Goal: Task Accomplishment & Management: Manage account settings

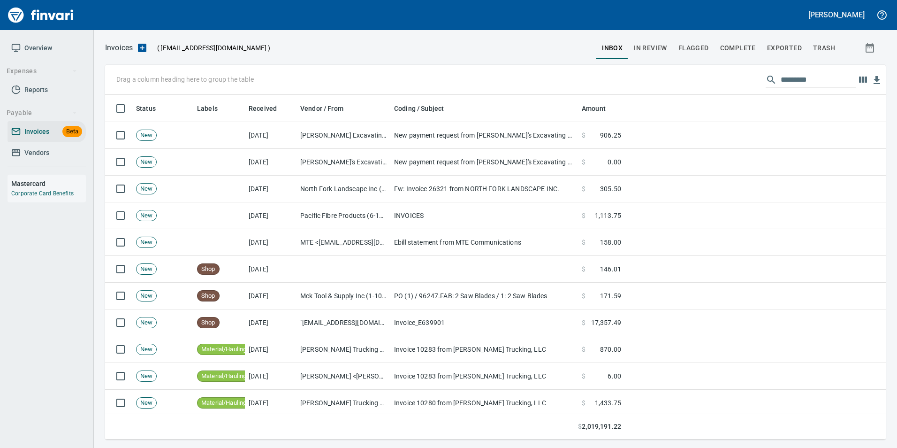
scroll to position [337, 767]
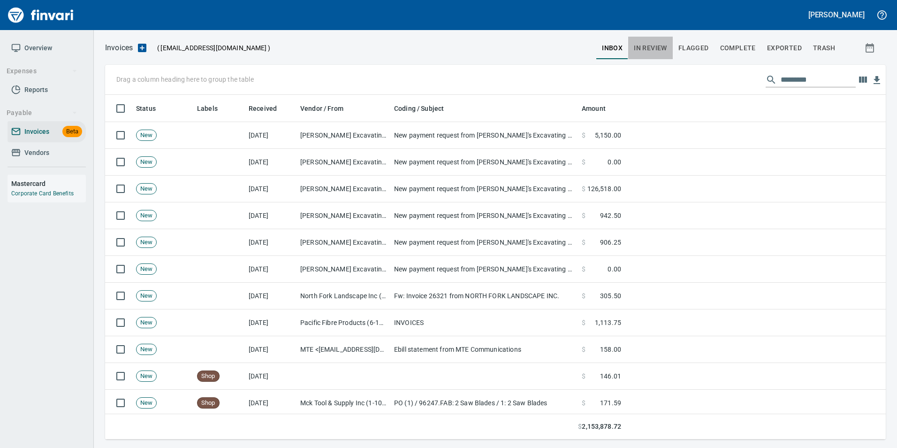
click at [653, 50] on span "In Review" at bounding box center [650, 48] width 33 height 12
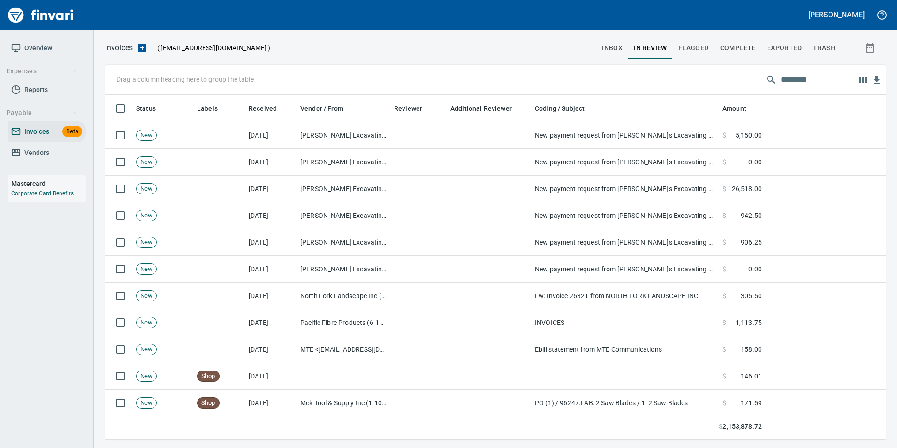
scroll to position [337, 767]
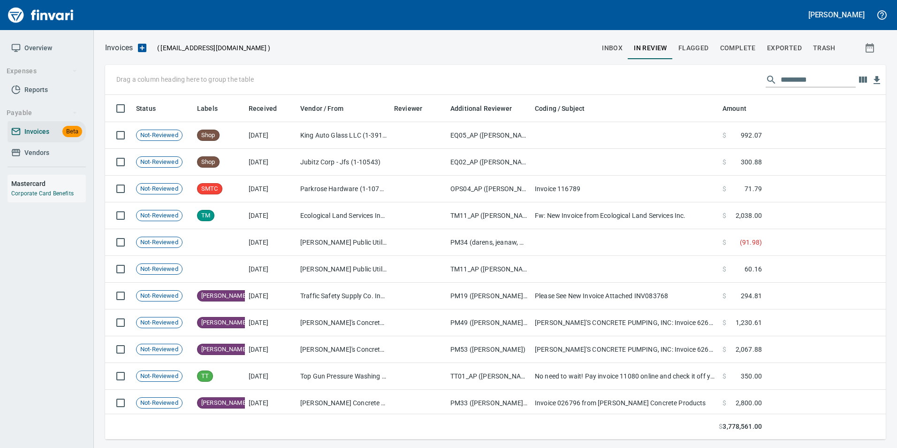
click at [793, 81] on input "text" at bounding box center [818, 79] width 75 height 15
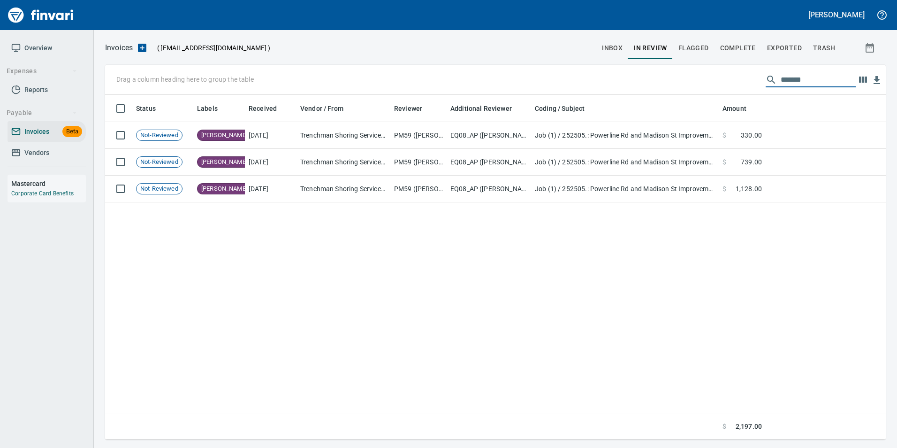
type input "******"
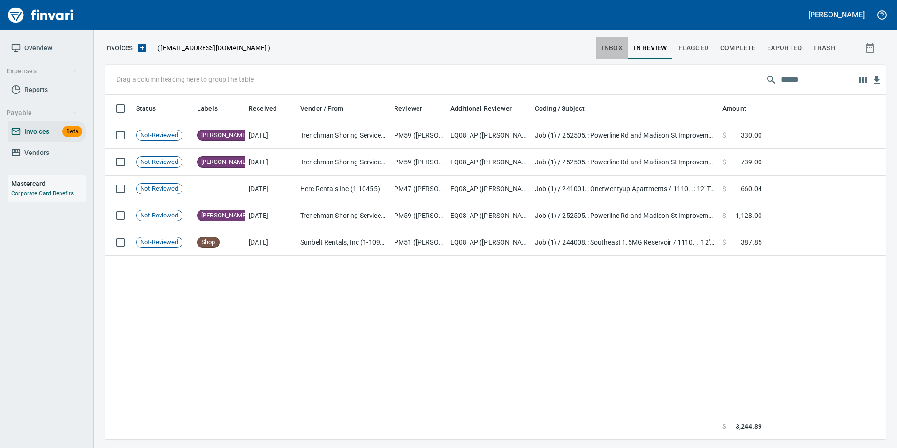
click at [603, 48] on button "inbox" at bounding box center [612, 48] width 32 height 23
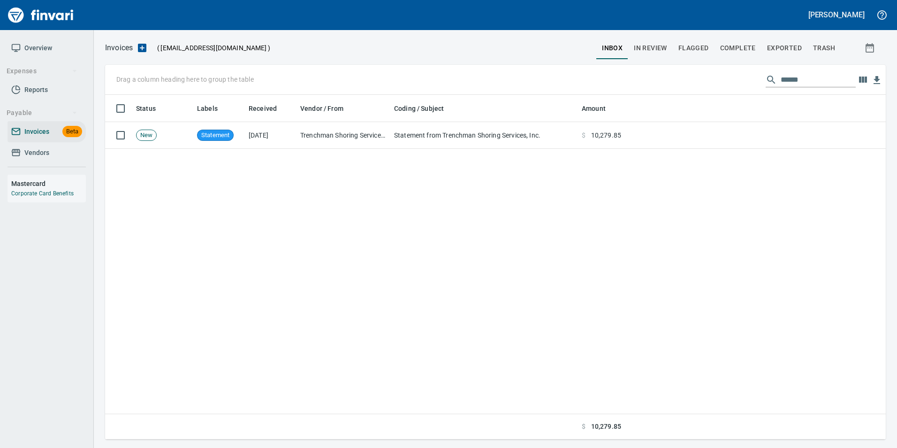
scroll to position [337, 774]
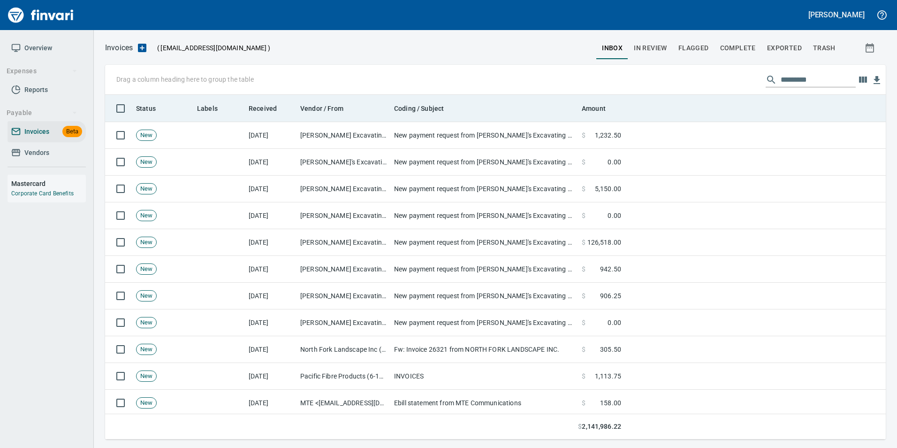
scroll to position [337, 767]
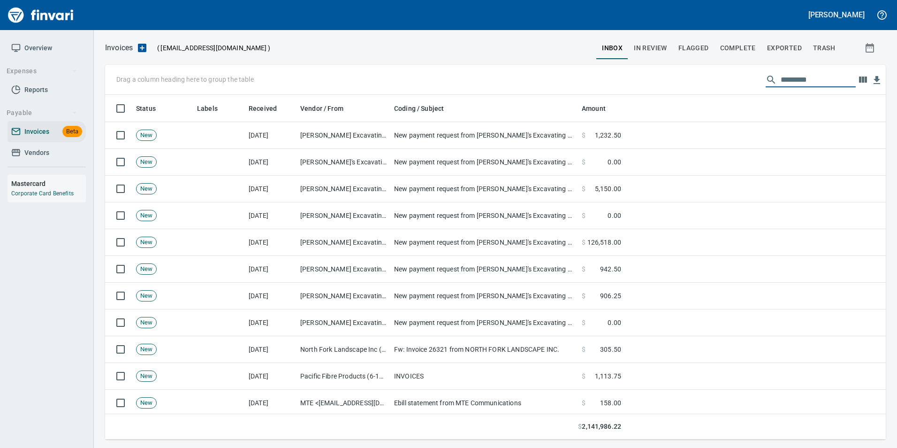
click at [800, 76] on input "text" at bounding box center [818, 79] width 75 height 15
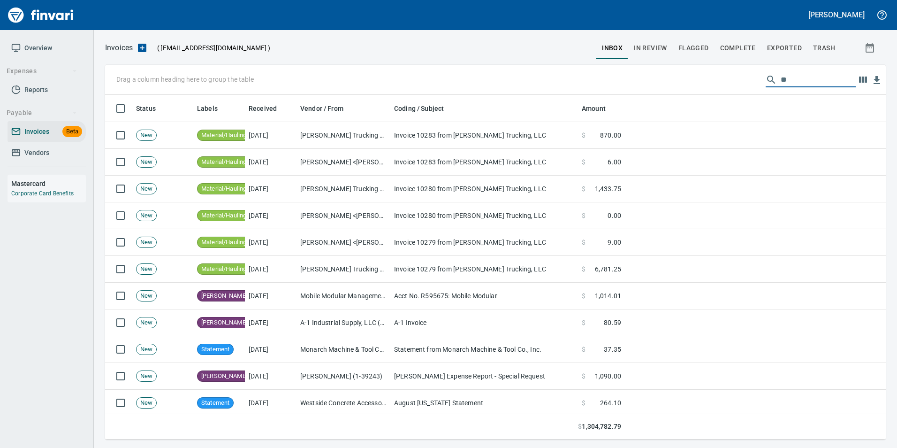
type input "*"
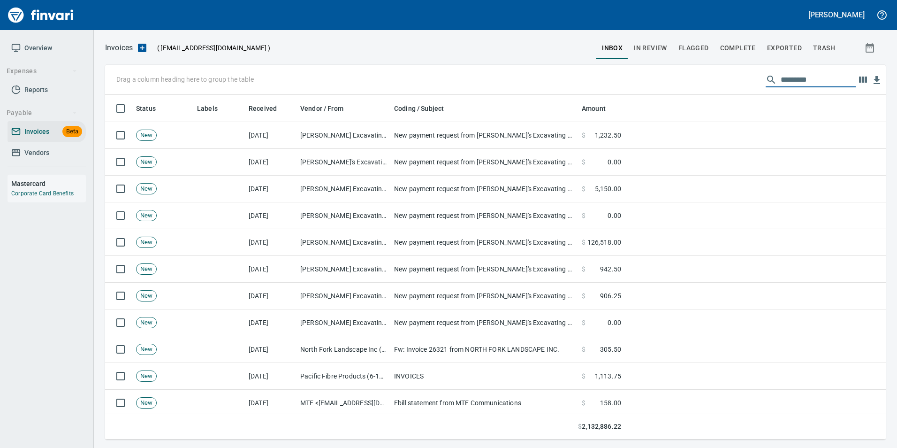
click at [784, 54] on button "Exported" at bounding box center [785, 48] width 46 height 23
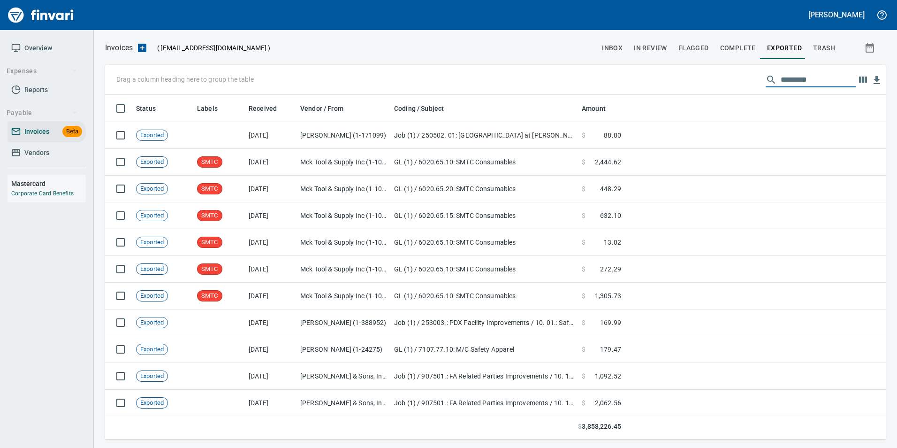
click at [787, 80] on input "text" at bounding box center [818, 79] width 75 height 15
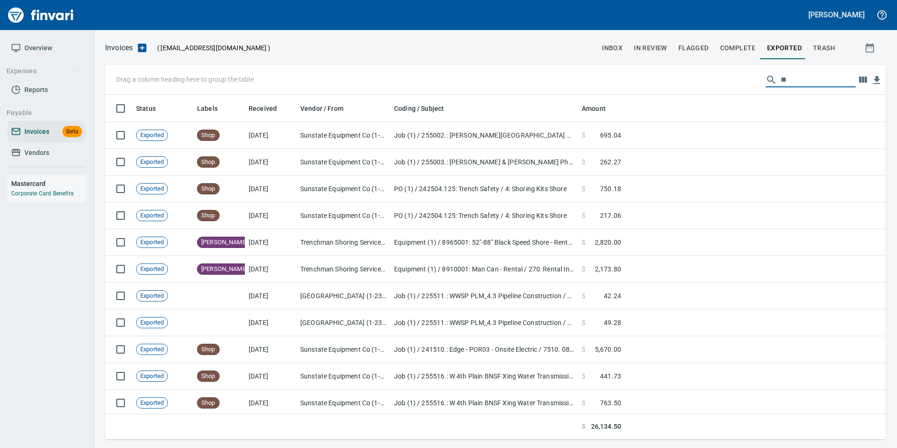
type input "*"
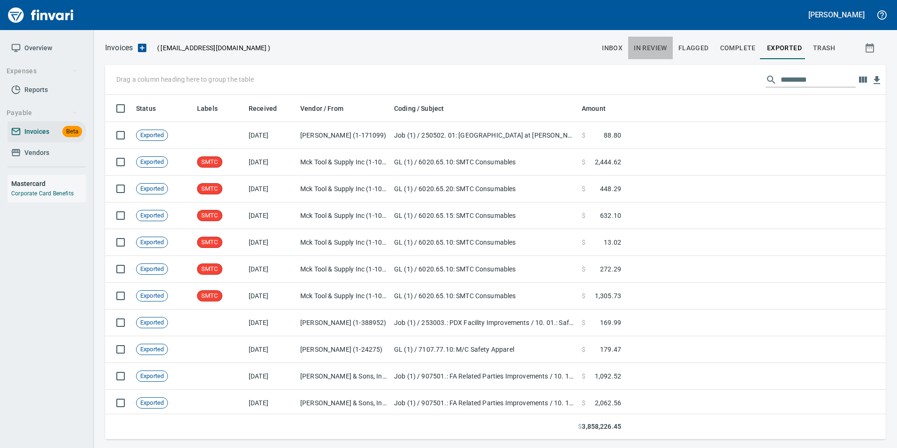
click at [661, 41] on button "In Review" at bounding box center [650, 48] width 45 height 23
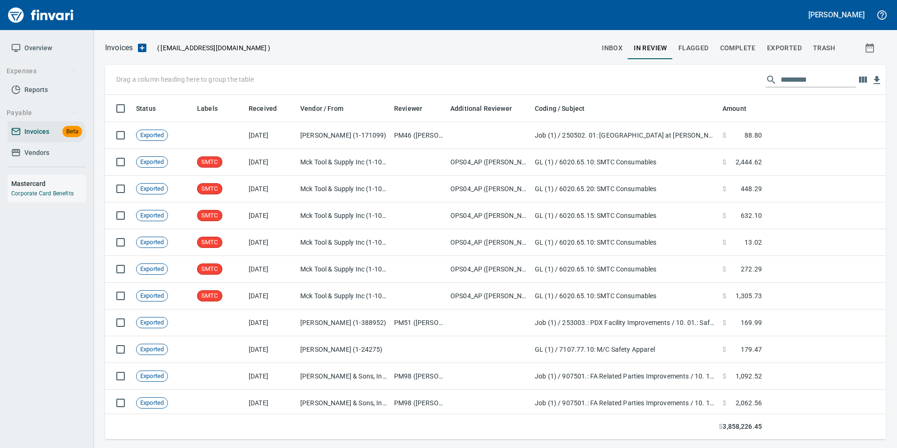
scroll to position [337, 767]
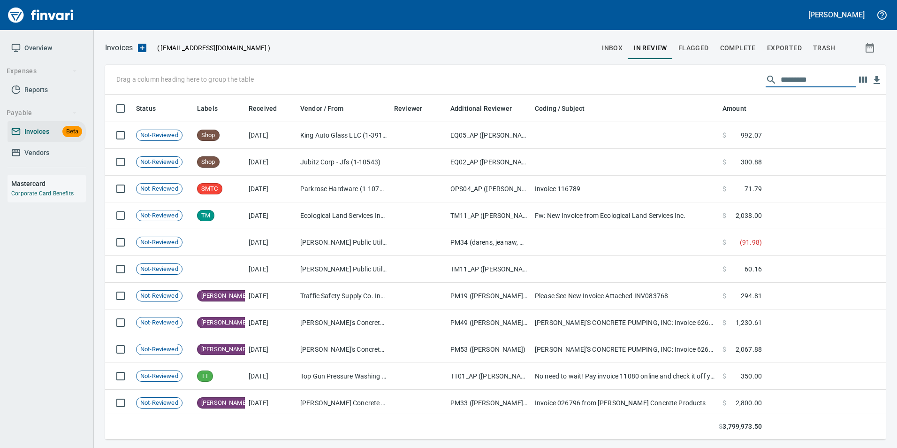
click at [797, 84] on input "text" at bounding box center [818, 79] width 75 height 15
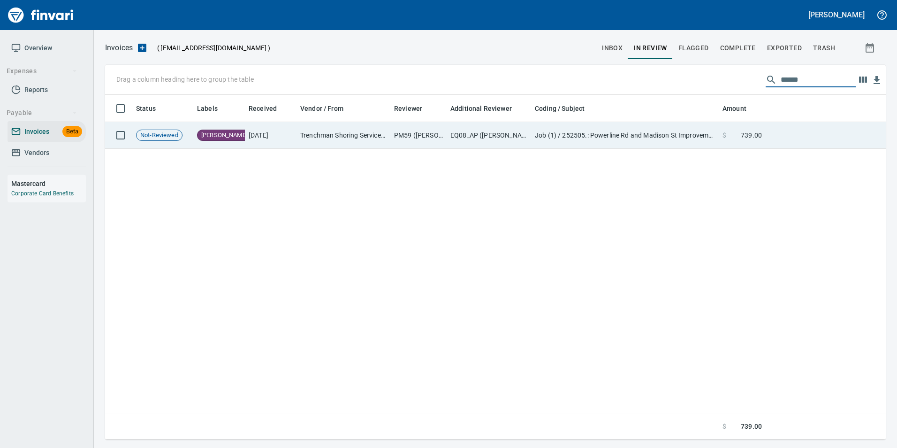
click at [719, 145] on td "$ 739.00" at bounding box center [742, 135] width 47 height 27
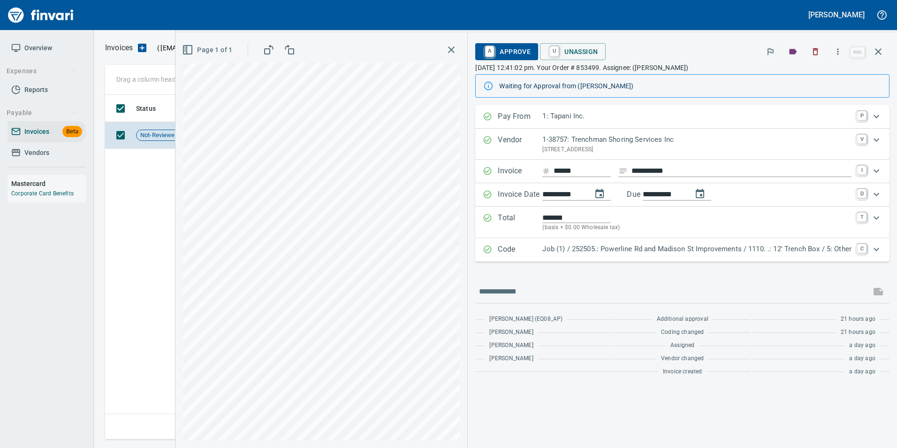
click at [879, 47] on icon "button" at bounding box center [878, 51] width 11 height 11
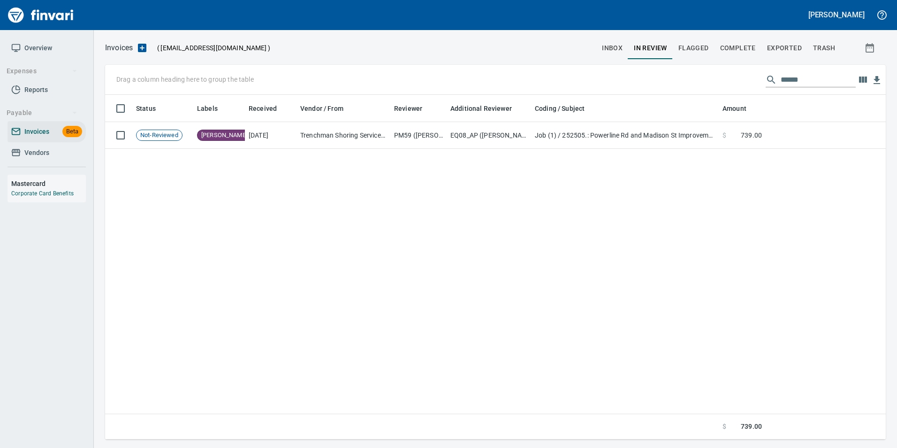
click at [816, 77] on input "******" at bounding box center [818, 79] width 75 height 15
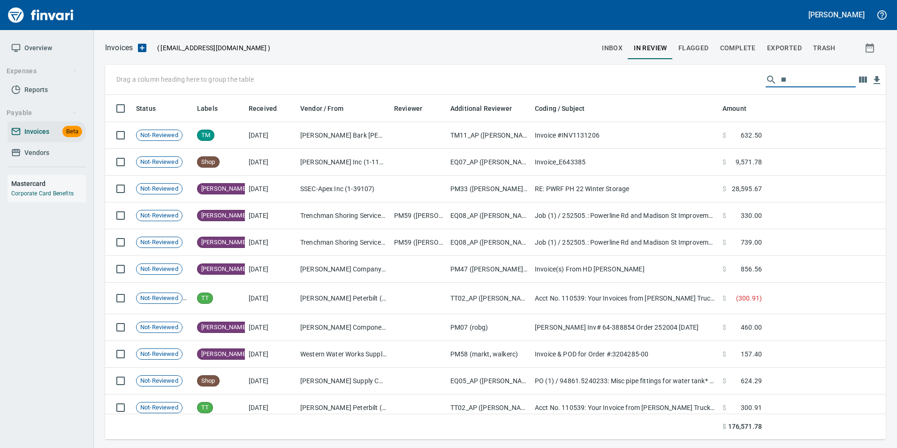
type input "*"
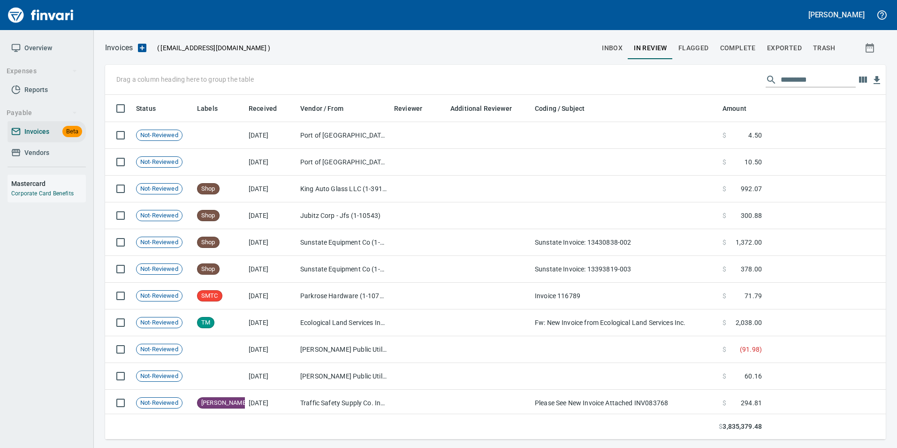
scroll to position [337, 767]
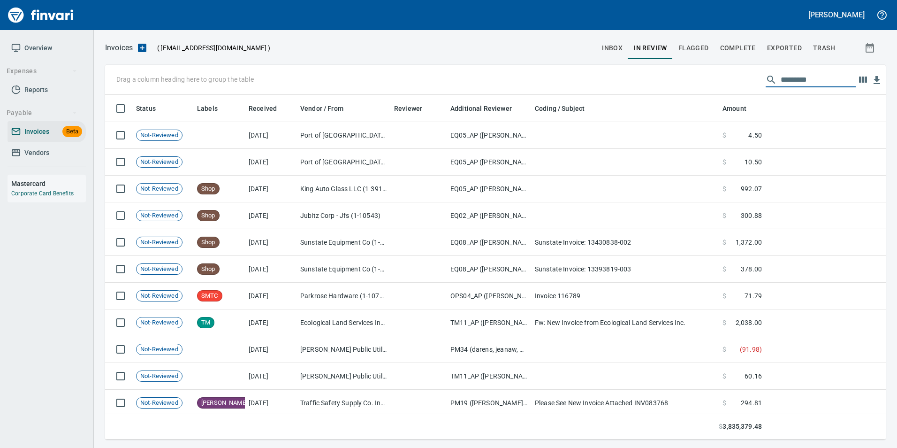
click at [801, 81] on input "text" at bounding box center [818, 79] width 75 height 15
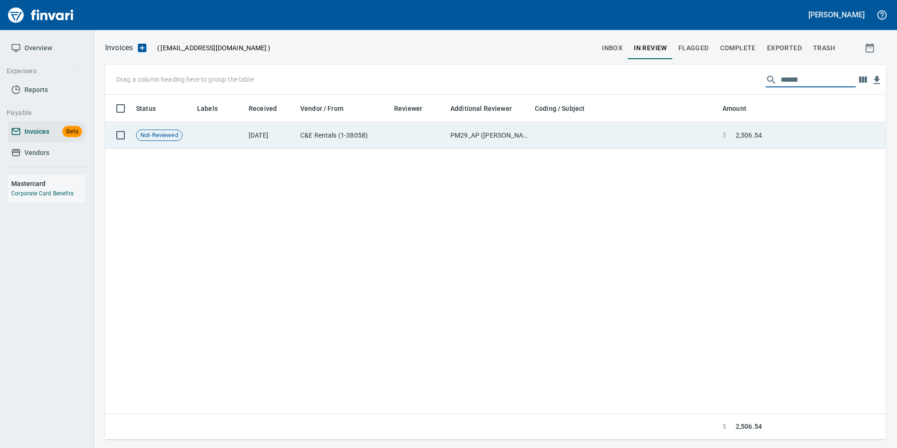
click at [760, 144] on td "$ 2,506.54" at bounding box center [742, 135] width 47 height 27
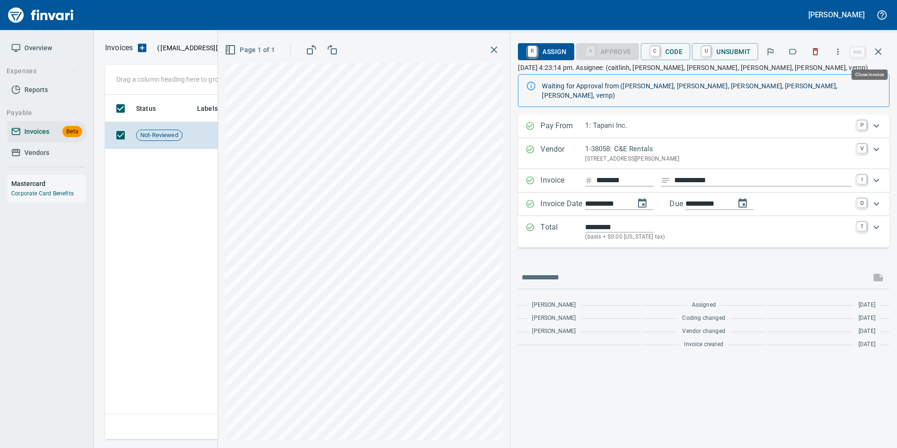
click at [880, 54] on icon "button" at bounding box center [878, 51] width 11 height 11
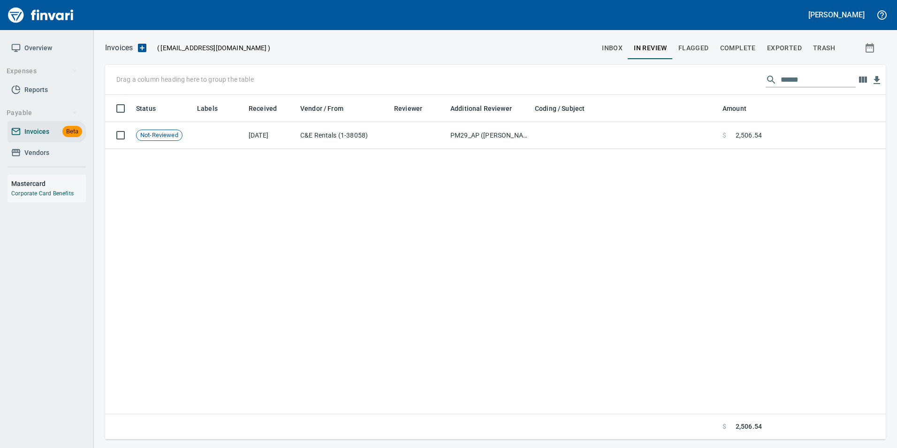
scroll to position [337, 773]
click at [786, 82] on input "******" at bounding box center [818, 79] width 75 height 15
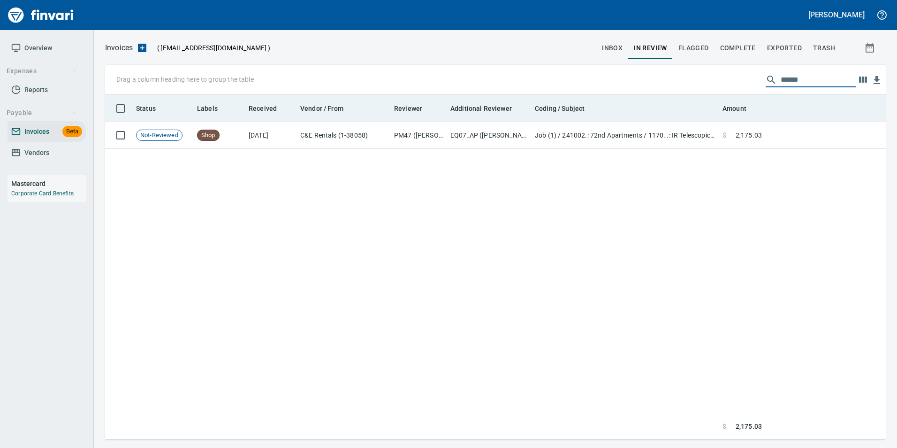
click at [794, 119] on th at bounding box center [826, 108] width 120 height 27
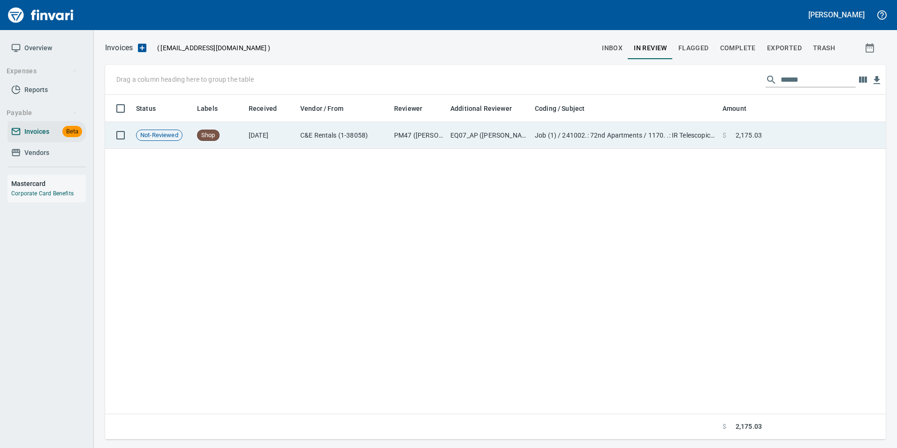
click at [795, 135] on td at bounding box center [826, 135] width 120 height 27
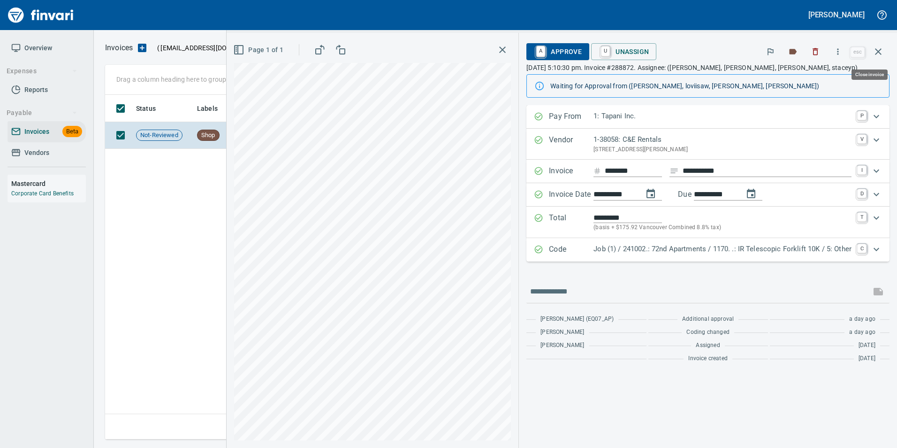
click at [879, 51] on icon "button" at bounding box center [878, 51] width 7 height 7
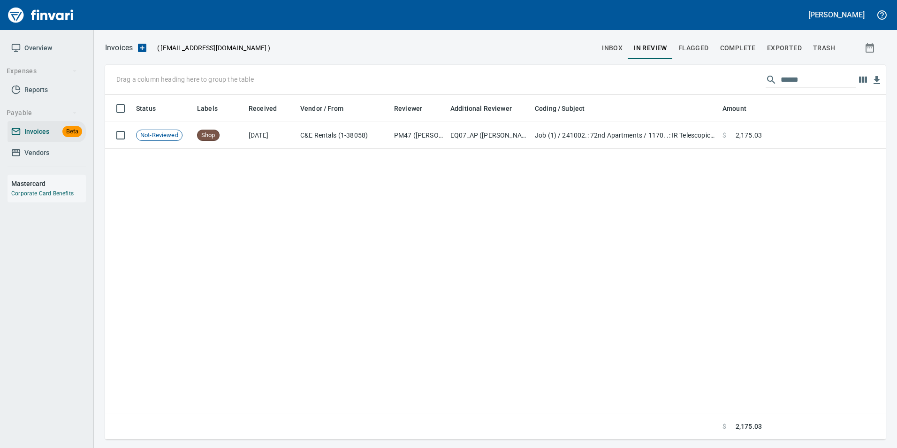
scroll to position [337, 773]
click at [785, 79] on input "******" at bounding box center [818, 79] width 75 height 15
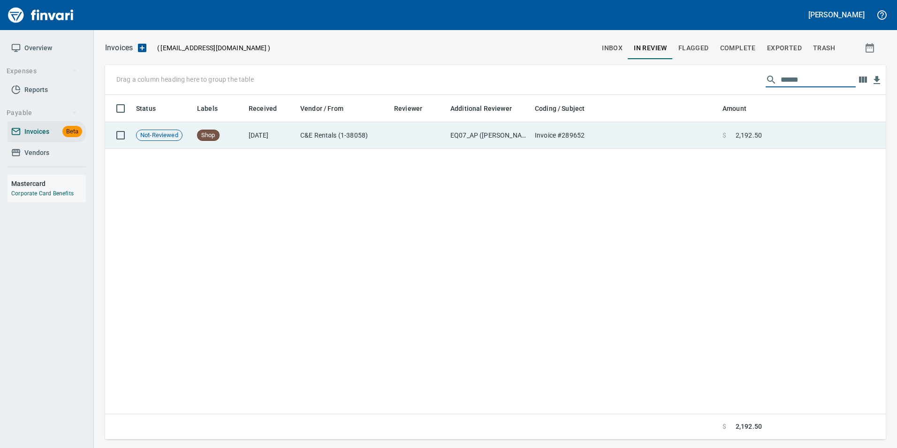
click at [657, 129] on td "Invoice #289652" at bounding box center [625, 135] width 188 height 27
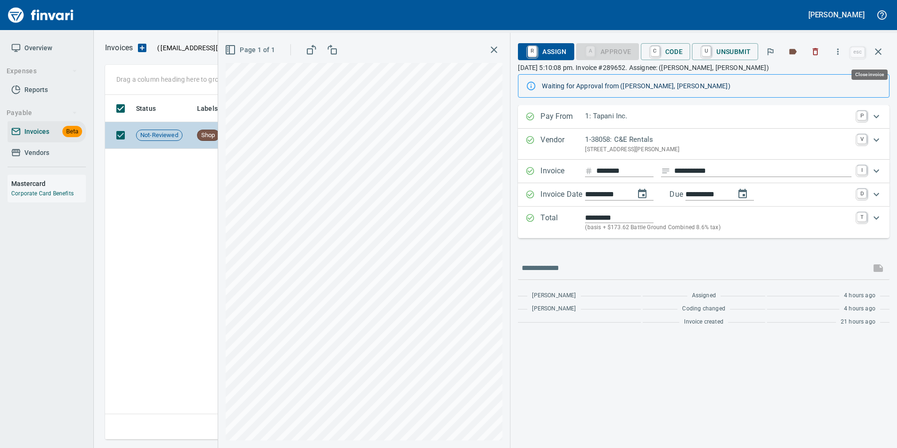
click at [876, 56] on icon "button" at bounding box center [878, 51] width 11 height 11
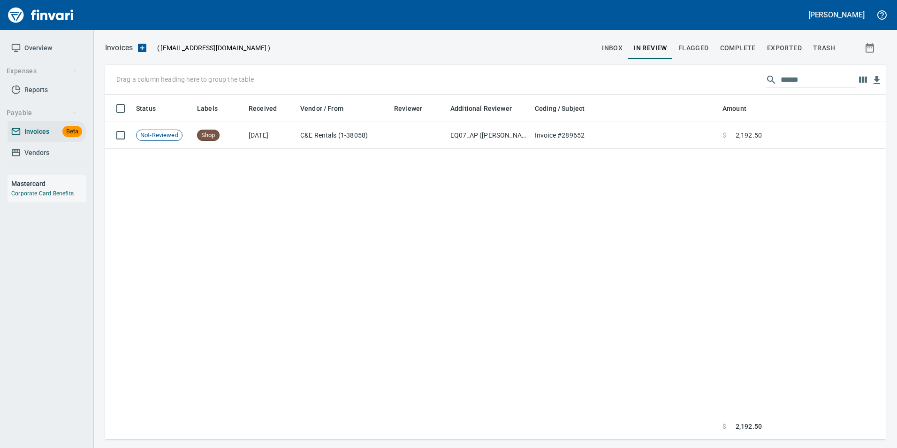
scroll to position [337, 773]
click at [783, 80] on input "******" at bounding box center [818, 79] width 75 height 15
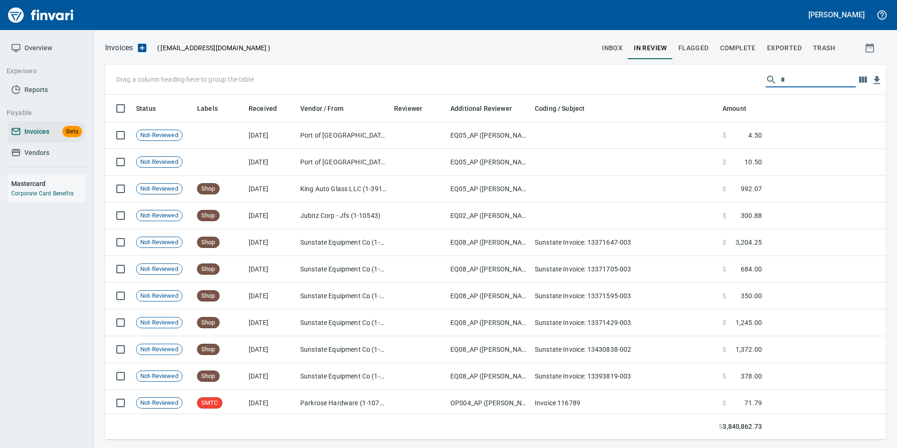
scroll to position [337, 767]
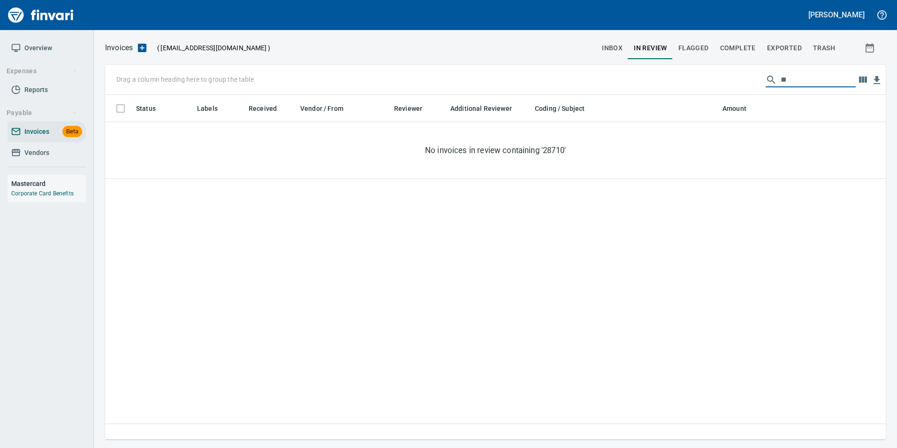
type input "*"
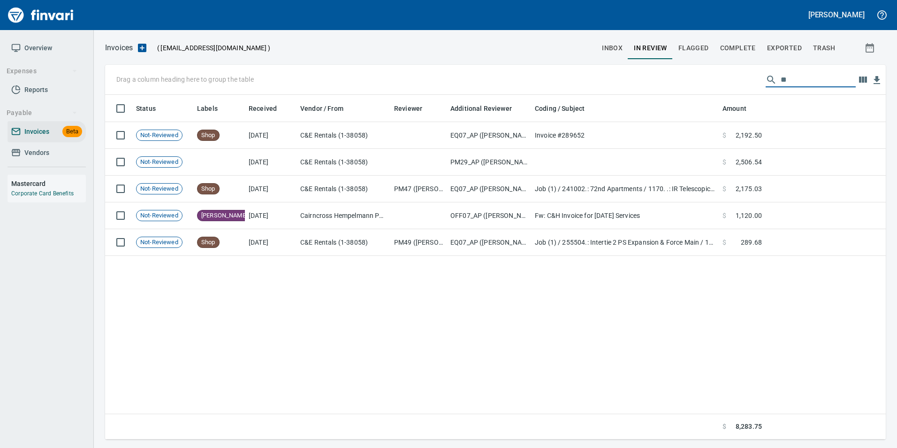
type input "*"
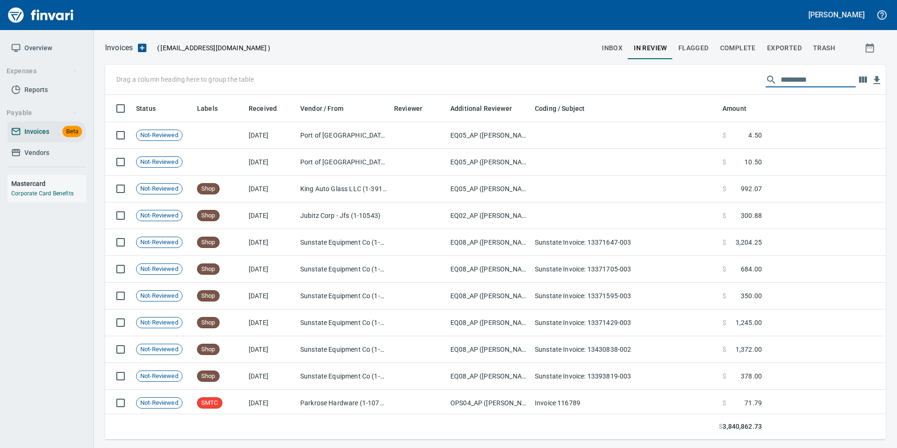
click at [622, 48] on span "inbox" at bounding box center [612, 48] width 21 height 12
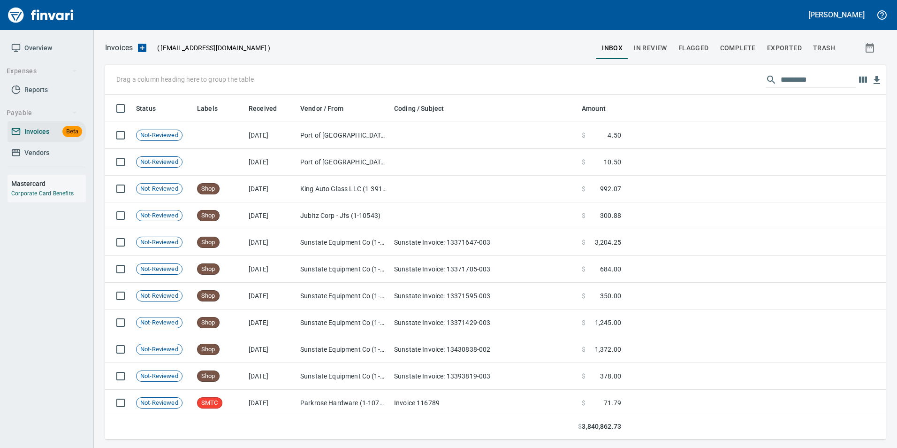
scroll to position [337, 767]
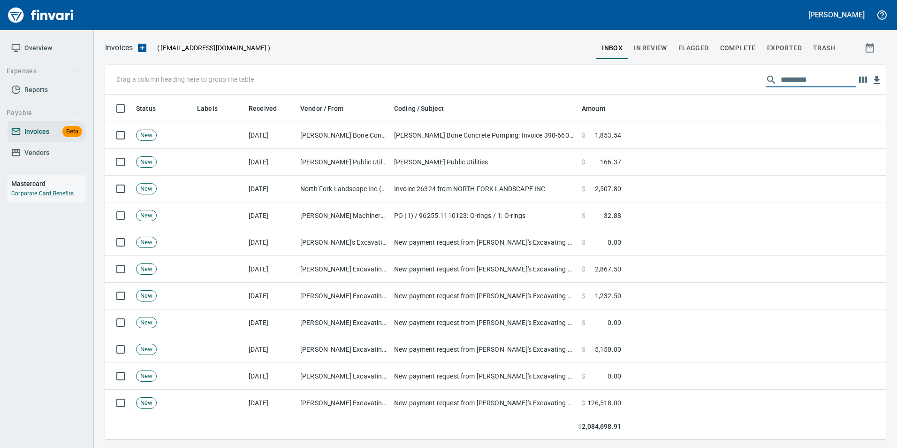
click at [786, 81] on input "text" at bounding box center [818, 79] width 75 height 15
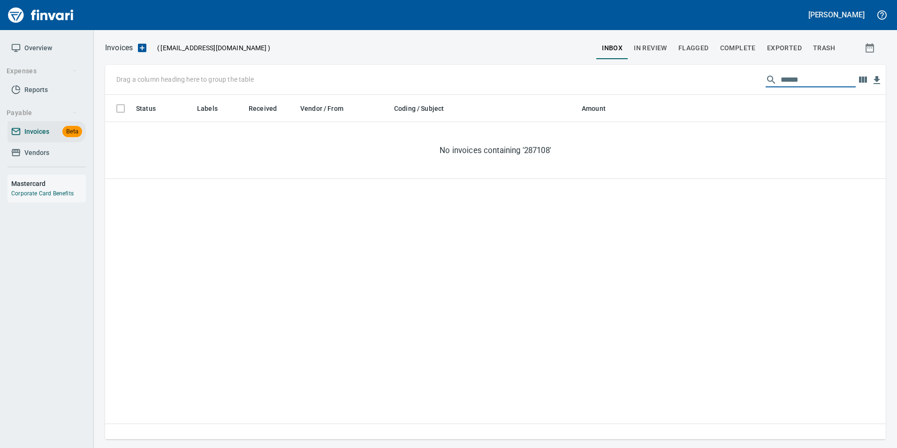
type input "******"
click at [784, 49] on span "Exported" at bounding box center [784, 48] width 35 height 12
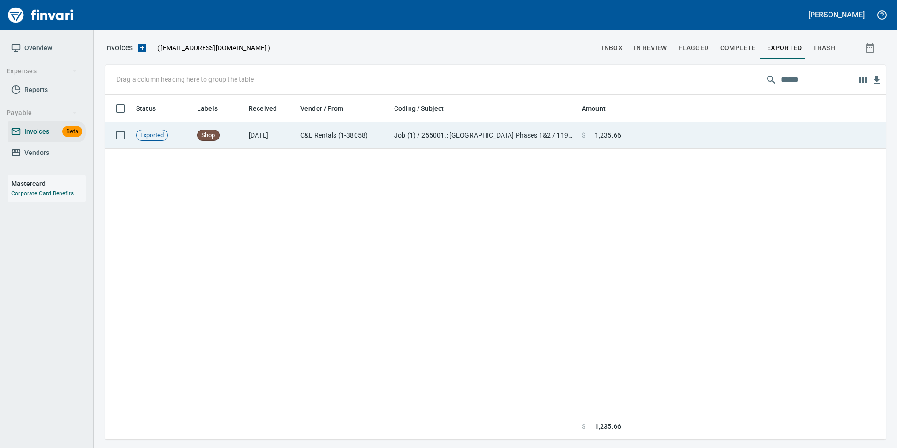
click at [707, 131] on td at bounding box center [755, 135] width 261 height 27
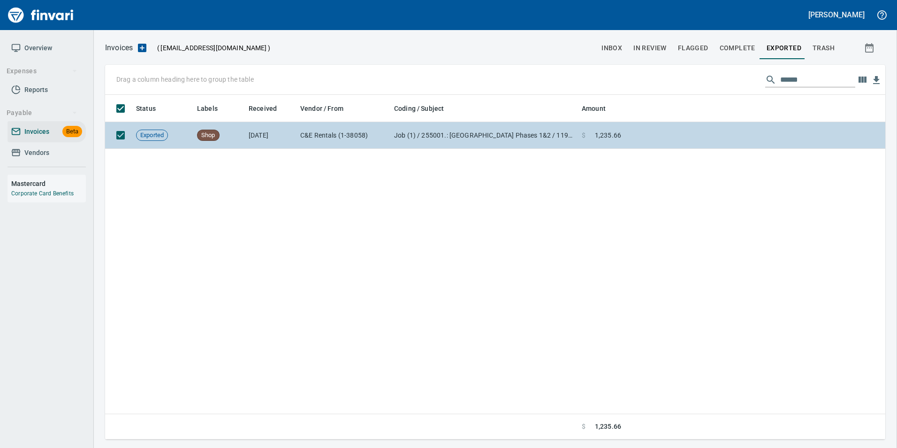
click at [704, 136] on div "Drag a column heading here to group the table ****** Status Labels Received Ven…" at bounding box center [495, 252] width 803 height 374
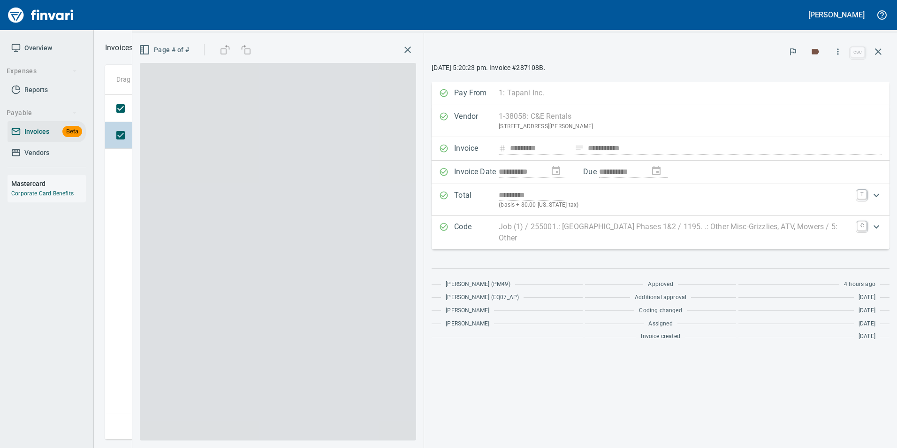
scroll to position [337, 773]
click at [880, 53] on icon "button" at bounding box center [878, 51] width 7 height 7
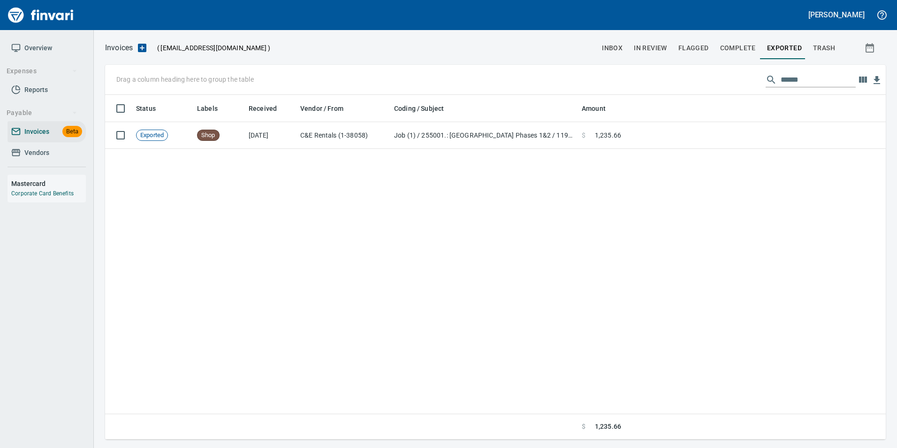
scroll to position [337, 774]
click at [795, 80] on input "******" at bounding box center [818, 79] width 75 height 15
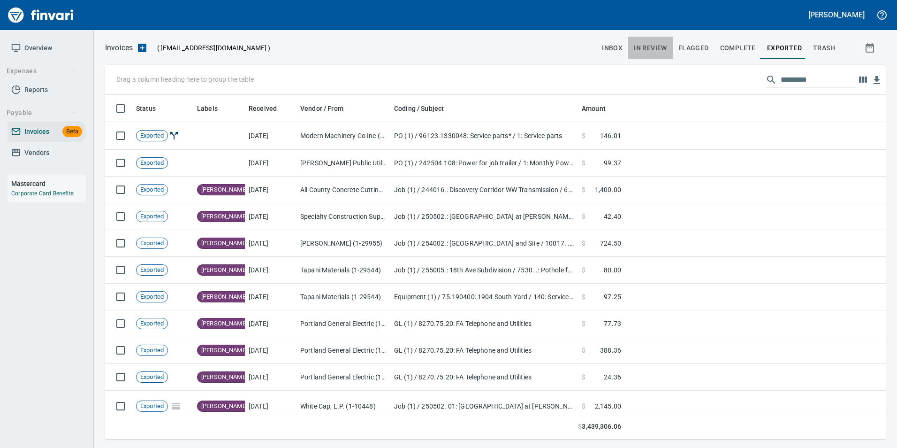
click at [660, 41] on button "In Review" at bounding box center [650, 48] width 45 height 23
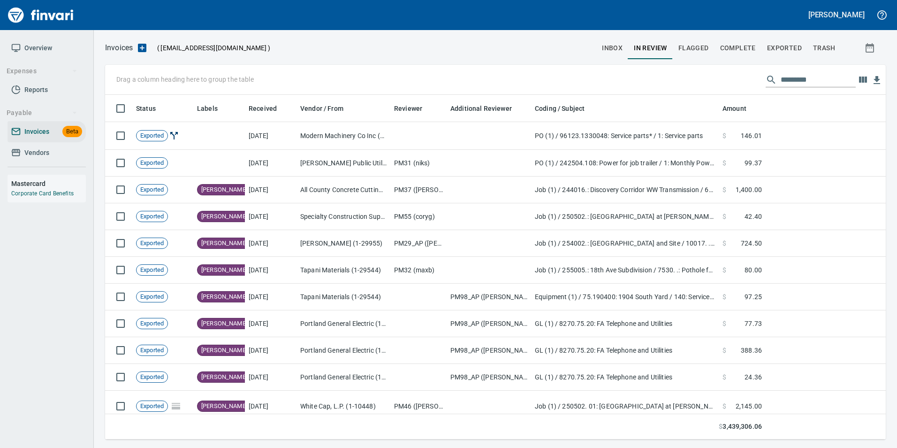
scroll to position [337, 767]
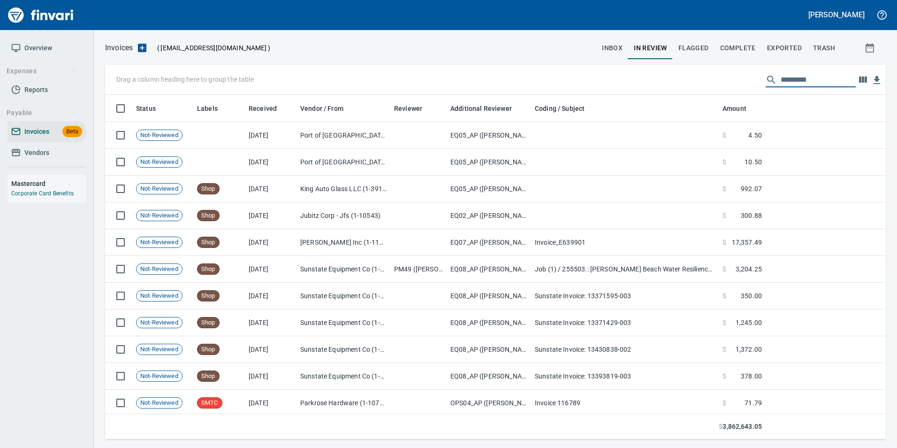
click at [817, 82] on input "text" at bounding box center [818, 79] width 75 height 15
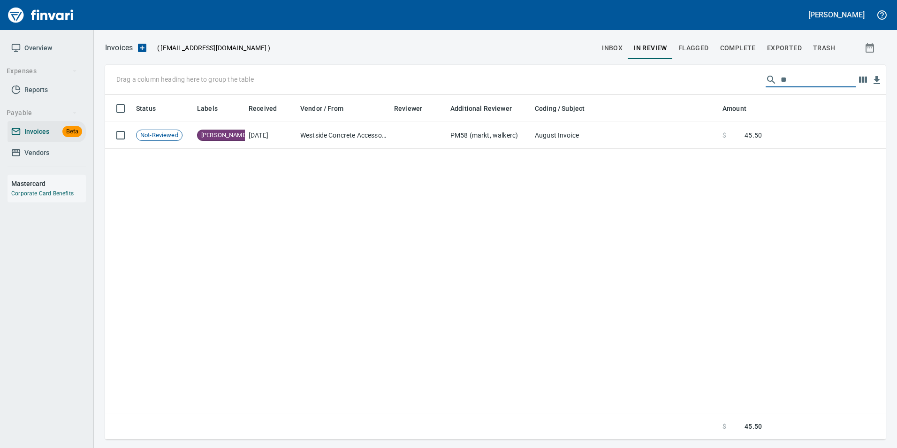
type input "*"
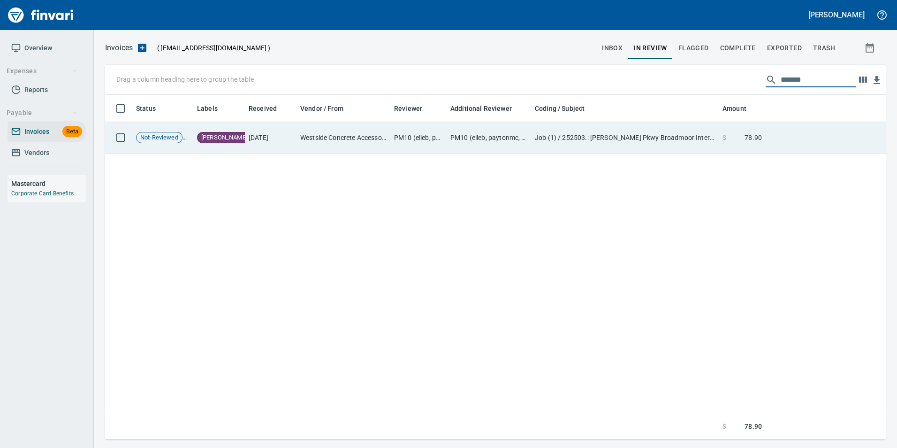
click at [763, 140] on td "$ 78.90" at bounding box center [742, 137] width 47 height 31
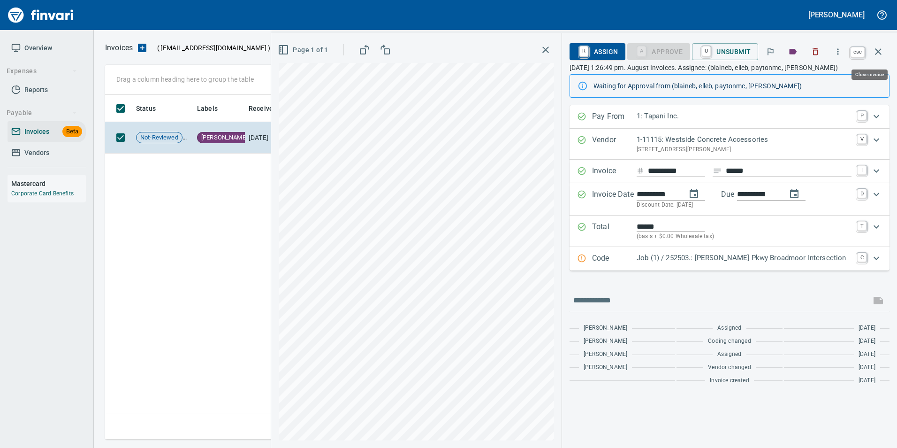
click at [875, 51] on icon "button" at bounding box center [878, 51] width 11 height 11
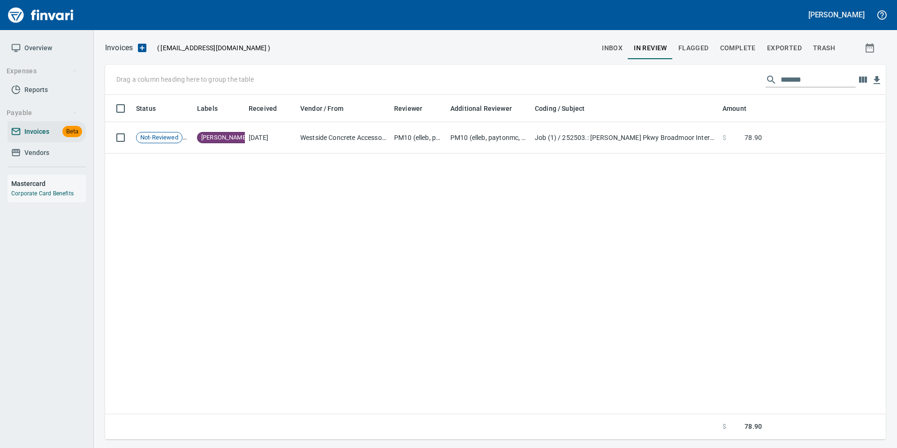
scroll to position [337, 774]
drag, startPoint x: 785, startPoint y: 79, endPoint x: 817, endPoint y: 83, distance: 31.7
click at [817, 83] on input "*******" at bounding box center [818, 79] width 75 height 15
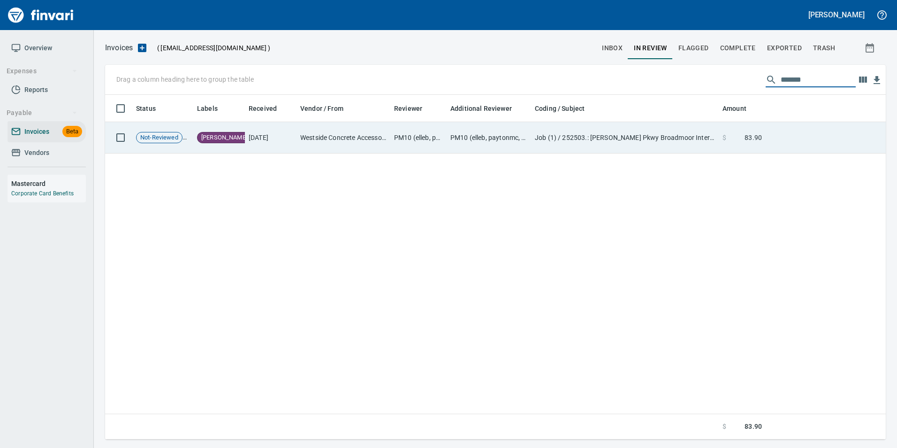
type input "*******"
click at [792, 139] on td at bounding box center [826, 137] width 120 height 31
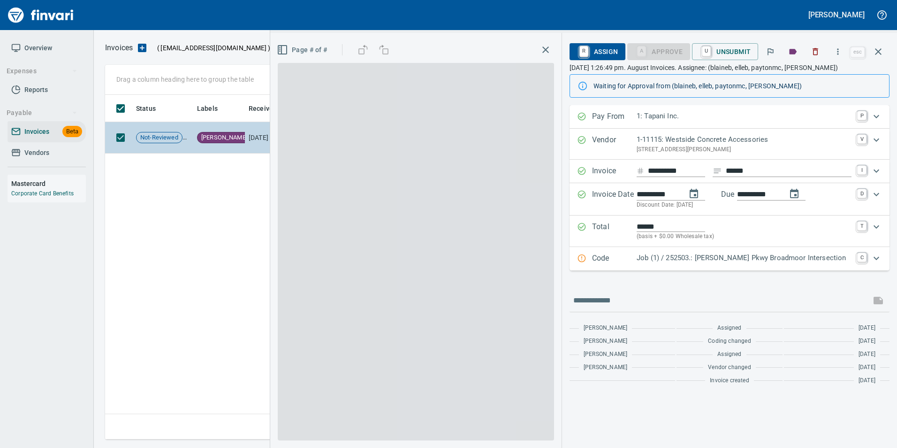
scroll to position [337, 773]
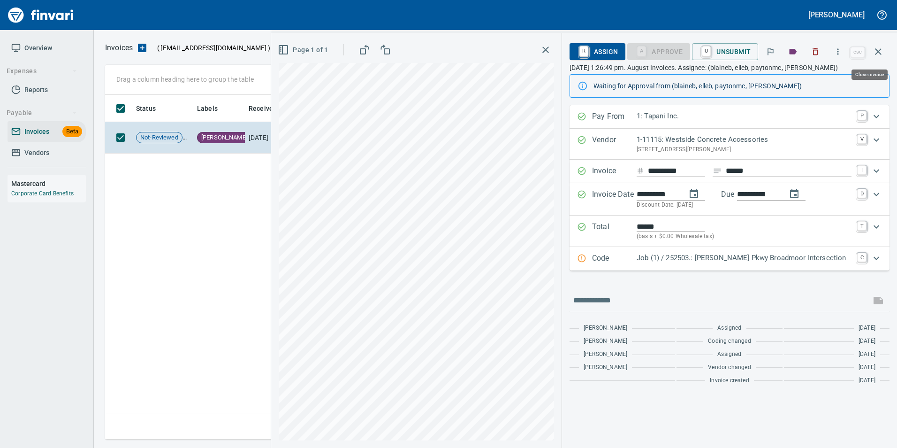
click at [879, 49] on icon "button" at bounding box center [878, 51] width 11 height 11
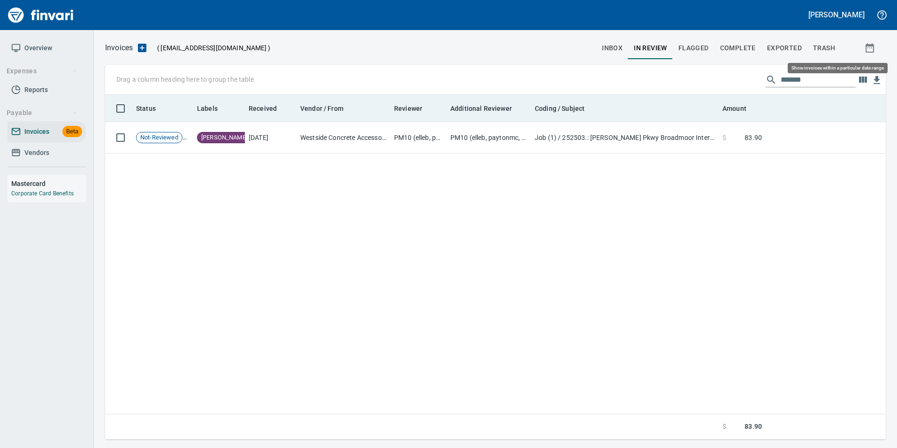
scroll to position [337, 774]
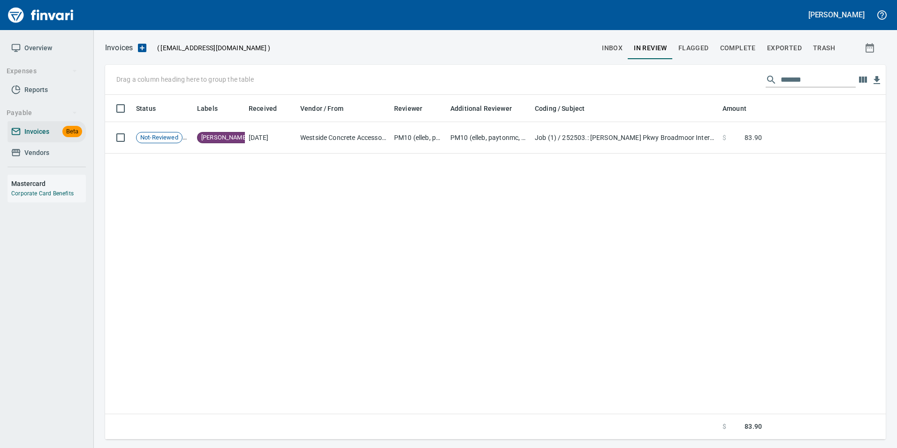
click at [790, 84] on input "*******" at bounding box center [818, 79] width 75 height 15
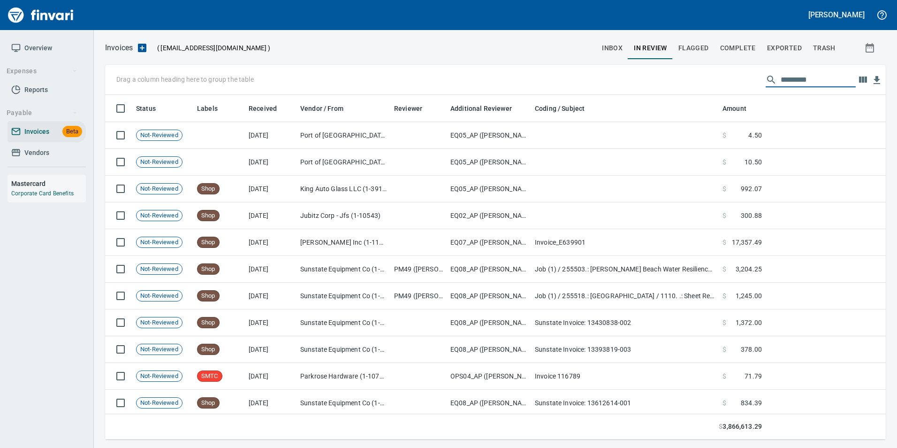
scroll to position [337, 767]
click at [618, 39] on button "inbox" at bounding box center [612, 48] width 32 height 23
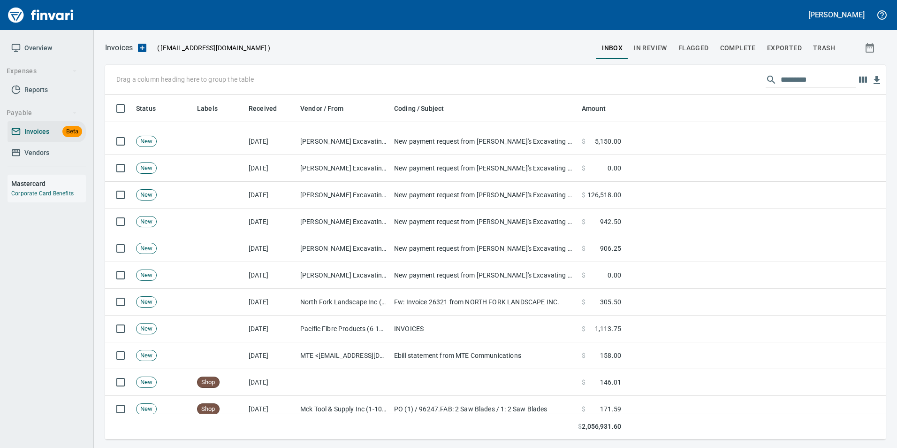
scroll to position [328, 0]
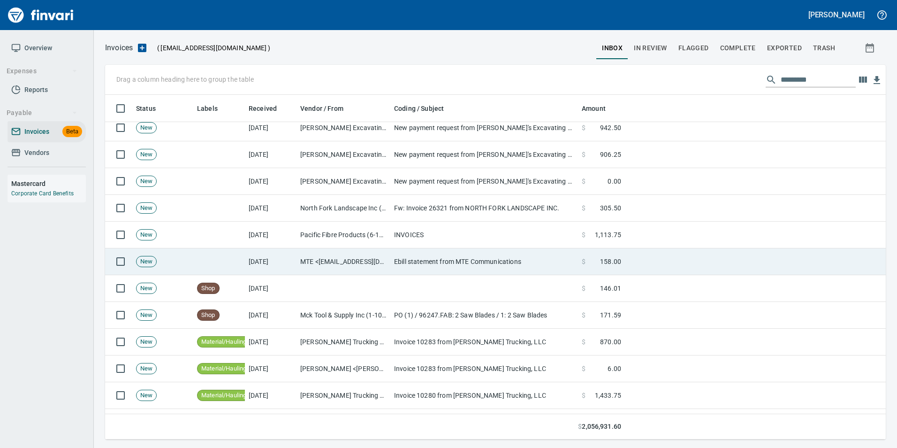
click at [491, 255] on td "Ebill statement from MTE Communications" at bounding box center [484, 261] width 188 height 27
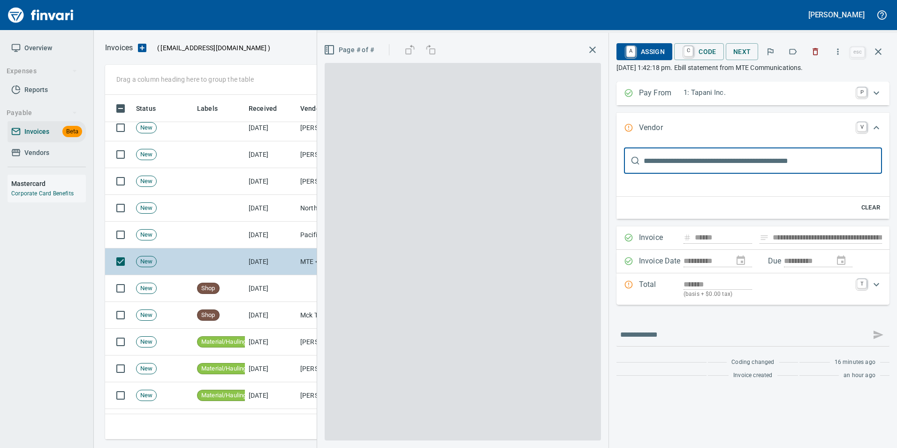
scroll to position [337, 766]
type input "**********"
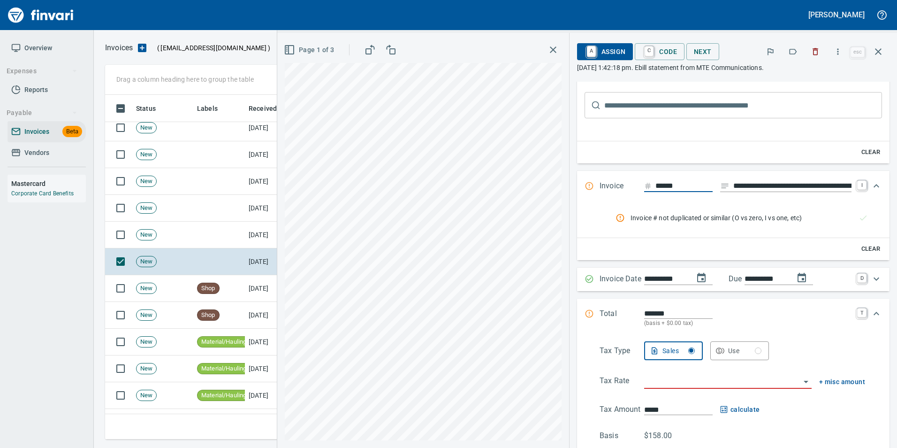
scroll to position [0, 0]
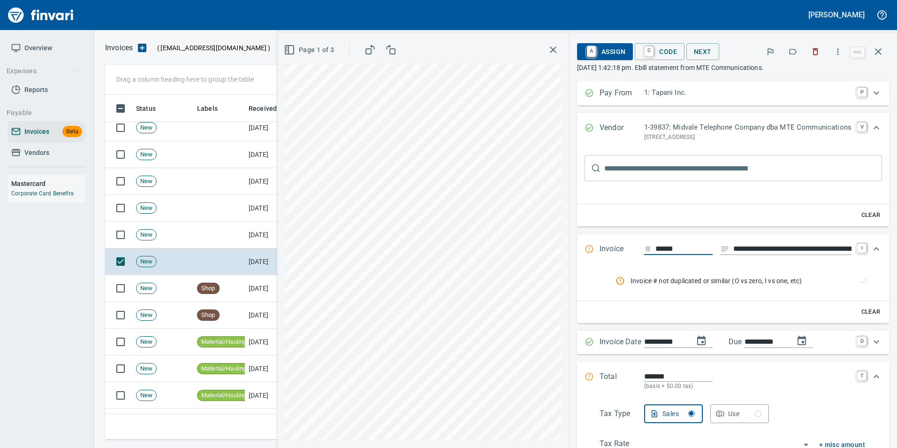
click at [796, 52] on icon "button" at bounding box center [792, 51] width 9 height 9
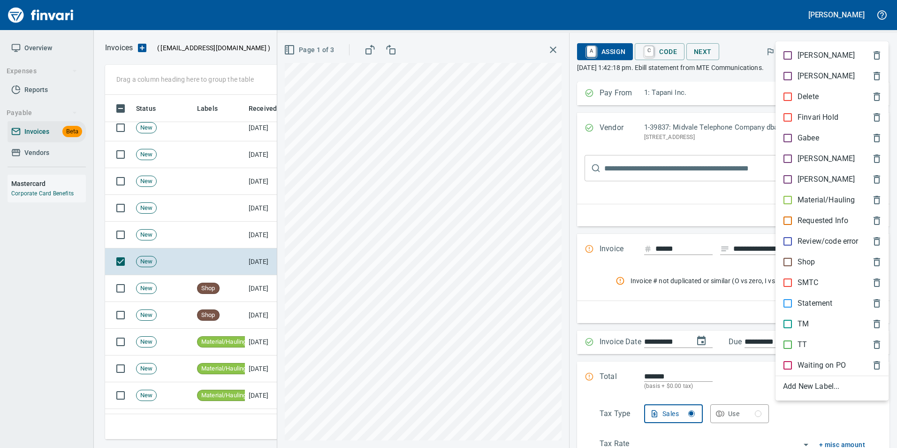
scroll to position [337, 766]
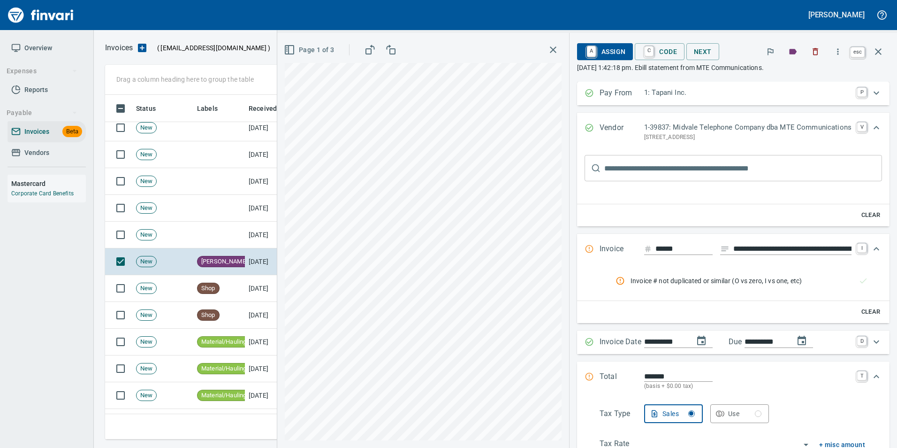
click at [883, 48] on icon "button" at bounding box center [878, 51] width 11 height 11
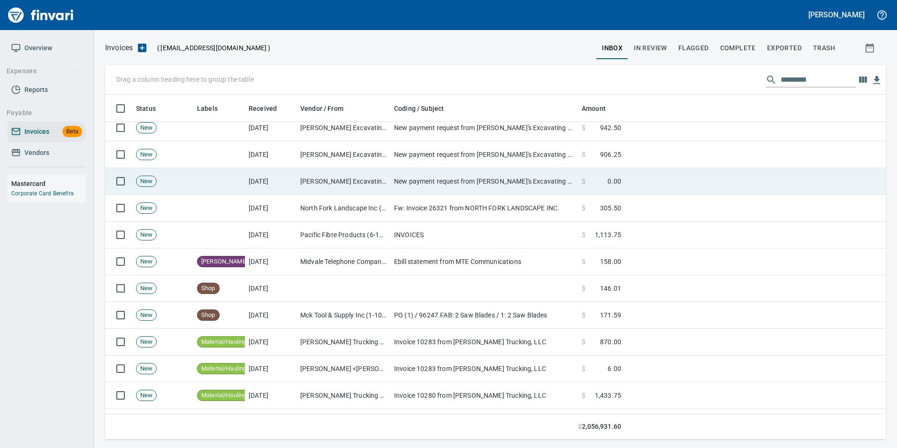
scroll to position [337, 766]
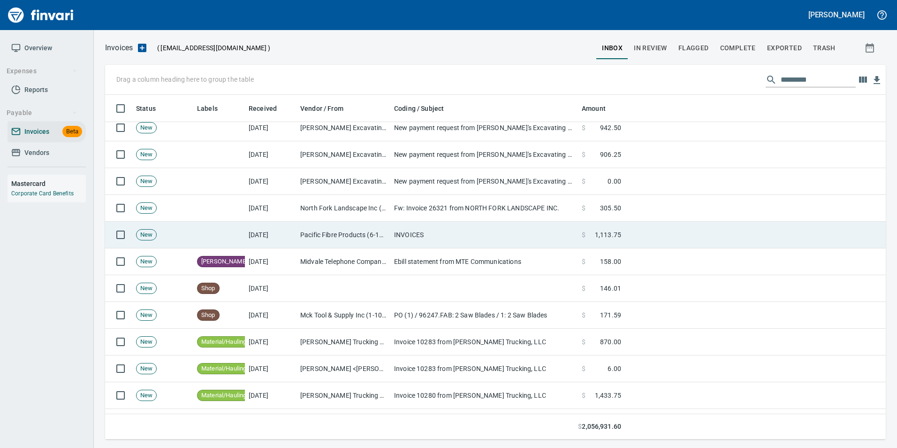
click at [489, 235] on td "INVOICES" at bounding box center [484, 234] width 188 height 27
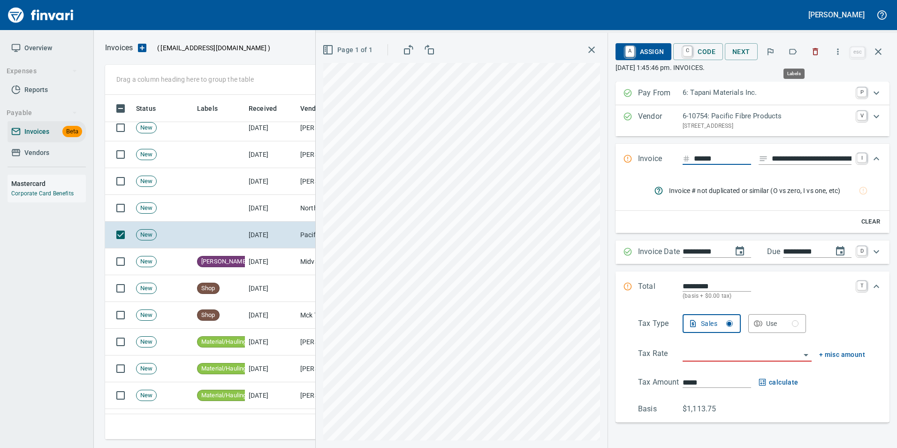
scroll to position [337, 766]
click at [791, 51] on icon "button" at bounding box center [794, 52] width 8 height 6
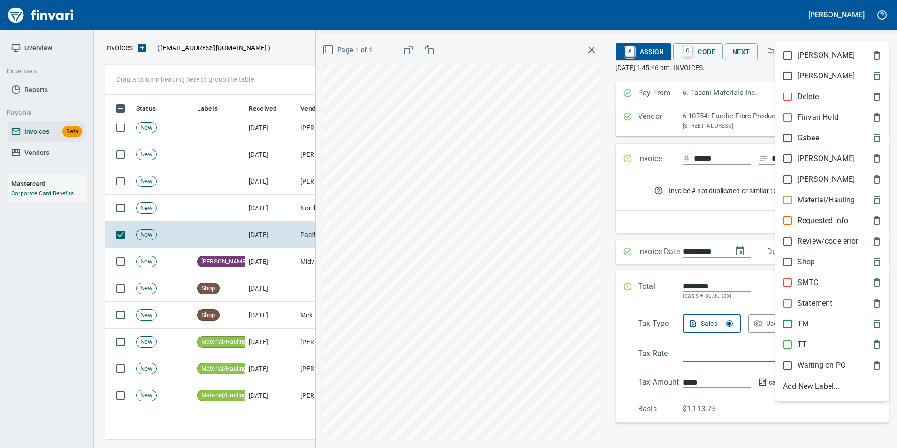
drag, startPoint x: 807, startPoint y: 321, endPoint x: 810, endPoint y: 291, distance: 29.7
click at [807, 321] on p "TM" at bounding box center [803, 323] width 11 height 11
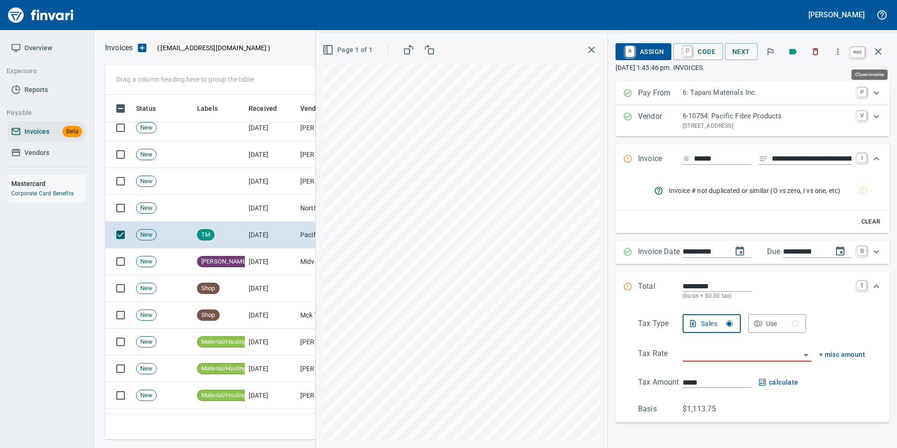
click at [872, 44] on button "button" at bounding box center [878, 51] width 23 height 23
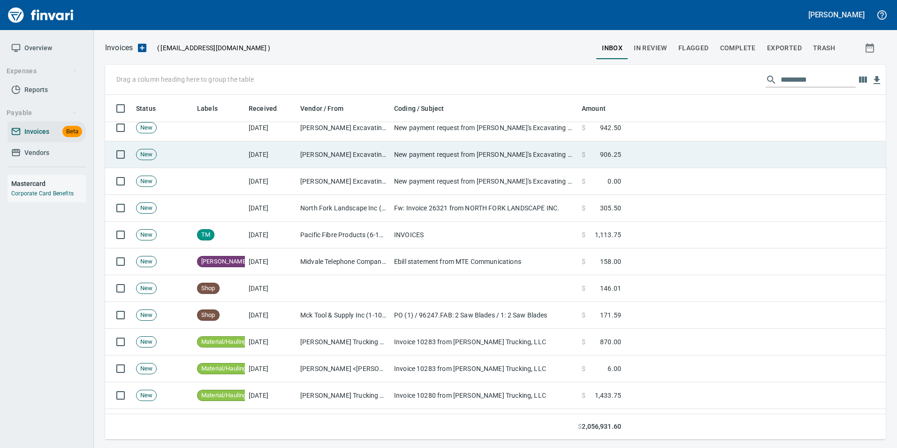
scroll to position [337, 766]
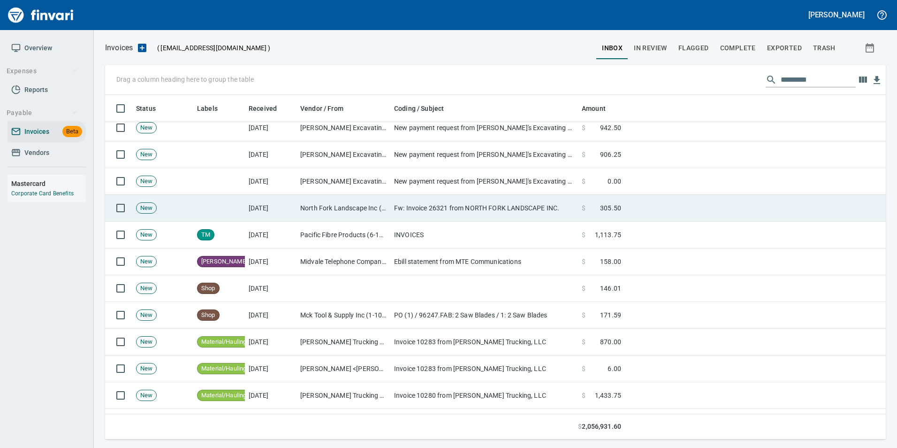
click at [455, 212] on td "Fw: Invoice 26321 from NORTH FORK LANDSCAPE INC." at bounding box center [484, 208] width 188 height 27
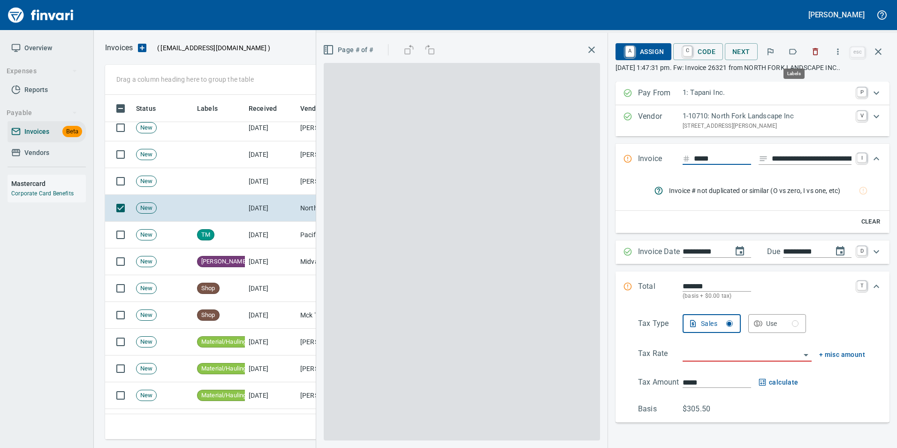
scroll to position [337, 766]
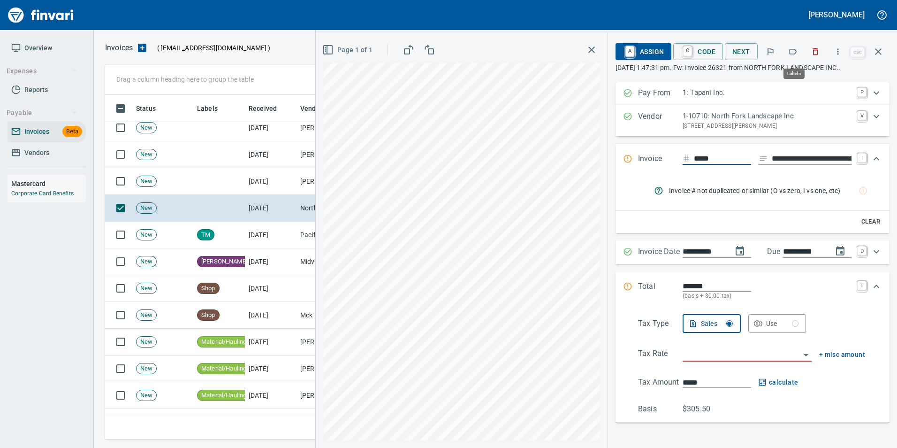
click at [790, 50] on icon "button" at bounding box center [792, 51] width 9 height 9
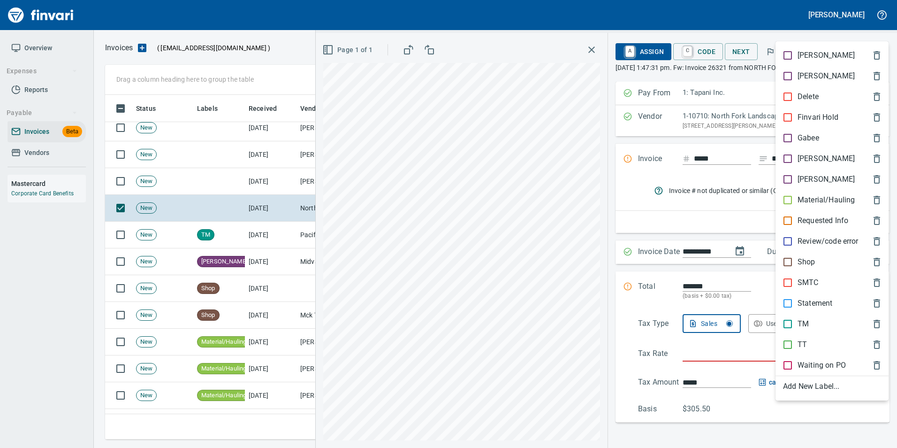
click at [802, 158] on p "[PERSON_NAME]" at bounding box center [826, 158] width 57 height 11
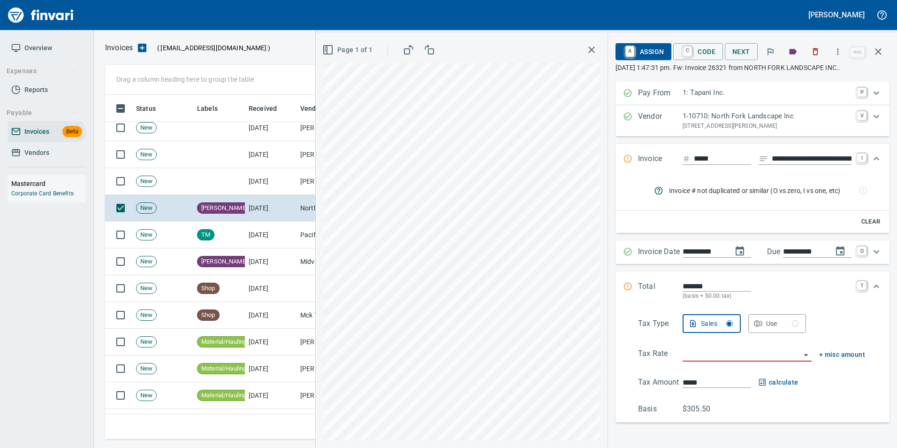
drag, startPoint x: 876, startPoint y: 55, endPoint x: 868, endPoint y: 75, distance: 21.3
click at [876, 55] on icon "button" at bounding box center [878, 51] width 11 height 11
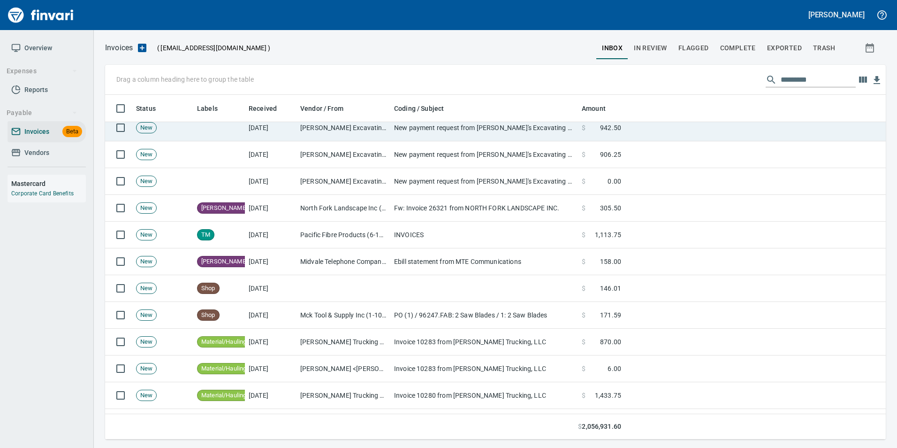
scroll to position [337, 766]
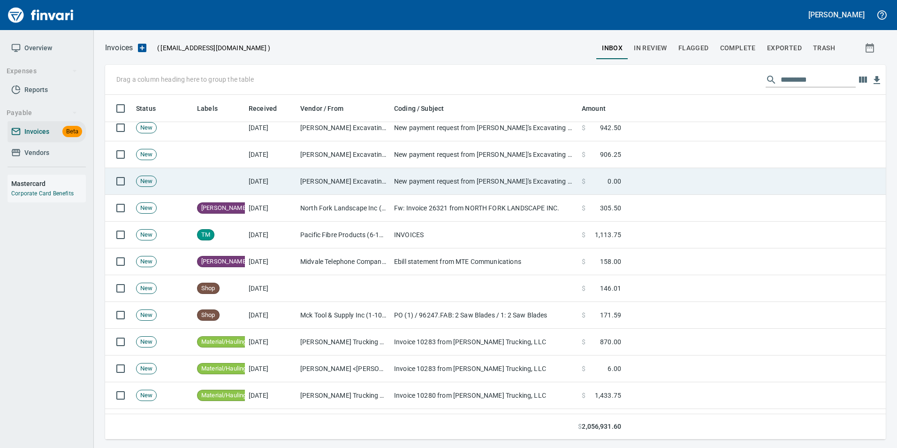
click at [632, 187] on td at bounding box center [755, 181] width 261 height 27
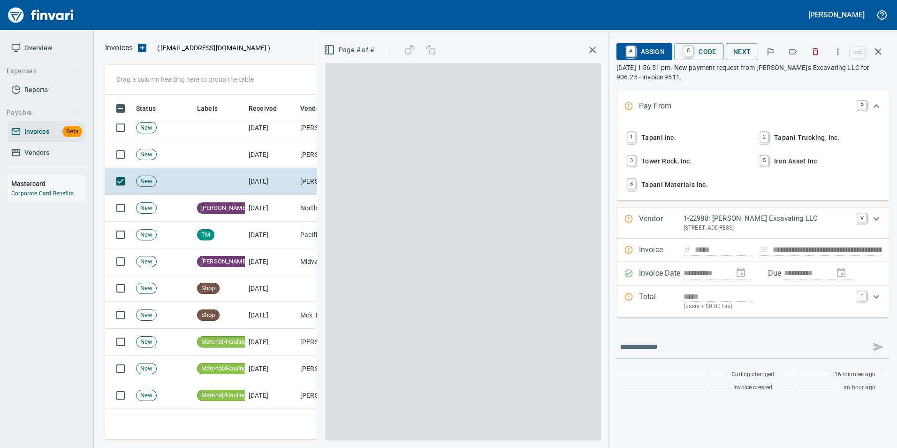
click at [791, 53] on icon "button" at bounding box center [794, 52] width 8 height 6
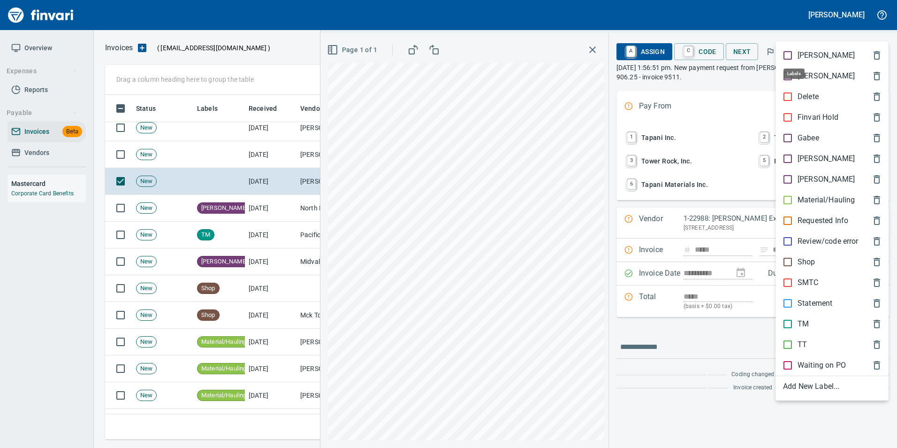
scroll to position [337, 766]
click at [822, 205] on p "Material/Hauling" at bounding box center [826, 199] width 57 height 11
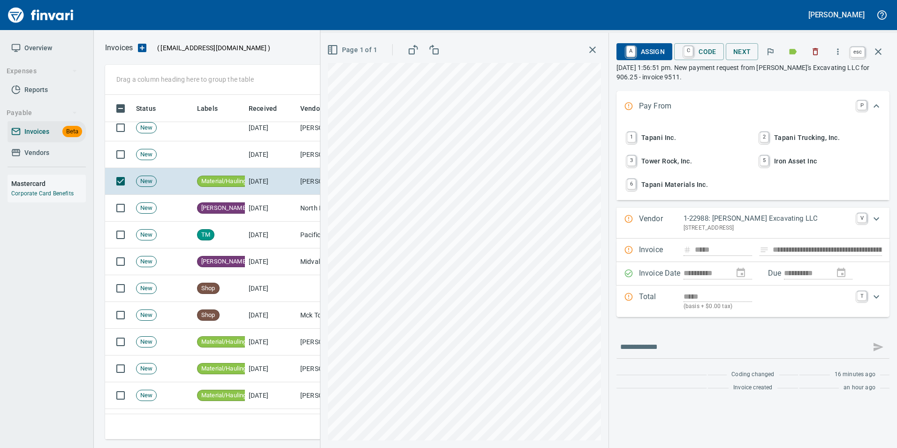
click at [876, 49] on icon "button" at bounding box center [878, 51] width 7 height 7
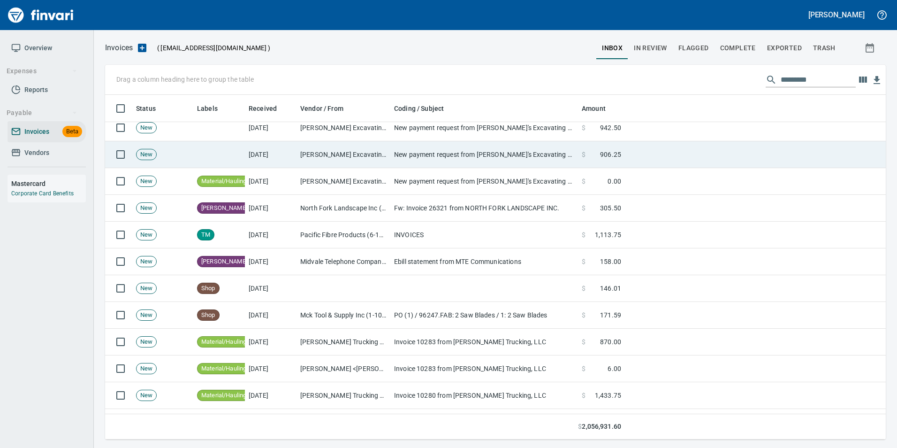
click at [366, 157] on td "Franks Excavating LLC (1-22988)" at bounding box center [344, 154] width 94 height 27
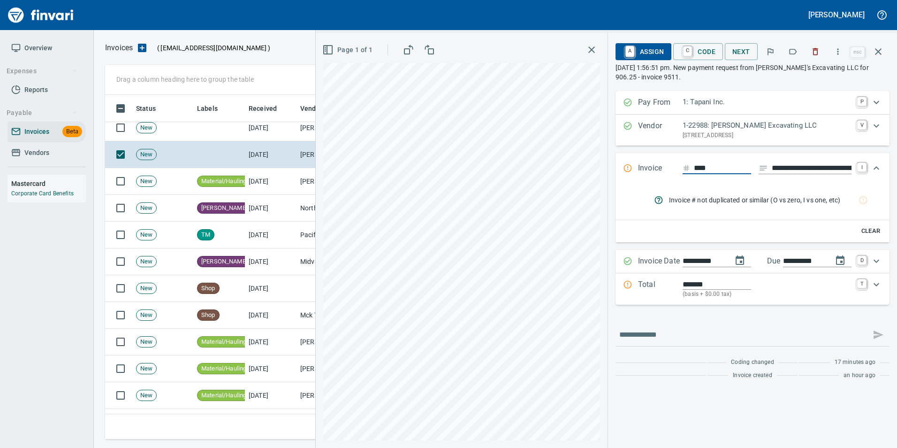
click at [793, 53] on icon "button" at bounding box center [792, 51] width 9 height 9
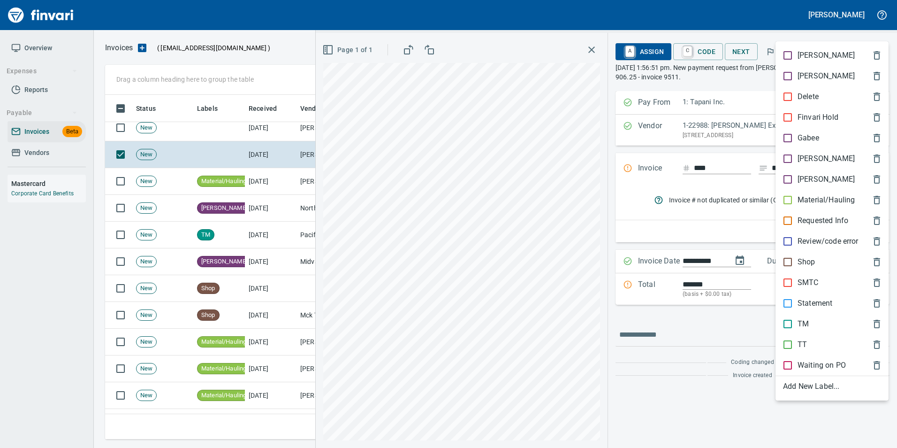
scroll to position [337, 766]
click at [814, 197] on p "Material/Hauling" at bounding box center [826, 199] width 57 height 11
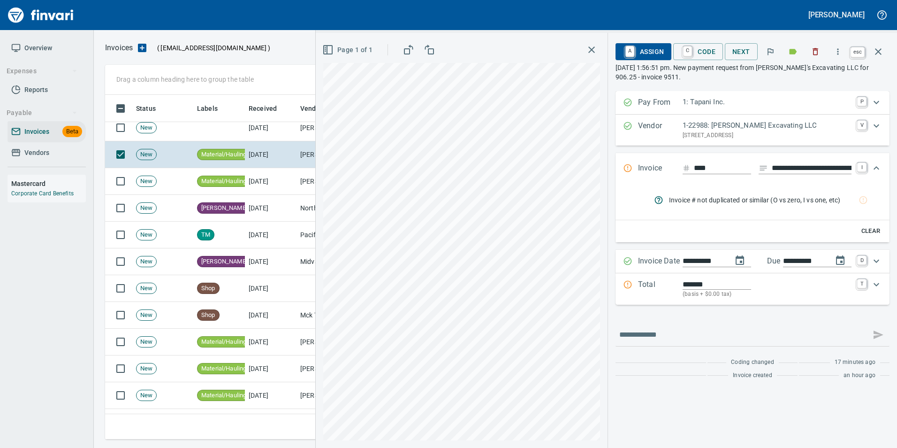
click at [879, 53] on icon "button" at bounding box center [878, 51] width 7 height 7
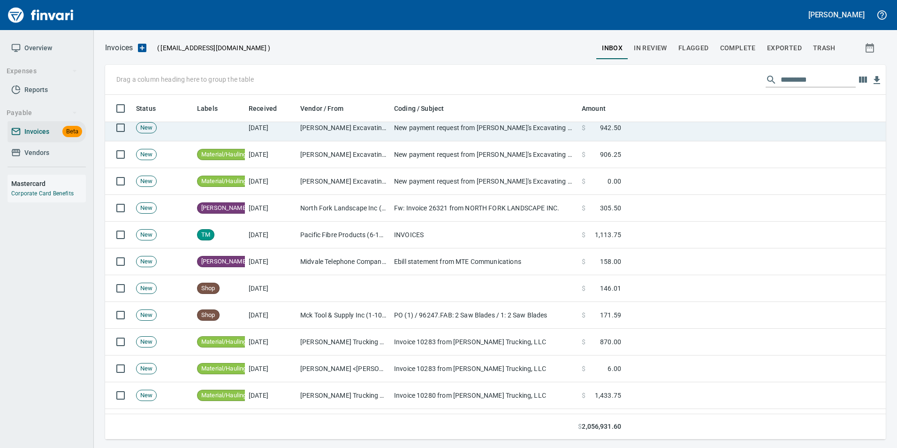
scroll to position [337, 767]
click at [506, 131] on td "New payment request from Frank's Excavating LLC for 942.50 - invoice 9517" at bounding box center [484, 127] width 188 height 27
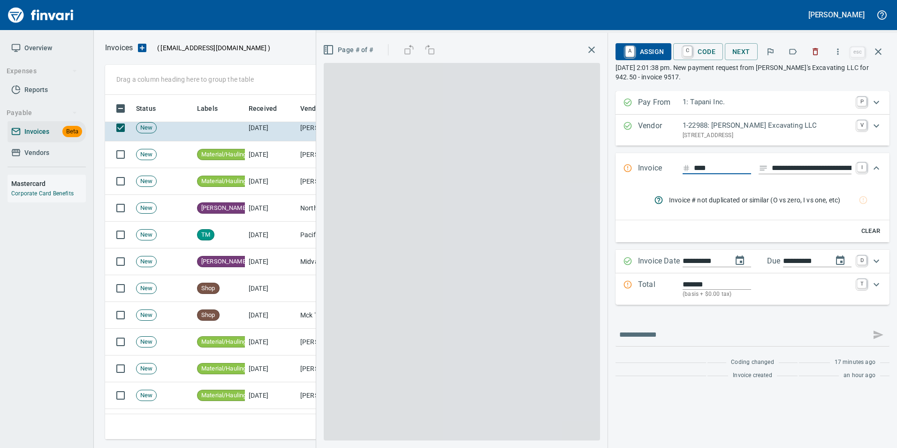
scroll to position [337, 766]
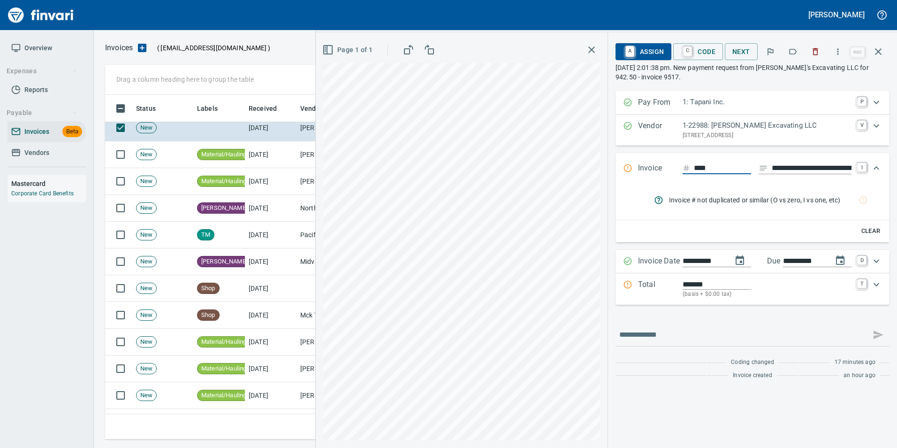
click at [793, 51] on icon "button" at bounding box center [792, 51] width 9 height 9
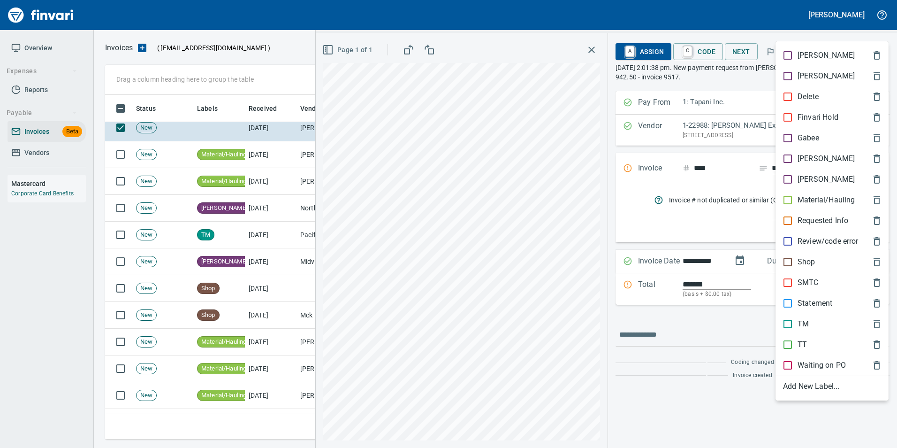
click at [823, 197] on p "Material/Hauling" at bounding box center [826, 199] width 57 height 11
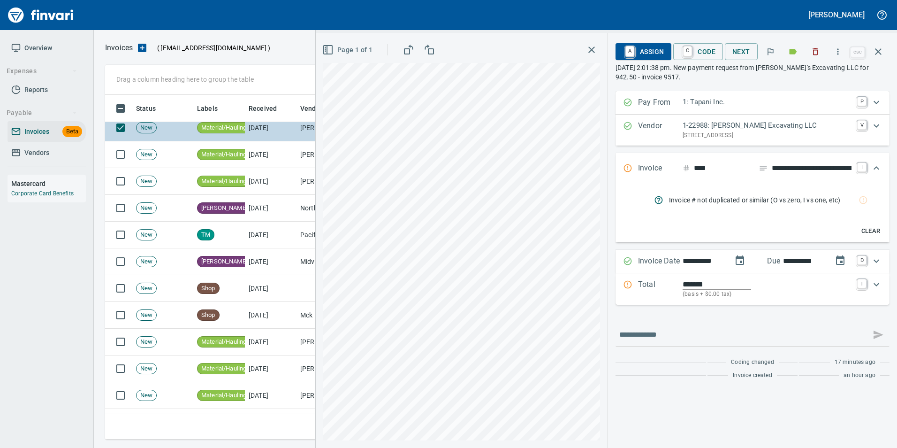
click at [881, 54] on icon "button" at bounding box center [878, 51] width 11 height 11
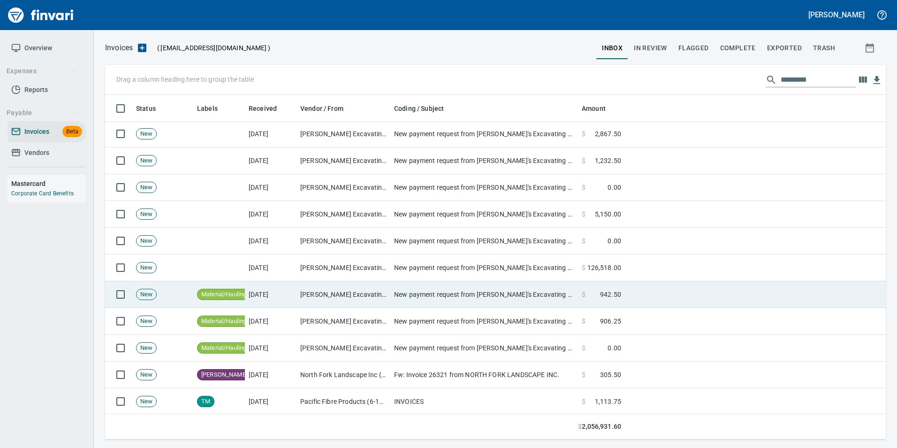
scroll to position [141, 0]
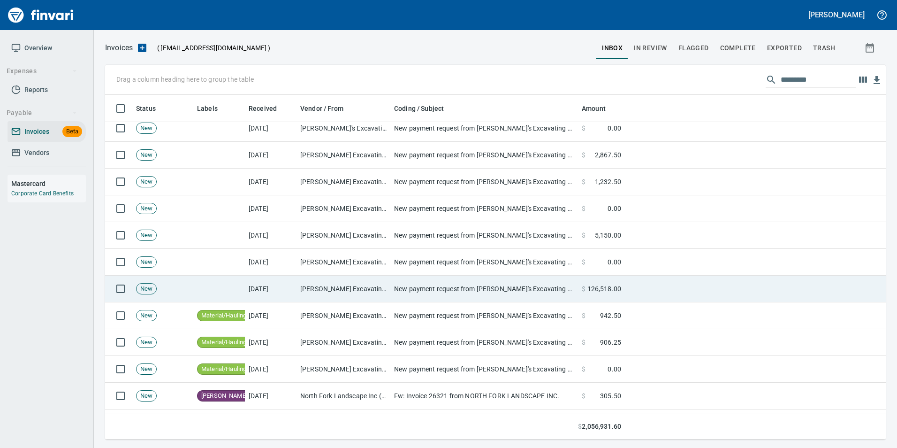
click at [401, 292] on td "New payment request from Frank's Excavating LLC for 942.50 - invoice 9517" at bounding box center [484, 288] width 188 height 27
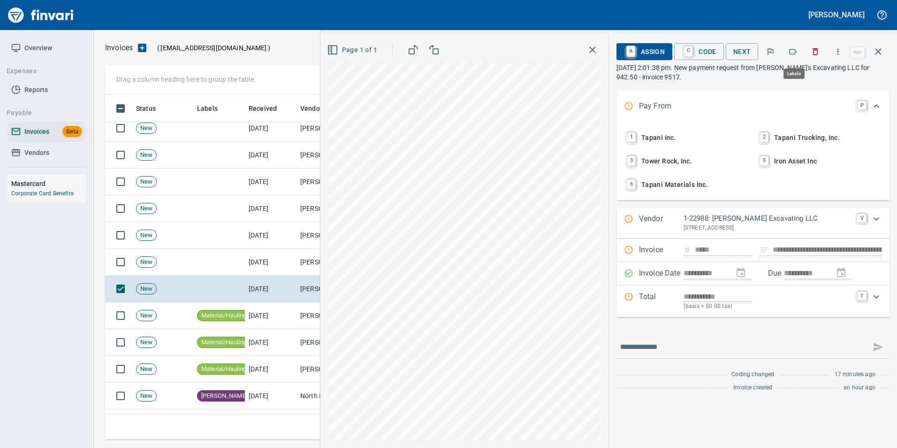
click at [792, 45] on button "button" at bounding box center [793, 51] width 21 height 21
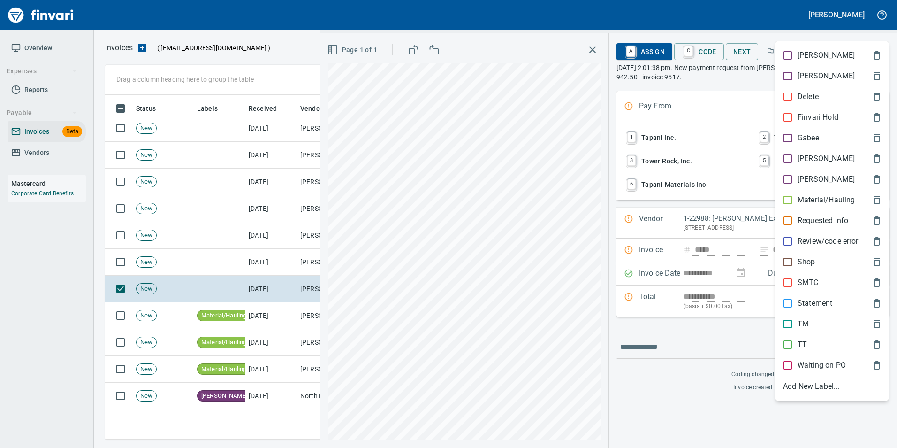
scroll to position [337, 766]
click at [835, 197] on p "Material/Hauling" at bounding box center [826, 199] width 57 height 11
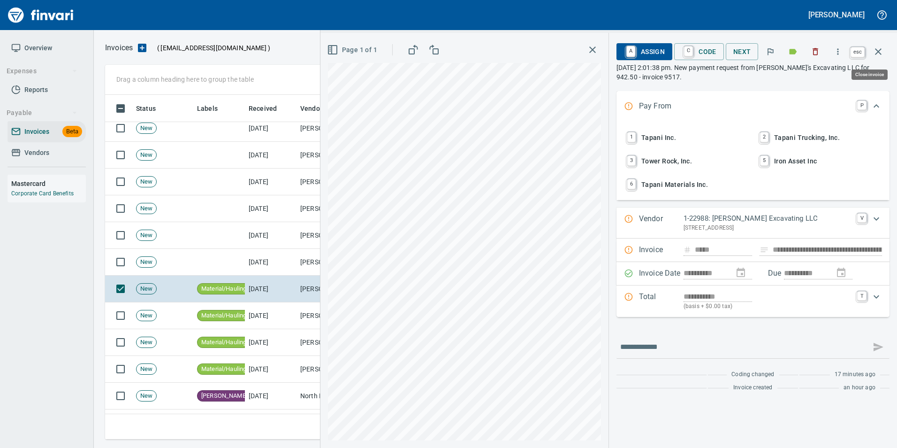
click at [872, 53] on button "button" at bounding box center [878, 51] width 23 height 23
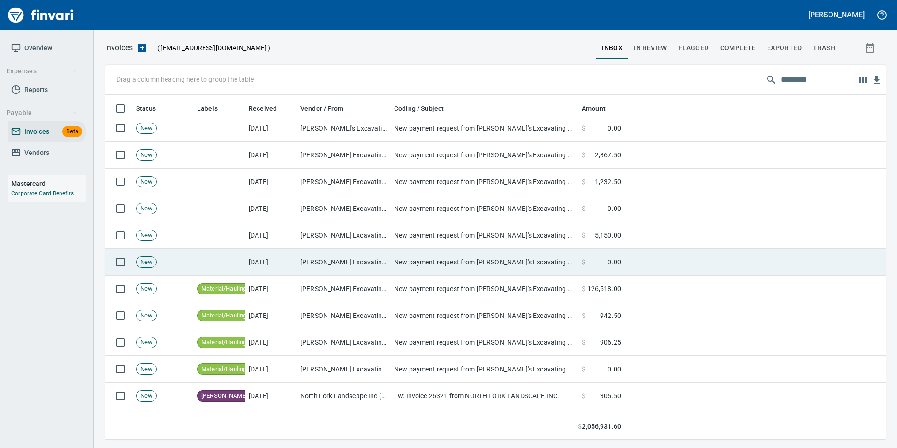
scroll to position [337, 766]
click at [355, 256] on td "Franks Excavating LLC (1-22988)" at bounding box center [344, 262] width 94 height 27
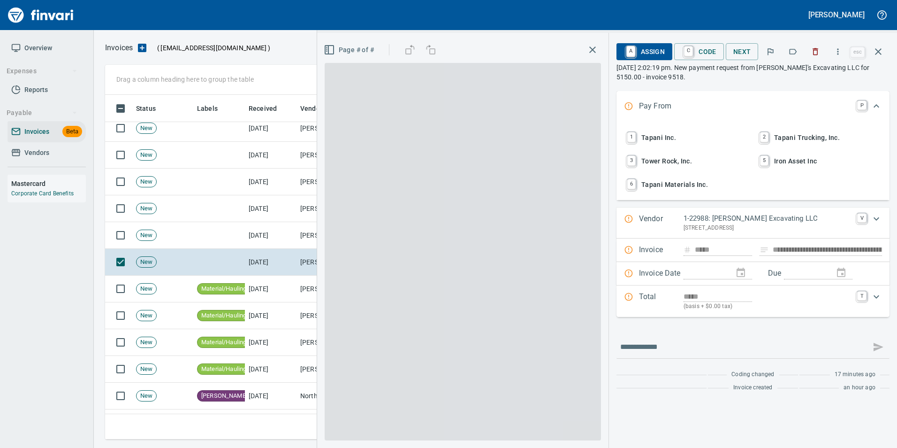
scroll to position [337, 766]
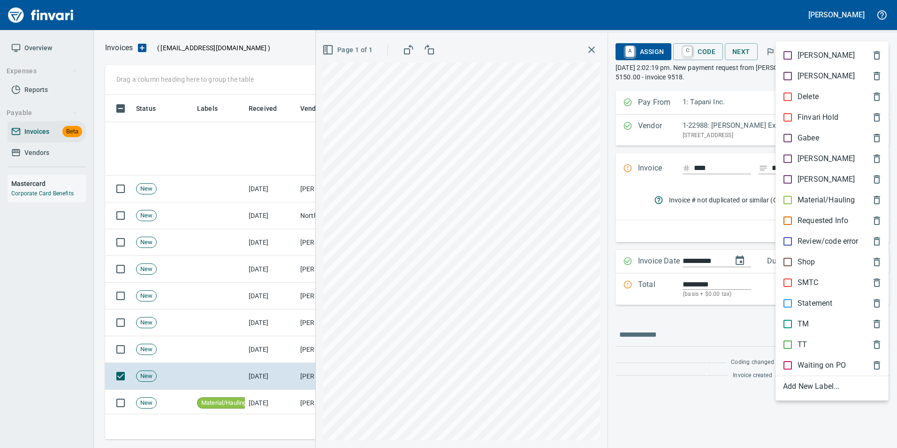
scroll to position [337, 766]
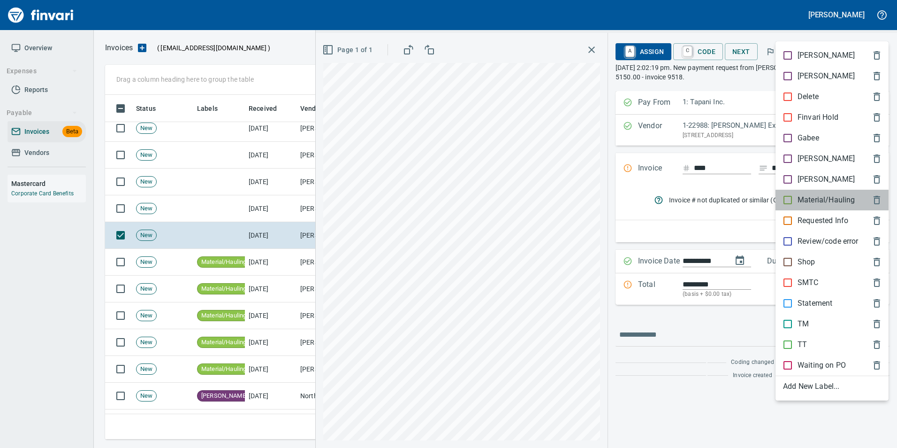
click at [841, 196] on p "Material/Hauling" at bounding box center [826, 199] width 57 height 11
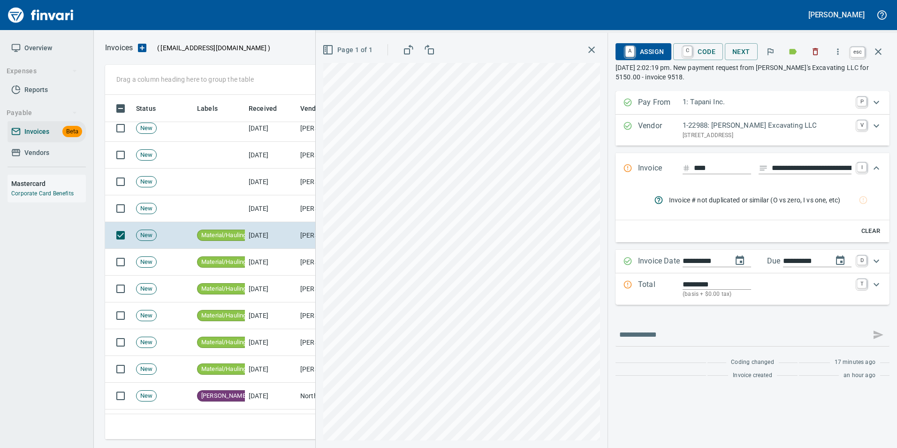
click at [884, 53] on icon "button" at bounding box center [878, 51] width 11 height 11
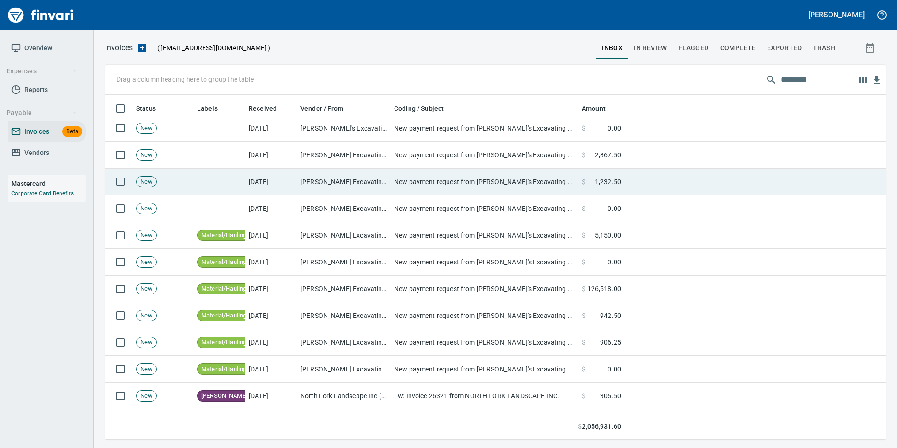
scroll to position [337, 766]
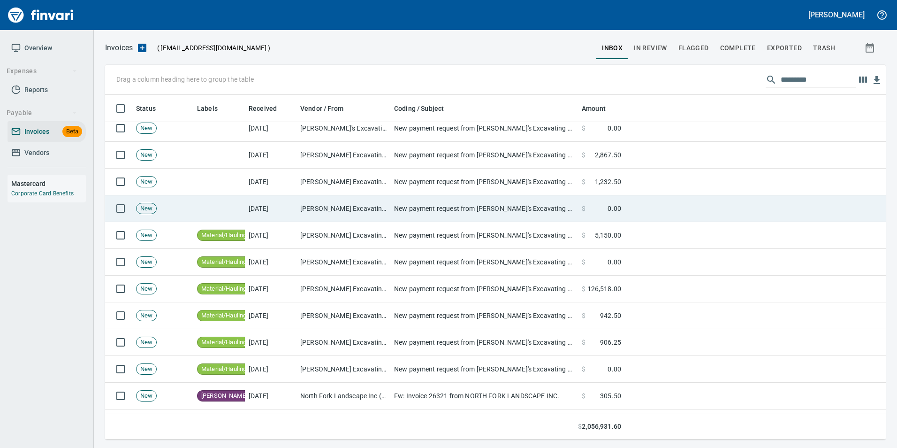
click at [570, 214] on td "New payment request from [PERSON_NAME]'s Excavating LLC for 1232.50 - invoice 9…" at bounding box center [484, 208] width 188 height 27
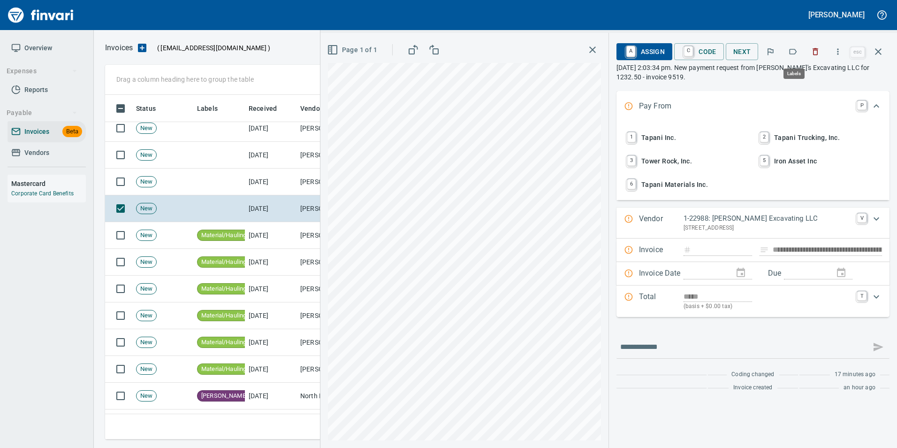
click at [793, 56] on button "button" at bounding box center [793, 51] width 21 height 21
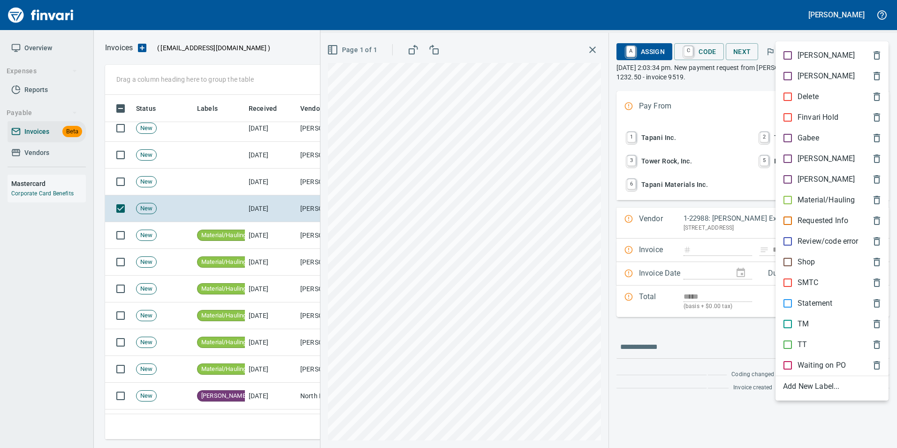
scroll to position [337, 766]
click at [821, 198] on p "Material/Hauling" at bounding box center [826, 199] width 57 height 11
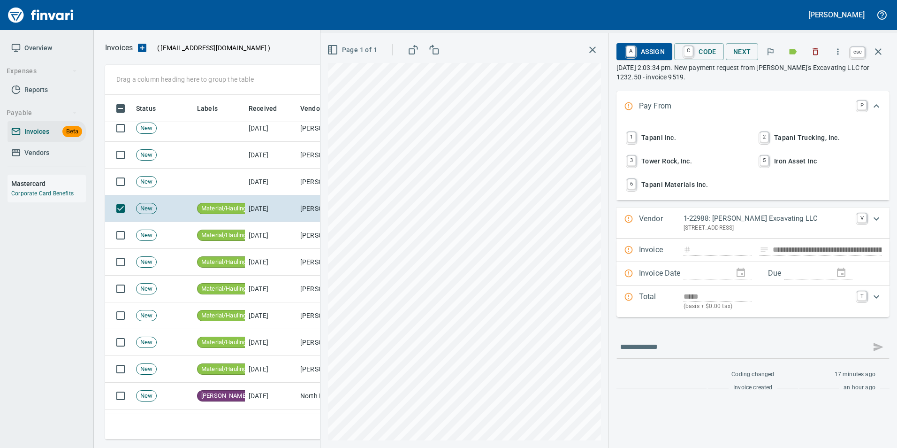
click at [881, 55] on icon "button" at bounding box center [878, 51] width 11 height 11
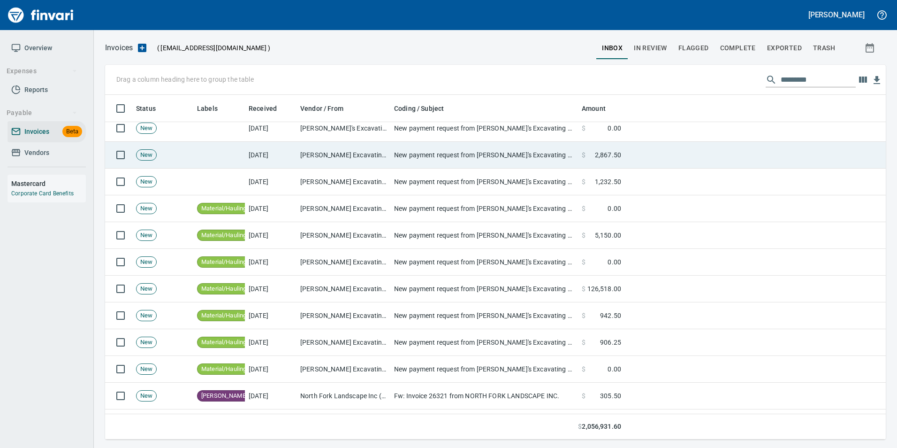
scroll to position [337, 766]
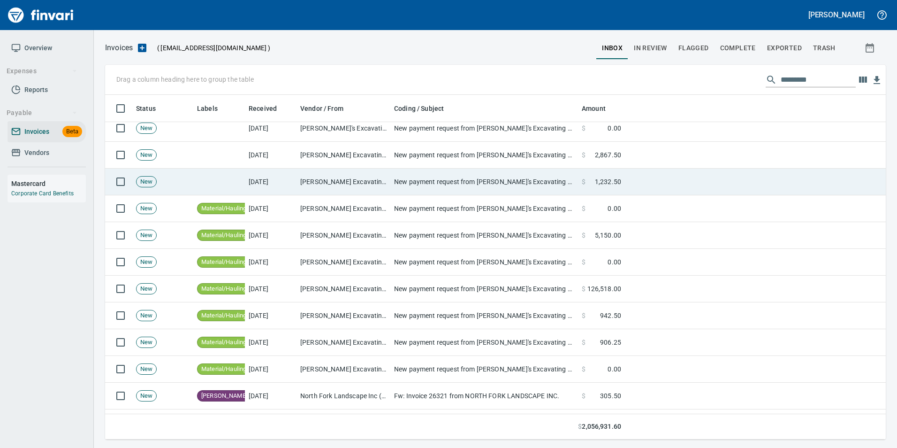
click at [596, 191] on td "$ 1,232.50" at bounding box center [601, 181] width 47 height 27
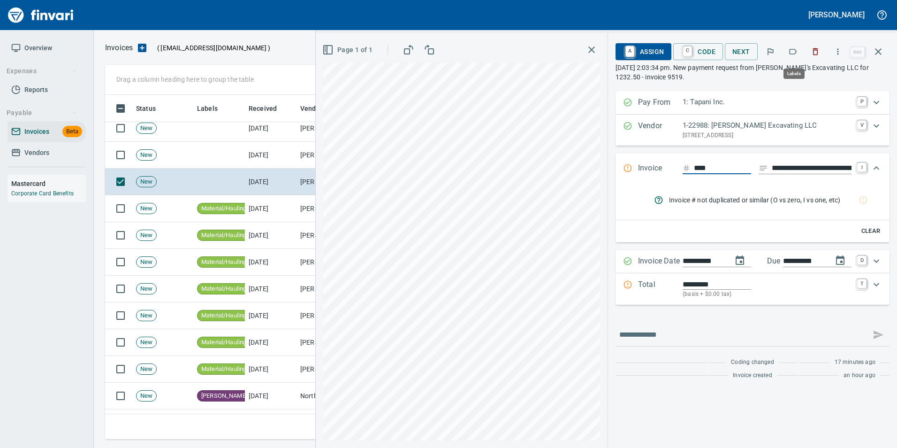
click at [794, 57] on button "button" at bounding box center [793, 51] width 21 height 21
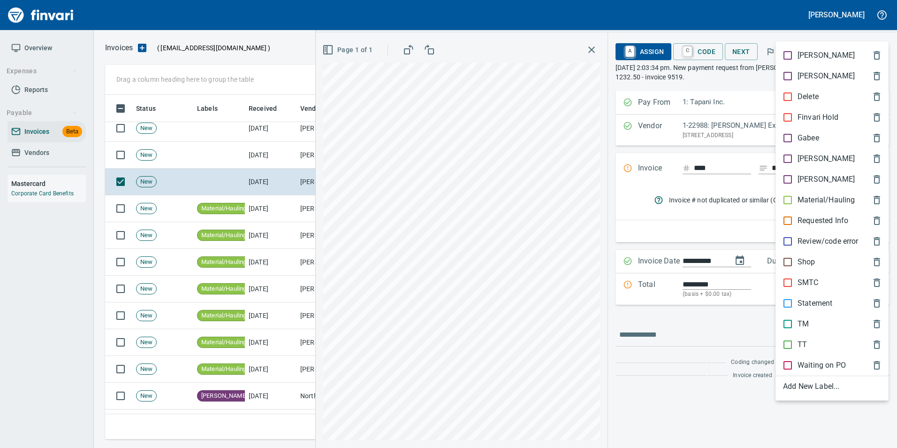
scroll to position [337, 766]
click at [824, 199] on p "Material/Hauling" at bounding box center [826, 199] width 57 height 11
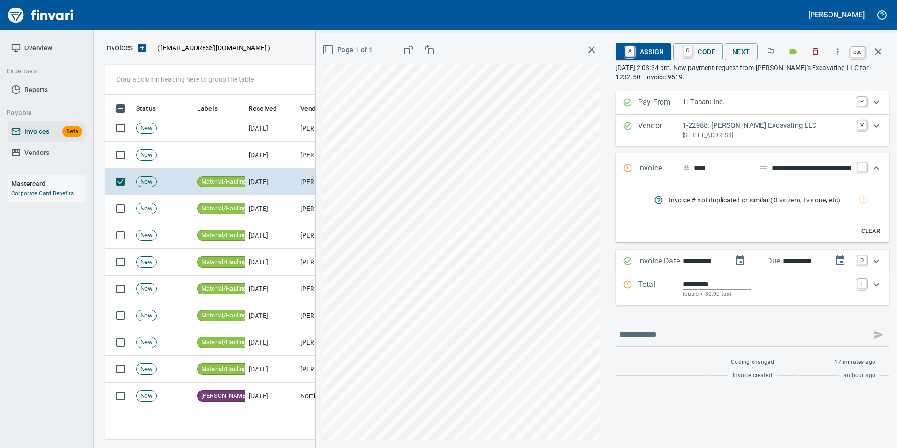
click at [883, 49] on icon "button" at bounding box center [878, 51] width 11 height 11
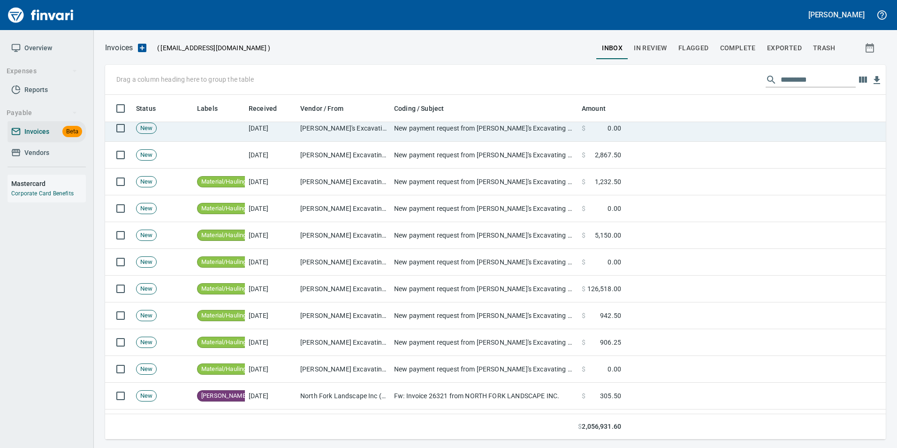
scroll to position [337, 766]
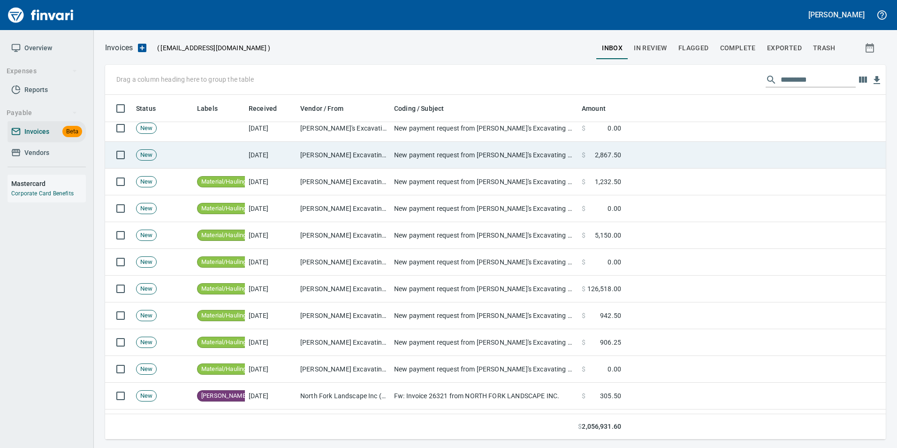
click at [620, 154] on span "2,867.50" at bounding box center [608, 154] width 26 height 9
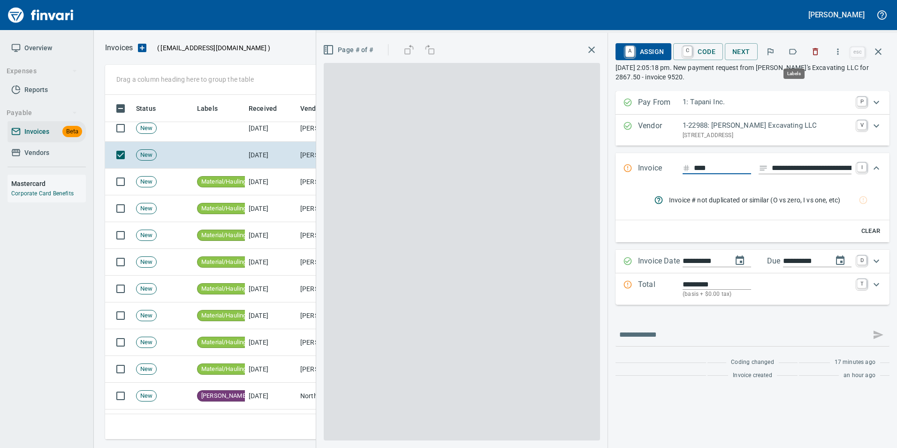
click at [793, 57] on button "button" at bounding box center [793, 51] width 21 height 21
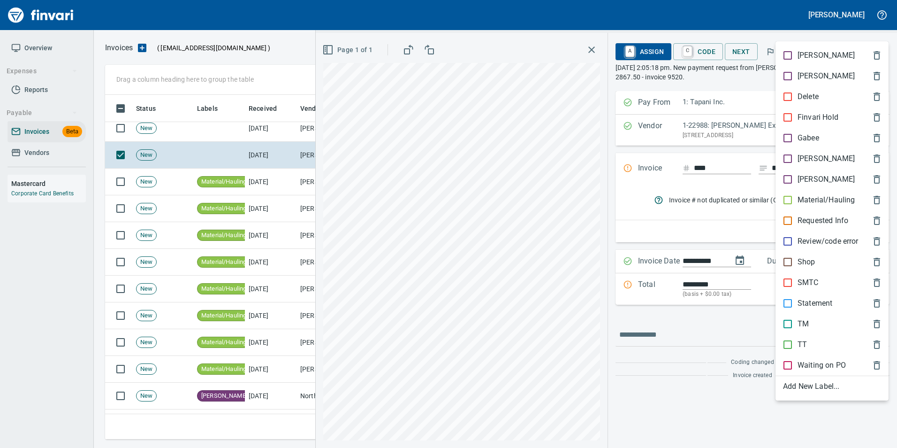
click at [830, 196] on p "Material/Hauling" at bounding box center [826, 199] width 57 height 11
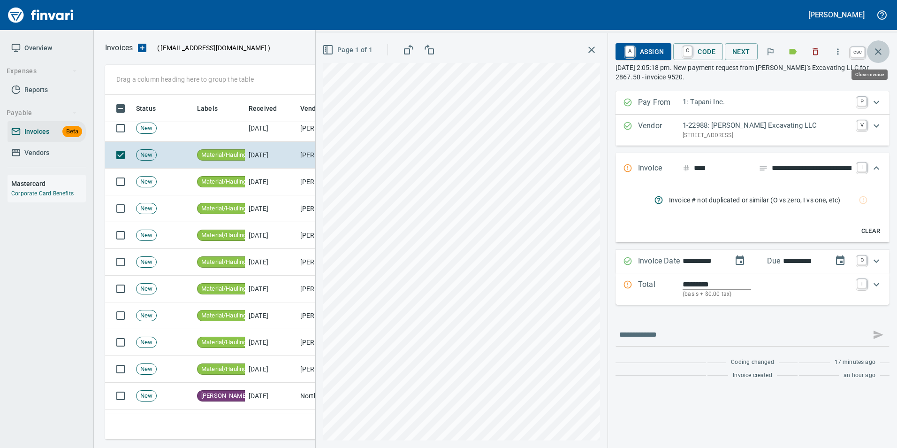
click at [888, 46] on button "button" at bounding box center [878, 51] width 23 height 23
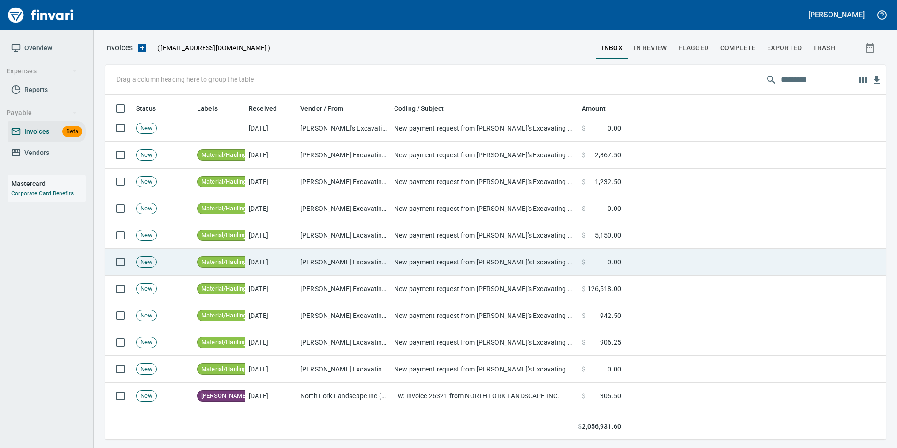
scroll to position [337, 766]
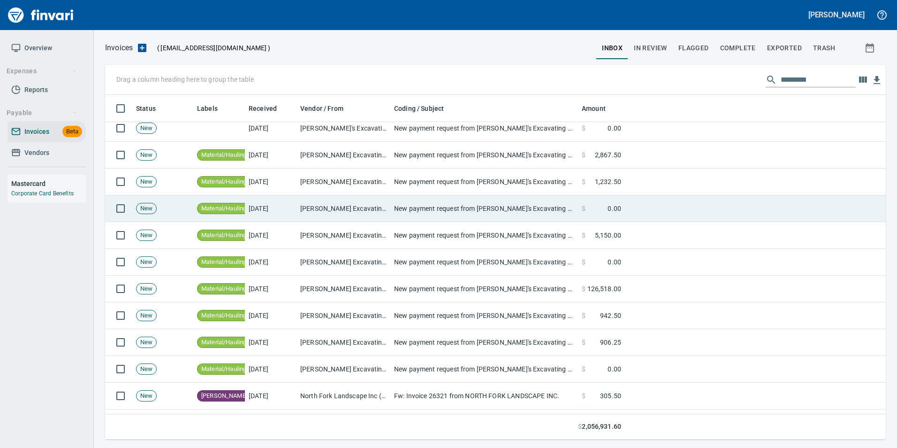
drag, startPoint x: 387, startPoint y: 130, endPoint x: 466, endPoint y: 206, distance: 110.8
click at [387, 129] on td "[PERSON_NAME]'s Excavating LLC <[EMAIL_ADDRESS][DOMAIN_NAME]>" at bounding box center [344, 128] width 94 height 27
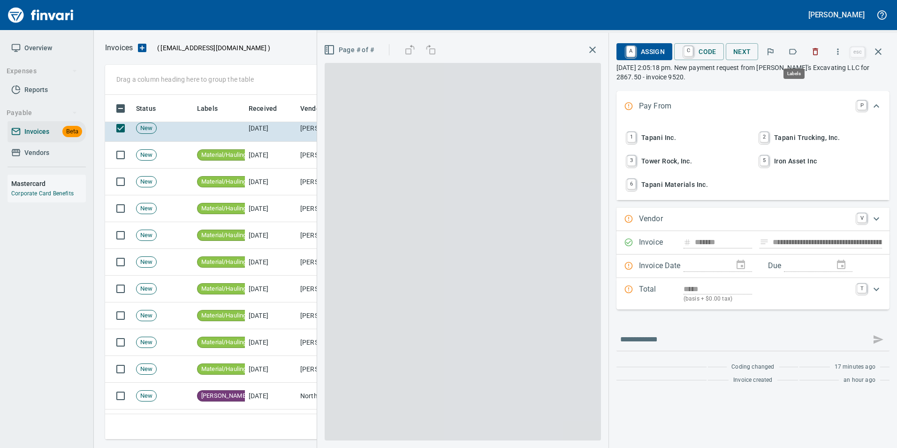
scroll to position [337, 766]
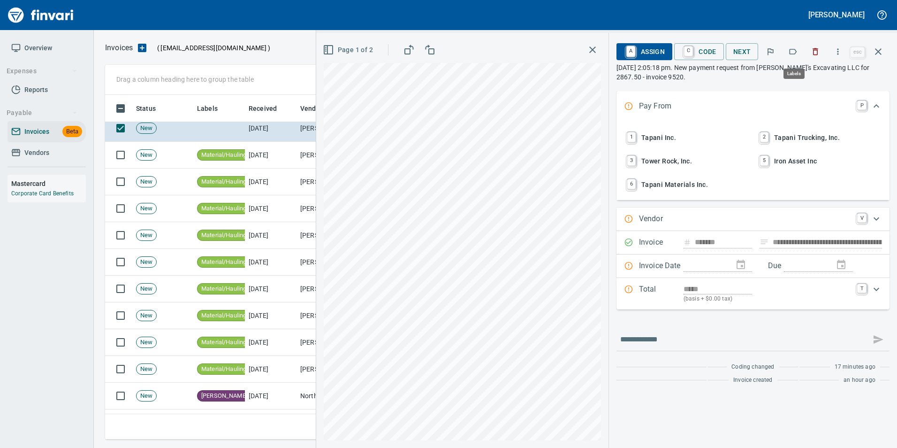
click at [792, 52] on icon "button" at bounding box center [792, 51] width 9 height 9
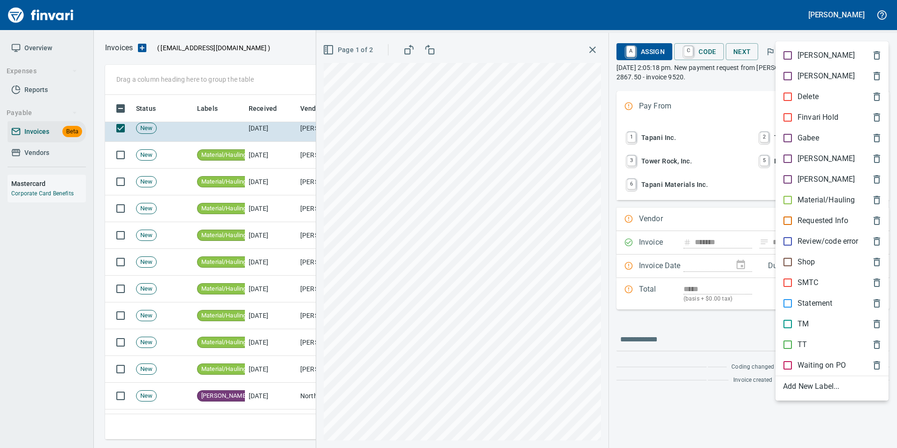
click at [831, 199] on p "Material/Hauling" at bounding box center [826, 199] width 57 height 11
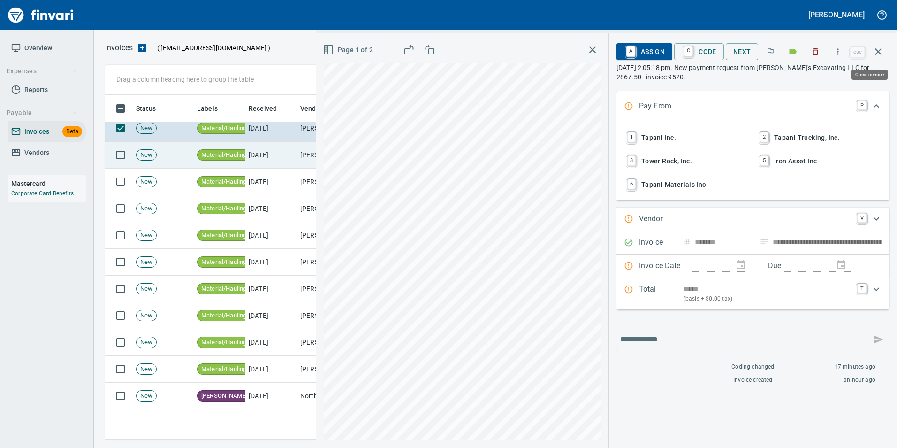
drag, startPoint x: 879, startPoint y: 54, endPoint x: 833, endPoint y: 144, distance: 100.7
click at [879, 54] on icon "button" at bounding box center [878, 51] width 11 height 11
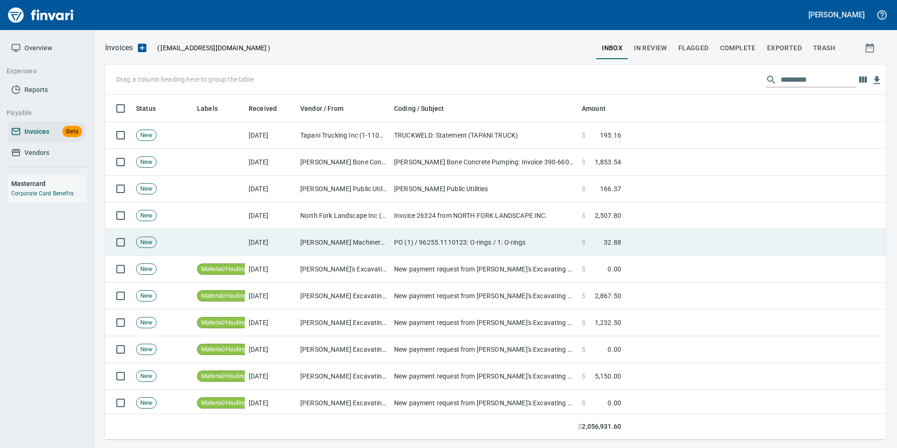
click at [450, 232] on td "PO (1) / 96255.1110123: O-rings / 1: O-rings" at bounding box center [484, 242] width 188 height 27
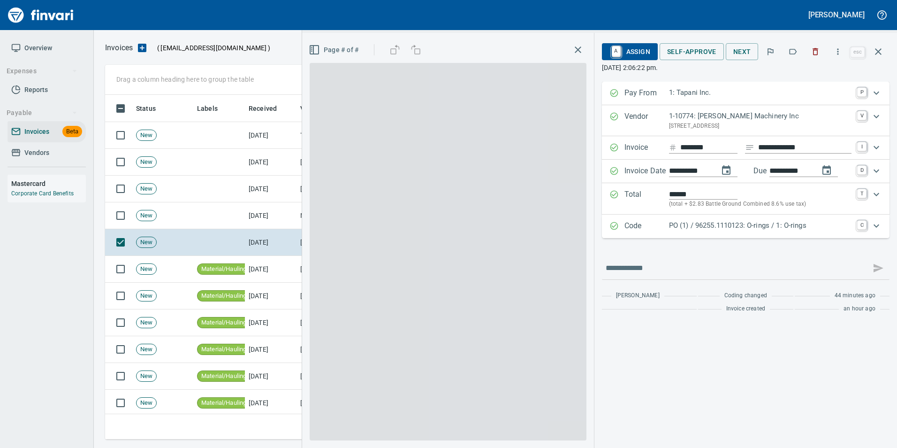
scroll to position [337, 766]
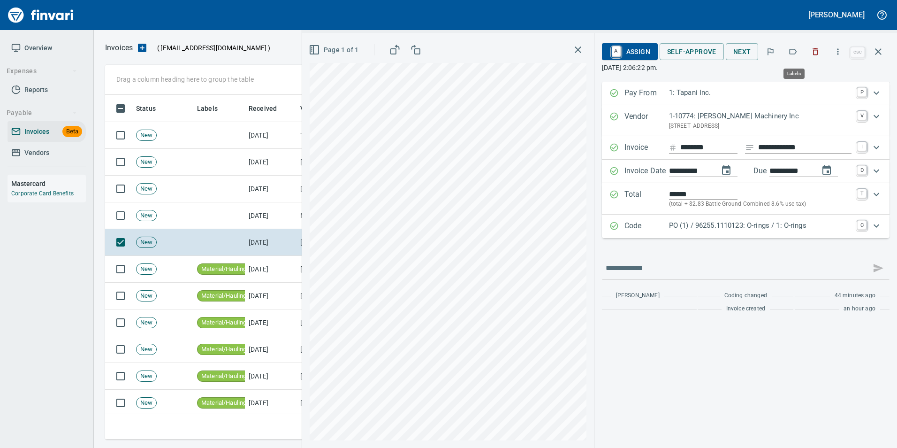
click at [798, 47] on icon "button" at bounding box center [792, 51] width 9 height 9
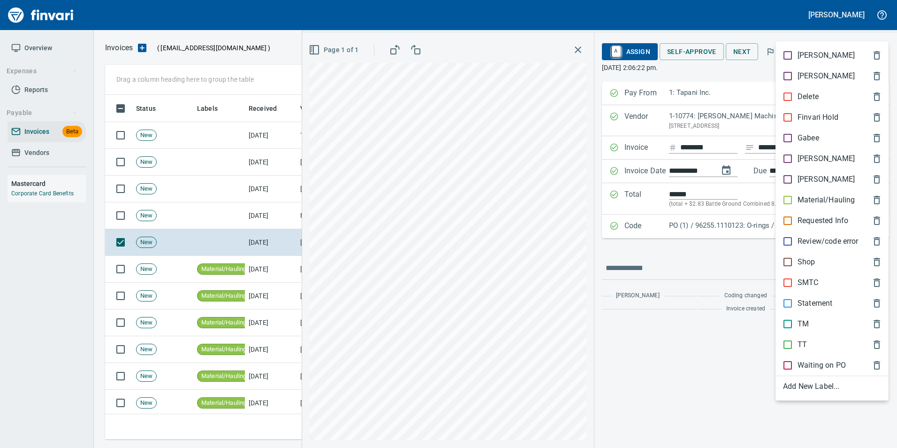
click at [798, 263] on p "Shop" at bounding box center [807, 261] width 18 height 11
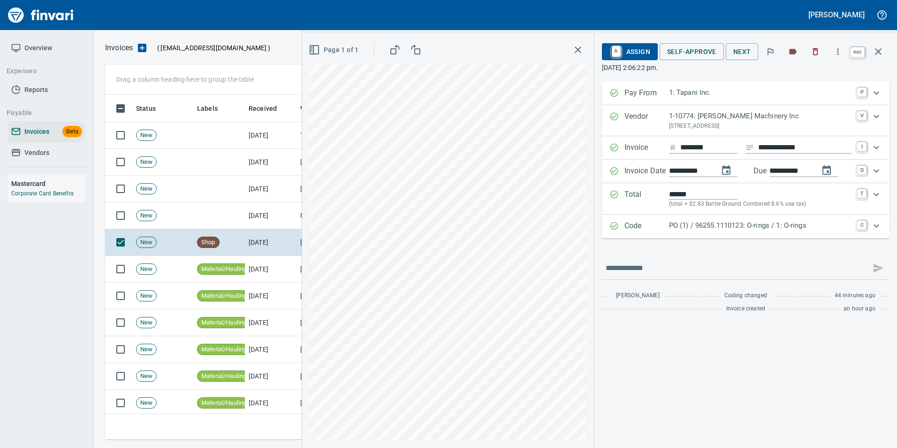
drag, startPoint x: 879, startPoint y: 54, endPoint x: 873, endPoint y: 73, distance: 20.2
click at [879, 55] on icon "button" at bounding box center [878, 51] width 11 height 11
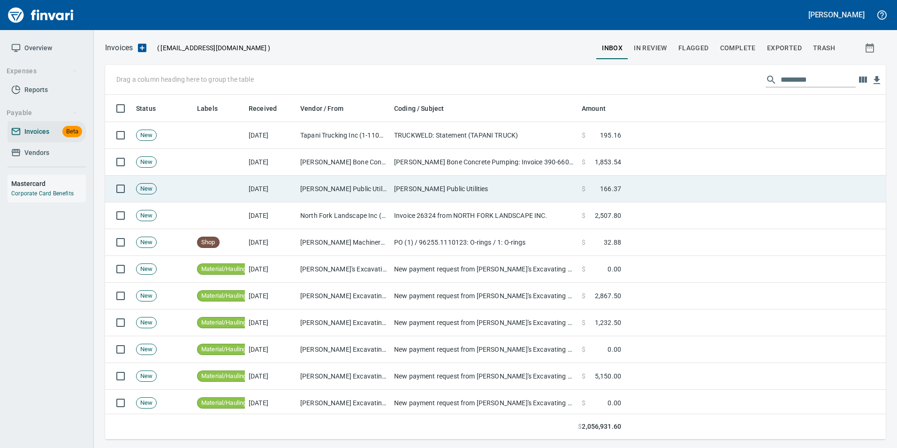
scroll to position [337, 766]
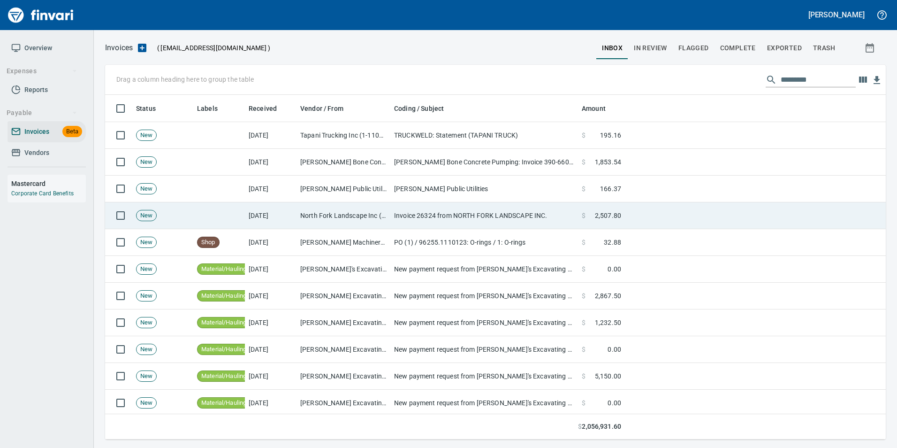
click at [485, 219] on td "Invoice 26324 from NORTH FORK LANDSCAPE INC." at bounding box center [484, 215] width 188 height 27
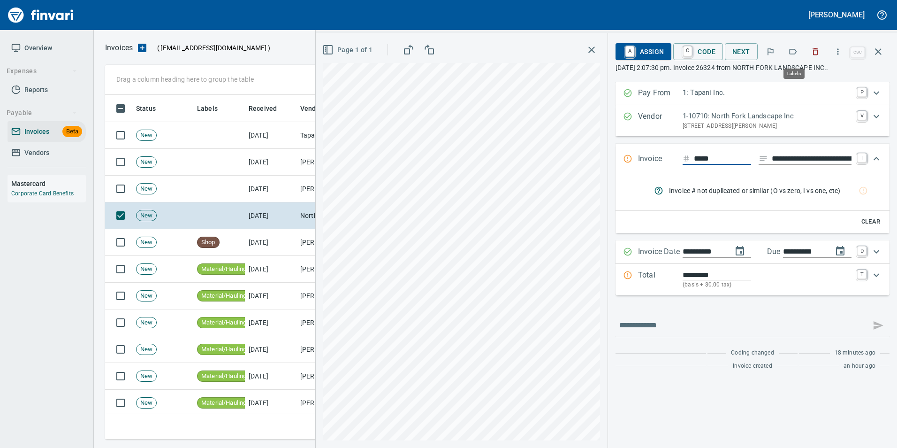
click at [788, 48] on button "button" at bounding box center [793, 51] width 21 height 21
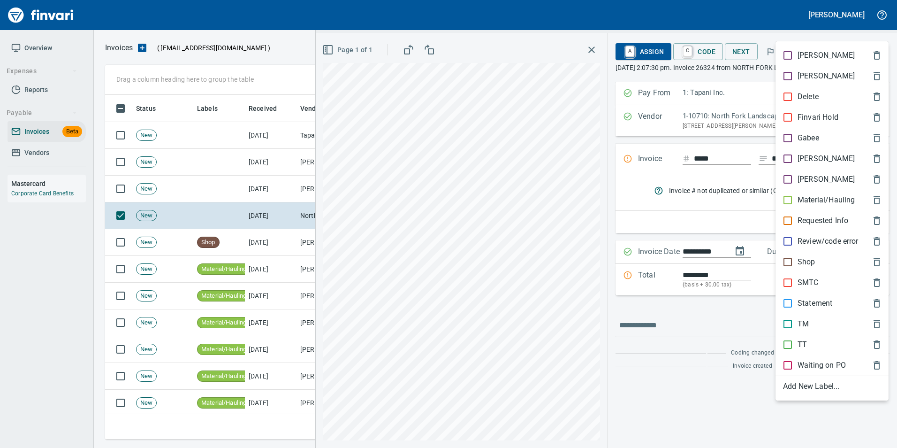
scroll to position [337, 766]
click at [816, 157] on span "[PERSON_NAME]" at bounding box center [824, 158] width 83 height 11
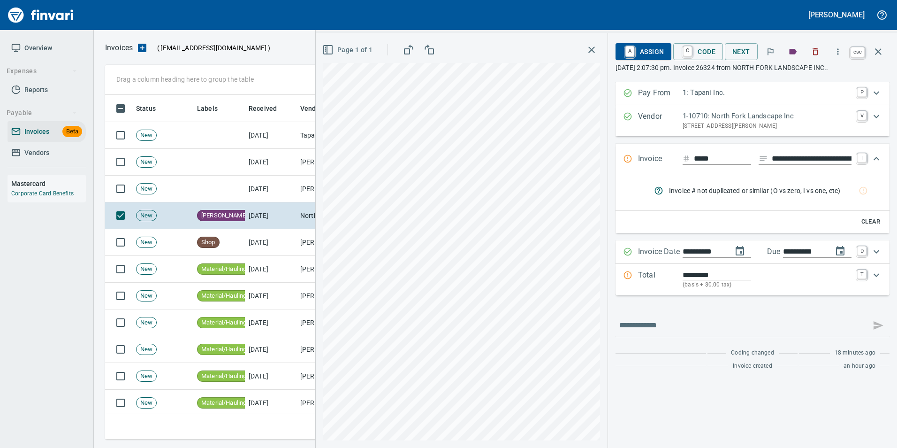
click at [871, 54] on button "button" at bounding box center [878, 51] width 23 height 23
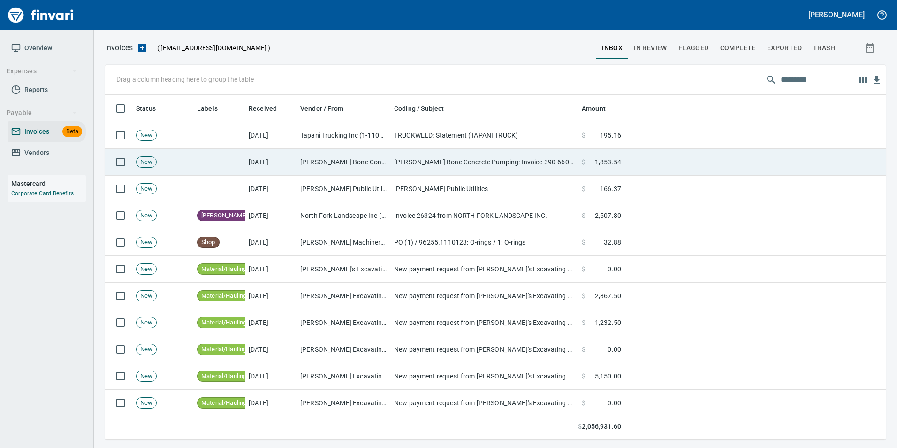
scroll to position [337, 766]
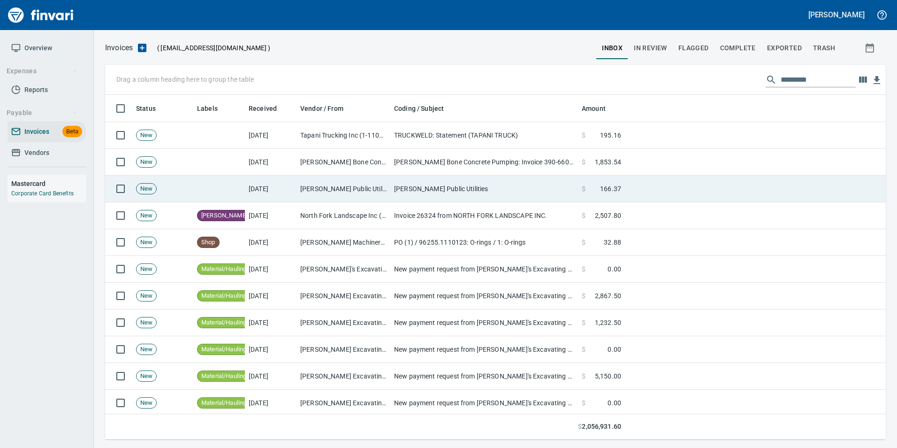
click at [489, 191] on td "Clark Public Utilities" at bounding box center [484, 188] width 188 height 27
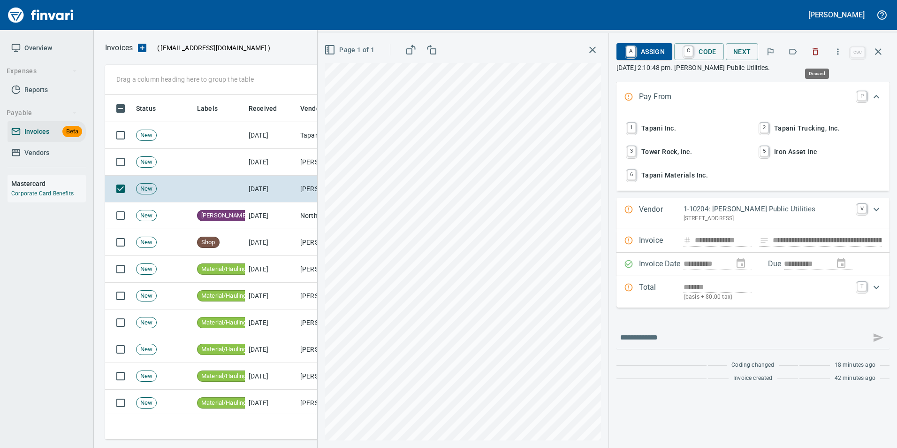
click at [825, 53] on button "button" at bounding box center [815, 51] width 21 height 21
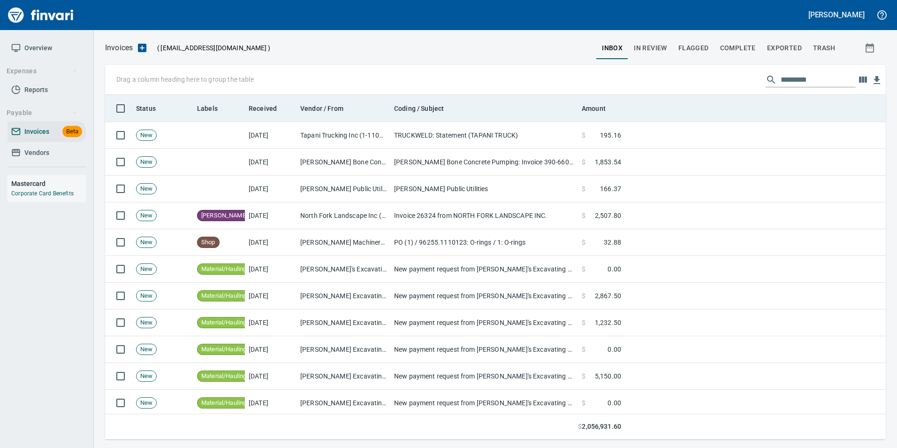
scroll to position [337, 766]
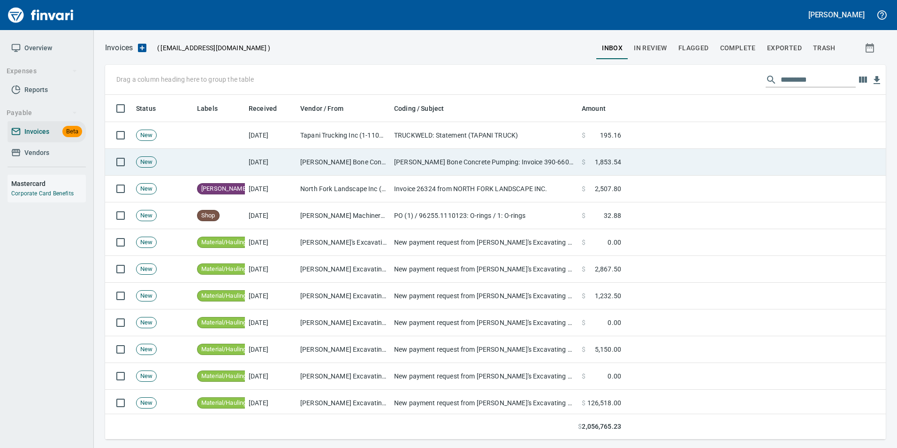
click at [375, 158] on td "[PERSON_NAME] Bone Concrete Pumping Inc (1-24131)" at bounding box center [344, 162] width 94 height 27
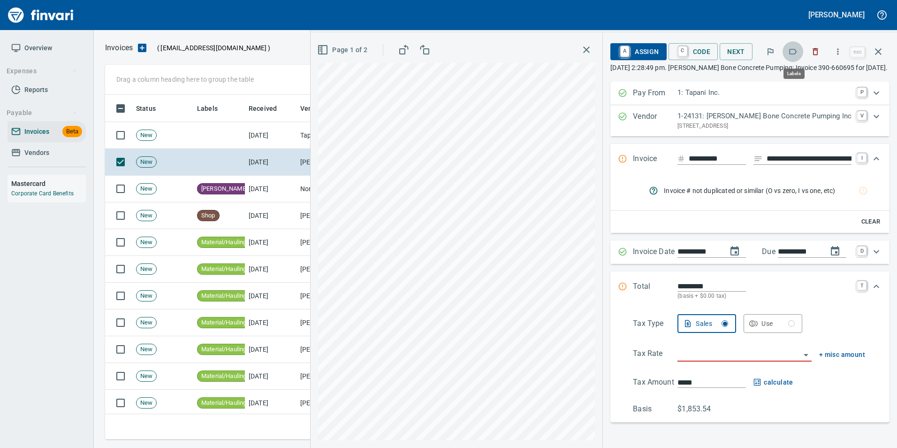
click at [797, 53] on icon "button" at bounding box center [794, 52] width 8 height 6
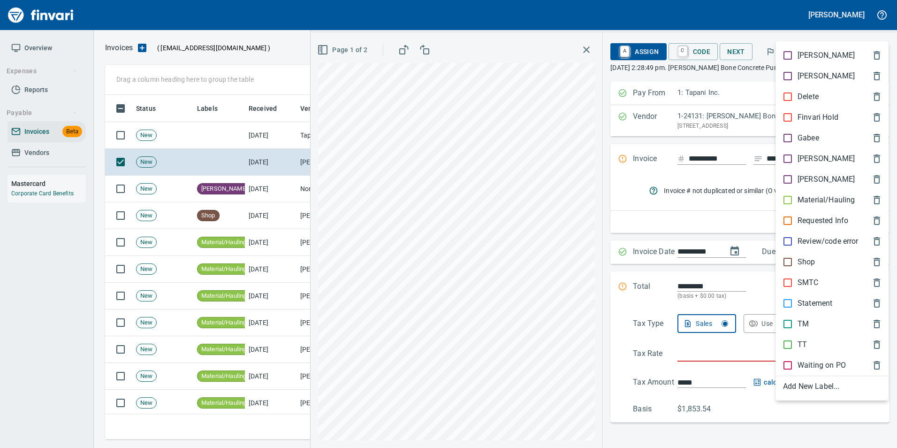
click at [817, 155] on span "[PERSON_NAME]" at bounding box center [824, 158] width 83 height 11
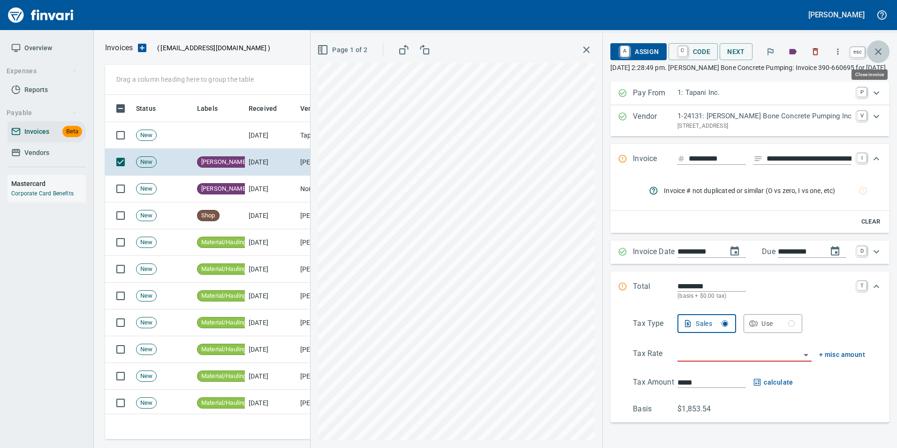
click at [879, 50] on icon "button" at bounding box center [878, 51] width 11 height 11
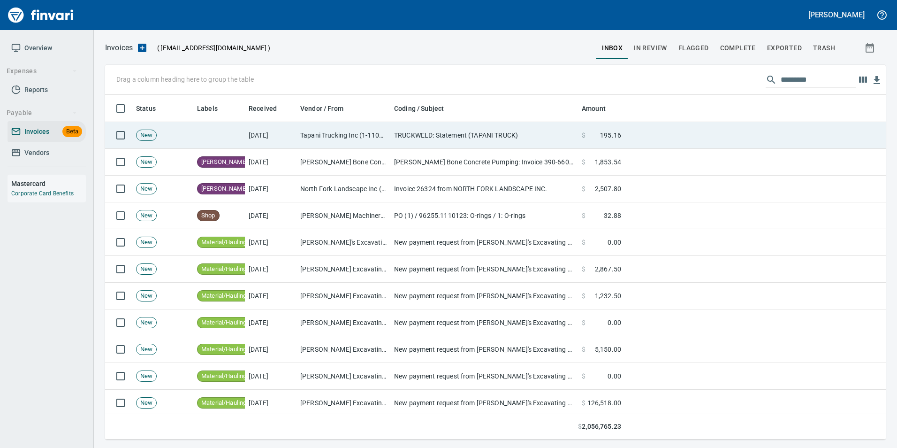
click at [626, 135] on td at bounding box center [755, 135] width 261 height 27
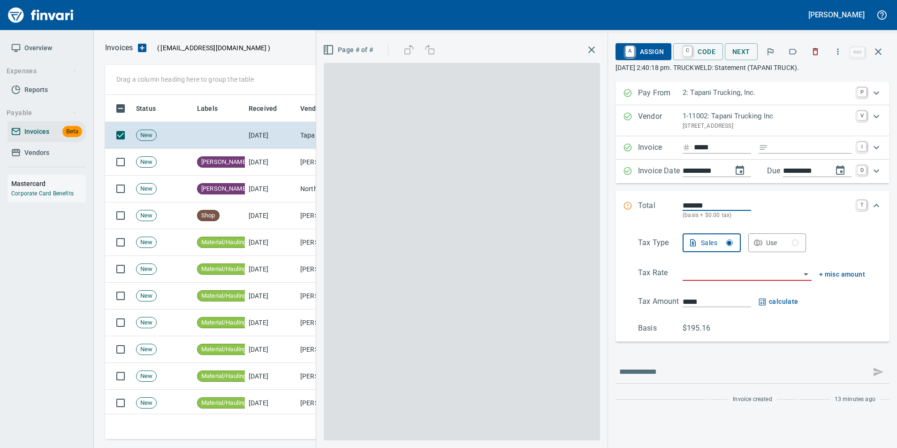
click at [792, 51] on icon "button" at bounding box center [792, 51] width 9 height 9
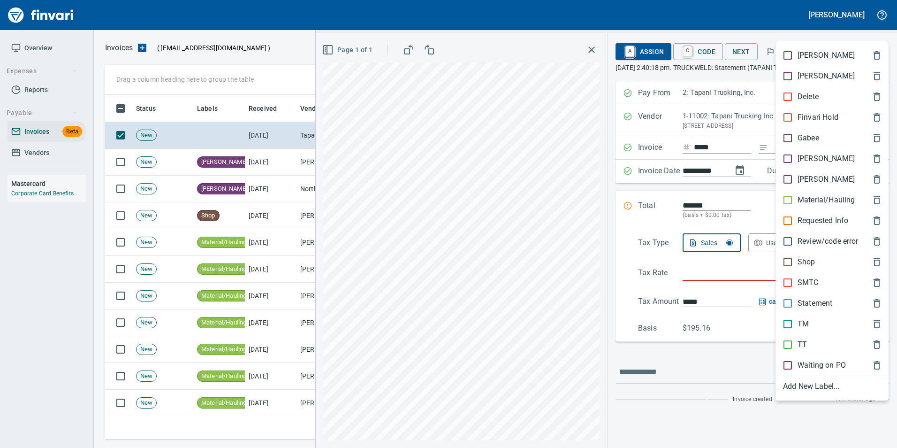
scroll to position [337, 766]
drag, startPoint x: 809, startPoint y: 305, endPoint x: 810, endPoint y: 296, distance: 8.6
click at [808, 303] on p "Statement" at bounding box center [815, 302] width 35 height 11
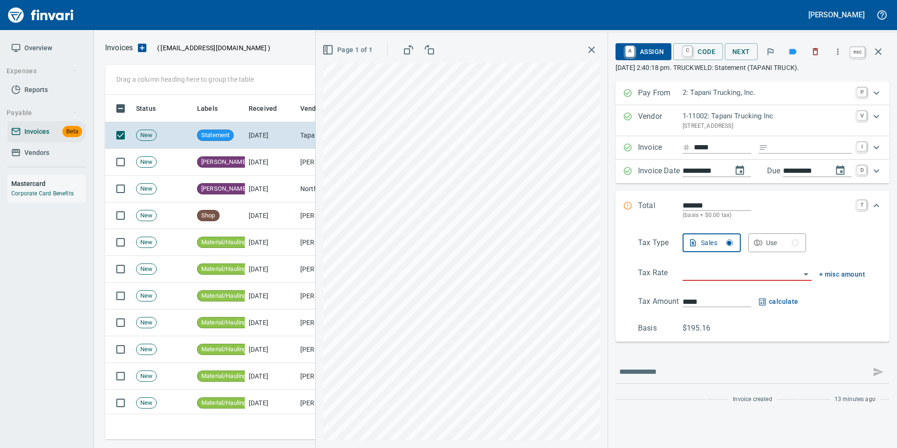
click at [877, 54] on icon "button" at bounding box center [878, 51] width 7 height 7
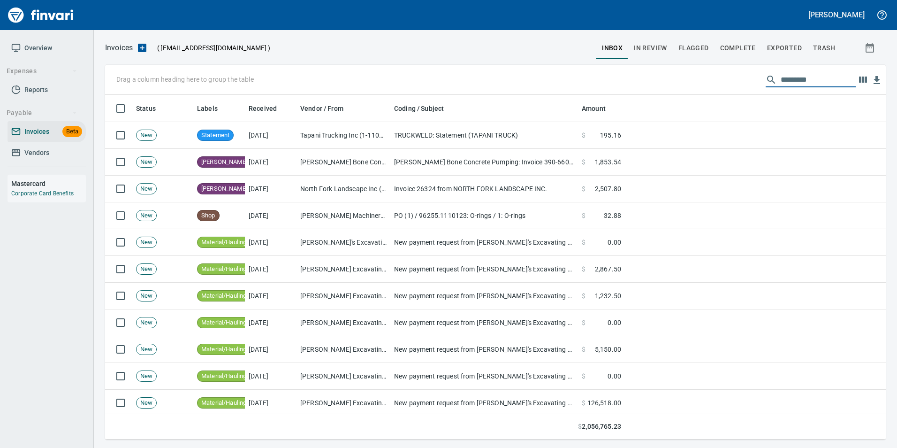
click at [803, 80] on input "text" at bounding box center [818, 79] width 75 height 15
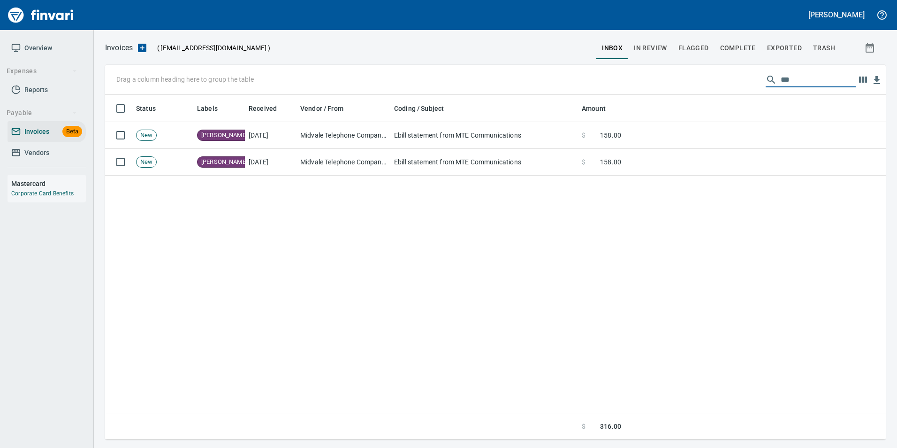
scroll to position [337, 774]
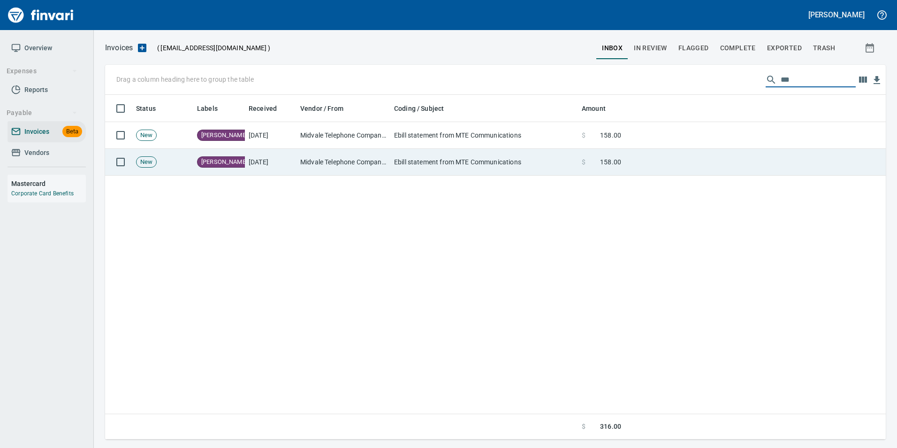
type input "***"
click at [705, 171] on td at bounding box center [755, 162] width 261 height 27
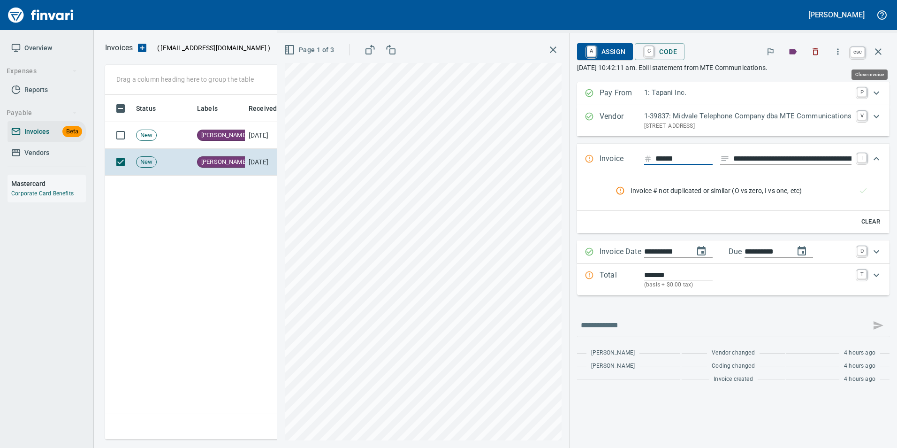
scroll to position [337, 773]
click at [877, 47] on icon "button" at bounding box center [878, 51] width 11 height 11
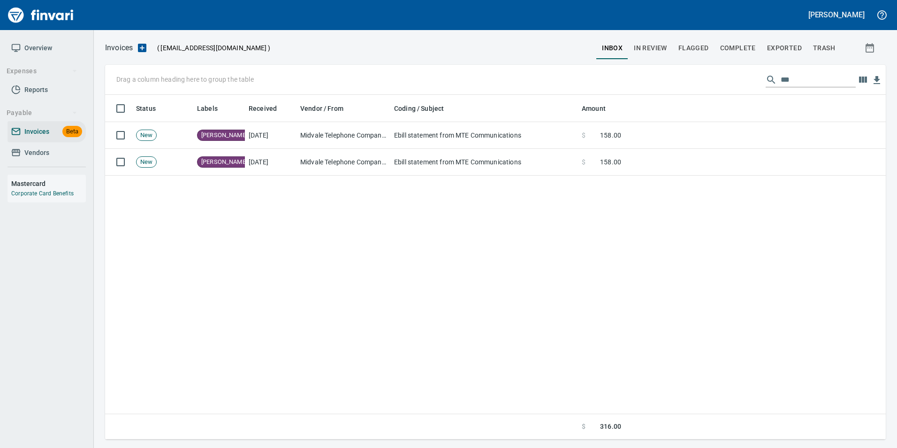
scroll to position [337, 773]
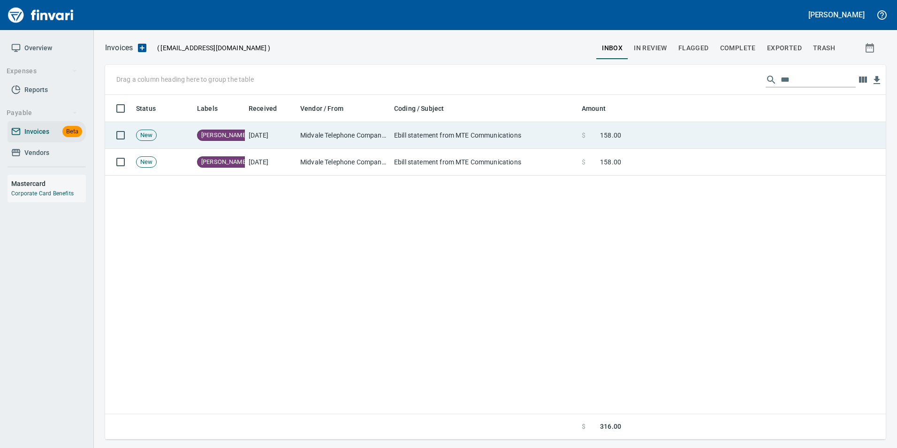
click at [684, 131] on td at bounding box center [755, 135] width 261 height 27
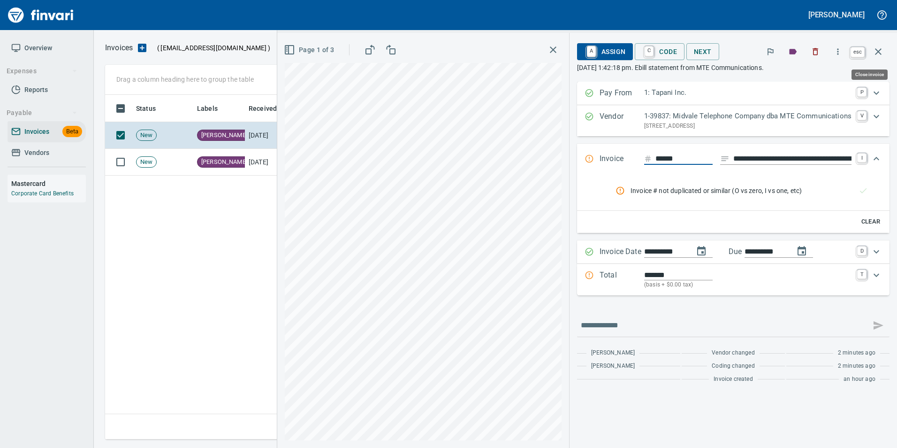
click at [872, 53] on button "button" at bounding box center [878, 51] width 23 height 23
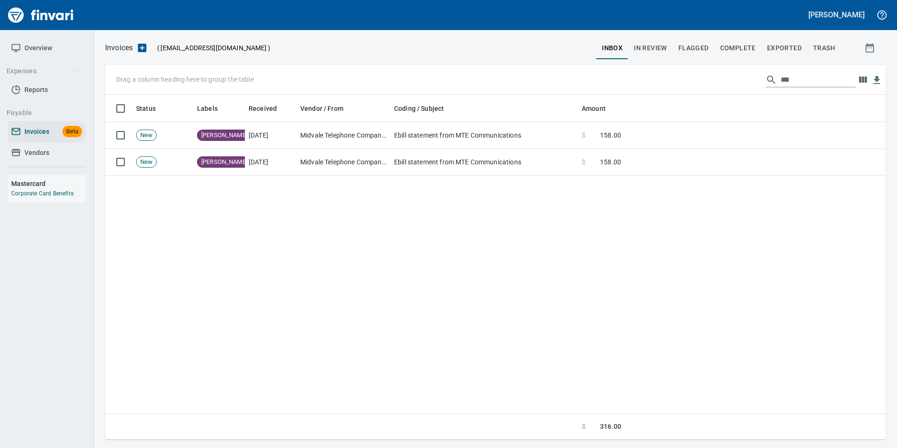
scroll to position [337, 774]
click at [660, 50] on span "In Review" at bounding box center [650, 48] width 33 height 12
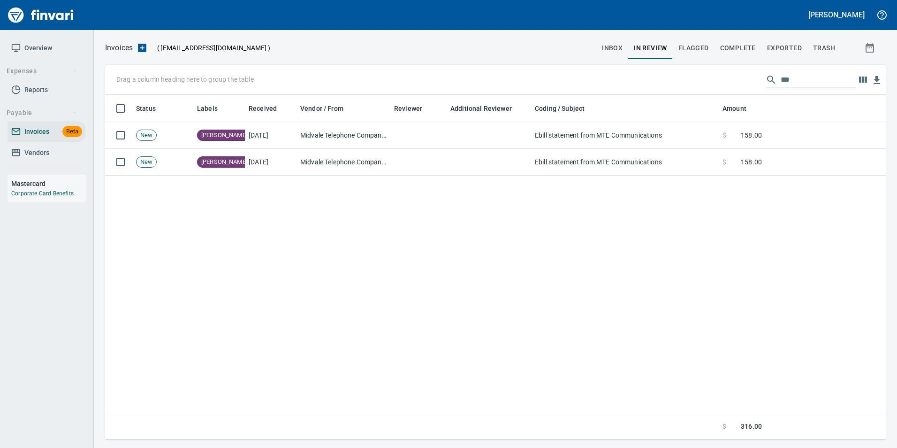
scroll to position [337, 774]
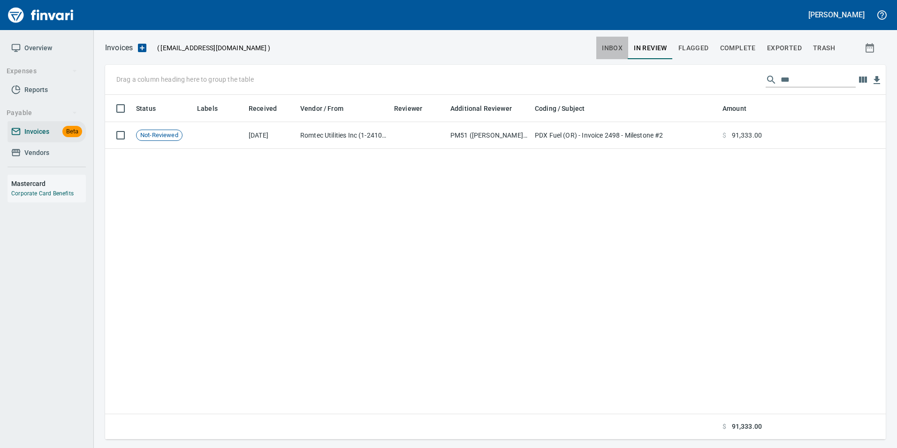
click at [613, 54] on button "inbox" at bounding box center [612, 48] width 32 height 23
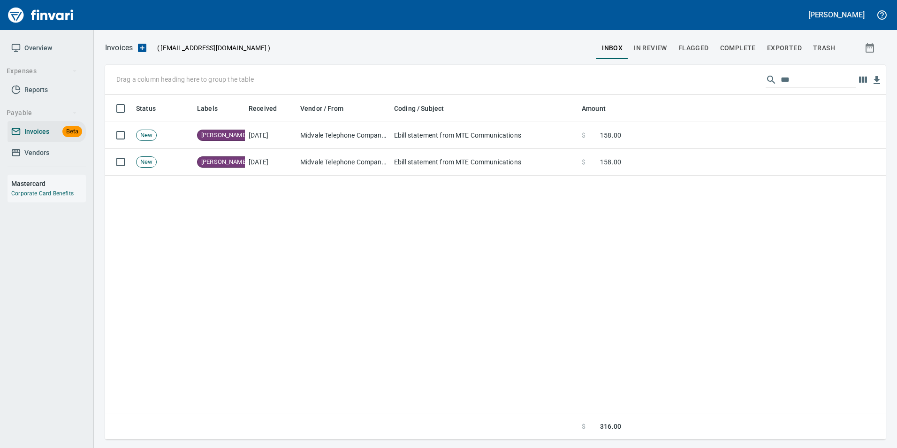
scroll to position [337, 774]
click at [791, 76] on input "***" at bounding box center [818, 79] width 75 height 15
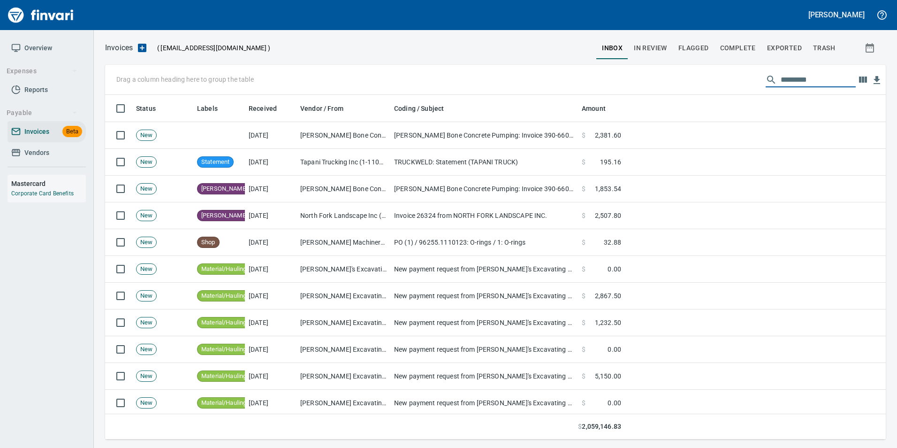
scroll to position [337, 767]
type input "***"
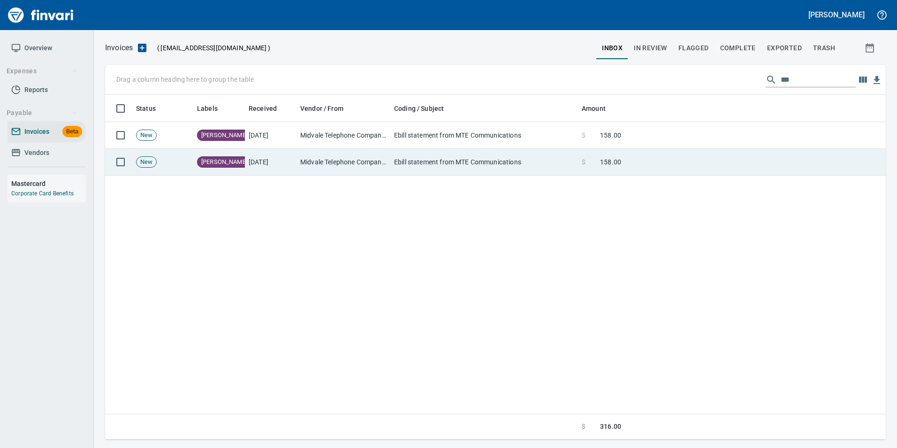
click at [650, 168] on td at bounding box center [755, 162] width 261 height 27
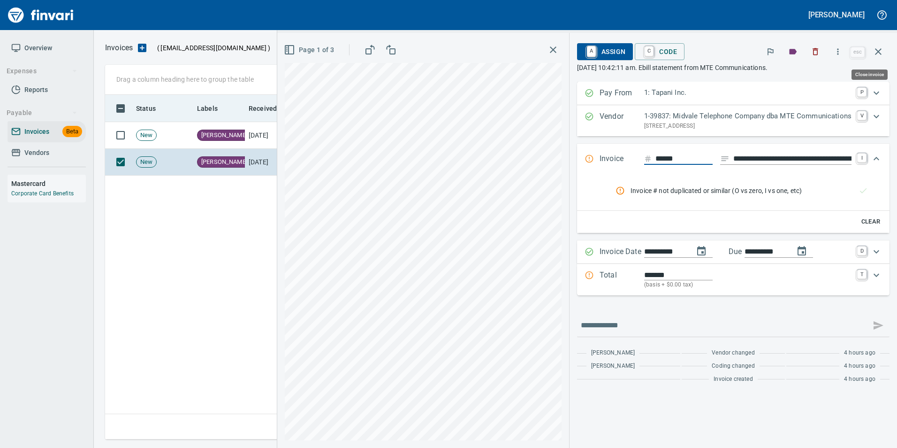
click at [883, 54] on icon "button" at bounding box center [878, 51] width 11 height 11
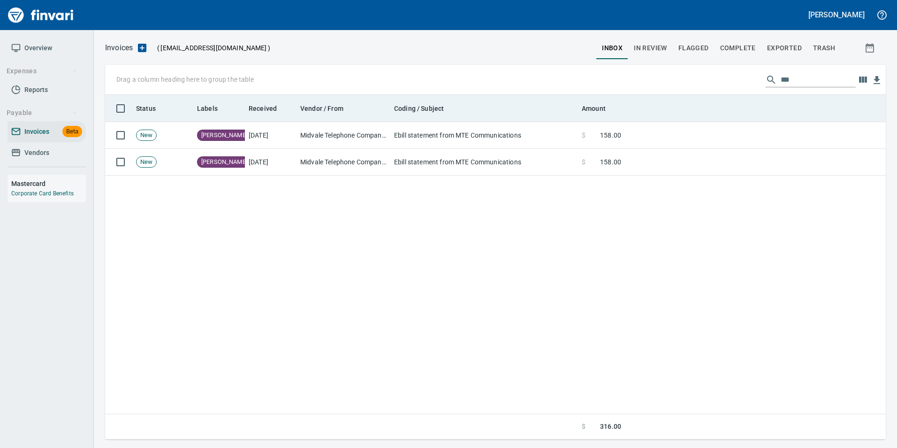
scroll to position [337, 773]
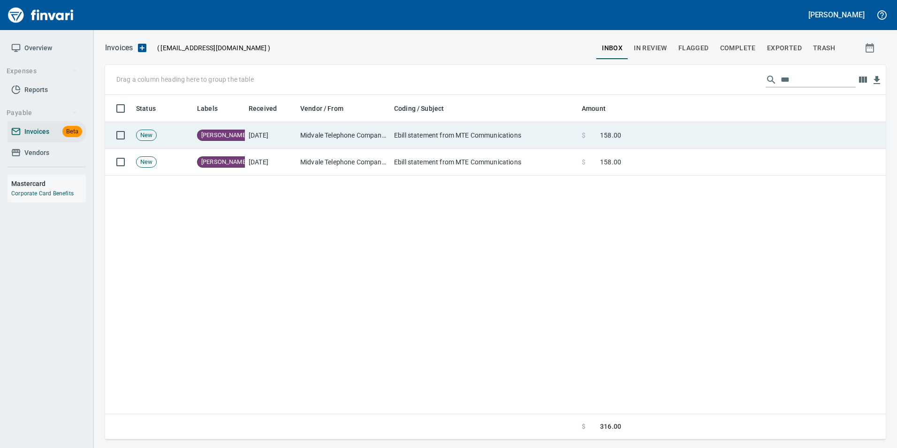
click at [684, 130] on td at bounding box center [755, 135] width 261 height 27
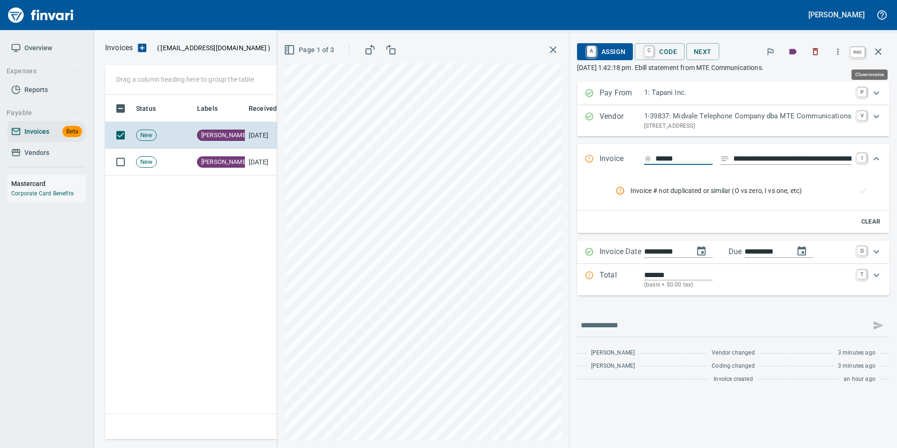
scroll to position [337, 773]
click at [883, 52] on icon "button" at bounding box center [878, 51] width 11 height 11
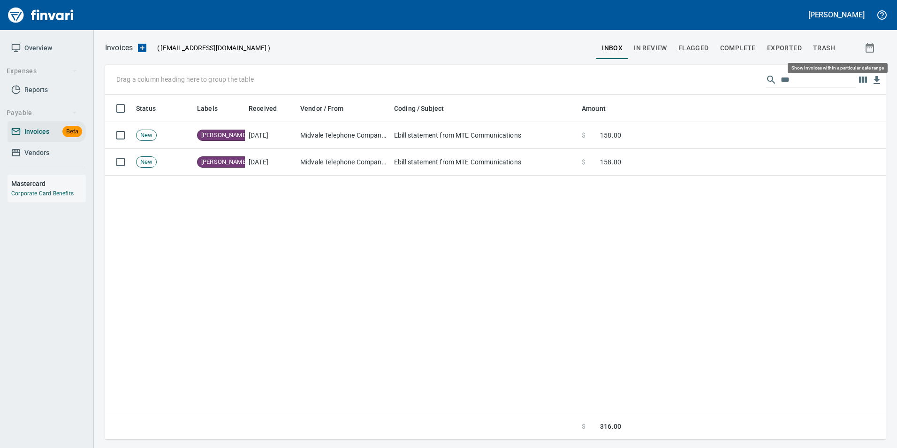
scroll to position [337, 773]
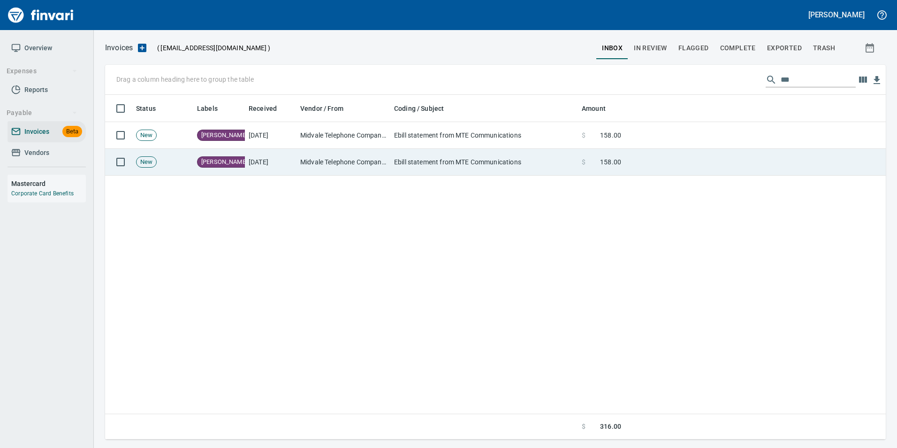
click at [639, 156] on td at bounding box center [755, 162] width 261 height 27
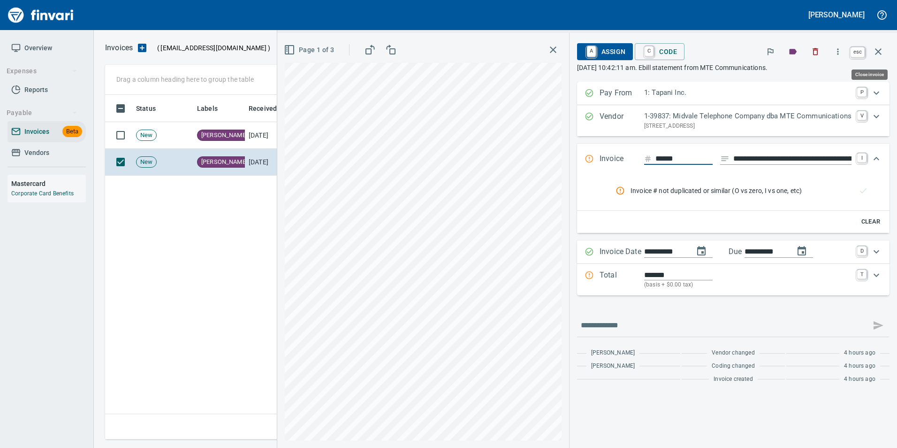
scroll to position [337, 773]
click at [882, 53] on icon "button" at bounding box center [878, 51] width 11 height 11
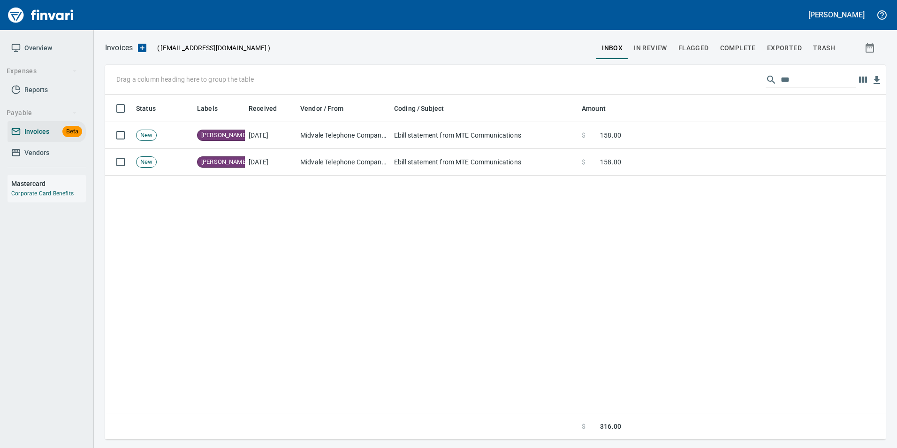
scroll to position [337, 774]
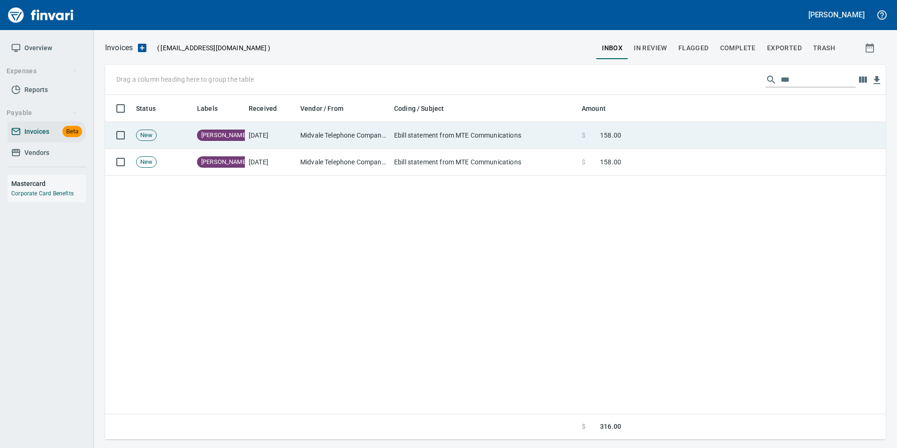
click at [588, 134] on span at bounding box center [593, 134] width 15 height 9
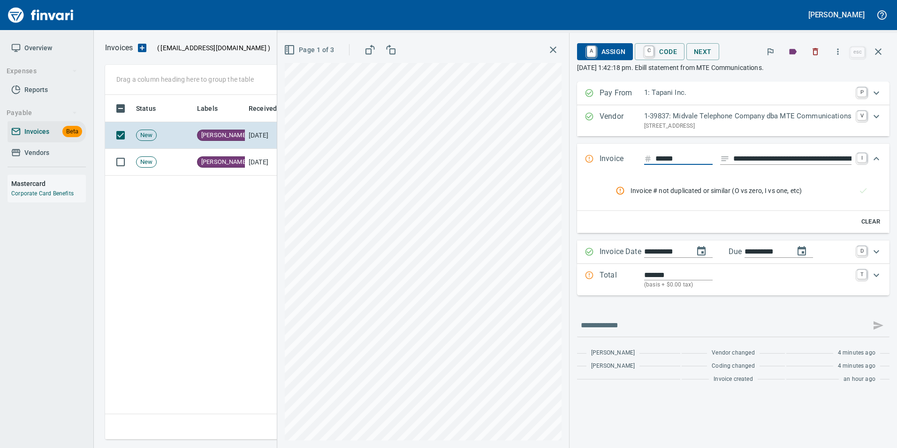
scroll to position [337, 773]
click at [700, 48] on span "Next" at bounding box center [703, 52] width 18 height 12
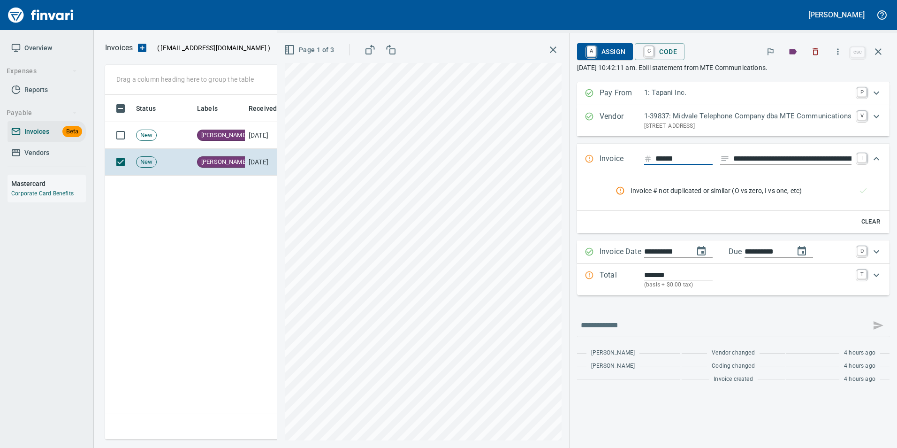
scroll to position [337, 773]
click at [879, 53] on icon "button" at bounding box center [878, 51] width 11 height 11
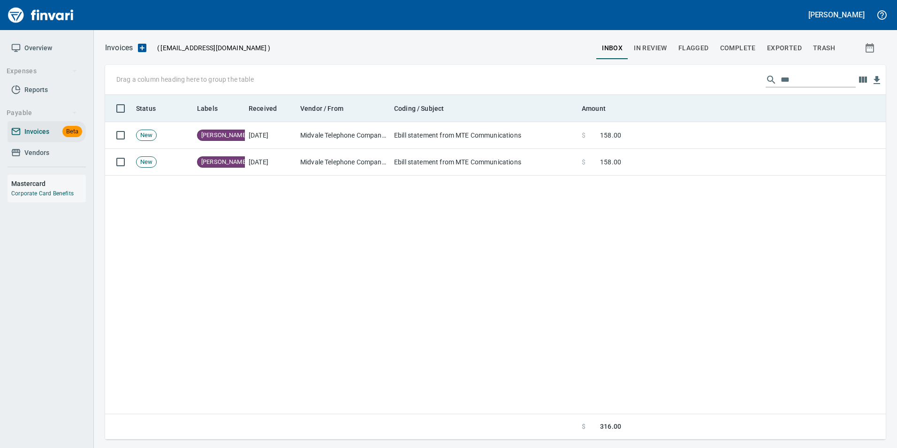
scroll to position [337, 773]
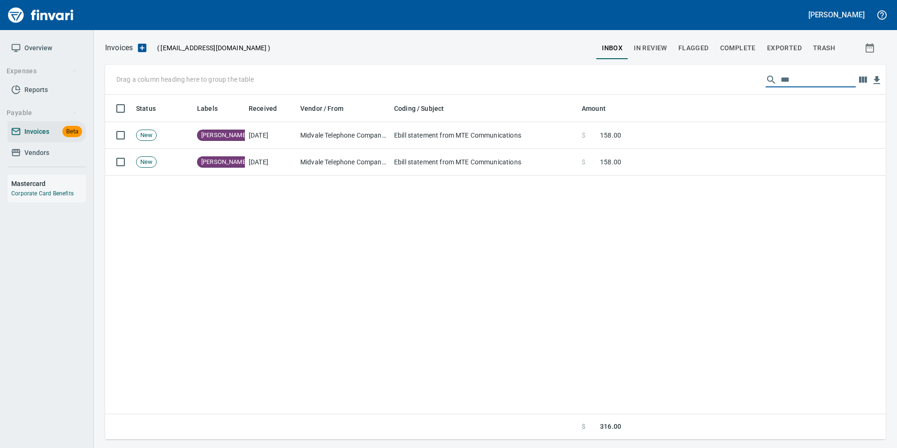
click at [785, 79] on input "***" at bounding box center [818, 79] width 75 height 15
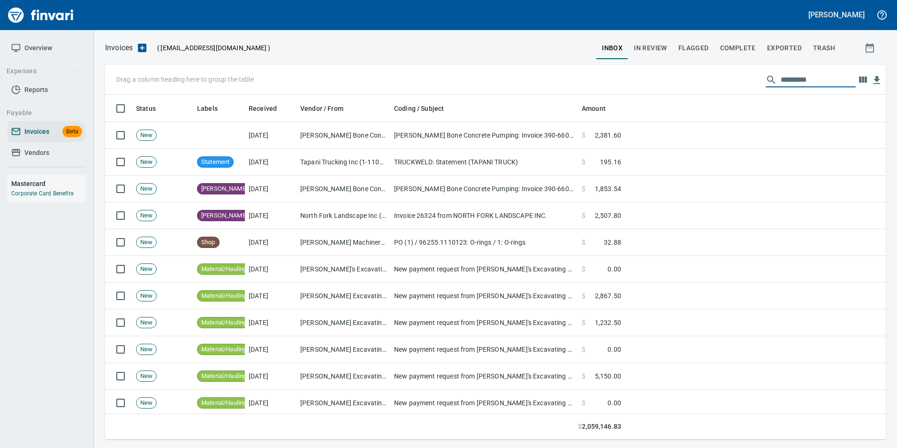
scroll to position [337, 767]
click at [792, 83] on input "text" at bounding box center [818, 79] width 75 height 15
click at [660, 47] on span "In Review" at bounding box center [650, 48] width 33 height 12
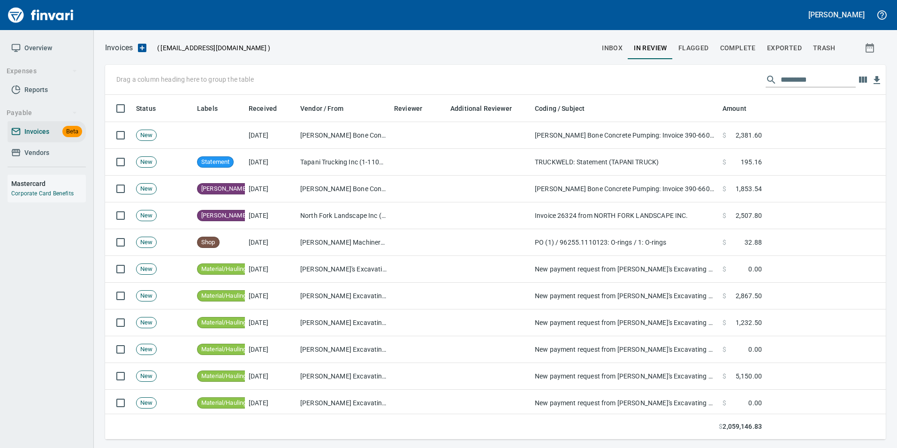
scroll to position [337, 767]
click at [618, 45] on span "inbox" at bounding box center [612, 48] width 21 height 12
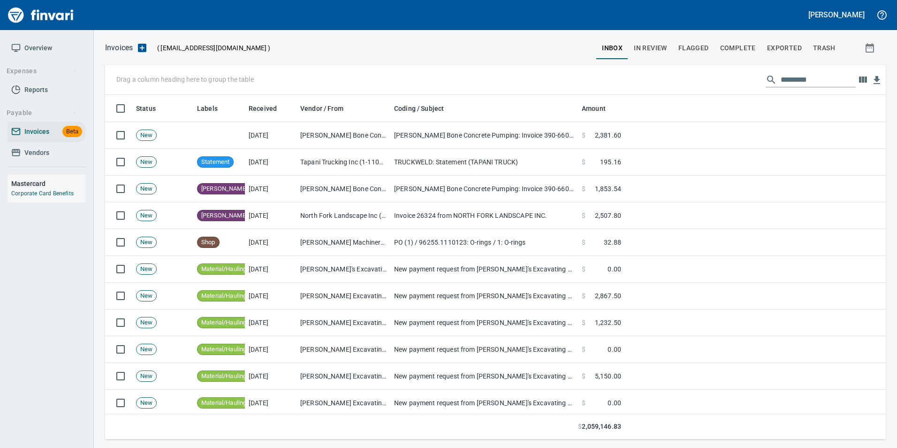
scroll to position [337, 767]
click at [783, 42] on span "Exported" at bounding box center [784, 48] width 35 height 12
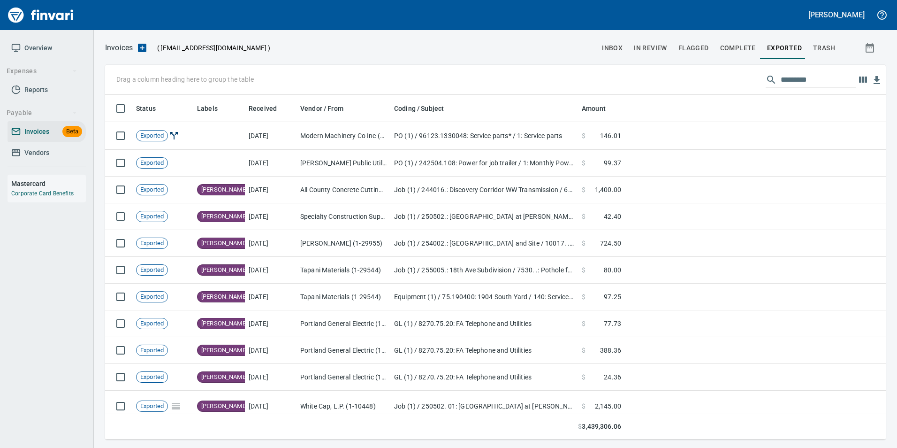
scroll to position [337, 767]
click at [786, 82] on input "text" at bounding box center [818, 79] width 75 height 15
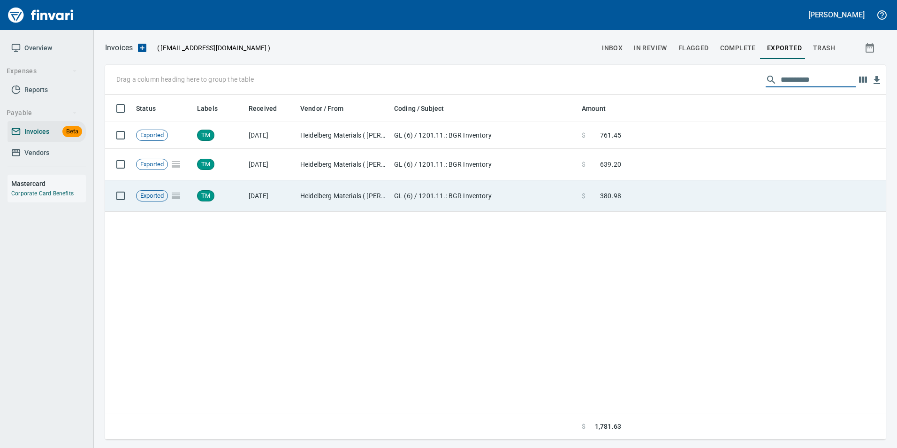
type input "**********"
click at [464, 197] on td "GL (6) / 1201.11.: BGR Inventory" at bounding box center [484, 195] width 188 height 31
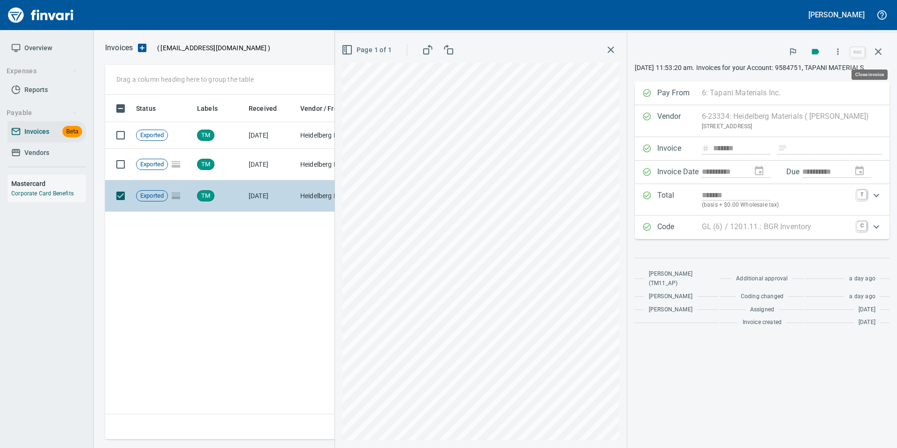
drag, startPoint x: 878, startPoint y: 49, endPoint x: 648, endPoint y: 205, distance: 277.7
click at [878, 50] on icon "button" at bounding box center [878, 51] width 11 height 11
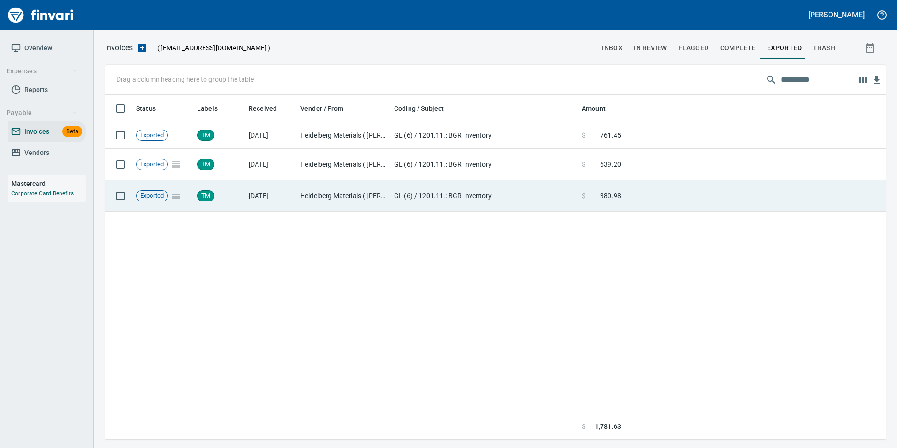
scroll to position [337, 773]
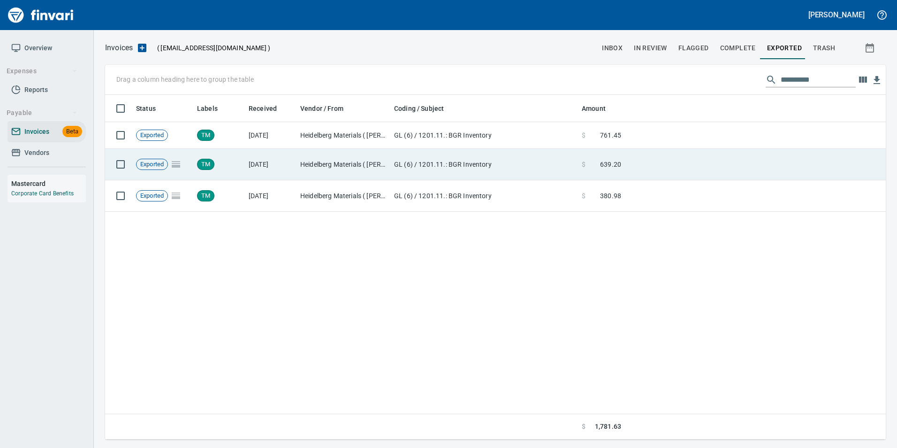
click at [553, 178] on td "GL (6) / 1201.11.: BGR Inventory" at bounding box center [484, 164] width 188 height 31
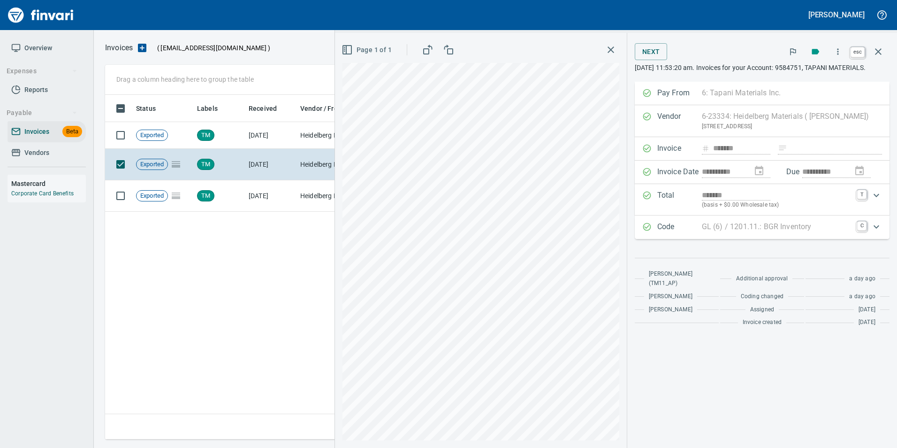
scroll to position [337, 773]
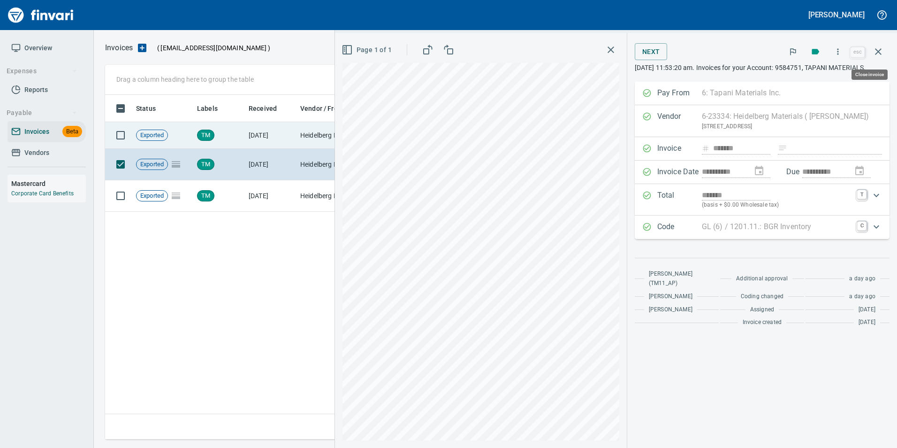
drag, startPoint x: 874, startPoint y: 50, endPoint x: 479, endPoint y: 145, distance: 405.9
click at [874, 49] on icon "button" at bounding box center [878, 51] width 11 height 11
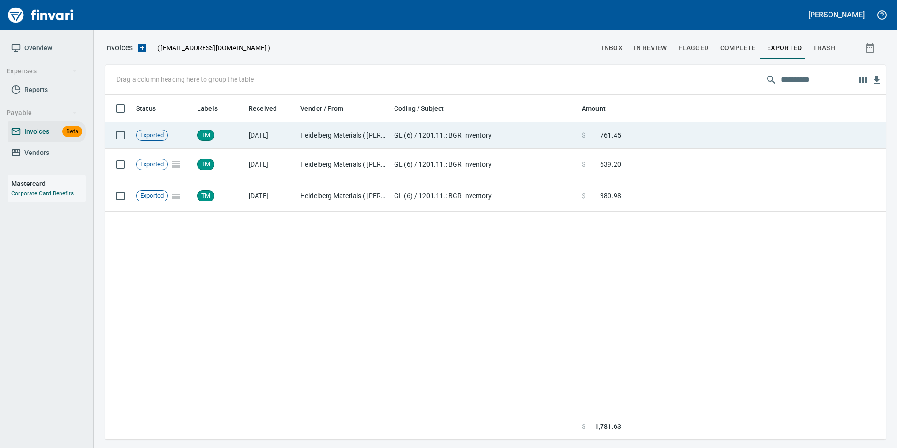
scroll to position [337, 773]
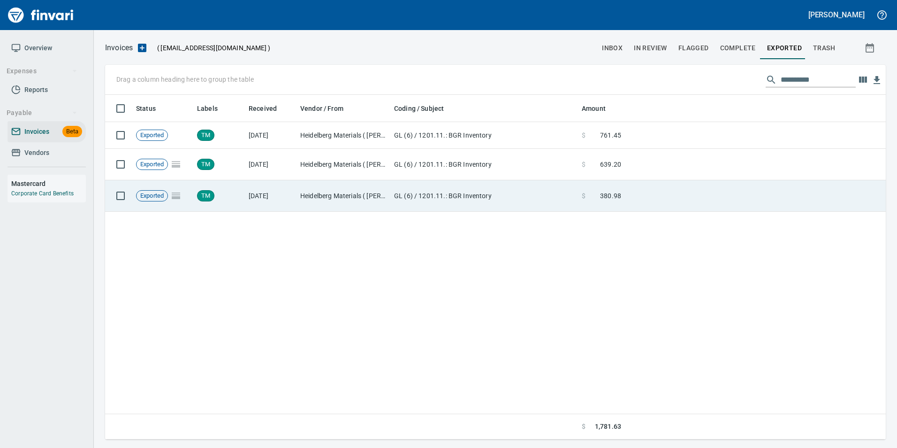
click at [453, 136] on td "GL (6) / 1201.11.: BGR Inventory" at bounding box center [484, 135] width 188 height 27
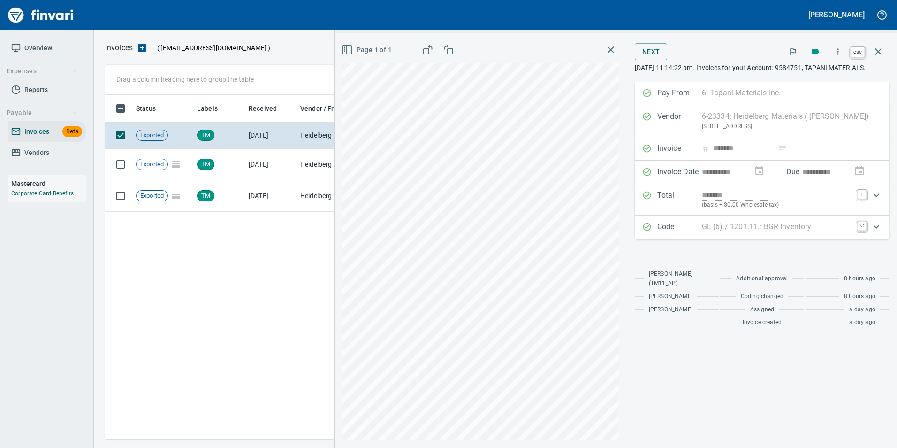
scroll to position [337, 773]
click at [878, 44] on button "button" at bounding box center [878, 51] width 23 height 23
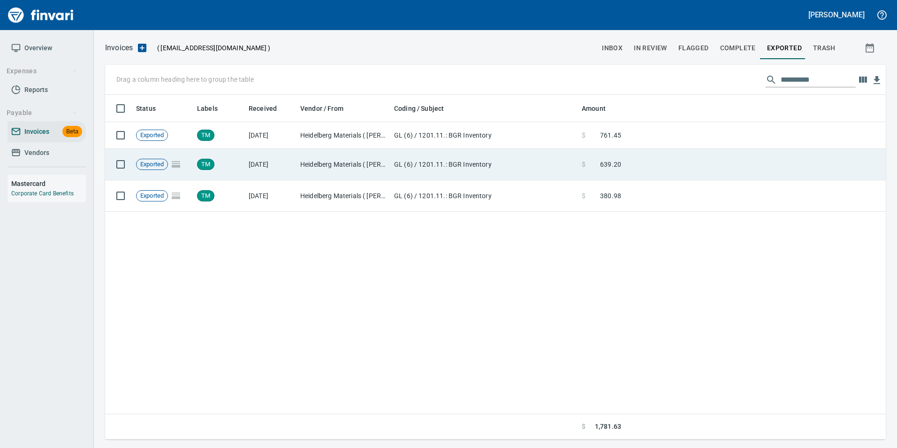
scroll to position [337, 773]
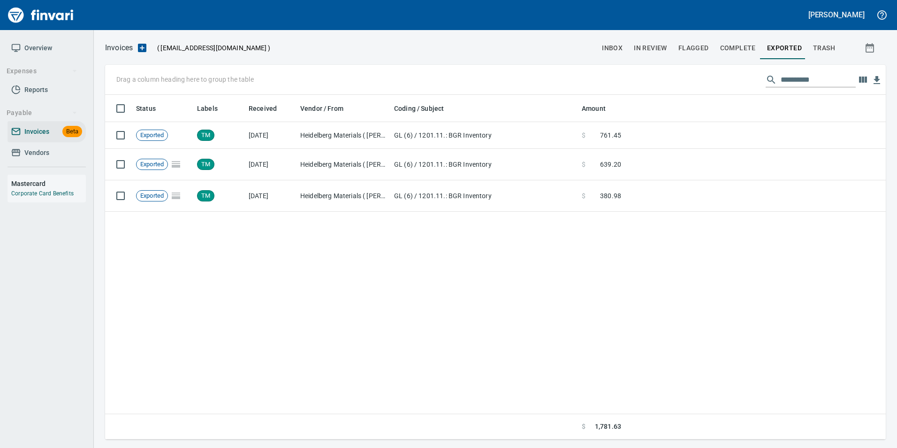
click at [789, 80] on input "**********" at bounding box center [818, 79] width 75 height 15
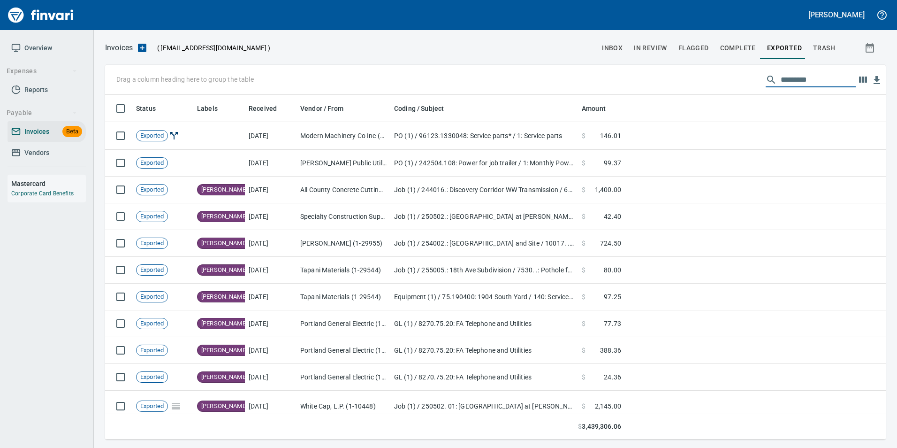
scroll to position [337, 767]
click at [657, 54] on button "In Review" at bounding box center [650, 48] width 45 height 23
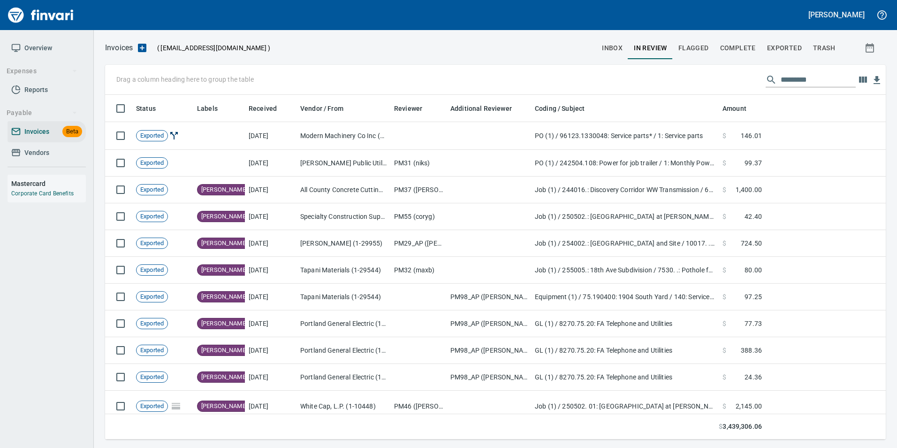
scroll to position [337, 767]
click at [623, 48] on span "inbox" at bounding box center [612, 48] width 21 height 12
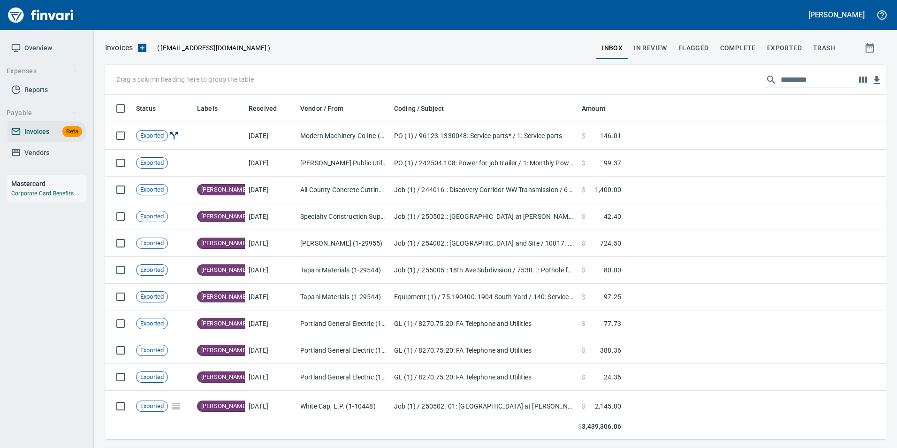
scroll to position [337, 767]
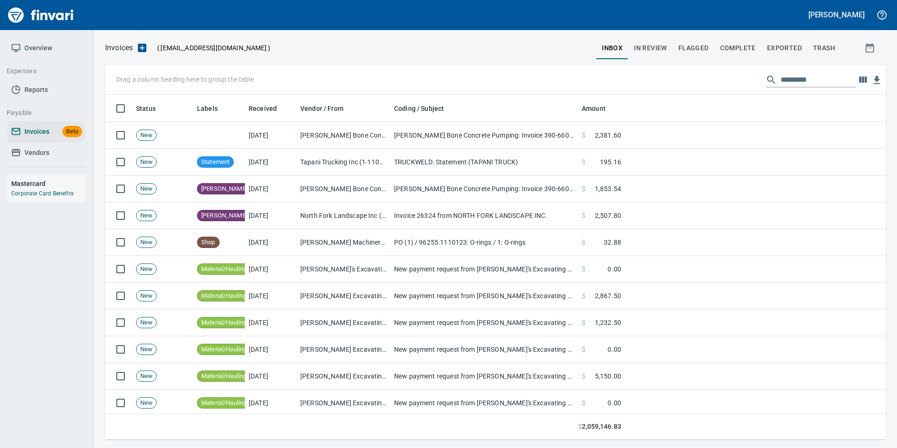
click at [797, 87] on input "text" at bounding box center [818, 79] width 75 height 15
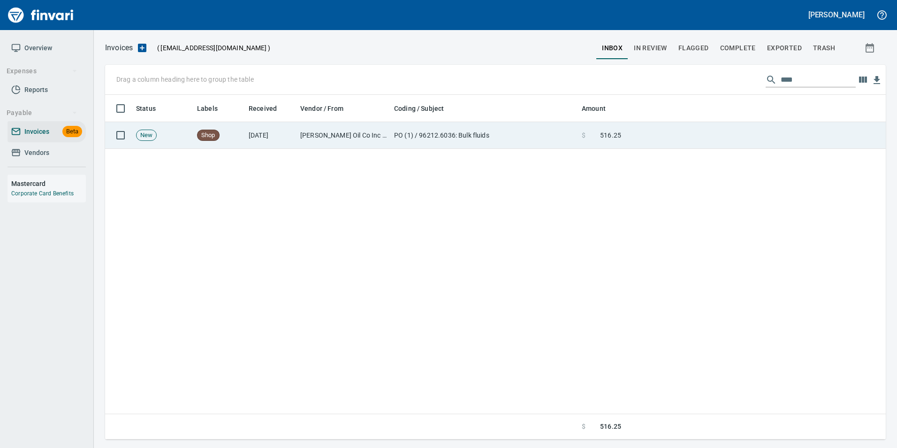
click at [729, 141] on td at bounding box center [755, 135] width 261 height 27
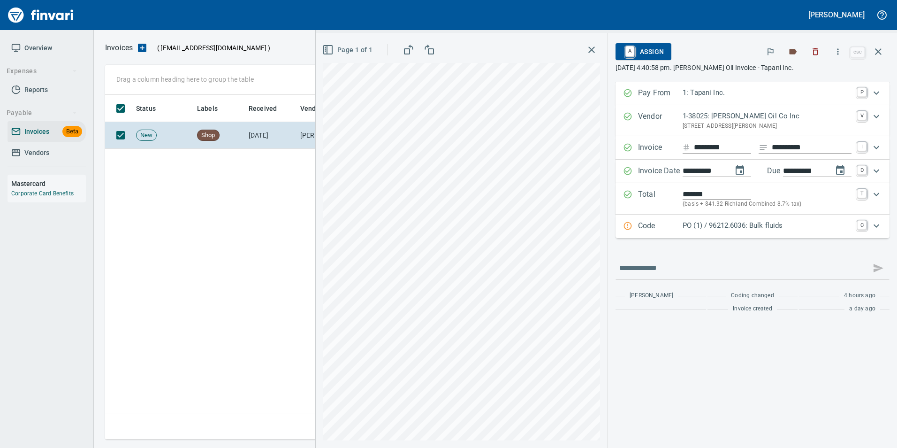
click at [712, 229] on p "PO (1) / 96212.6036: Bulk fluids" at bounding box center [767, 225] width 169 height 11
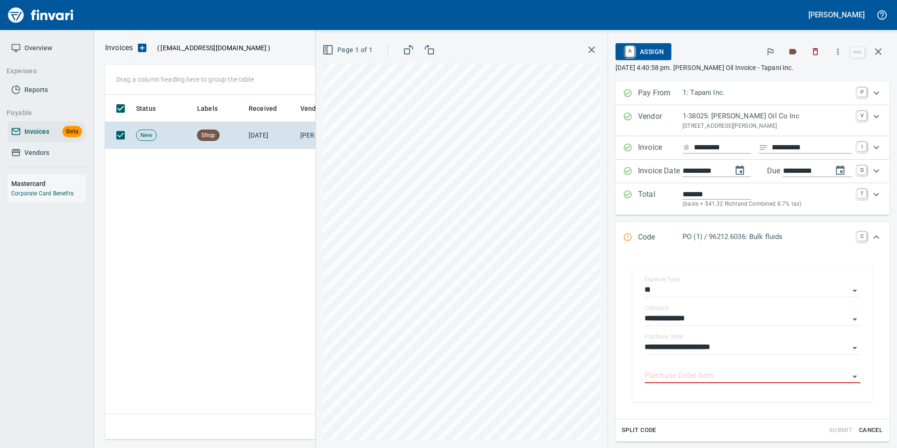
click at [712, 229] on div "Code PO (1) / 96212.6036: Bulk fluids C" at bounding box center [753, 237] width 274 height 31
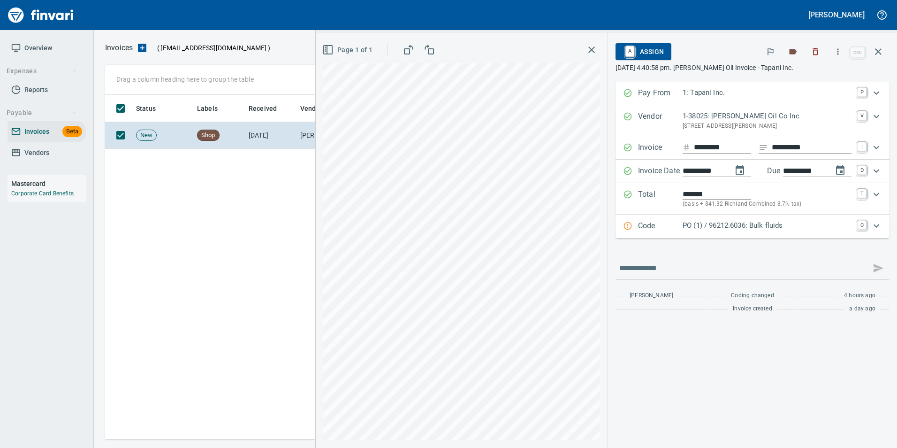
click at [884, 53] on icon "button" at bounding box center [878, 51] width 11 height 11
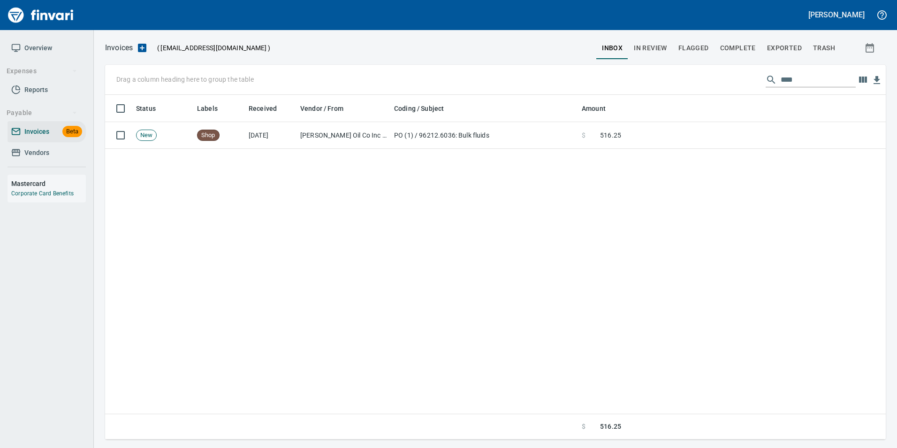
click at [797, 82] on input "****" at bounding box center [818, 79] width 75 height 15
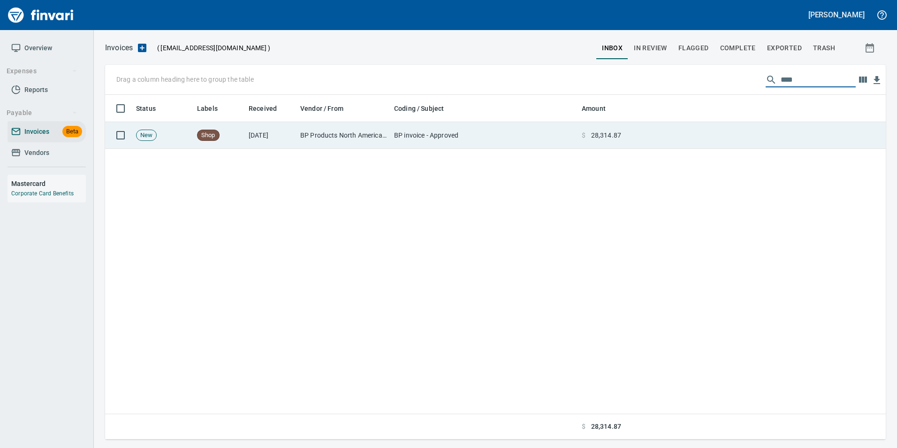
type input "****"
click at [671, 142] on td at bounding box center [755, 135] width 261 height 27
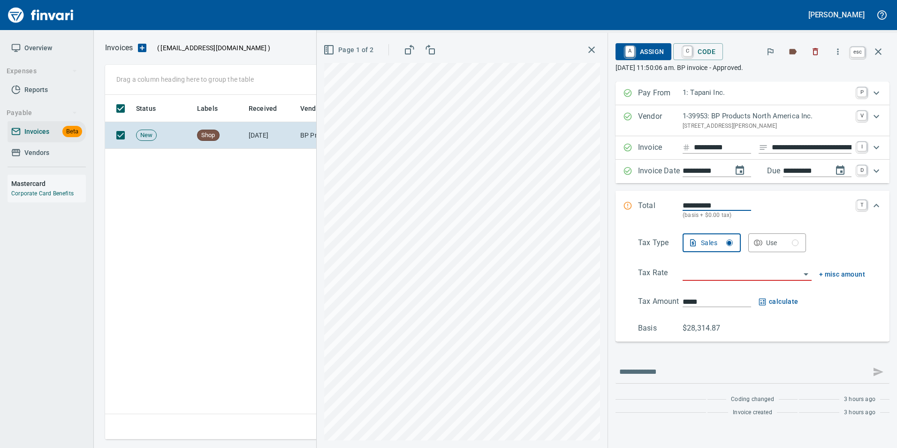
scroll to position [337, 773]
click at [883, 57] on icon "button" at bounding box center [878, 51] width 11 height 11
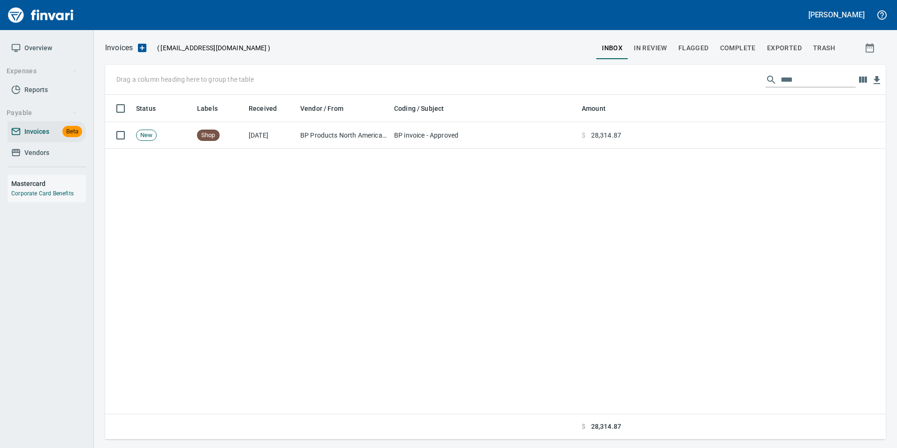
scroll to position [337, 774]
click at [784, 81] on input "****" at bounding box center [818, 79] width 75 height 15
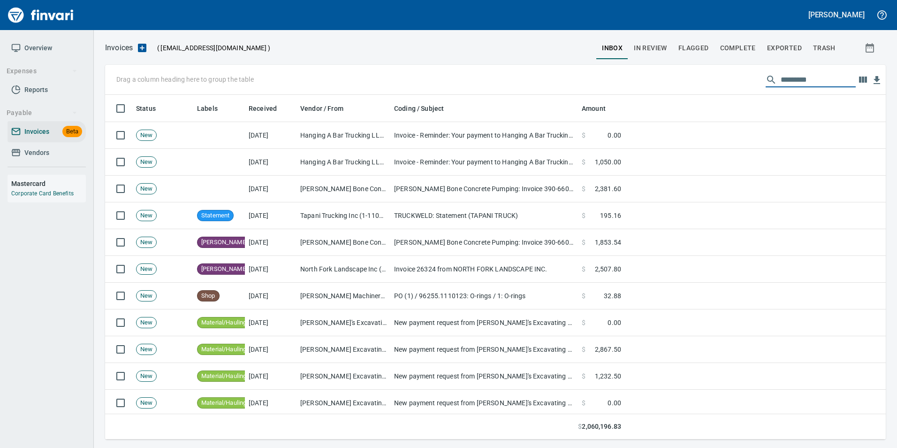
scroll to position [337, 767]
click at [661, 49] on span "In Review" at bounding box center [650, 48] width 33 height 12
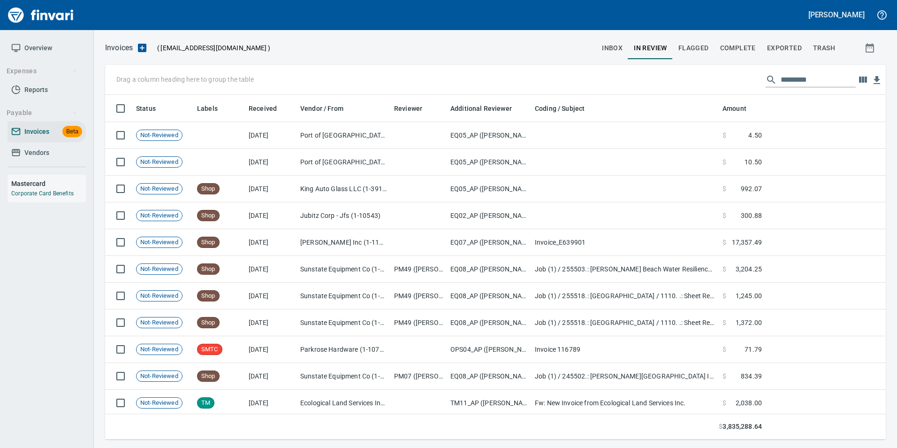
scroll to position [337, 767]
click at [822, 73] on input "text" at bounding box center [818, 79] width 75 height 15
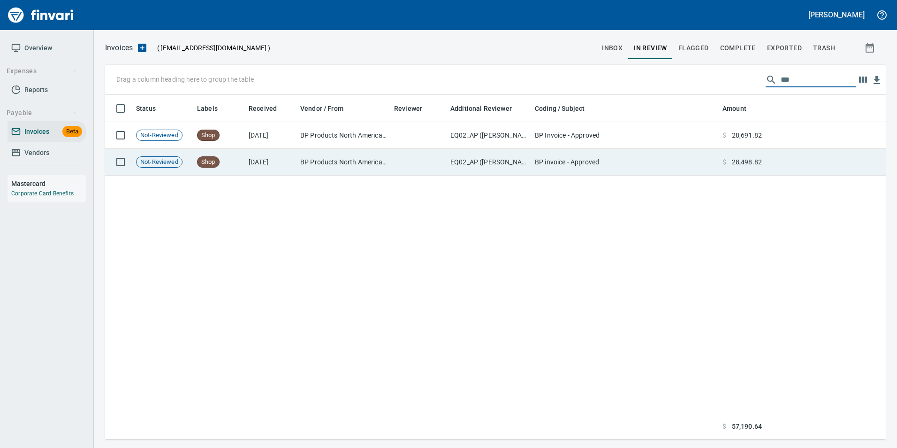
type input "**"
click at [771, 151] on td at bounding box center [826, 162] width 120 height 27
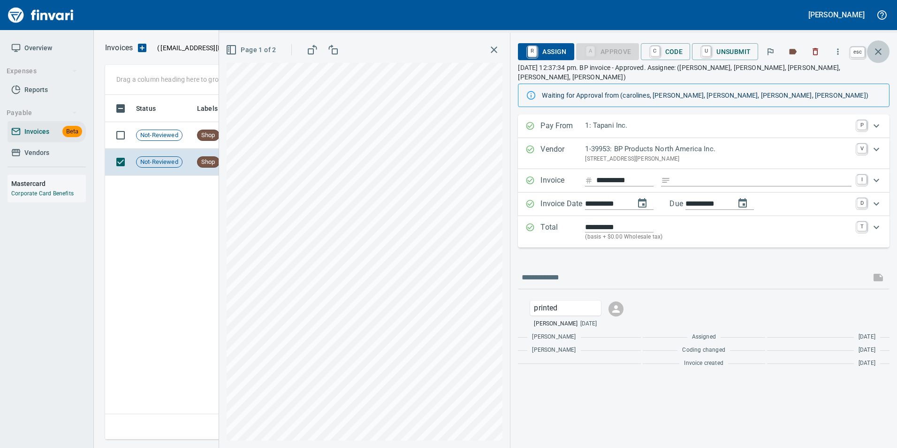
click at [884, 53] on icon "button" at bounding box center [878, 51] width 11 height 11
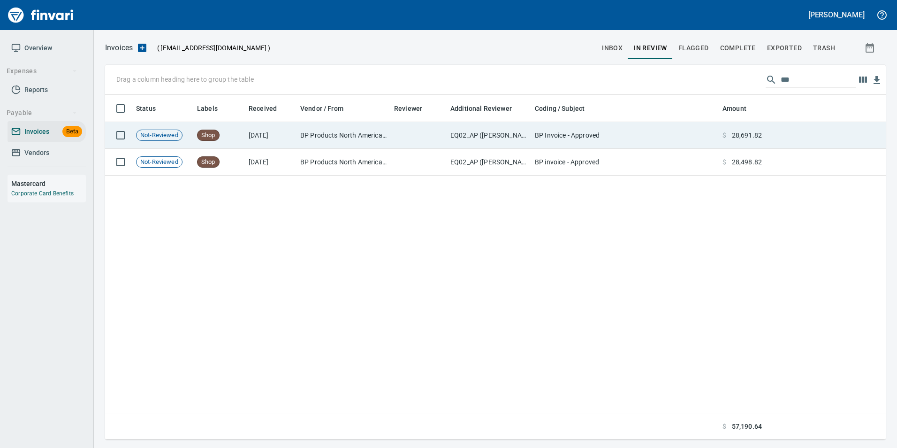
click at [770, 143] on td at bounding box center [826, 135] width 120 height 27
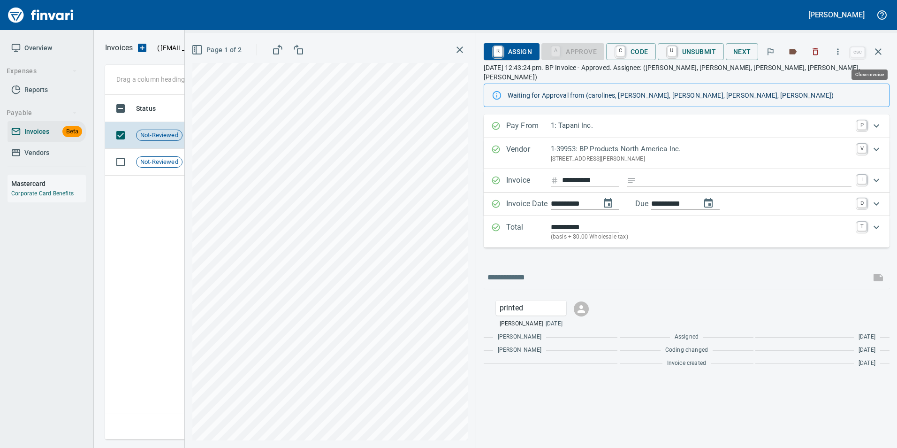
click at [885, 49] on button "button" at bounding box center [878, 51] width 23 height 23
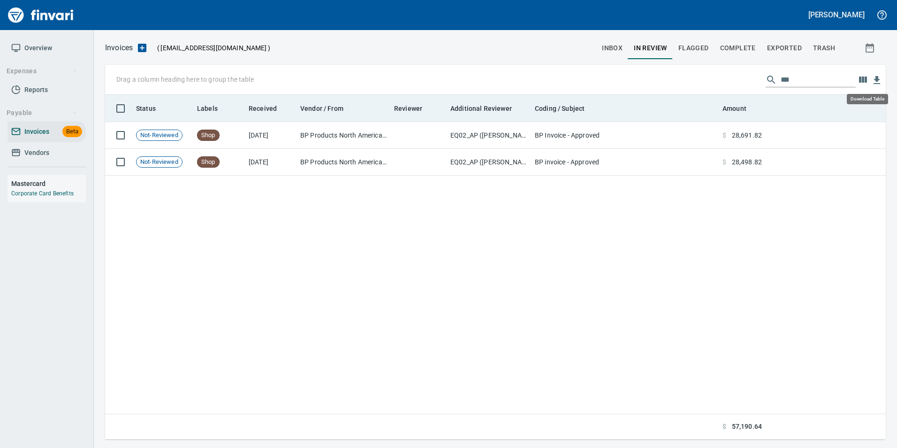
scroll to position [337, 774]
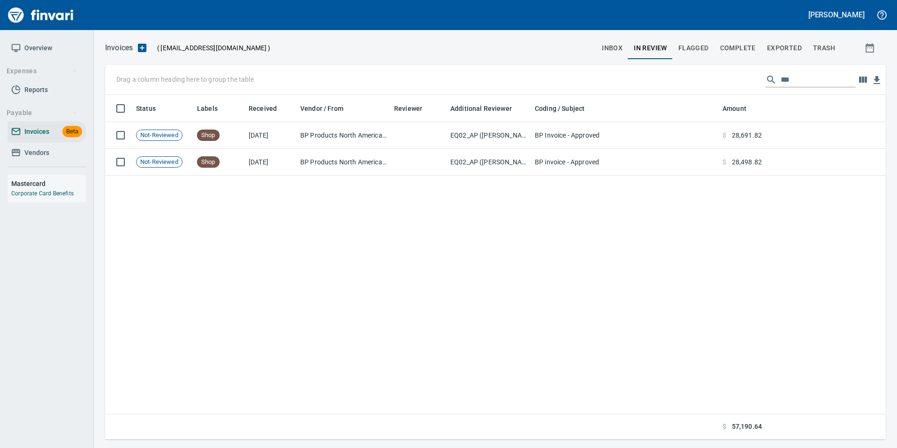
click at [793, 54] on button "Exported" at bounding box center [785, 48] width 46 height 23
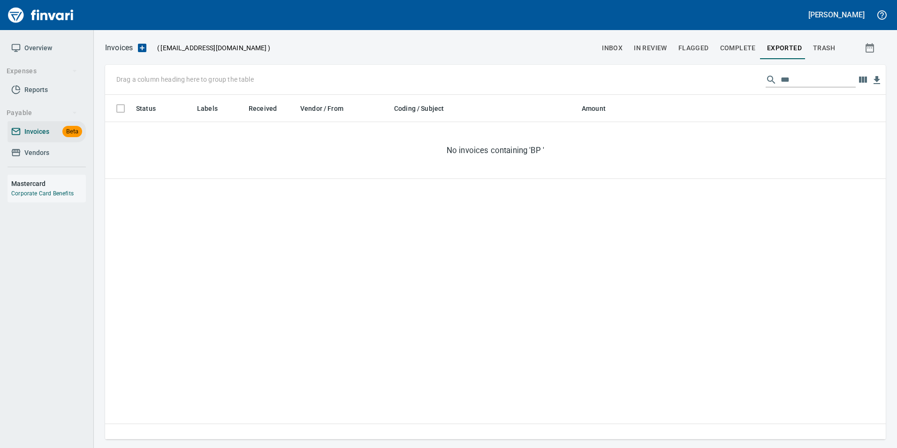
scroll to position [337, 774]
drag, startPoint x: 652, startPoint y: 49, endPoint x: 648, endPoint y: 43, distance: 7.8
click at [648, 43] on span "In Review" at bounding box center [650, 48] width 33 height 12
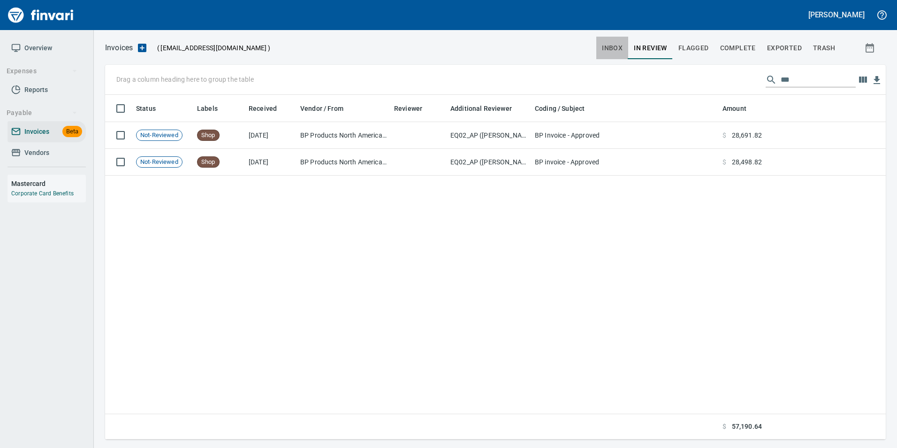
click at [604, 47] on span "inbox" at bounding box center [612, 48] width 21 height 12
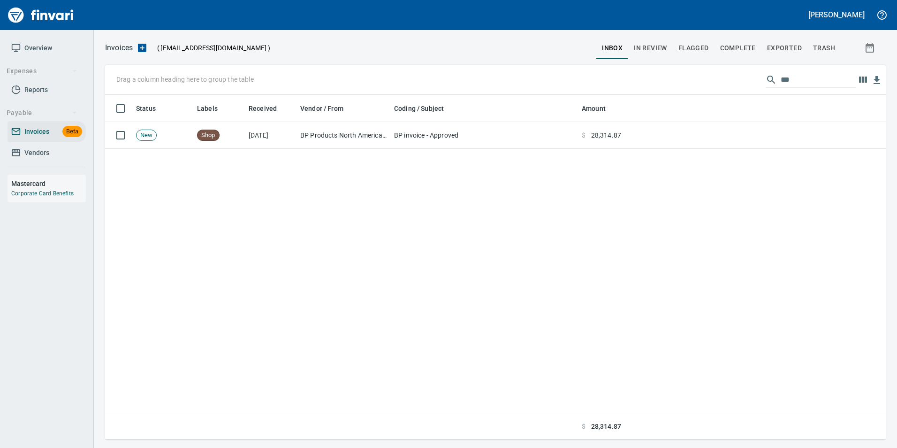
scroll to position [337, 774]
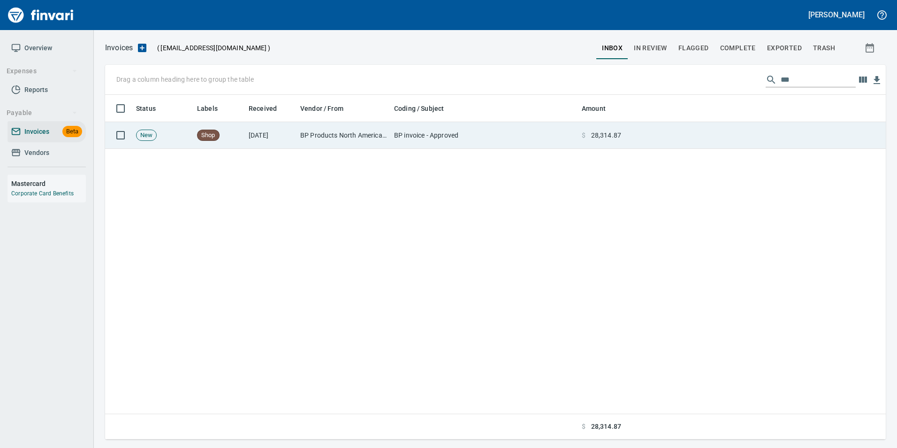
click at [733, 145] on td at bounding box center [755, 135] width 261 height 27
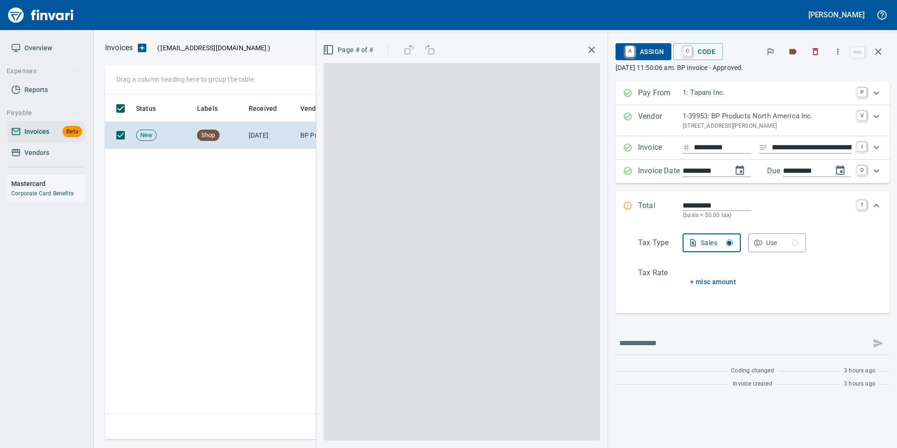
scroll to position [337, 773]
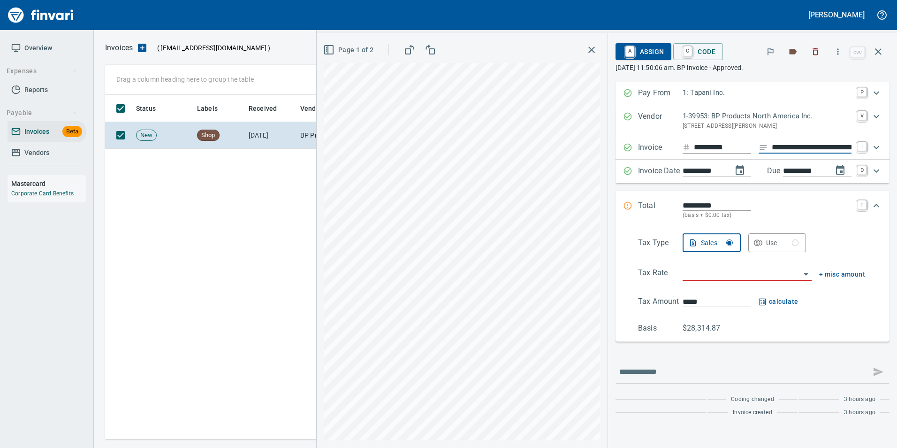
click at [804, 144] on input "**********" at bounding box center [812, 148] width 80 height 12
click at [882, 48] on icon "button" at bounding box center [878, 51] width 11 height 11
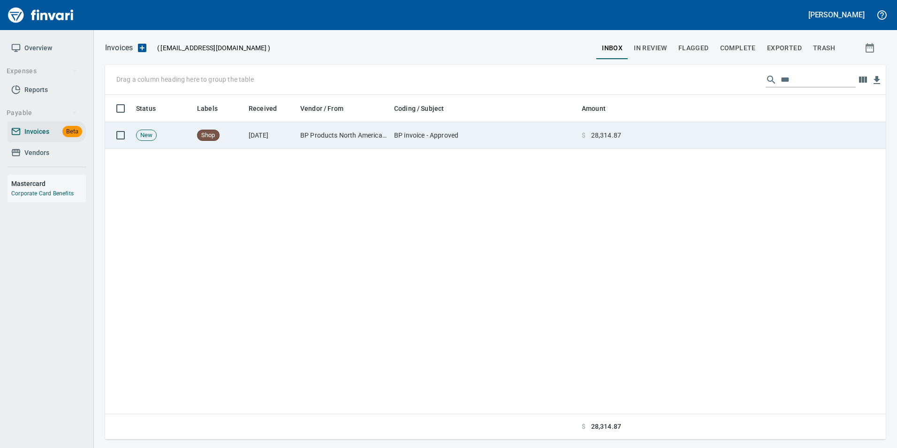
scroll to position [337, 773]
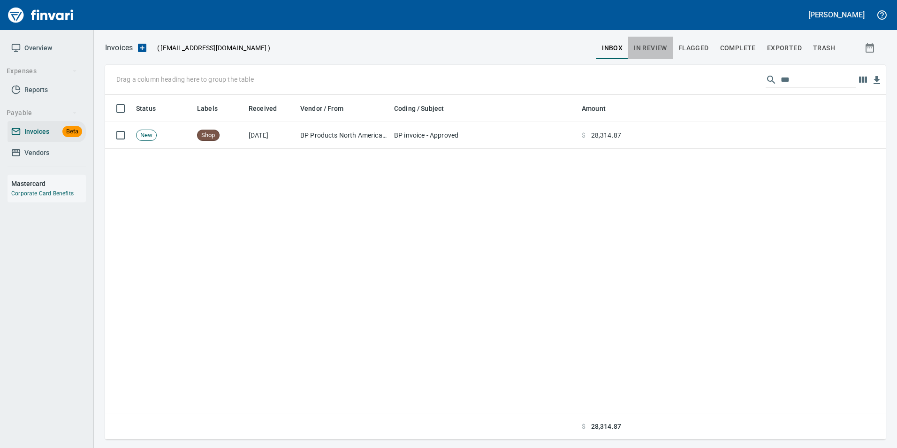
click at [664, 53] on button "In Review" at bounding box center [650, 48] width 45 height 23
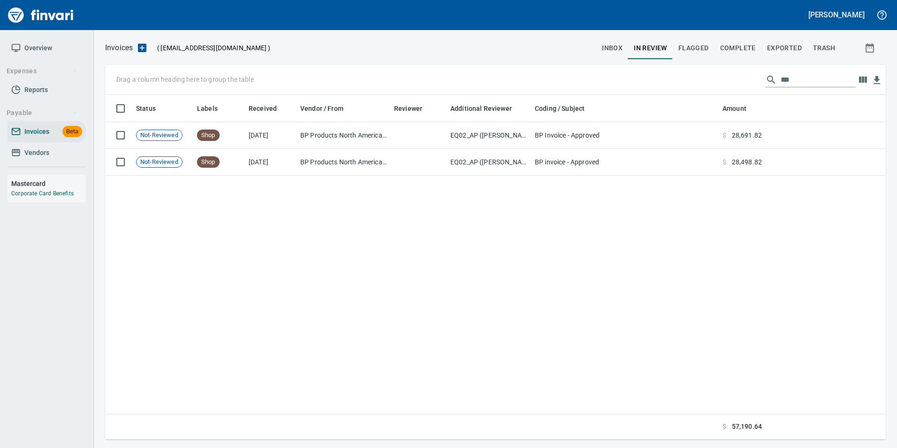
scroll to position [337, 774]
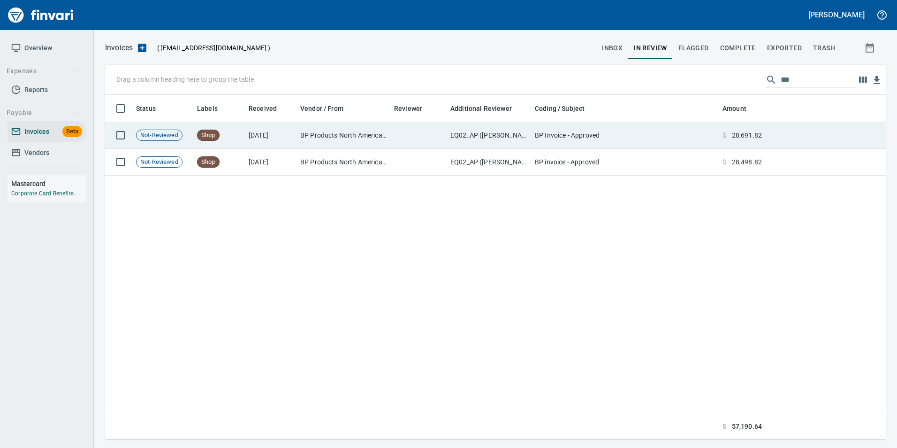
click at [631, 128] on td "BP Invoice - Approved" at bounding box center [625, 135] width 188 height 27
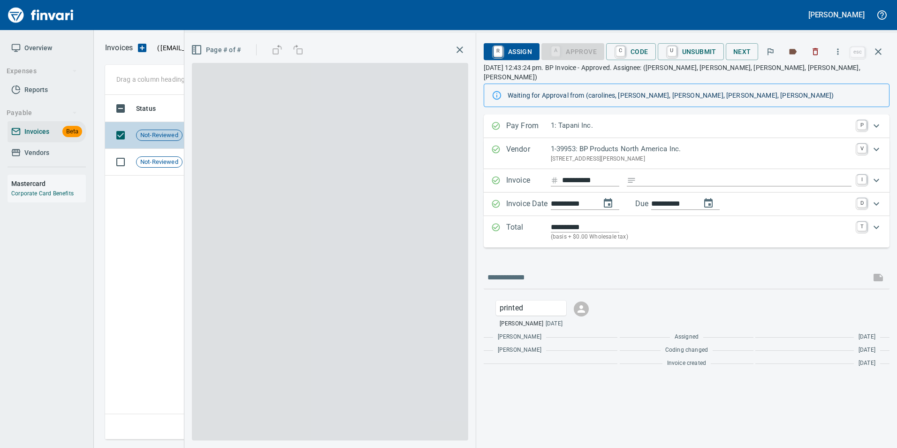
scroll to position [337, 773]
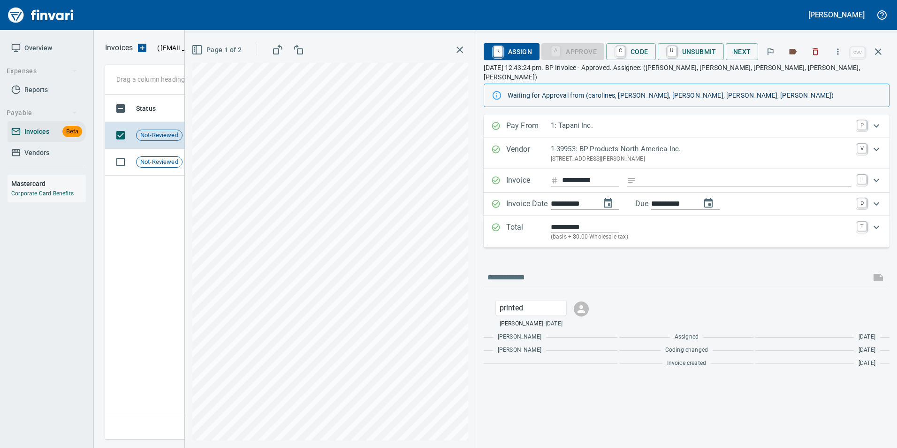
click at [883, 54] on icon "button" at bounding box center [878, 51] width 11 height 11
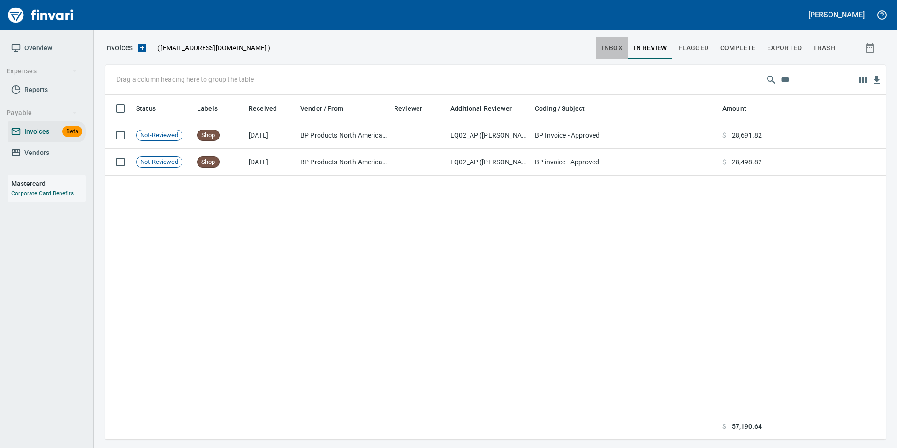
click at [611, 53] on span "inbox" at bounding box center [612, 48] width 21 height 12
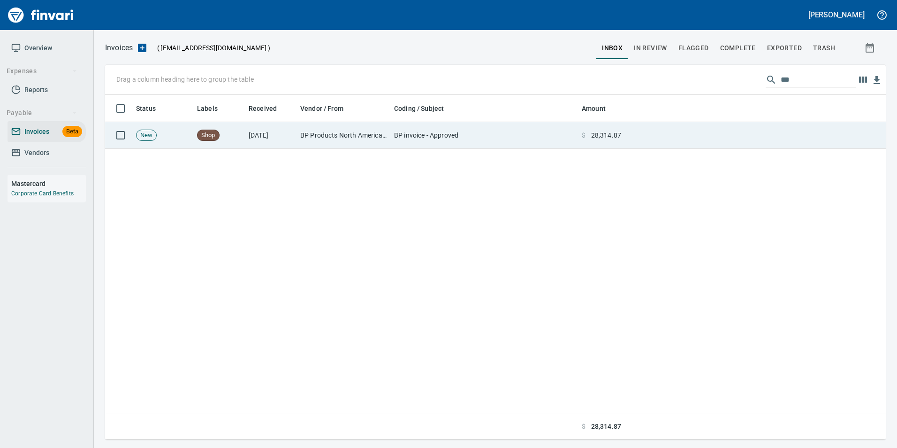
scroll to position [1, 1]
click at [686, 132] on td at bounding box center [755, 135] width 261 height 27
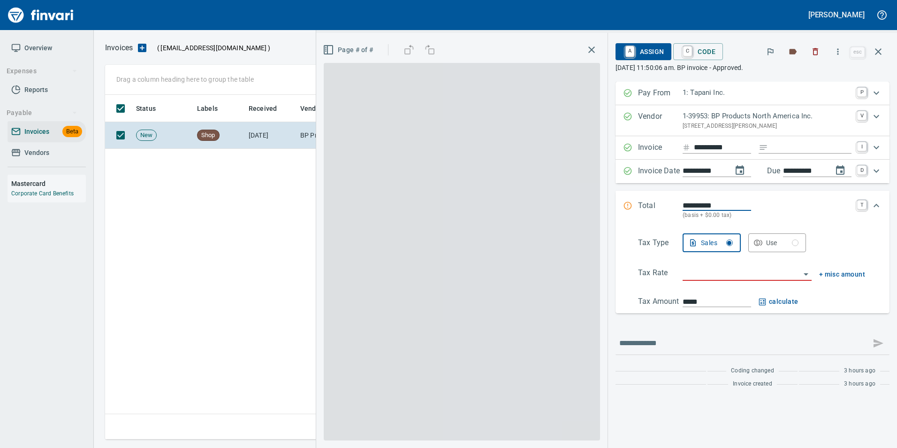
scroll to position [337, 773]
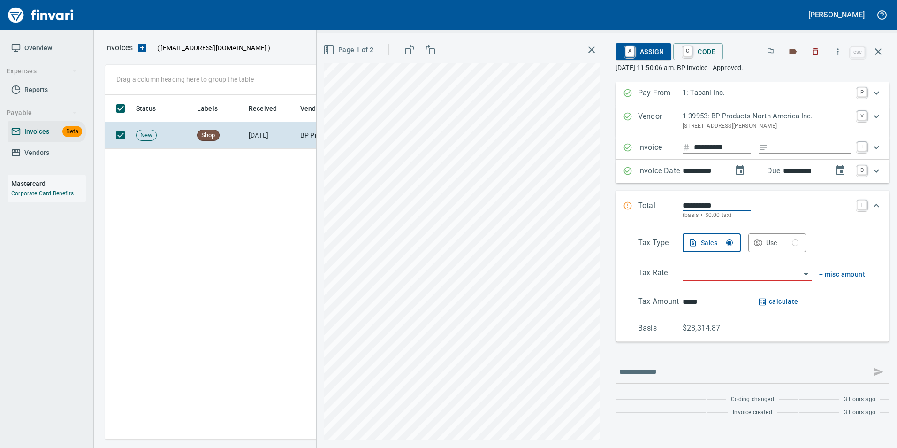
click at [715, 276] on input "search" at bounding box center [742, 273] width 118 height 13
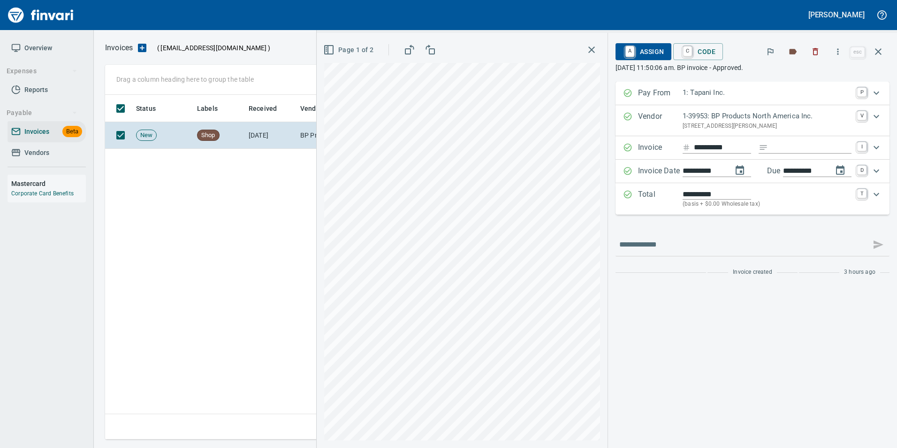
type input "**********"
click at [645, 56] on span "A Assign" at bounding box center [643, 52] width 41 height 16
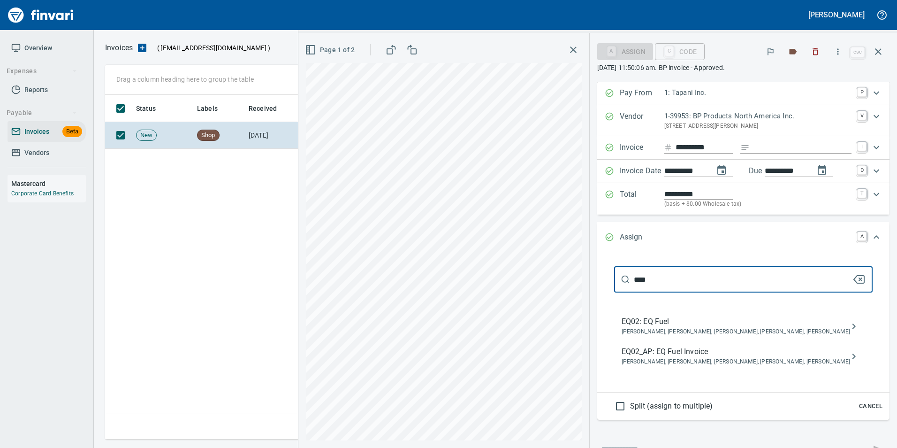
type input "****"
click at [740, 363] on span "Caroline Sarkinen, Cindy Hughes, Dustin Sarkinen, Linzy Sanders, Robert Kaarto" at bounding box center [736, 361] width 229 height 9
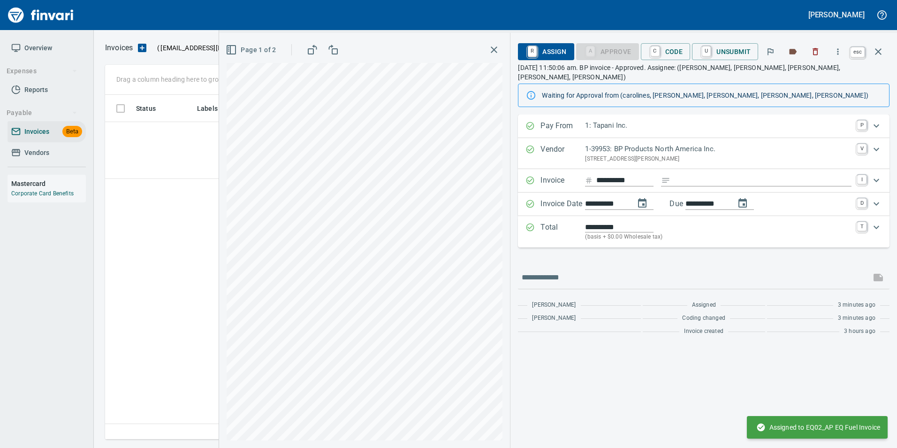
drag, startPoint x: 872, startPoint y: 51, endPoint x: 897, endPoint y: 99, distance: 53.7
click at [872, 51] on button "button" at bounding box center [878, 51] width 23 height 23
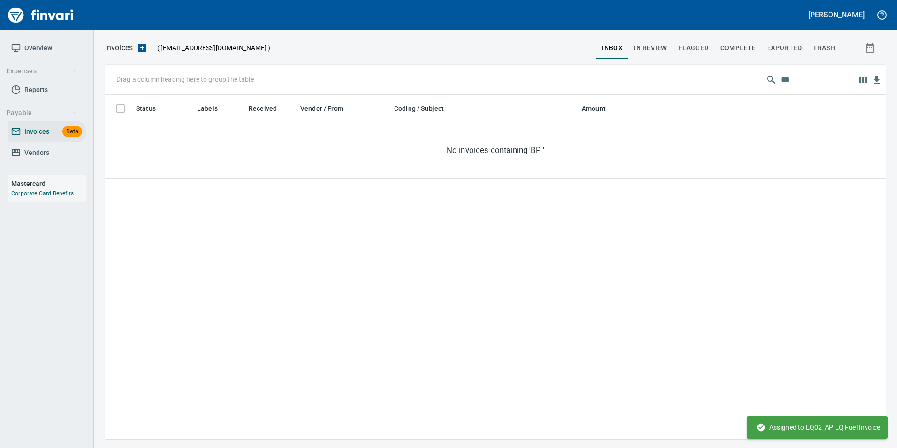
scroll to position [337, 773]
click at [793, 79] on input "**" at bounding box center [818, 79] width 75 height 15
type input "*"
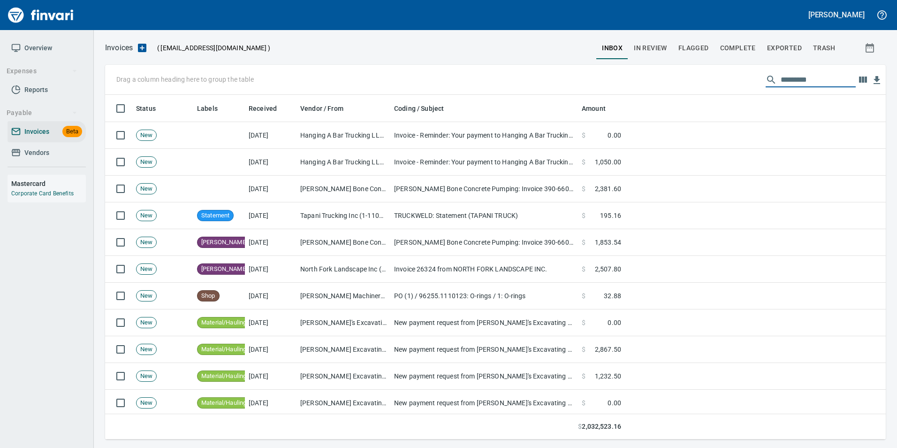
scroll to position [337, 767]
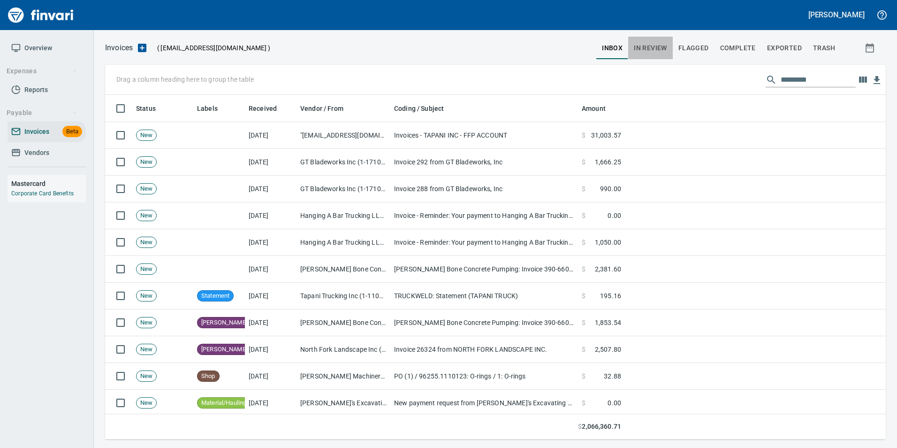
click at [655, 48] on span "In Review" at bounding box center [650, 48] width 33 height 12
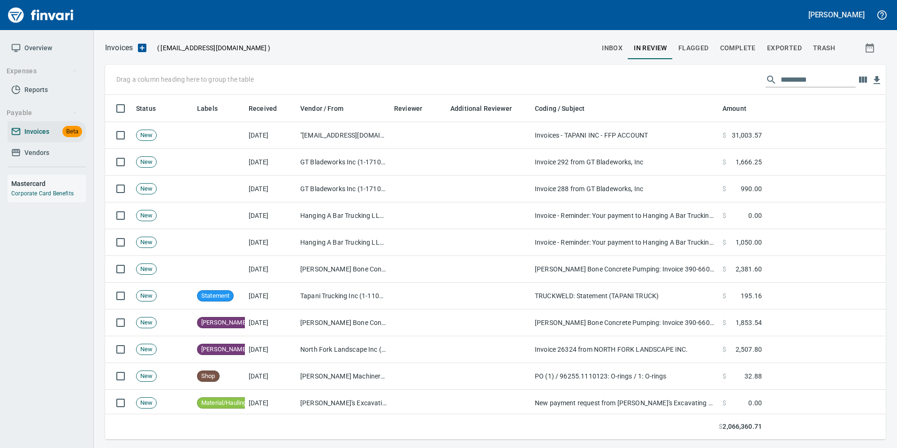
scroll to position [337, 767]
click at [773, 79] on div at bounding box center [811, 79] width 90 height 15
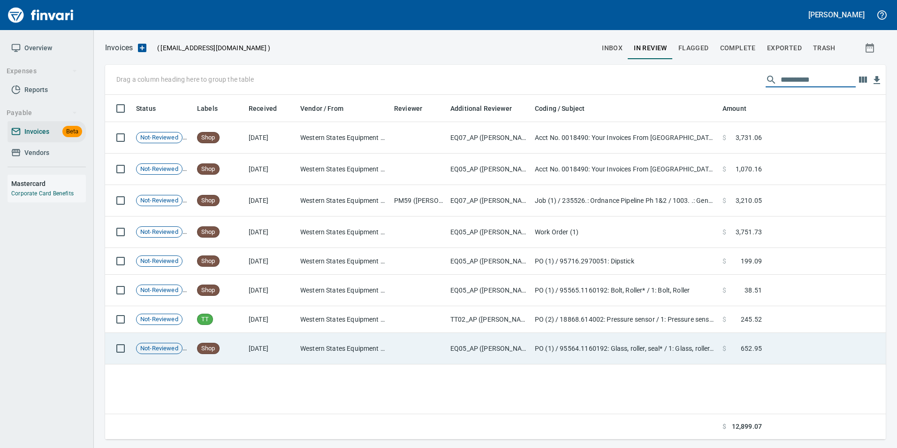
click at [742, 338] on td "$ 652.95" at bounding box center [742, 348] width 47 height 31
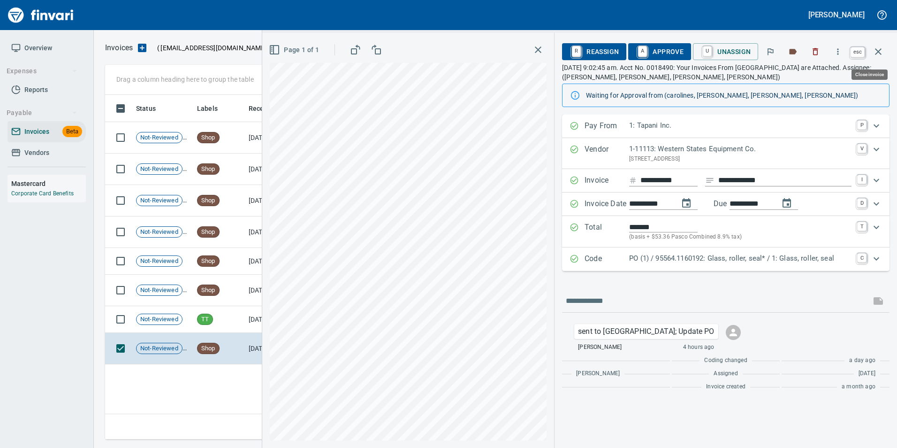
scroll to position [337, 773]
drag, startPoint x: 880, startPoint y: 53, endPoint x: 870, endPoint y: 109, distance: 57.2
click at [880, 53] on icon "button" at bounding box center [878, 51] width 7 height 7
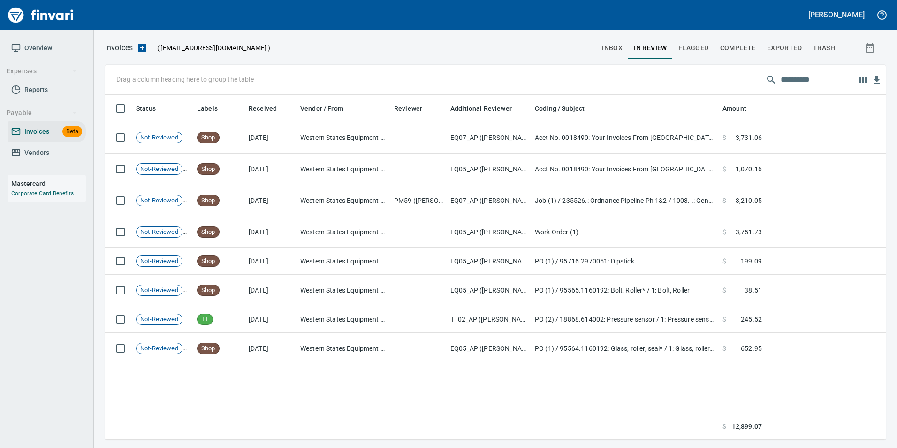
scroll to position [337, 773]
click at [825, 80] on input "**********" at bounding box center [818, 79] width 75 height 15
type input "*"
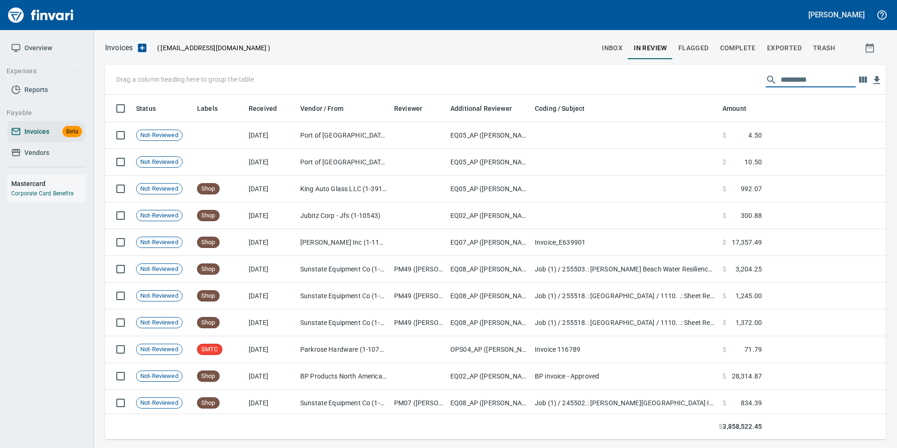
scroll to position [337, 767]
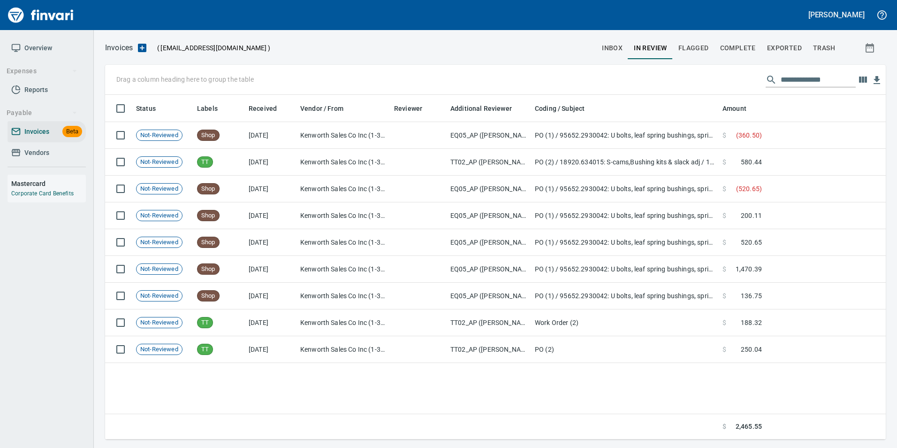
click at [826, 76] on input "**********" at bounding box center [818, 79] width 75 height 15
type input "*"
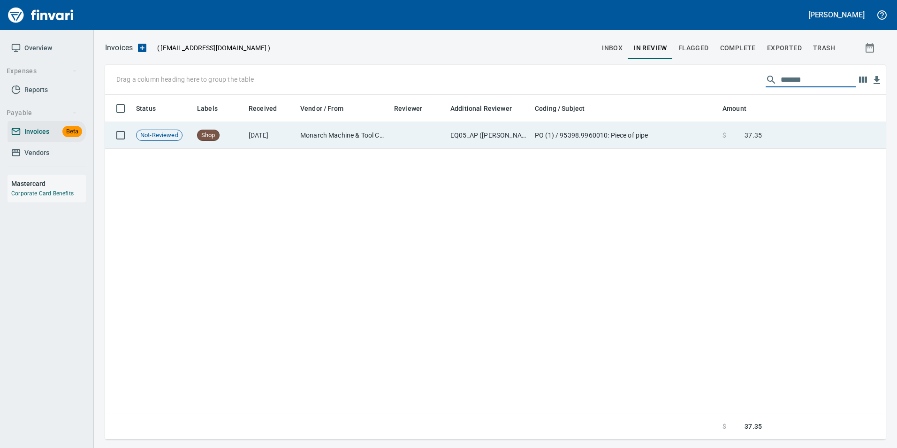
click at [756, 128] on td "$ 37.35" at bounding box center [742, 135] width 47 height 27
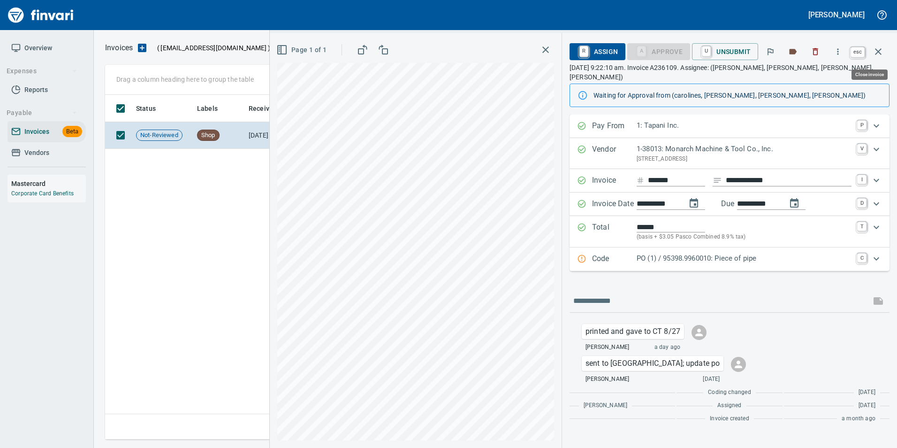
click at [878, 54] on icon "button" at bounding box center [878, 51] width 11 height 11
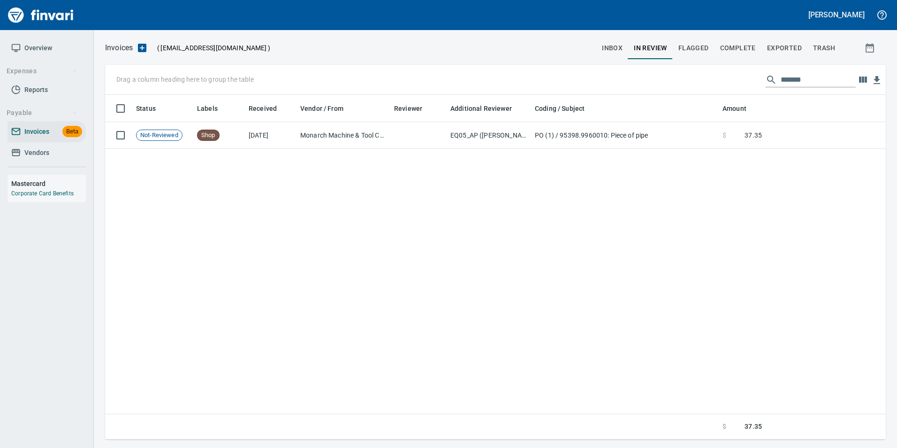
scroll to position [337, 773]
click at [795, 81] on input "*******" at bounding box center [818, 79] width 75 height 15
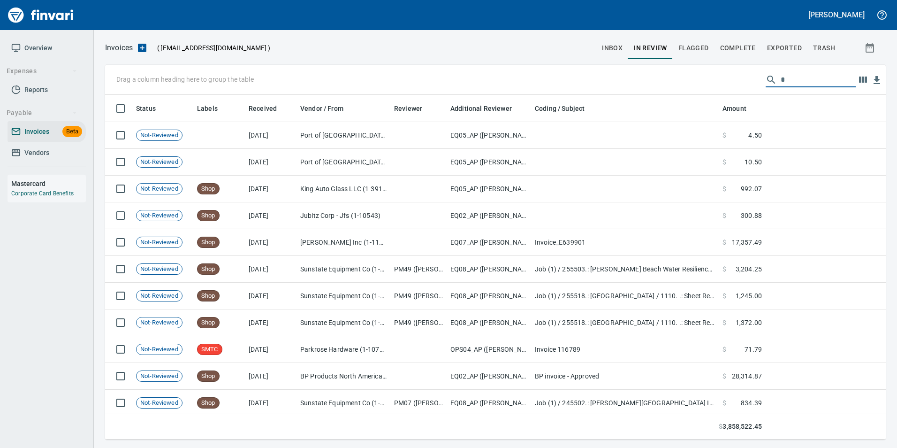
scroll to position [337, 767]
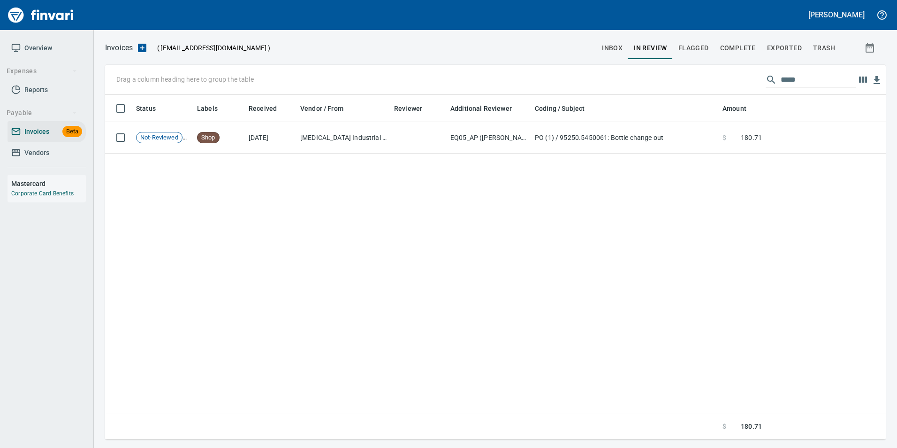
click at [791, 73] on input "*****" at bounding box center [818, 79] width 75 height 15
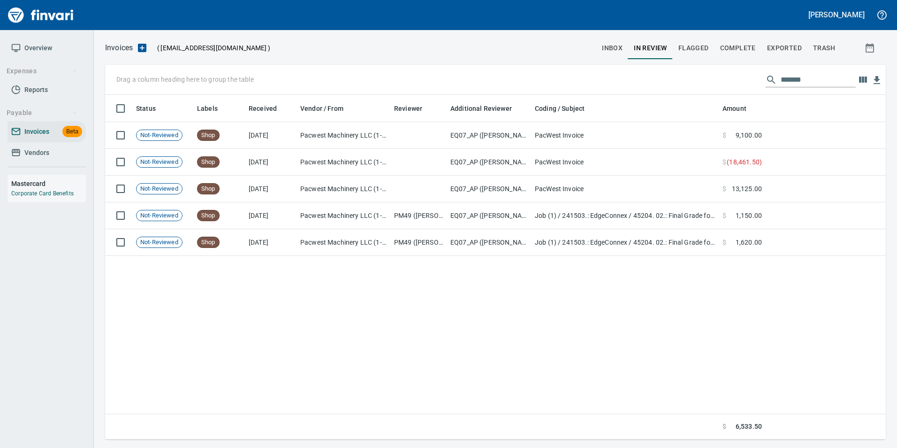
click at [797, 82] on input "*******" at bounding box center [818, 79] width 75 height 15
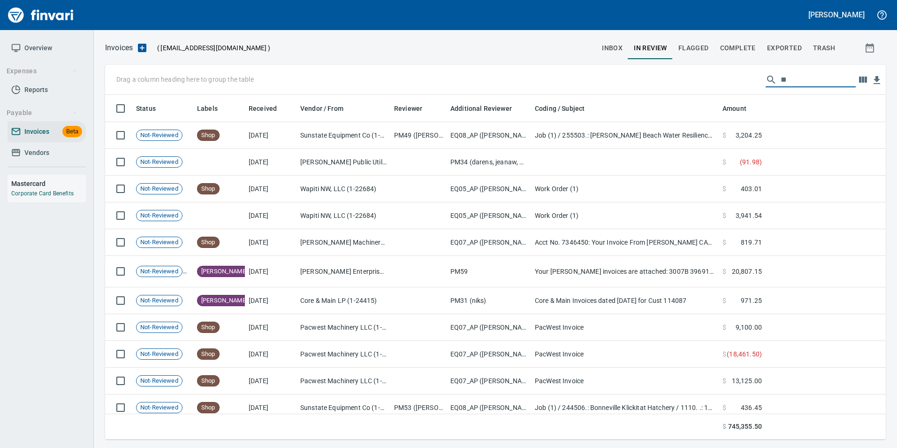
type input "*"
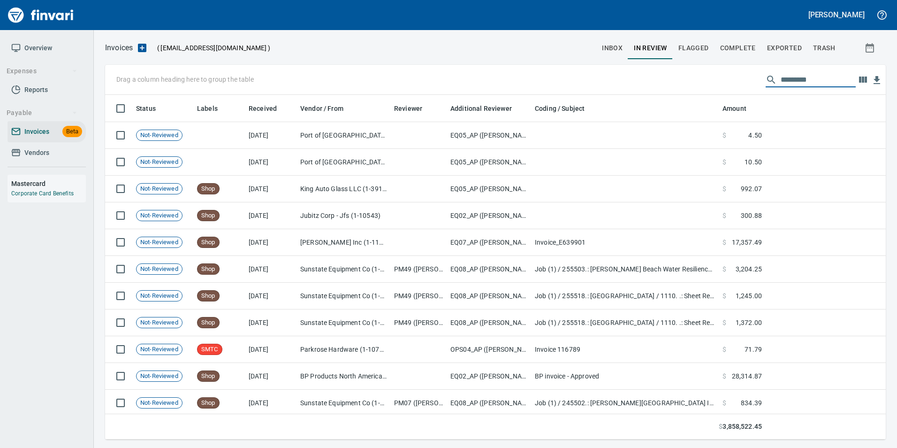
click at [786, 84] on input "text" at bounding box center [818, 79] width 75 height 15
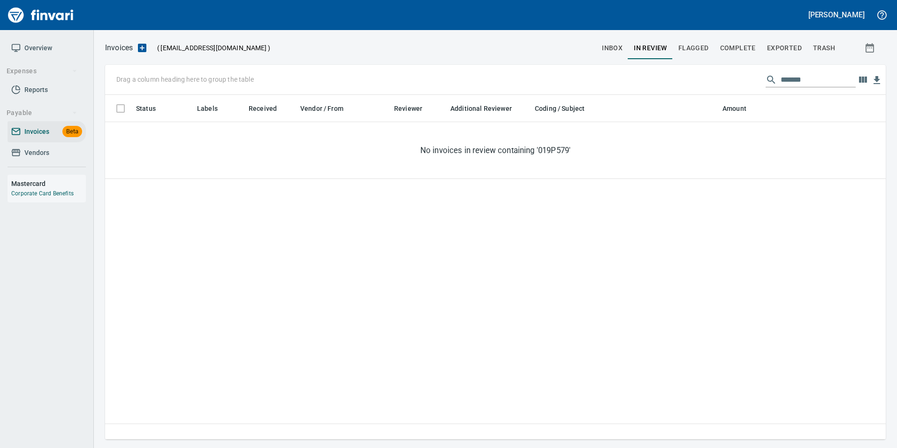
click at [784, 81] on input "*******" at bounding box center [818, 79] width 75 height 15
click at [784, 80] on input "*******" at bounding box center [818, 79] width 75 height 15
click at [815, 84] on input "*******" at bounding box center [818, 79] width 75 height 15
click at [807, 81] on input "*******" at bounding box center [818, 79] width 75 height 15
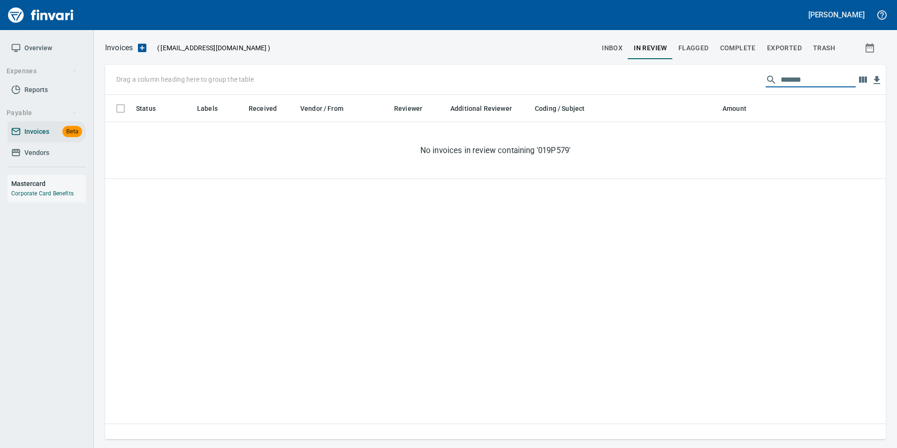
click at [798, 79] on input "*******" at bounding box center [818, 79] width 75 height 15
click at [814, 78] on input "*******" at bounding box center [818, 79] width 75 height 15
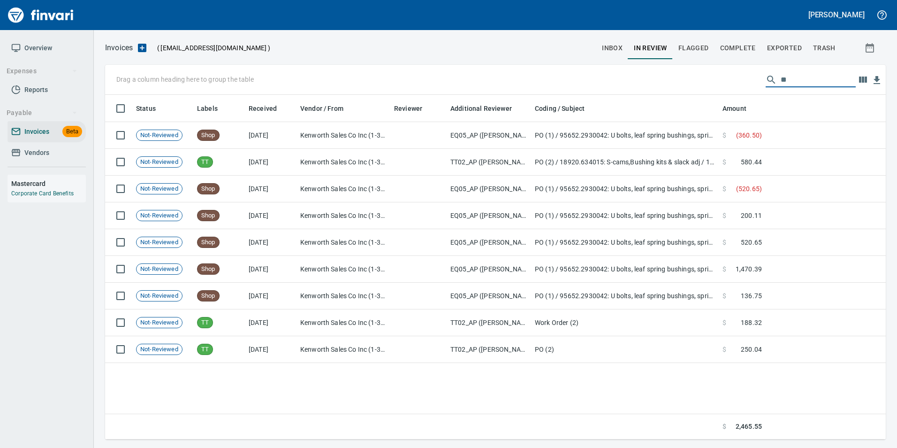
type input "*"
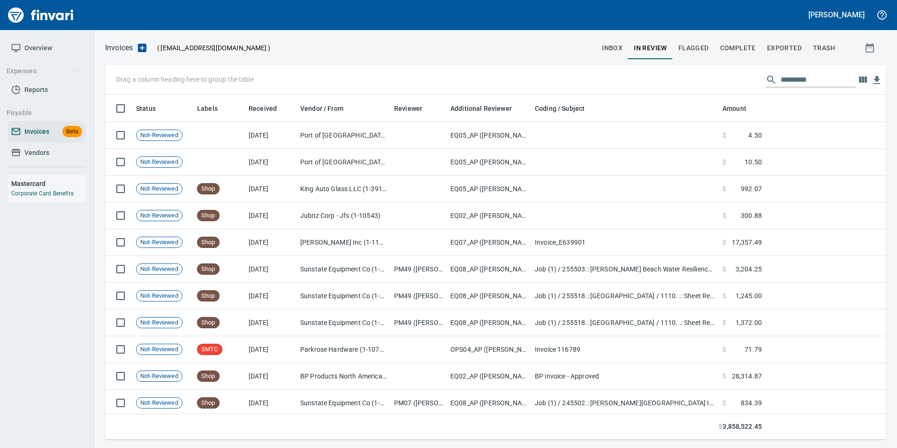
click at [816, 81] on input "text" at bounding box center [818, 79] width 75 height 15
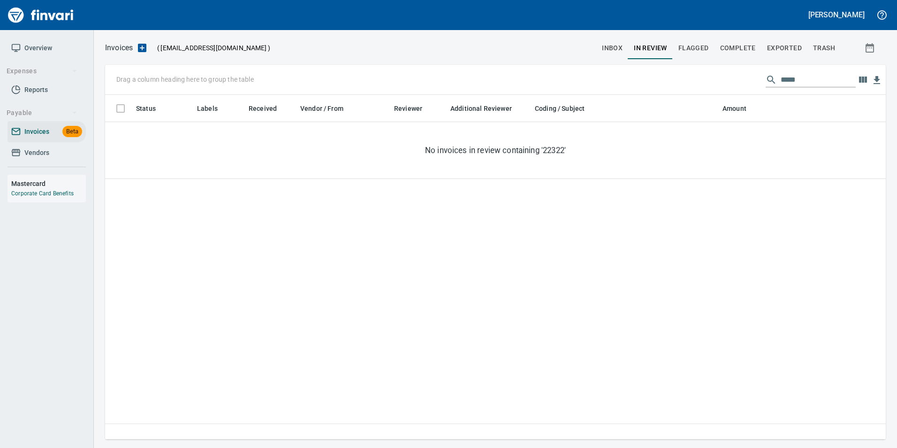
click at [785, 77] on input "*****" at bounding box center [818, 79] width 75 height 15
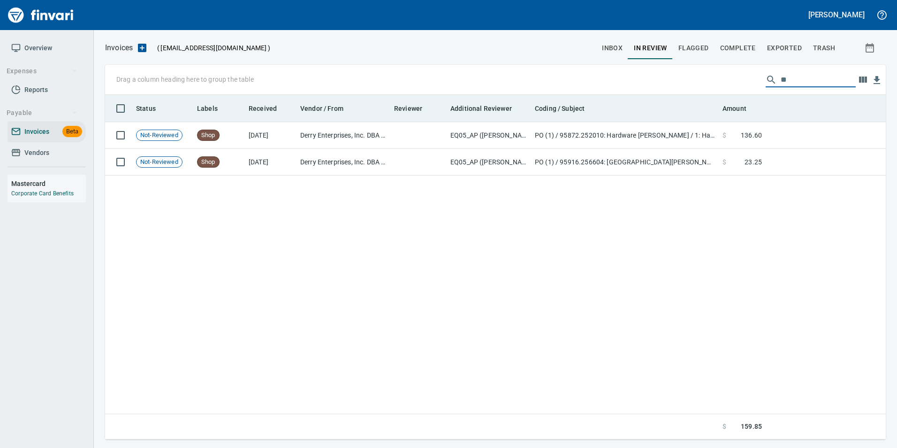
type input "*"
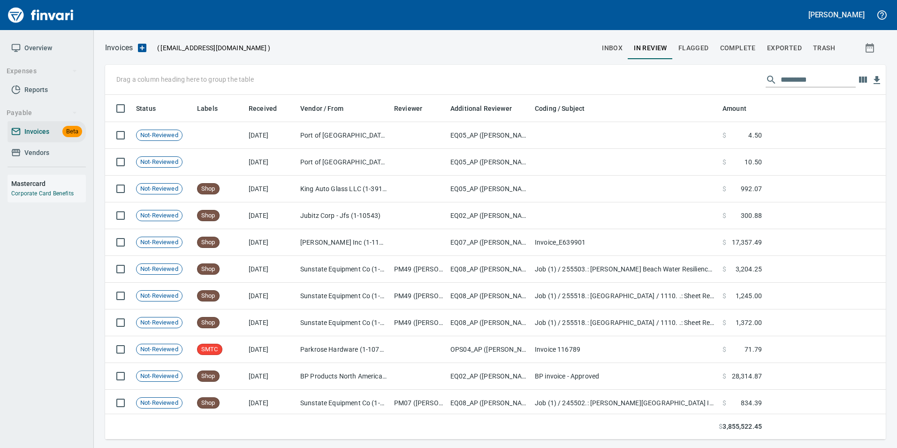
click at [800, 82] on input "text" at bounding box center [818, 79] width 75 height 15
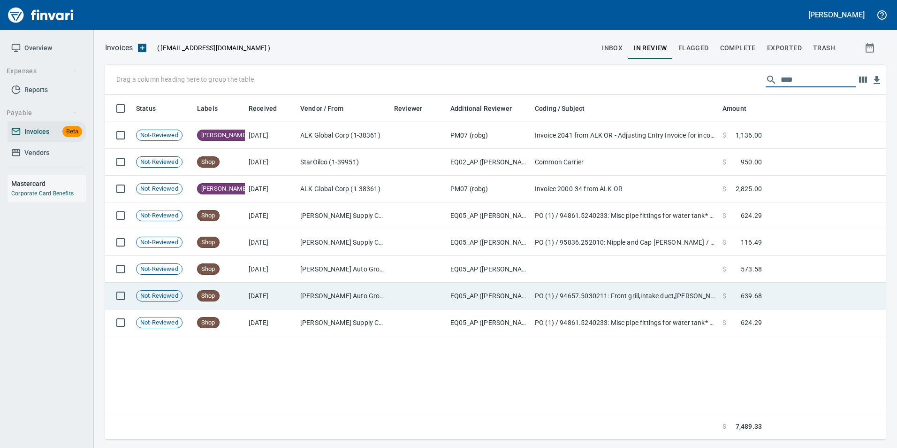
click at [770, 290] on td at bounding box center [826, 295] width 120 height 27
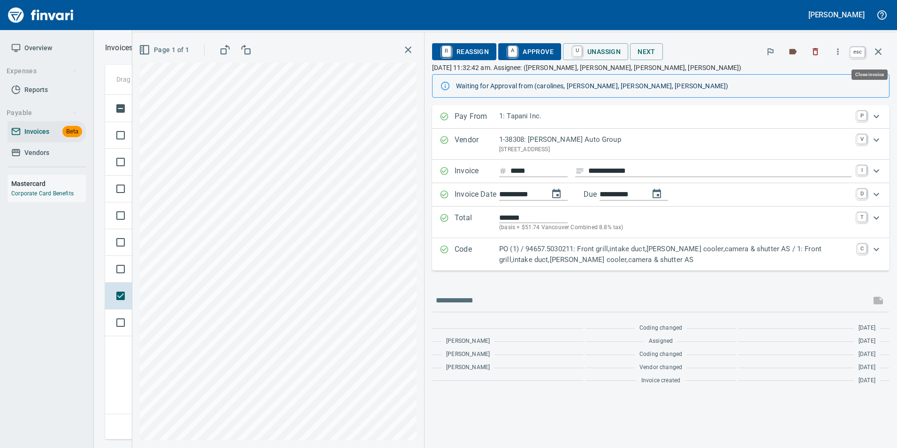
click at [883, 49] on icon "button" at bounding box center [878, 51] width 11 height 11
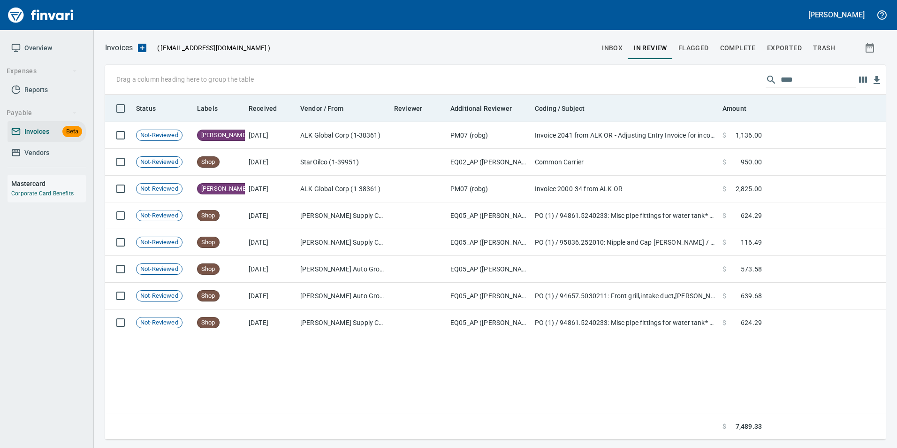
scroll to position [337, 774]
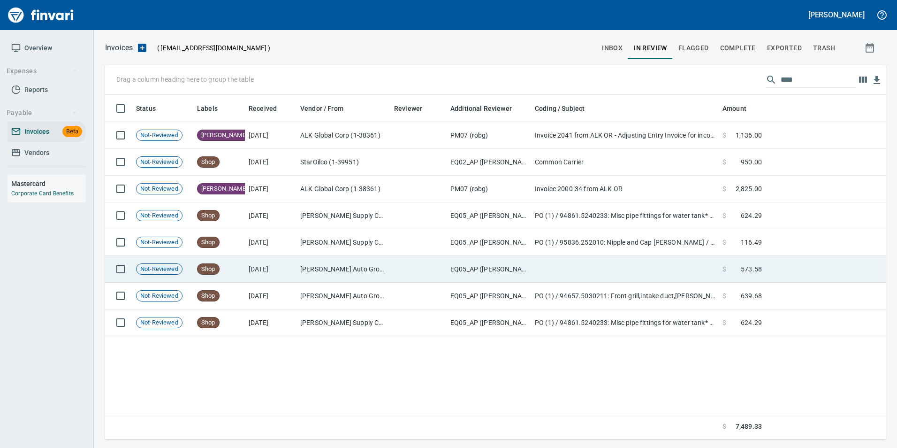
click at [805, 260] on td at bounding box center [826, 269] width 120 height 27
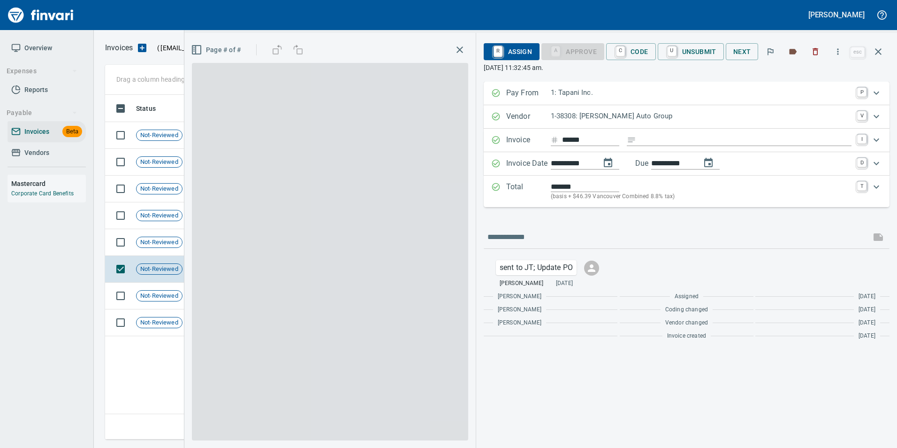
scroll to position [337, 773]
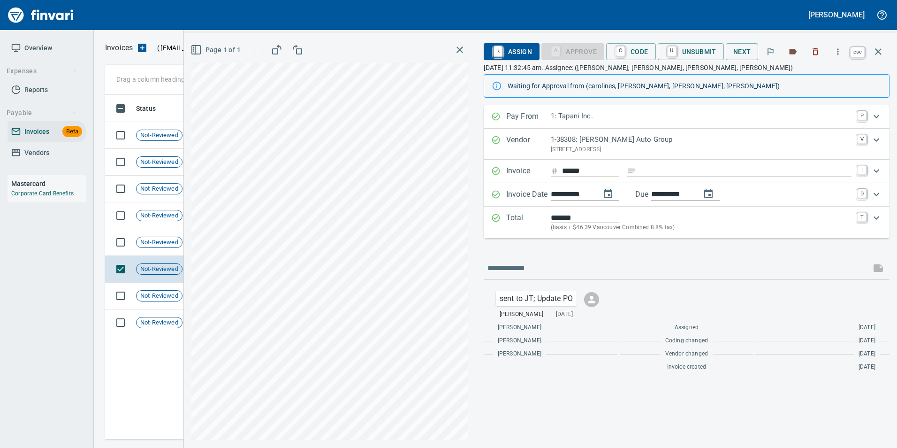
click at [883, 51] on icon "button" at bounding box center [878, 51] width 11 height 11
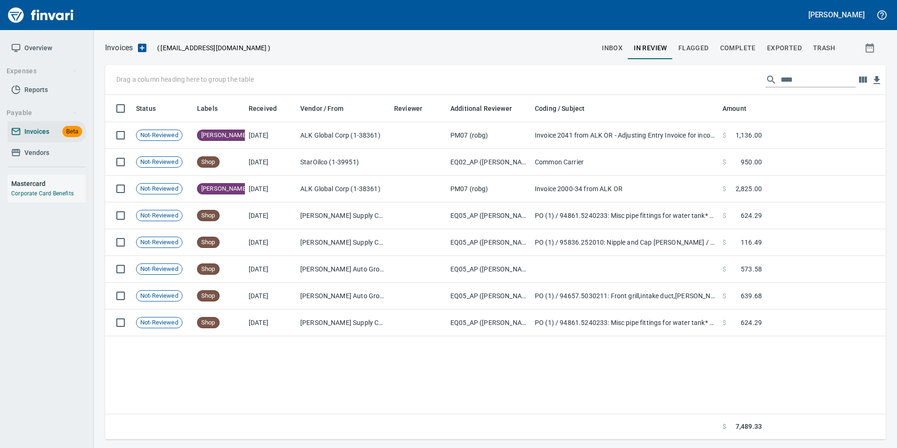
scroll to position [337, 773]
click at [785, 79] on input "****" at bounding box center [818, 79] width 75 height 15
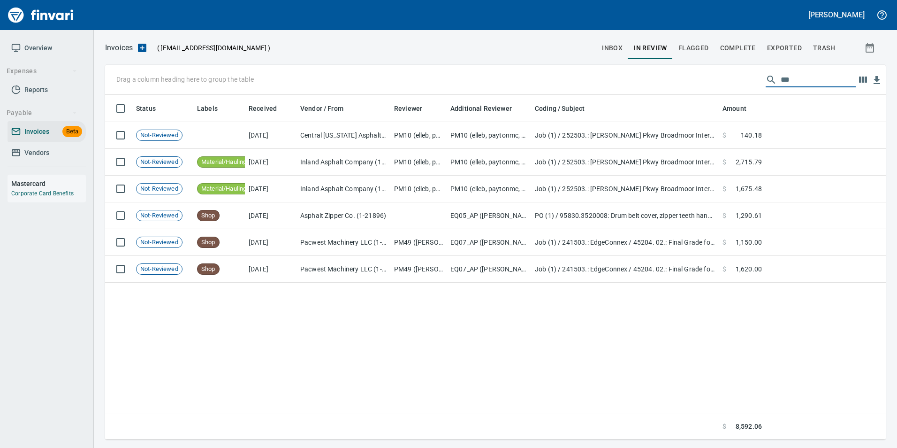
scroll to position [337, 767]
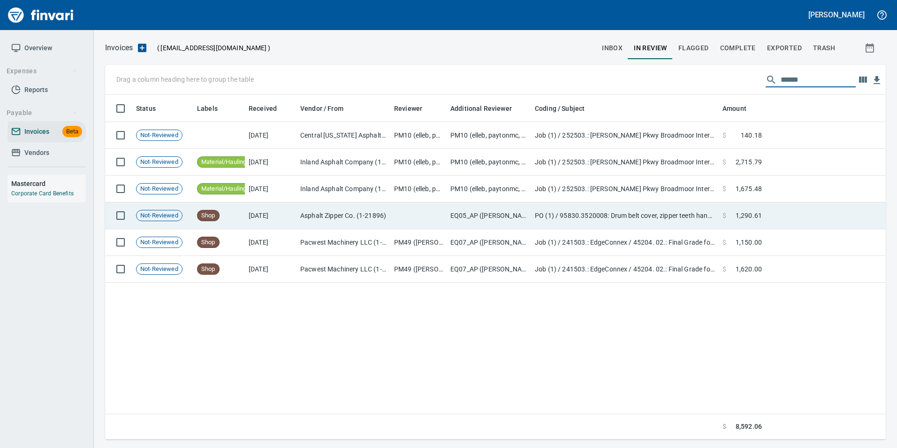
click at [775, 220] on td at bounding box center [826, 215] width 120 height 27
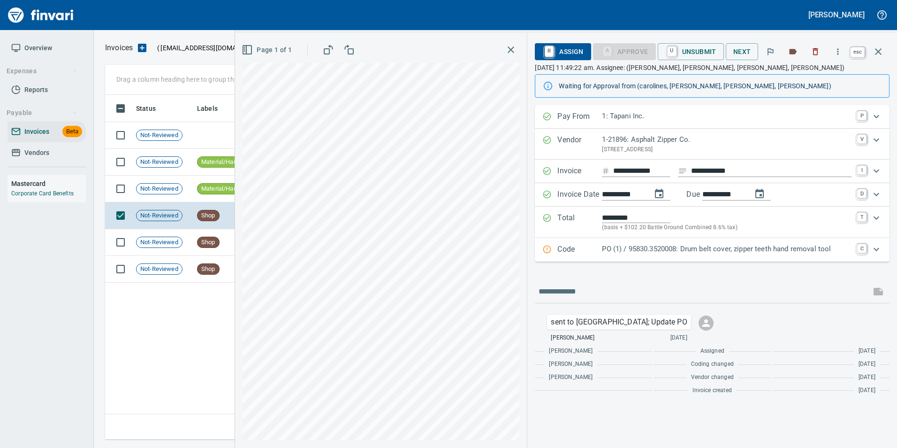
scroll to position [337, 773]
click at [881, 52] on icon "button" at bounding box center [878, 51] width 11 height 11
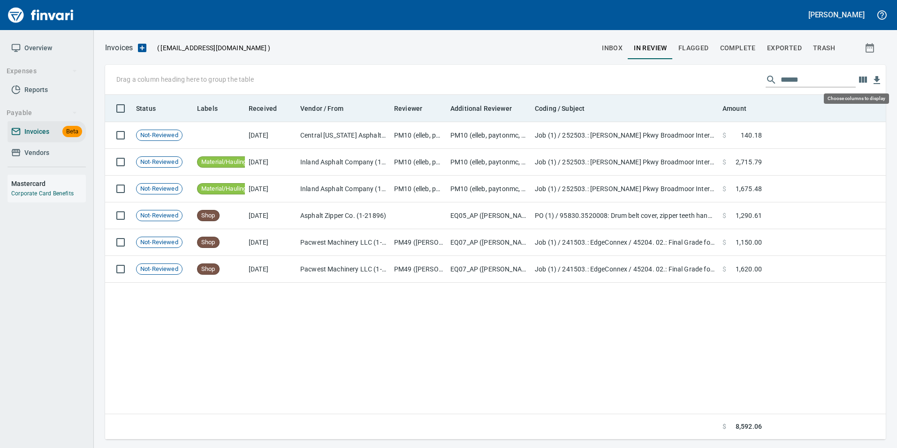
scroll to position [337, 774]
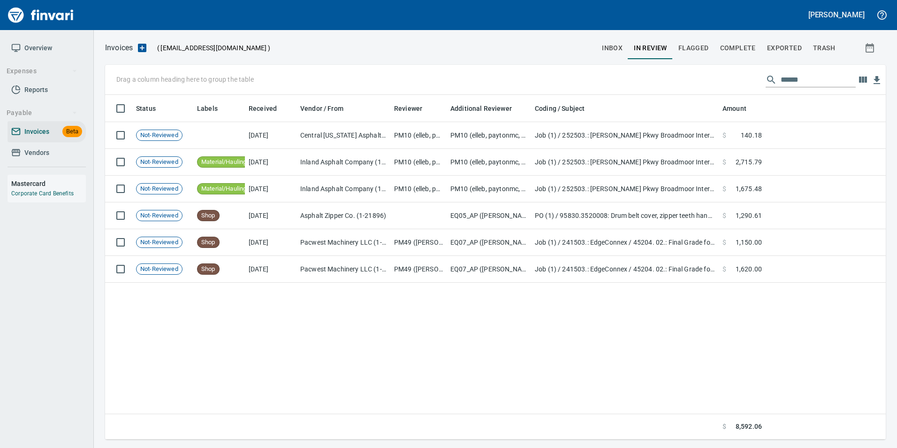
click at [782, 78] on input "******" at bounding box center [818, 79] width 75 height 15
click at [782, 77] on input "******" at bounding box center [818, 79] width 75 height 15
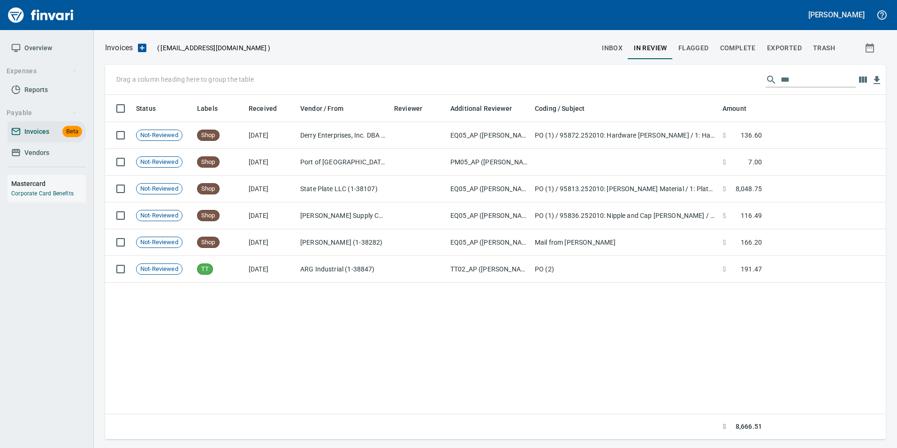
click at [785, 82] on input "***" at bounding box center [818, 79] width 75 height 15
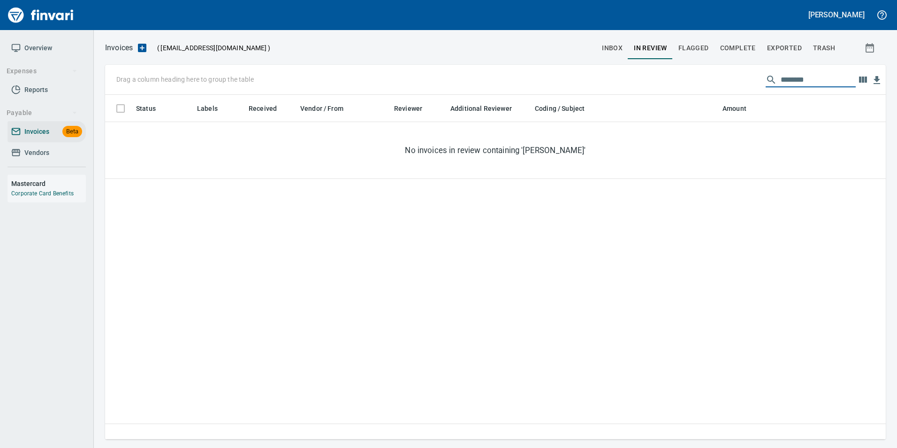
type input "********"
click at [784, 83] on input "********" at bounding box center [818, 79] width 75 height 15
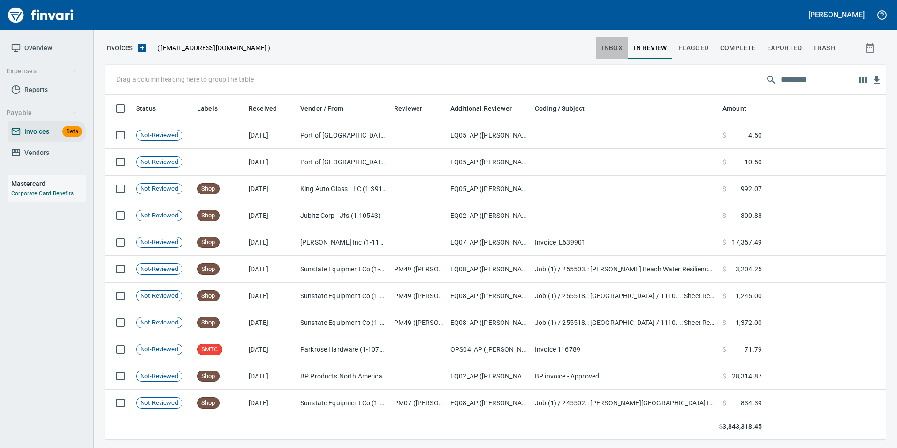
click at [600, 40] on button "inbox" at bounding box center [612, 48] width 32 height 23
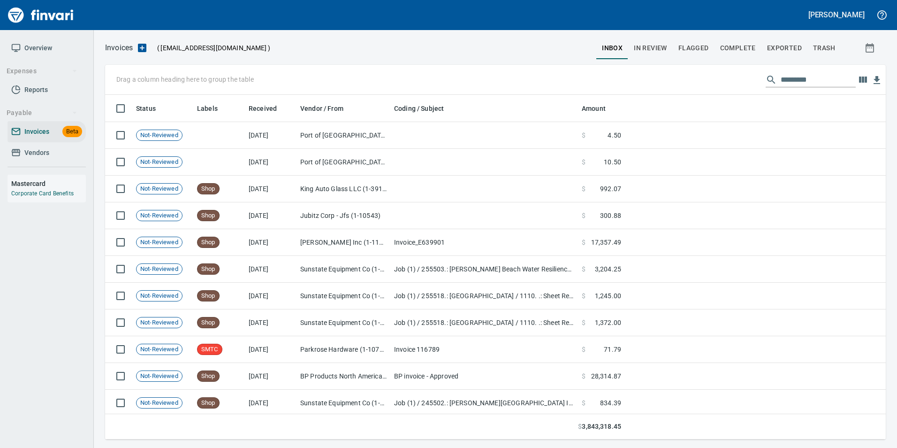
scroll to position [337, 767]
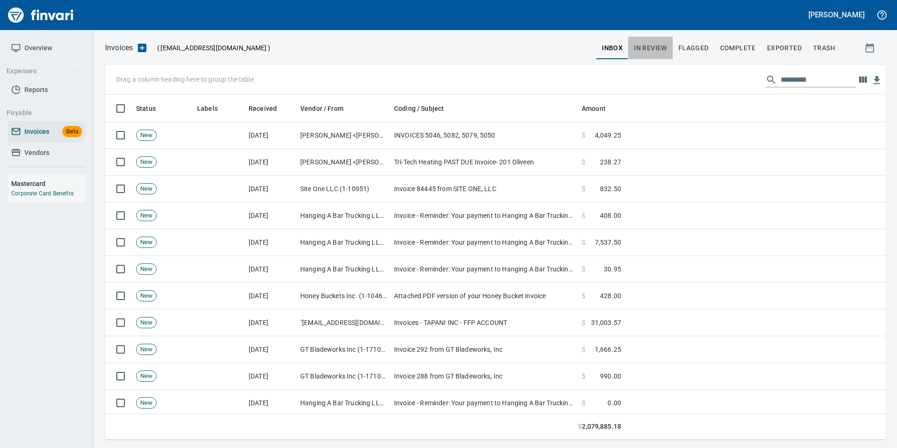
click at [669, 46] on button "In Review" at bounding box center [650, 48] width 45 height 23
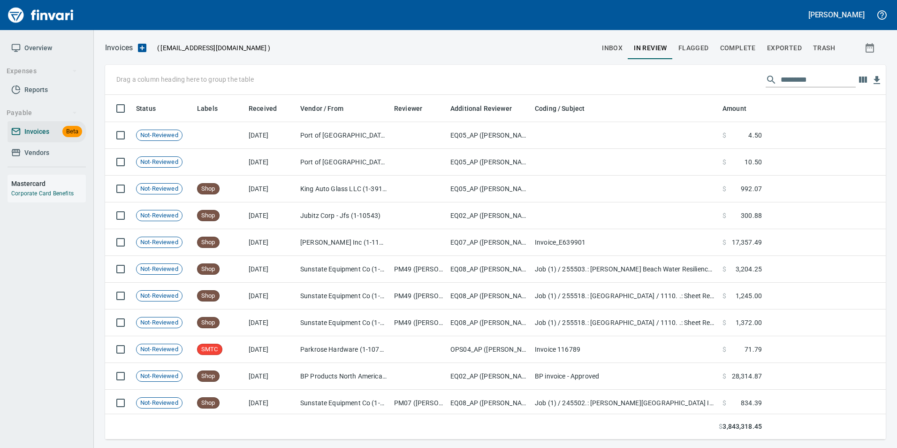
scroll to position [337, 767]
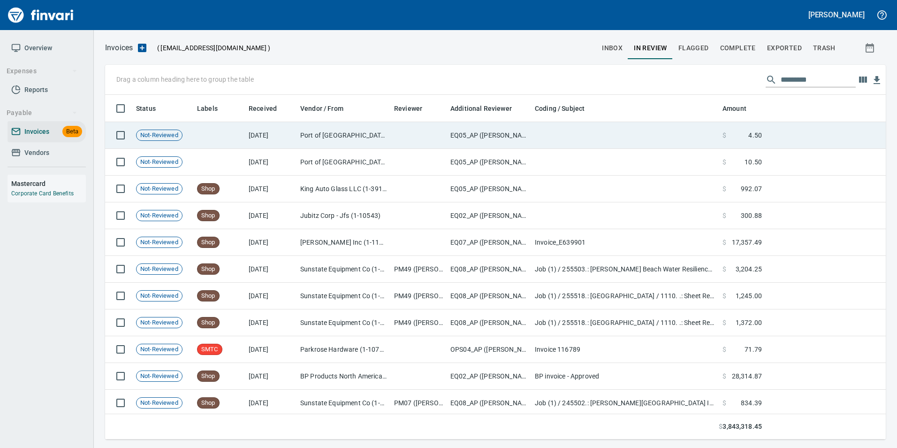
click at [547, 135] on td at bounding box center [625, 135] width 188 height 27
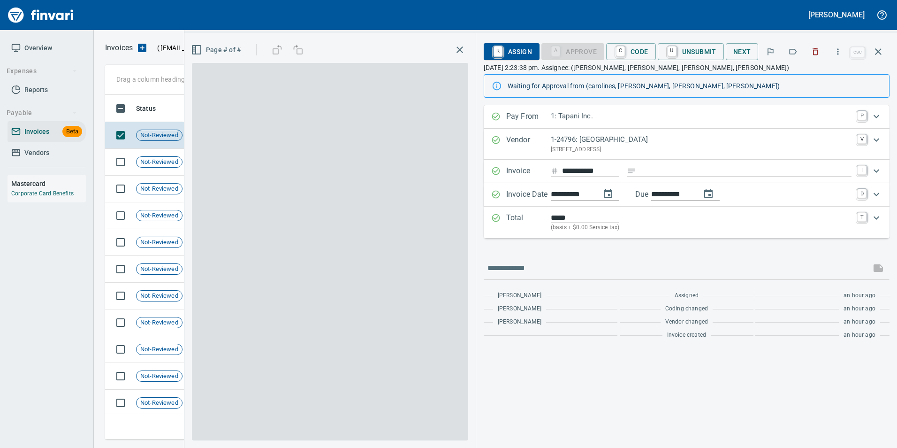
scroll to position [337, 766]
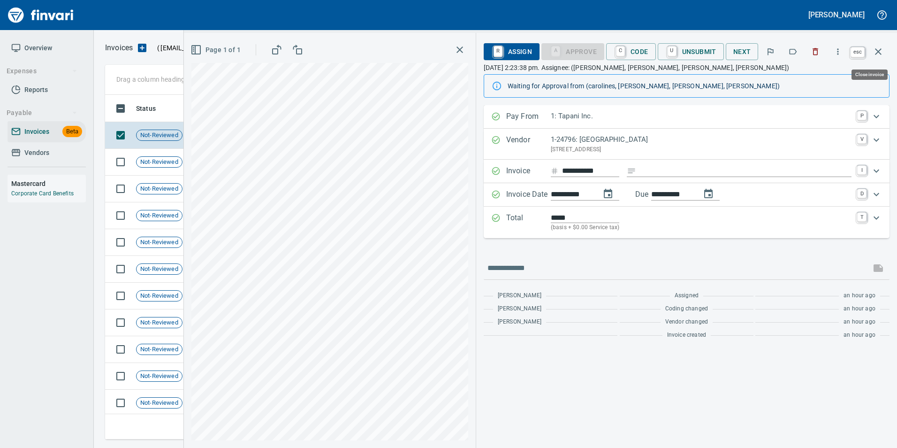
drag, startPoint x: 876, startPoint y: 52, endPoint x: 871, endPoint y: 84, distance: 31.8
click at [876, 52] on icon "button" at bounding box center [878, 51] width 11 height 11
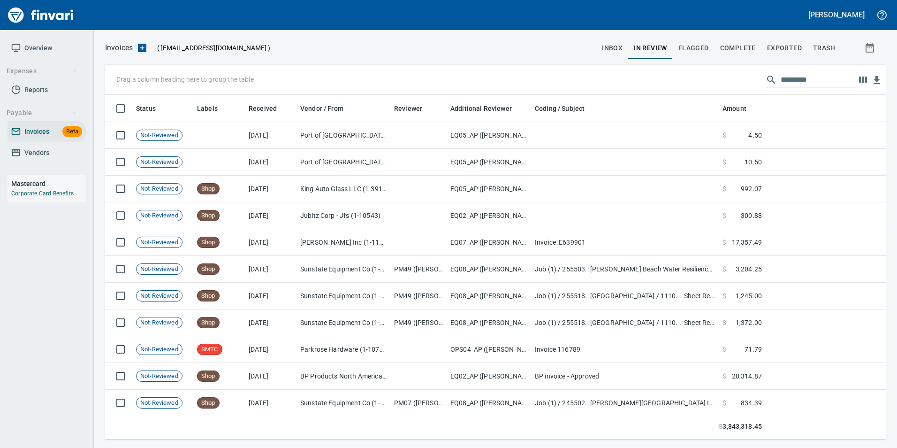
scroll to position [337, 767]
click at [617, 46] on span "inbox" at bounding box center [612, 48] width 21 height 12
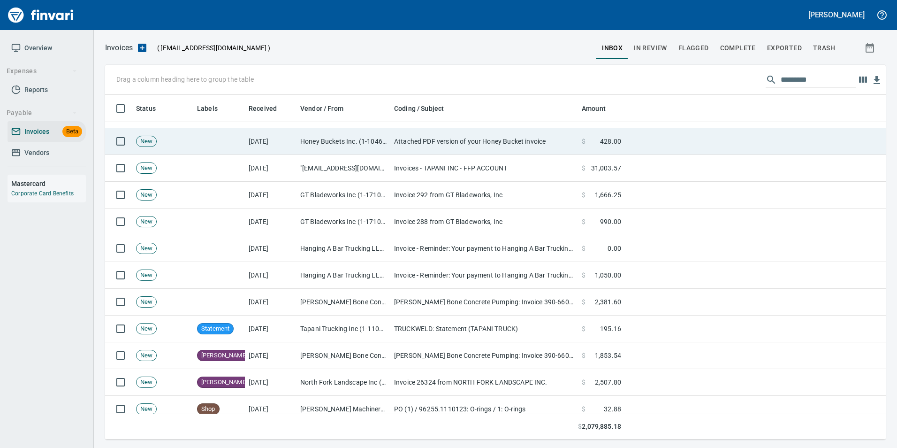
scroll to position [188, 0]
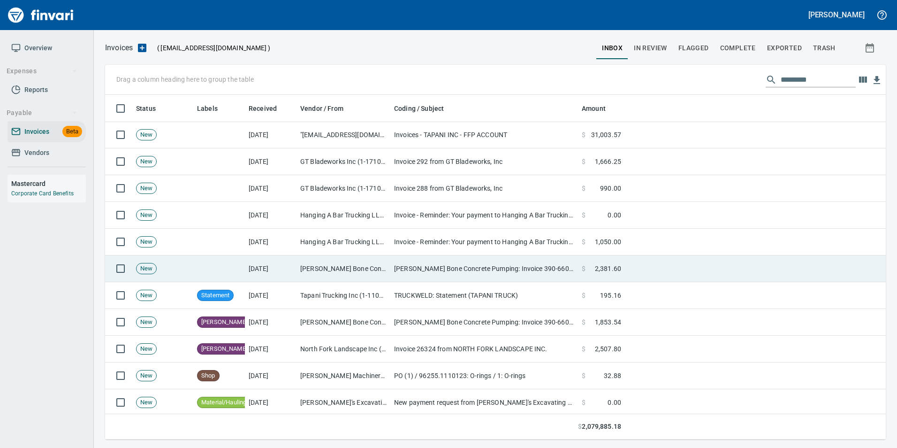
click at [330, 269] on td "[PERSON_NAME] Bone Concrete Pumping Inc (1-24131)" at bounding box center [344, 268] width 94 height 27
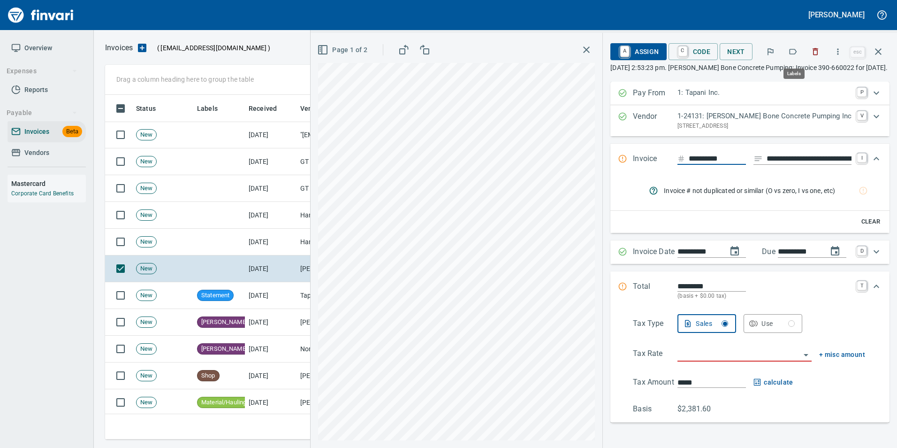
scroll to position [337, 766]
click at [796, 51] on icon "button" at bounding box center [792, 51] width 9 height 9
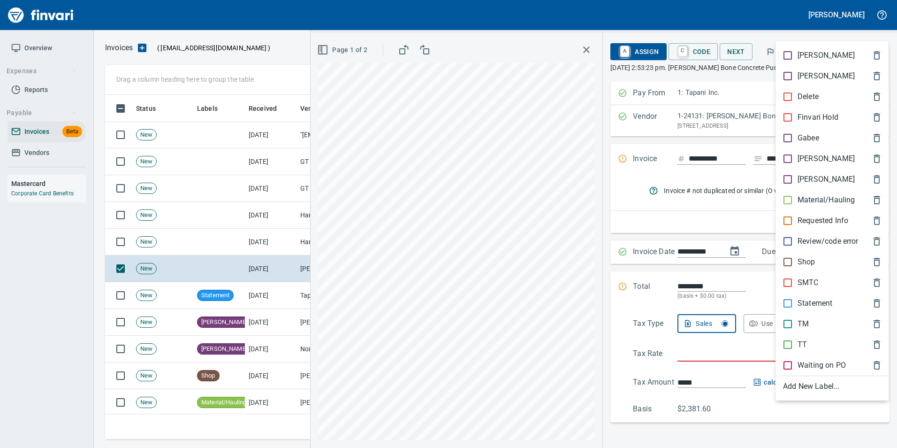
click at [813, 154] on p "[PERSON_NAME]" at bounding box center [826, 158] width 57 height 11
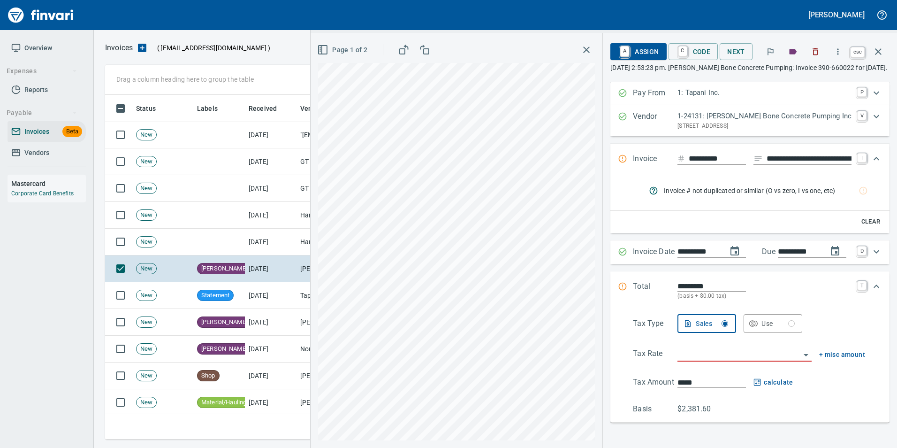
click at [874, 55] on icon "button" at bounding box center [878, 51] width 11 height 11
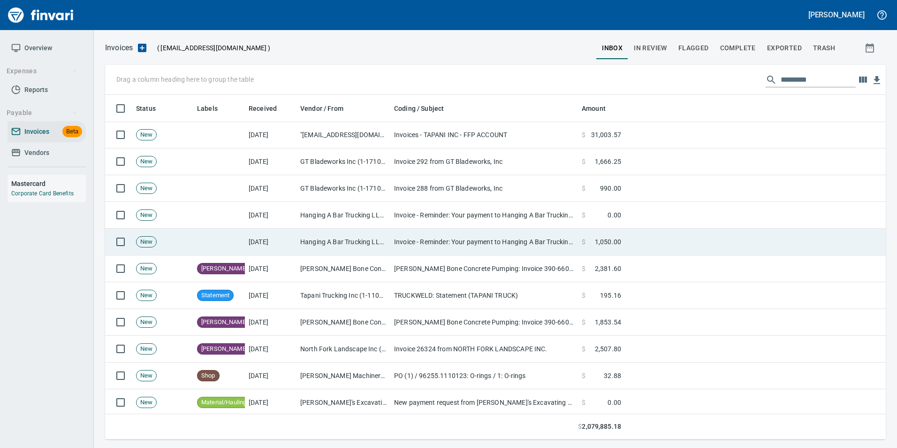
click at [566, 239] on td "Invoice - Reminder: Your payment to Hanging A Bar Trucking LLC is due" at bounding box center [484, 242] width 188 height 27
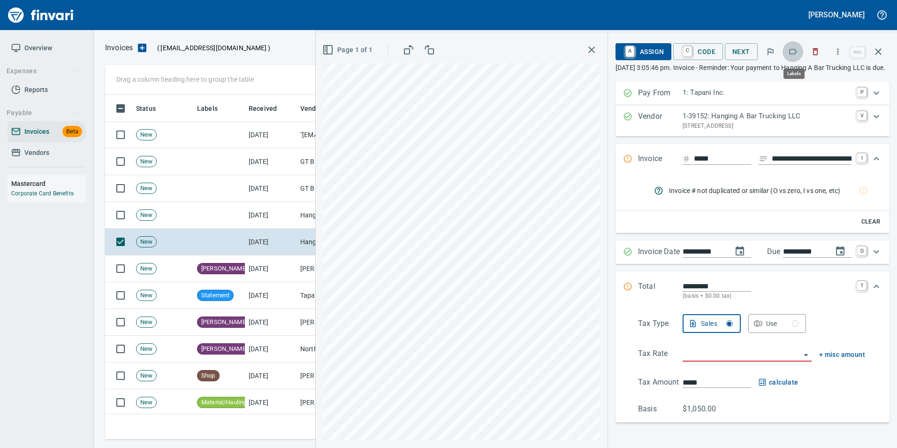
scroll to position [337, 766]
click at [800, 53] on button "button" at bounding box center [793, 51] width 21 height 21
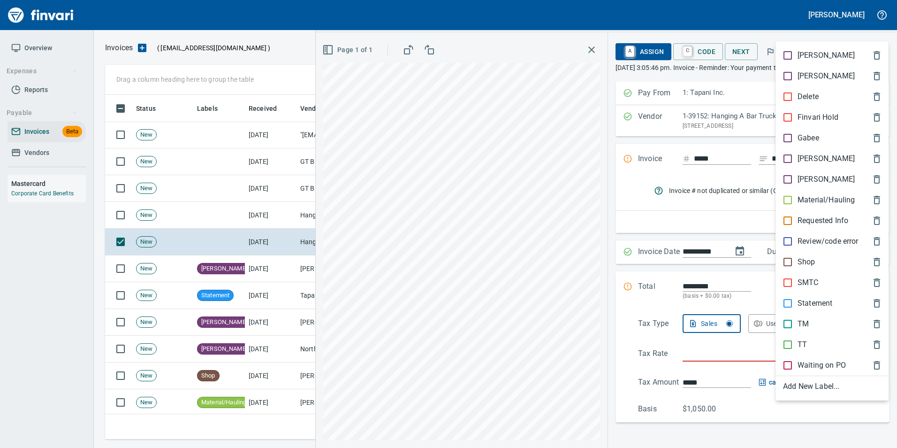
drag, startPoint x: 813, startPoint y: 205, endPoint x: 814, endPoint y: 194, distance: 10.9
click at [812, 203] on p "Material/Hauling" at bounding box center [826, 199] width 57 height 11
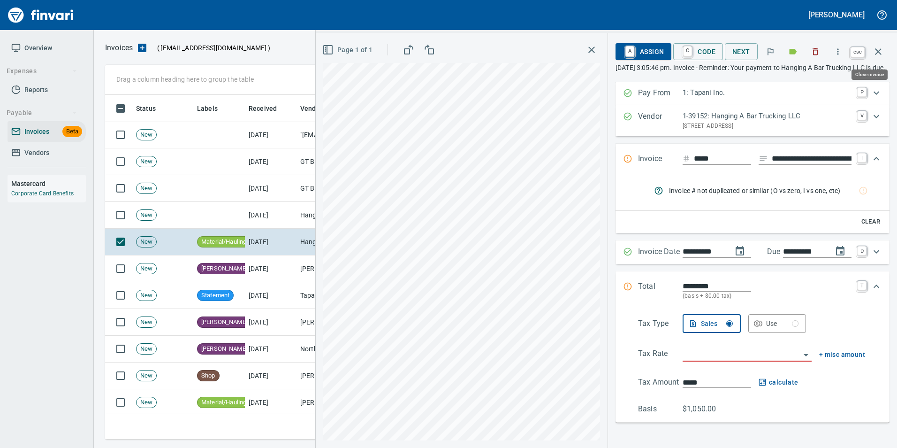
click at [877, 58] on button "button" at bounding box center [878, 51] width 23 height 23
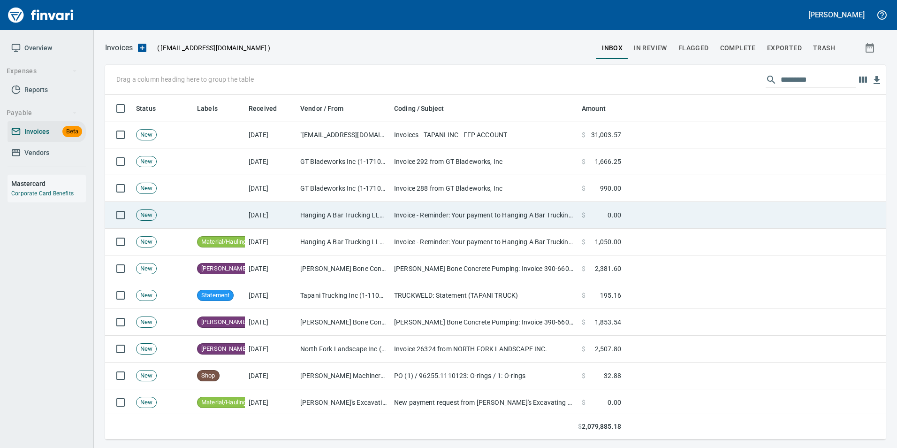
click at [539, 217] on td "Invoice - Reminder: Your payment to Hanging A Bar Trucking LLC is due" at bounding box center [484, 215] width 188 height 27
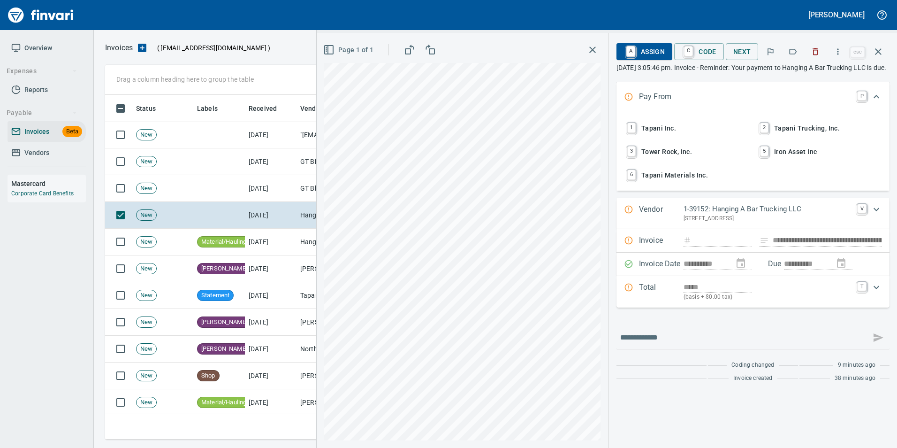
click at [791, 50] on icon "button" at bounding box center [792, 51] width 9 height 9
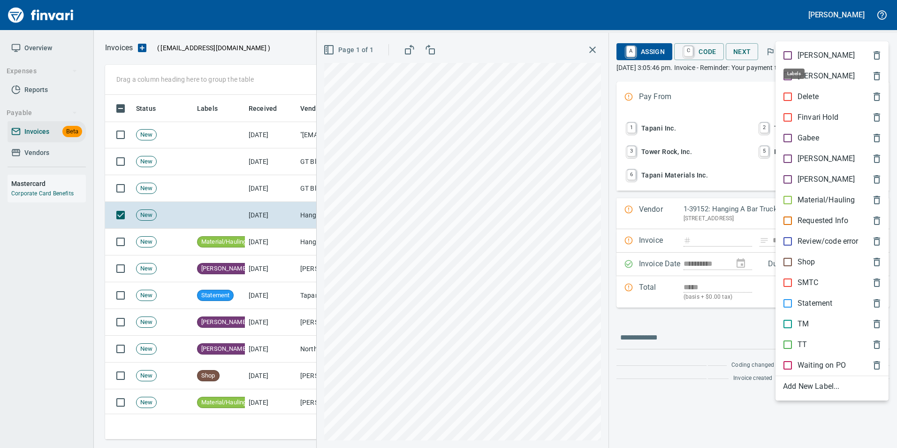
scroll to position [337, 766]
click at [829, 204] on p "Material/Hauling" at bounding box center [826, 199] width 57 height 11
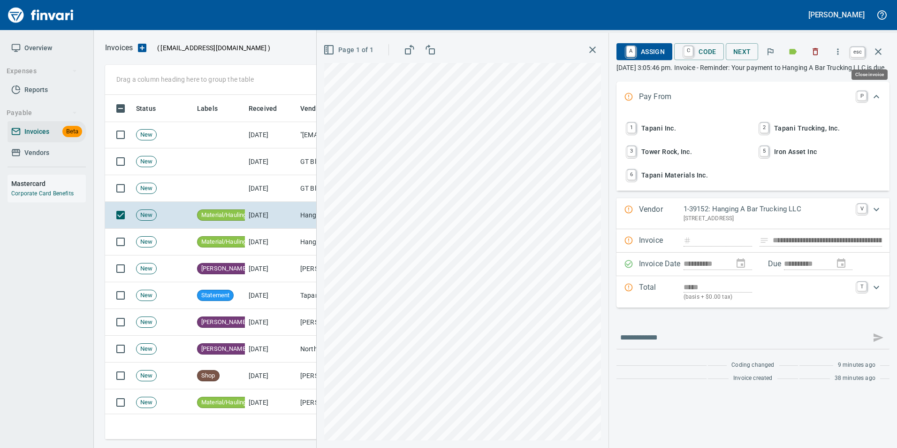
click at [883, 52] on icon "button" at bounding box center [878, 51] width 11 height 11
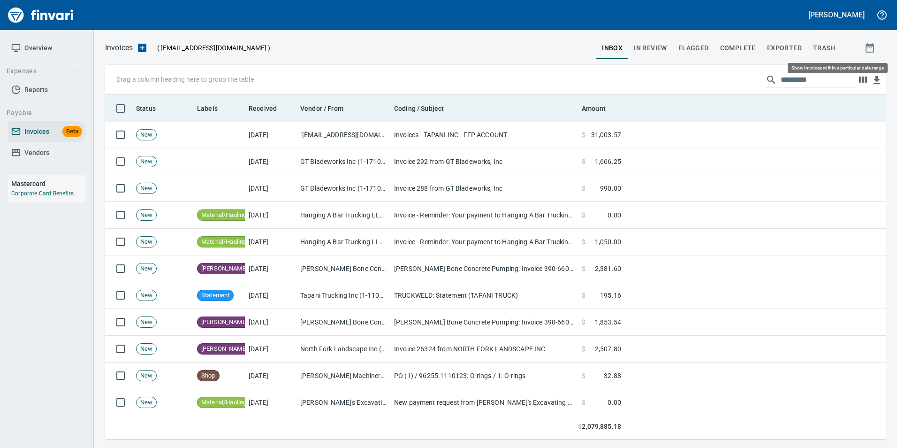
scroll to position [337, 767]
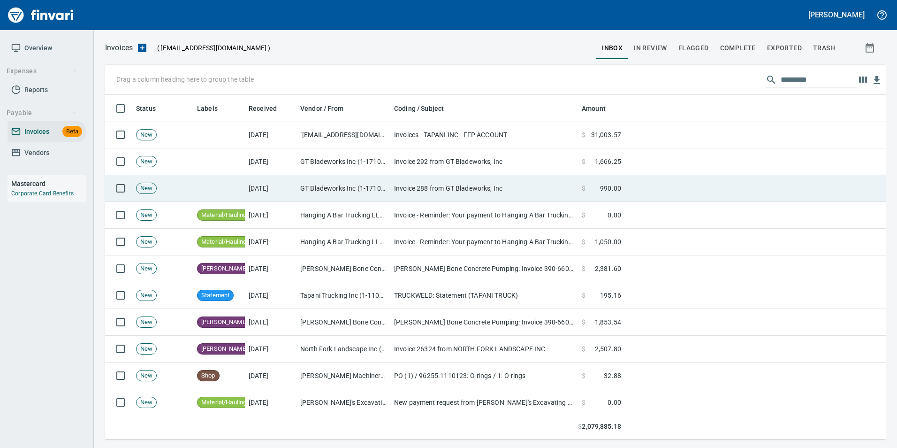
click at [465, 185] on td "Invoice 288 from GT Bladeworks, Inc" at bounding box center [484, 188] width 188 height 27
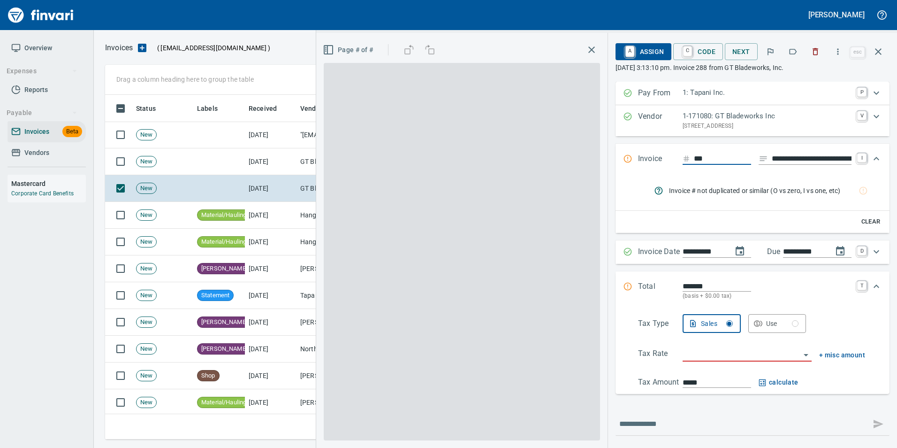
scroll to position [337, 766]
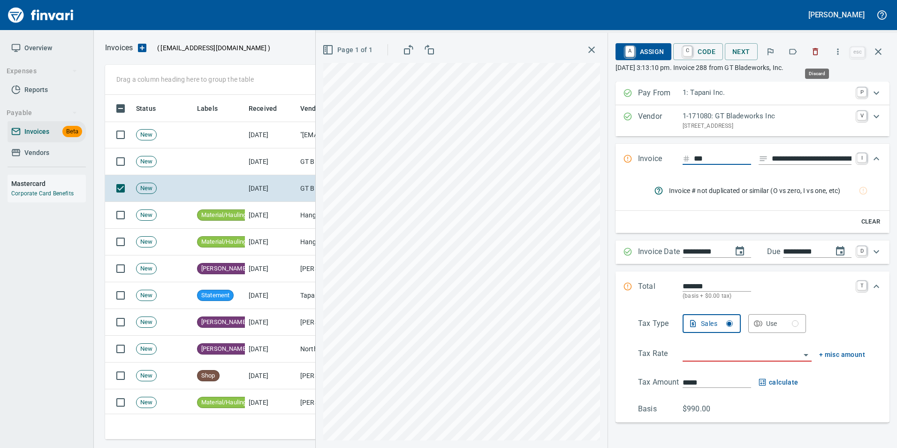
click at [798, 52] on icon "button" at bounding box center [792, 51] width 9 height 9
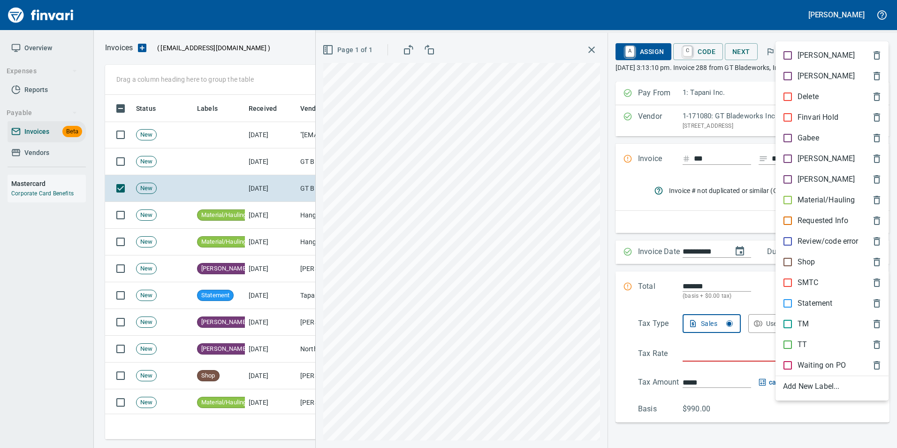
click at [821, 201] on p "Material/Hauling" at bounding box center [826, 199] width 57 height 11
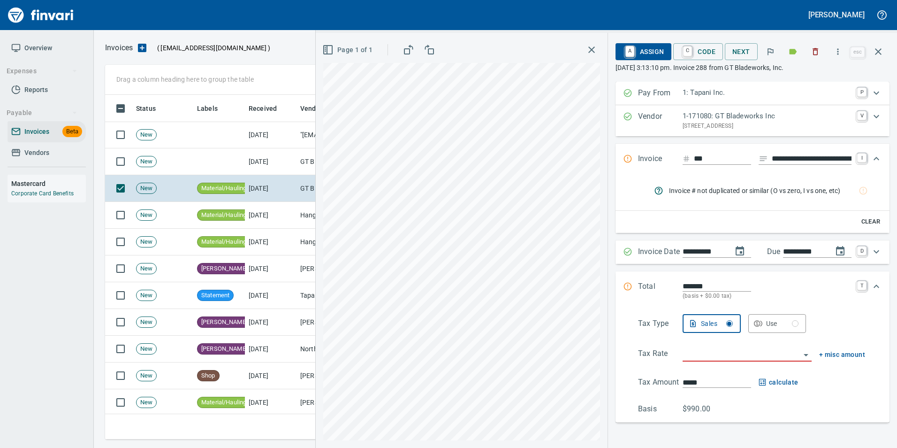
click at [883, 55] on icon "button" at bounding box center [878, 51] width 11 height 11
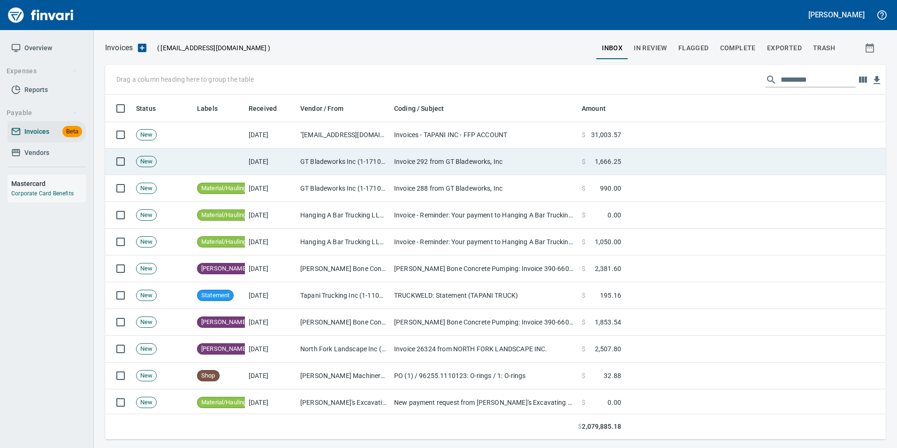
click at [484, 171] on td "Invoice 292 from GT Bladeworks, Inc" at bounding box center [484, 161] width 188 height 27
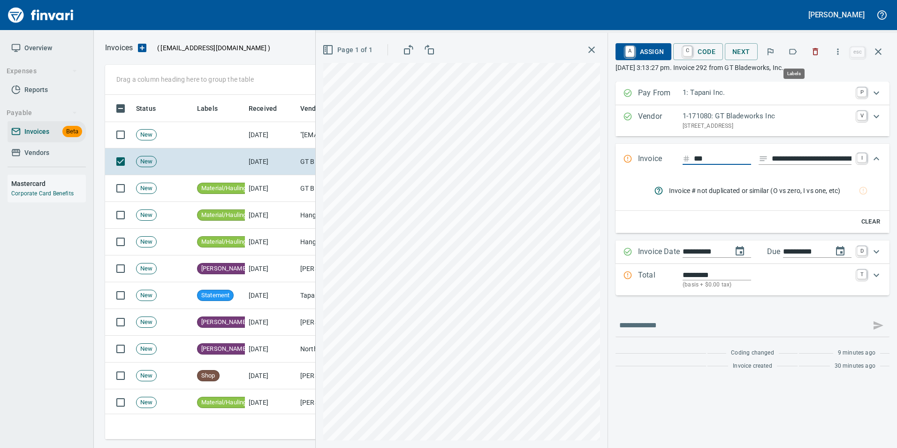
click at [792, 49] on icon "button" at bounding box center [794, 52] width 8 height 6
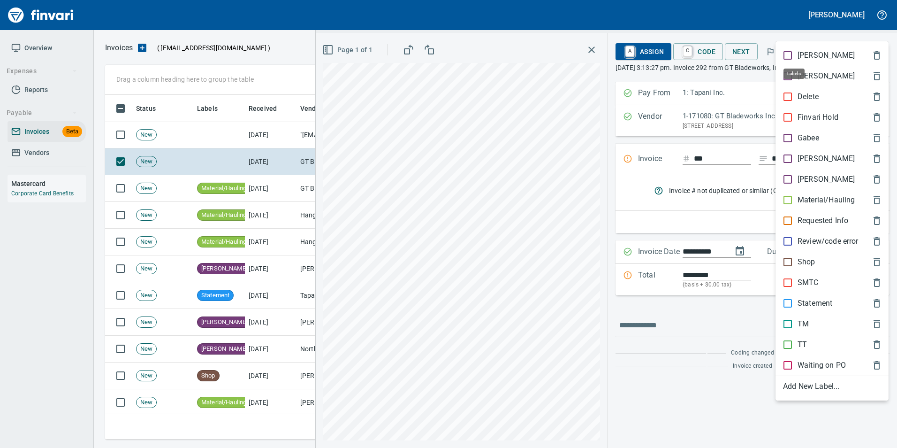
scroll to position [337, 766]
click at [839, 201] on p "Material/Hauling" at bounding box center [826, 199] width 57 height 11
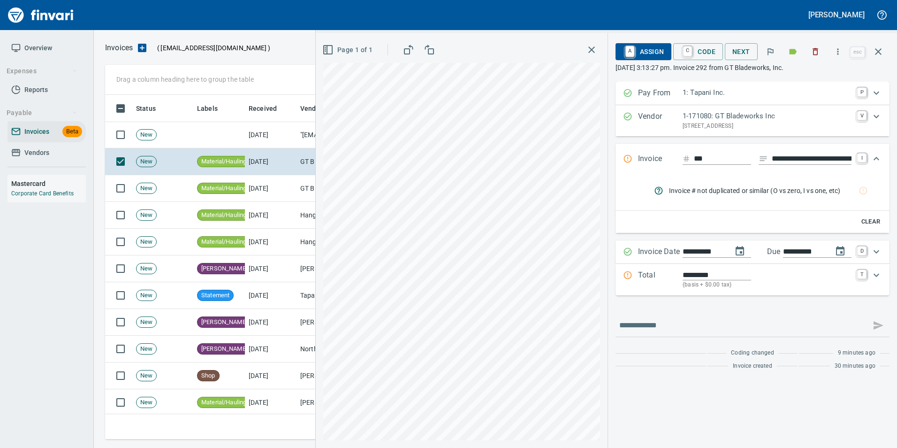
click at [882, 49] on icon "button" at bounding box center [878, 51] width 11 height 11
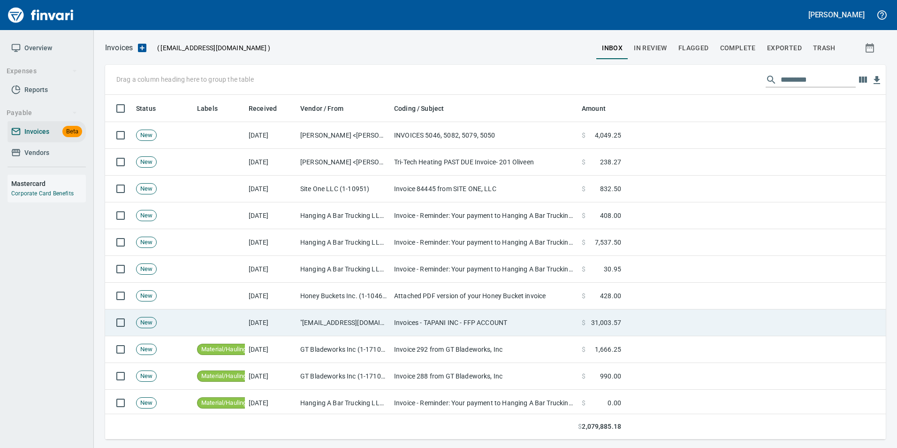
click at [368, 315] on td ""[EMAIL_ADDRESS][DOMAIN_NAME]" <[EMAIL_ADDRESS][DOMAIN_NAME]>" at bounding box center [344, 322] width 94 height 27
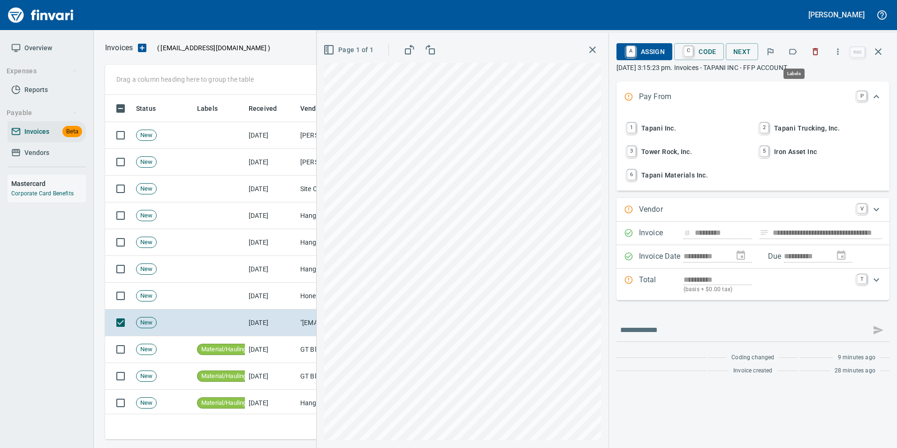
click at [794, 54] on icon "button" at bounding box center [794, 52] width 8 height 6
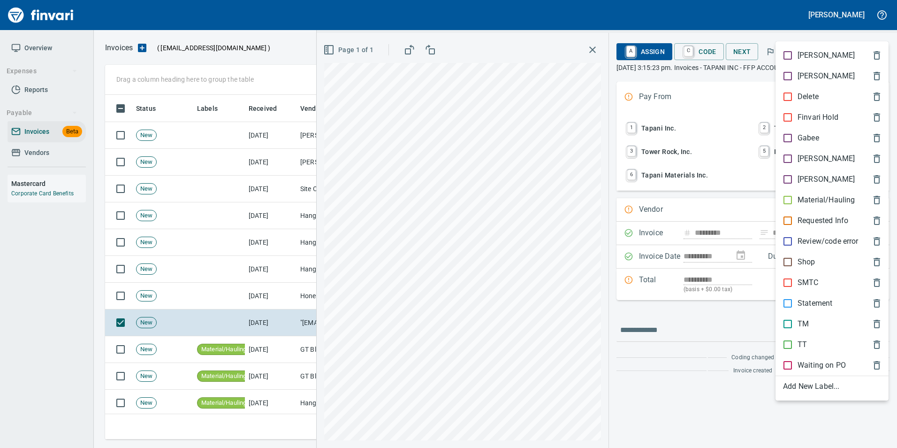
scroll to position [337, 766]
click at [808, 260] on p "Shop" at bounding box center [807, 261] width 18 height 11
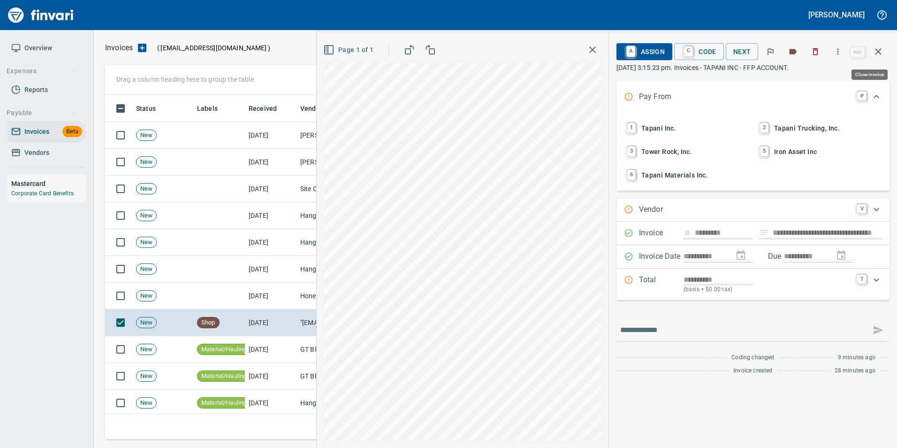
click at [876, 58] on button "button" at bounding box center [878, 51] width 23 height 23
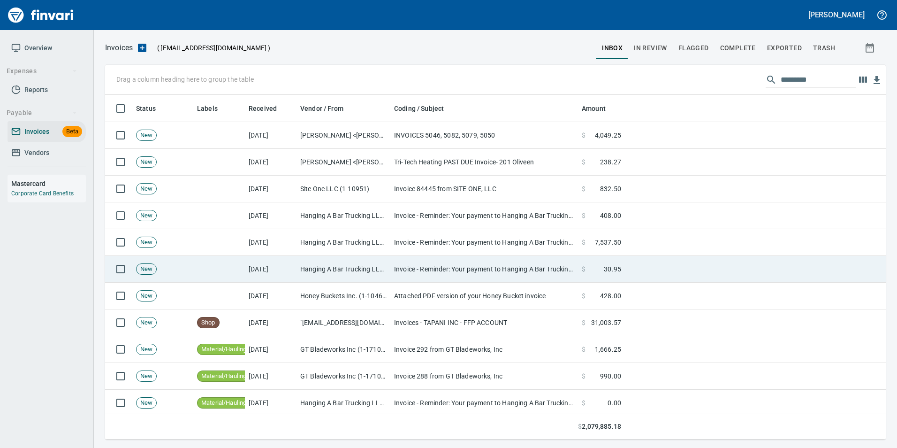
scroll to position [337, 766]
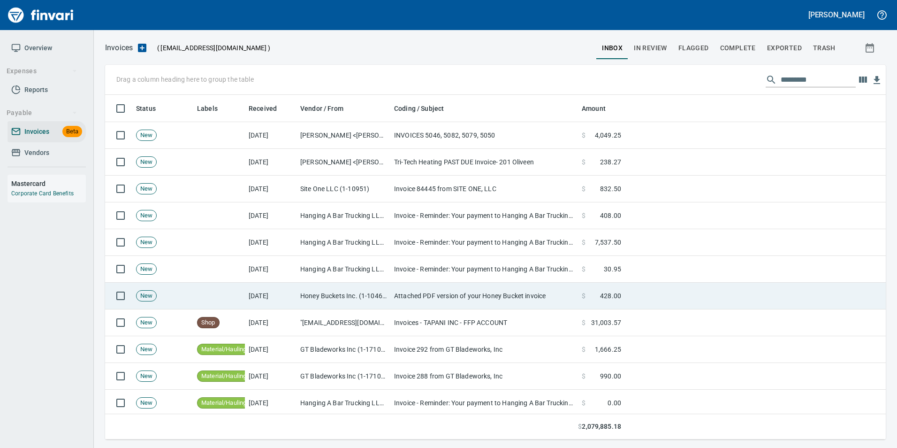
click at [439, 296] on td "Attached PDF version of your Honey Bucket invoice" at bounding box center [484, 295] width 188 height 27
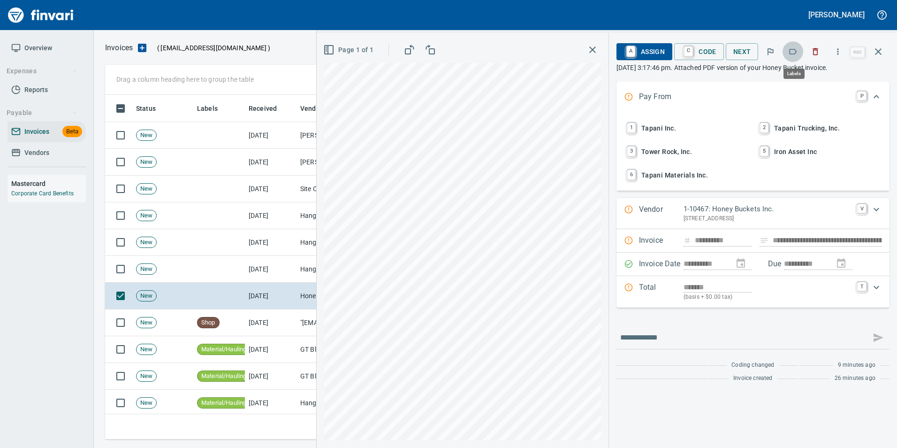
click at [789, 49] on button "button" at bounding box center [793, 51] width 21 height 21
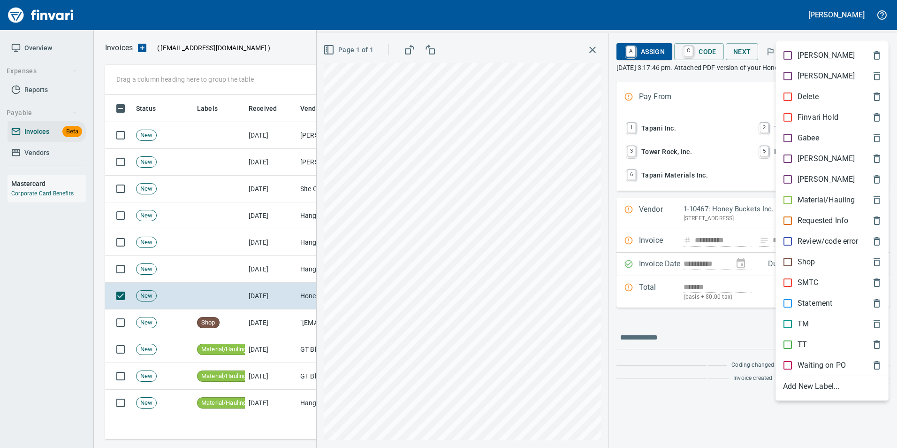
scroll to position [337, 766]
click at [821, 155] on span "[PERSON_NAME]" at bounding box center [824, 158] width 83 height 11
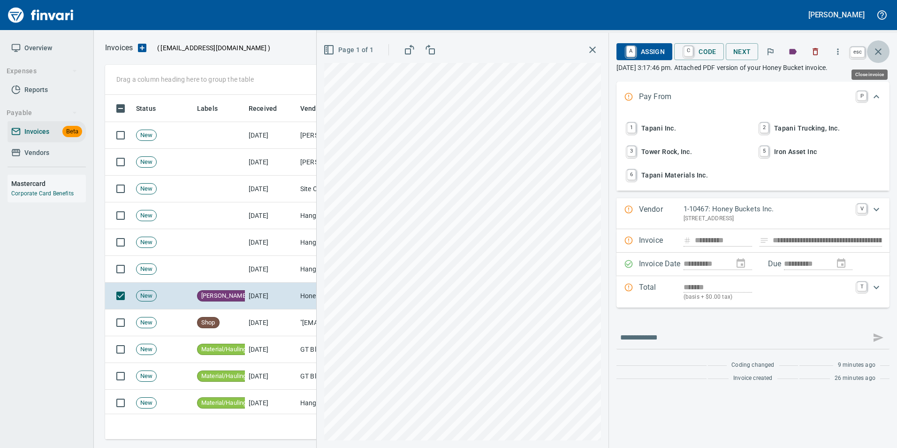
click at [886, 53] on button "button" at bounding box center [878, 51] width 23 height 23
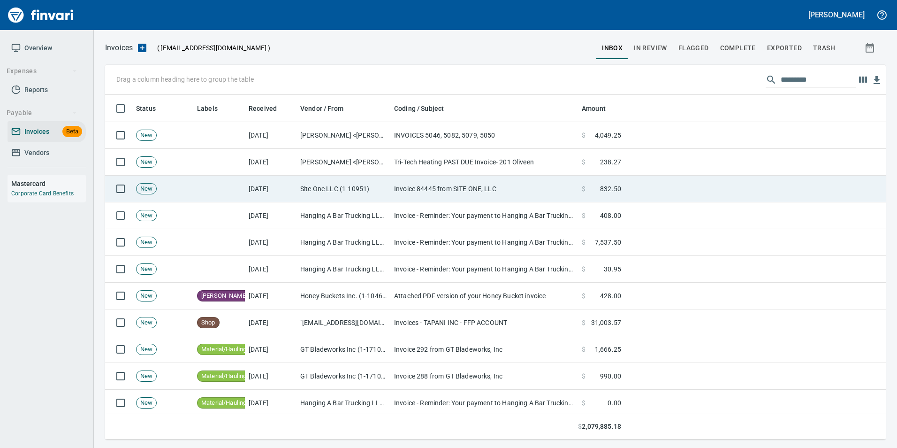
scroll to position [337, 767]
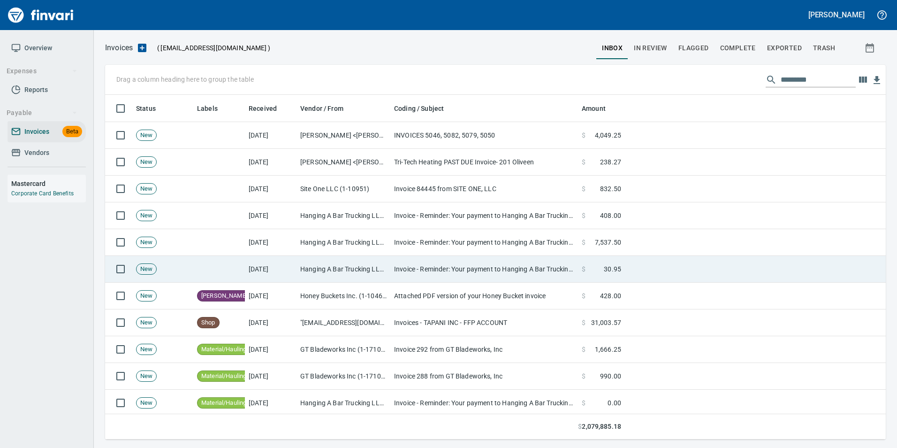
click at [376, 272] on td "Hanging A Bar Trucking LLC (1-39152)" at bounding box center [344, 269] width 94 height 27
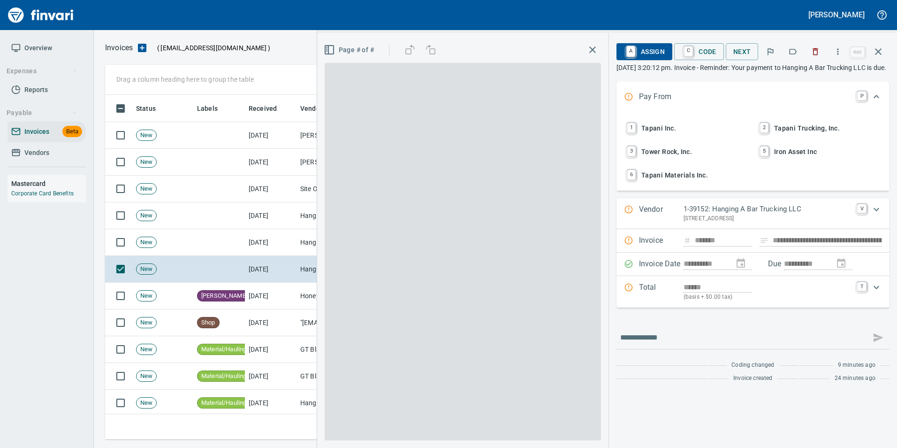
scroll to position [337, 766]
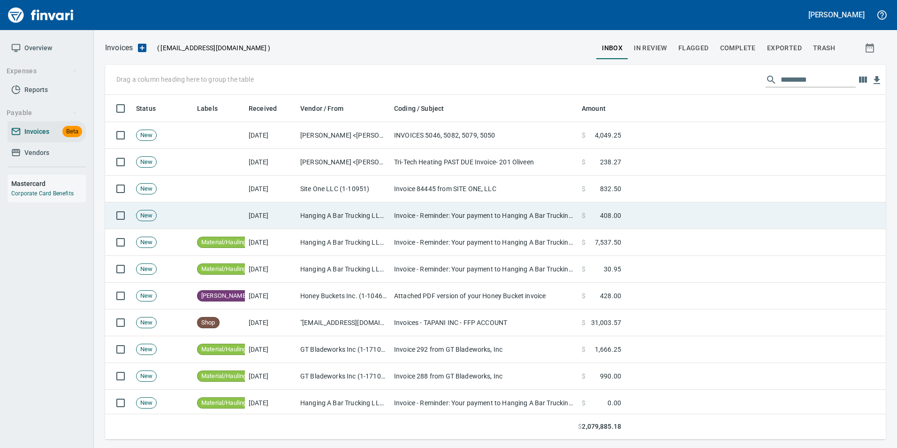
scroll to position [337, 766]
click at [511, 217] on td "Invoice - Reminder: Your payment to Hanging A Bar Trucking LLC is due" at bounding box center [484, 215] width 188 height 27
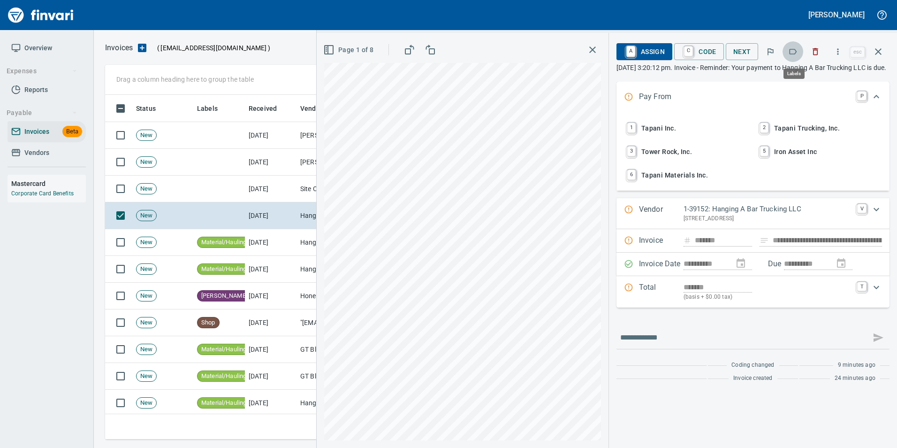
click at [798, 53] on icon "button" at bounding box center [792, 51] width 9 height 9
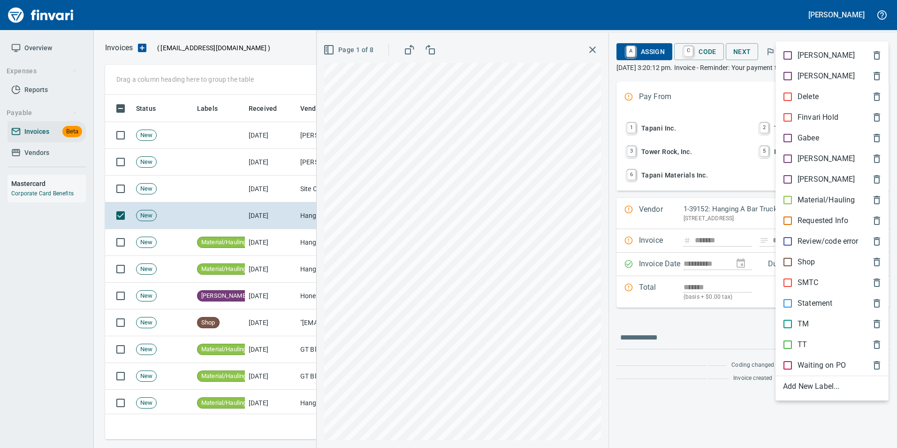
click at [810, 194] on div "Material/Hauling" at bounding box center [832, 200] width 113 height 21
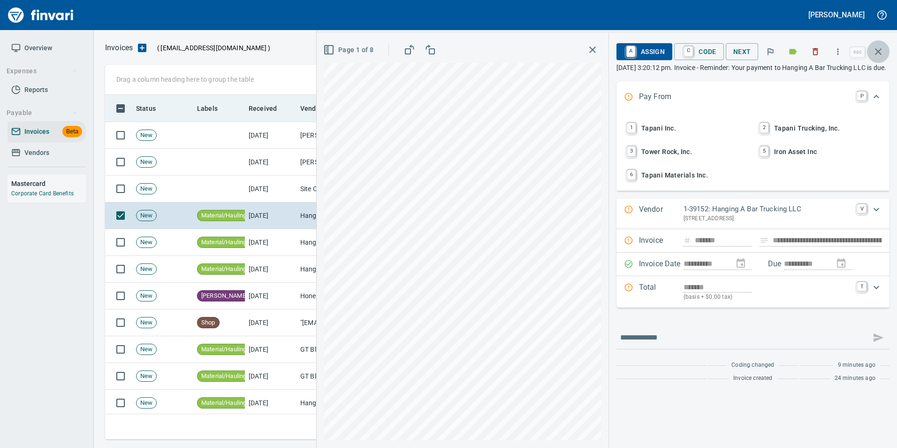
drag, startPoint x: 881, startPoint y: 56, endPoint x: 750, endPoint y: 119, distance: 145.4
click at [879, 57] on button "button" at bounding box center [878, 51] width 23 height 23
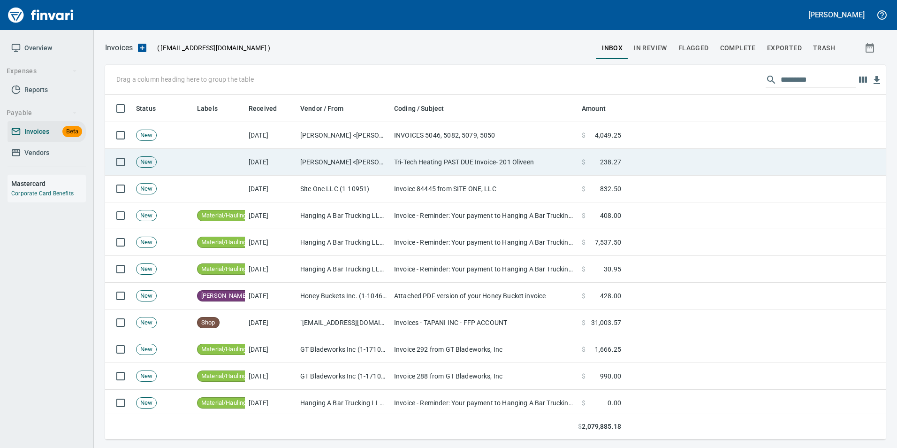
scroll to position [337, 766]
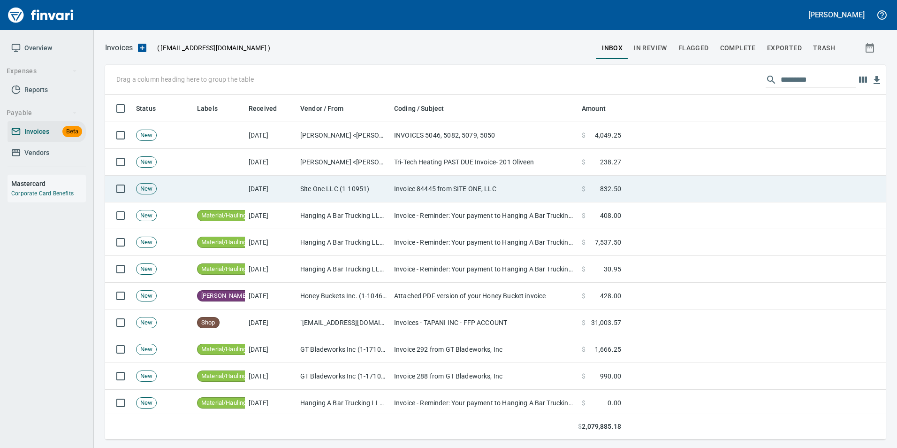
click at [549, 187] on td "Invoice 84445 from SITE ONE, LLC" at bounding box center [484, 188] width 188 height 27
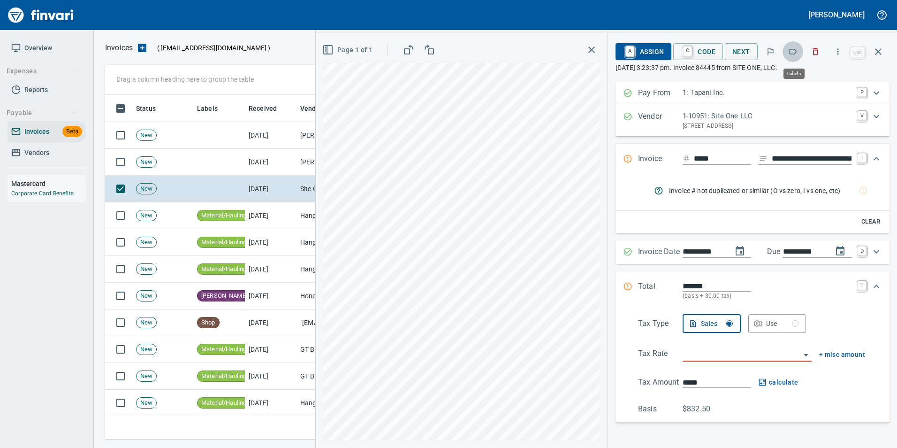
click at [795, 53] on icon "button" at bounding box center [792, 51] width 9 height 9
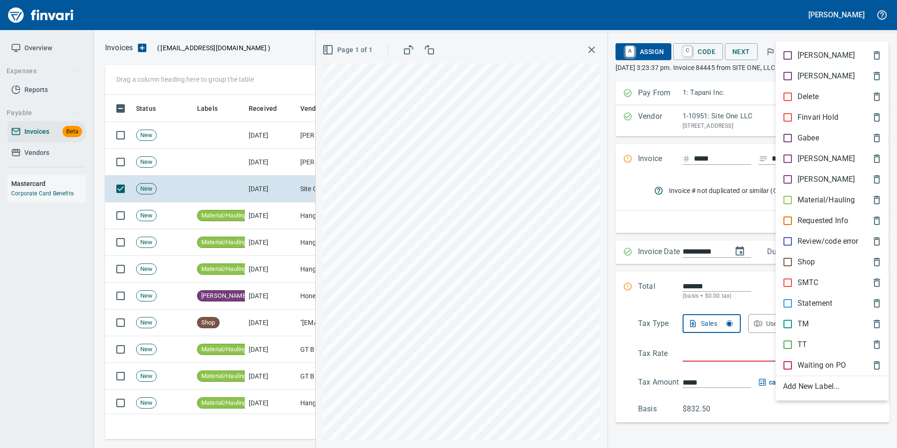
click at [830, 203] on p "Material/Hauling" at bounding box center [826, 199] width 57 height 11
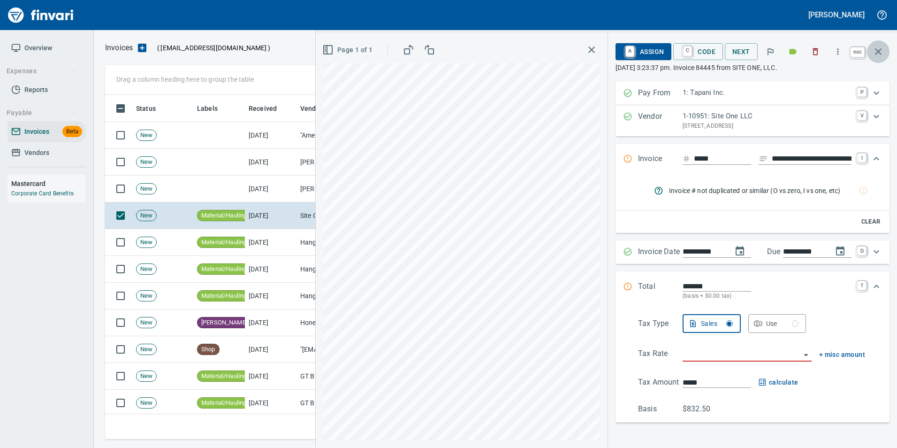
click at [880, 50] on icon "button" at bounding box center [878, 51] width 11 height 11
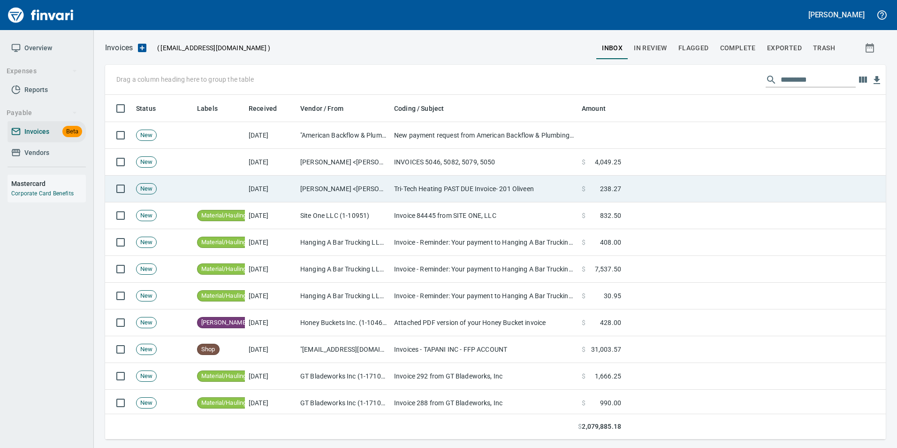
click at [566, 185] on td "Tri-Tech Heating PAST DUE Invoice- 201 Oliveen" at bounding box center [484, 188] width 188 height 27
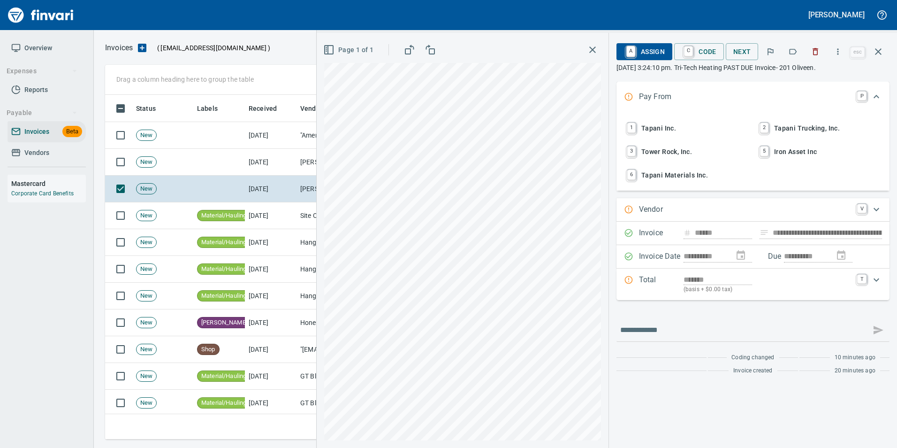
click at [797, 57] on button "button" at bounding box center [793, 51] width 21 height 21
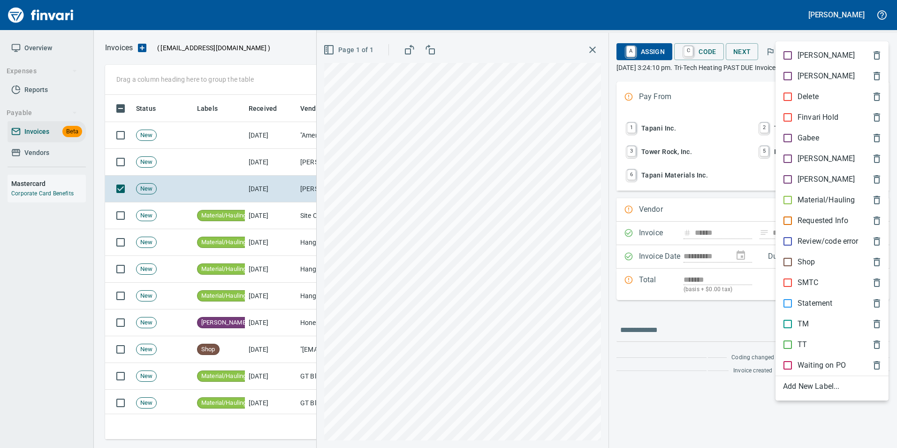
scroll to position [337, 766]
click at [826, 161] on span "[PERSON_NAME]" at bounding box center [824, 158] width 83 height 11
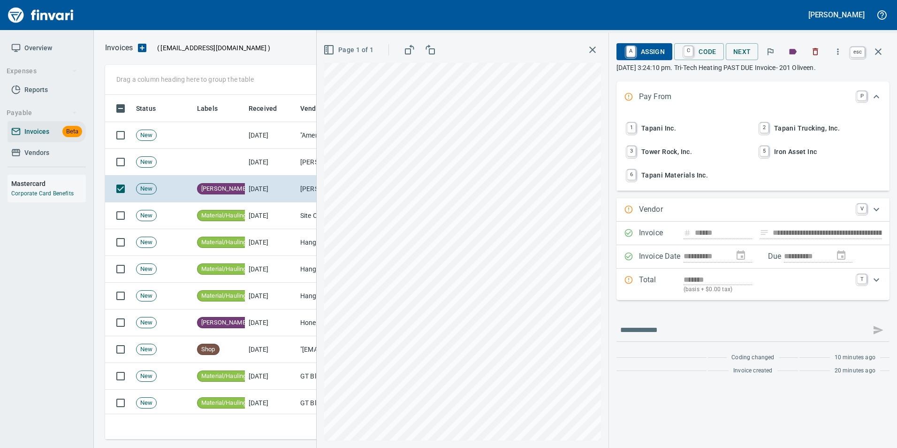
click at [884, 54] on icon "button" at bounding box center [878, 51] width 11 height 11
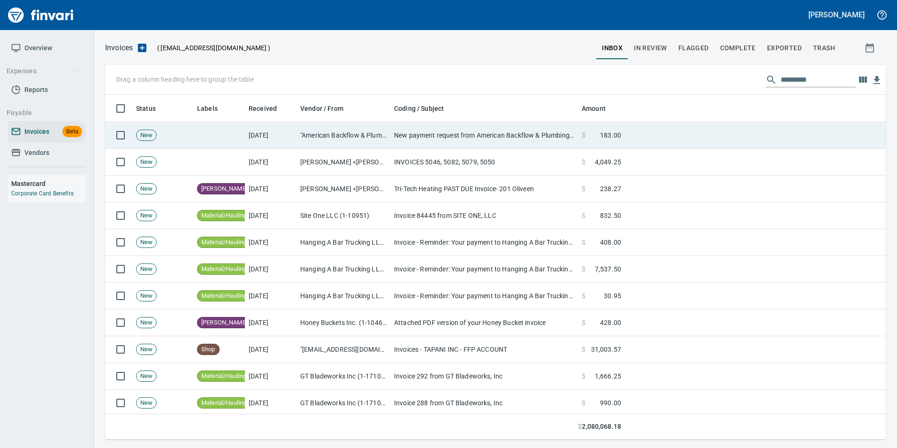
scroll to position [337, 766]
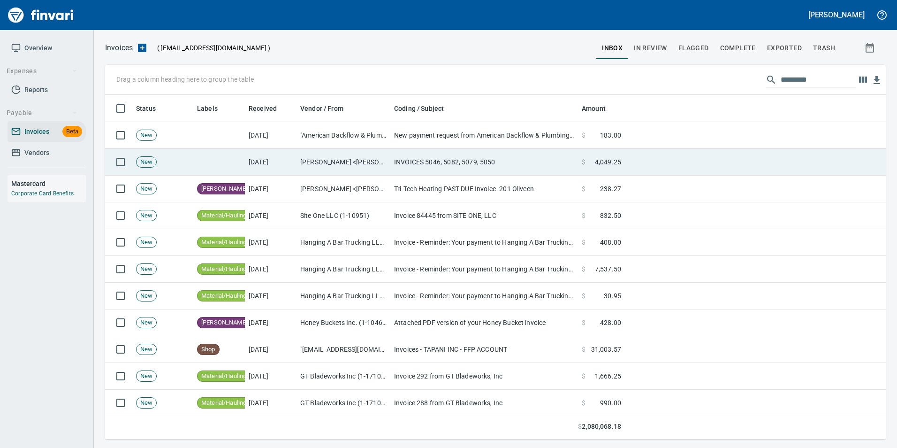
click at [624, 174] on td "$ 4,049.25" at bounding box center [601, 162] width 47 height 27
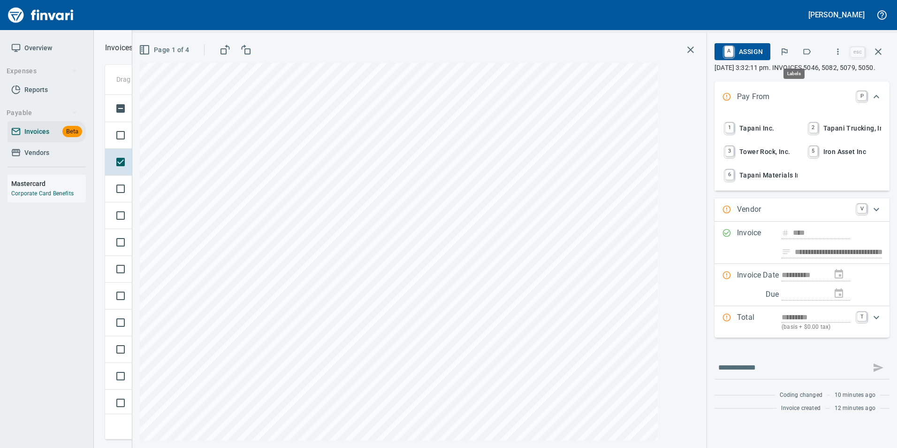
scroll to position [337, 766]
click at [792, 60] on div at bounding box center [784, 51] width 21 height 21
click at [811, 53] on icon "button" at bounding box center [808, 52] width 8 height 6
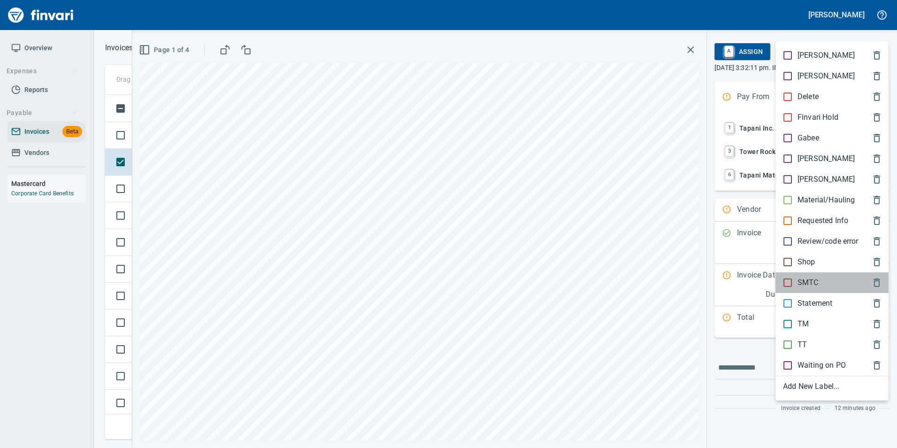
click at [823, 275] on div "SMTC" at bounding box center [832, 282] width 113 height 21
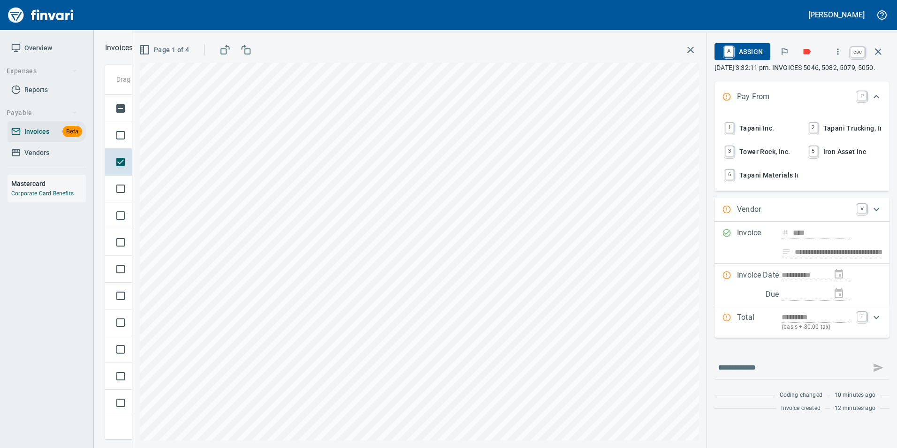
click at [882, 53] on icon "button" at bounding box center [878, 51] width 11 height 11
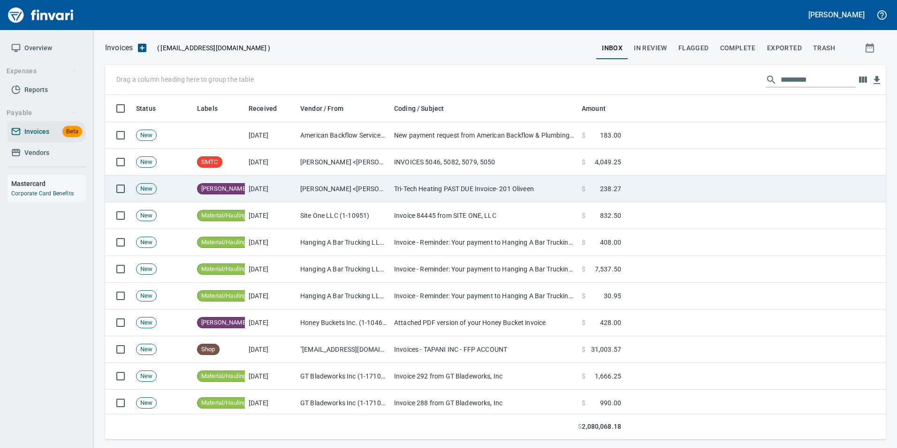
scroll to position [337, 766]
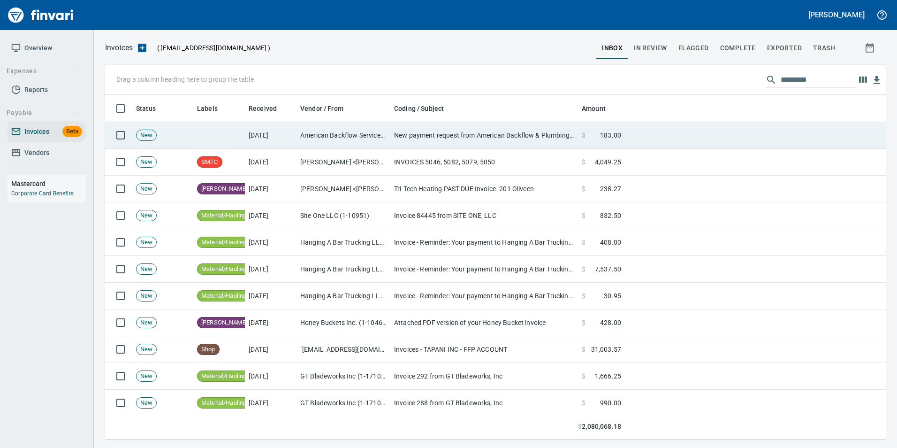
click at [465, 133] on td "New payment request from American Backflow & Plumbing Services, Inc due on [DAT…" at bounding box center [484, 135] width 188 height 27
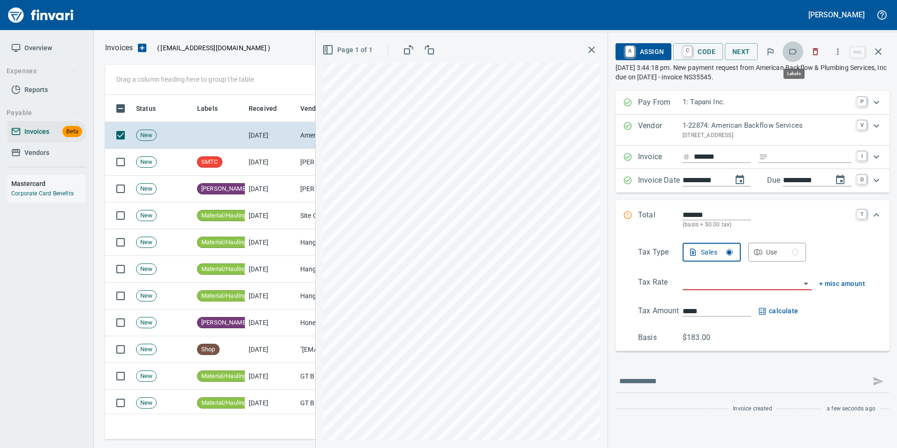
scroll to position [337, 766]
click at [789, 53] on icon "button" at bounding box center [792, 51] width 9 height 9
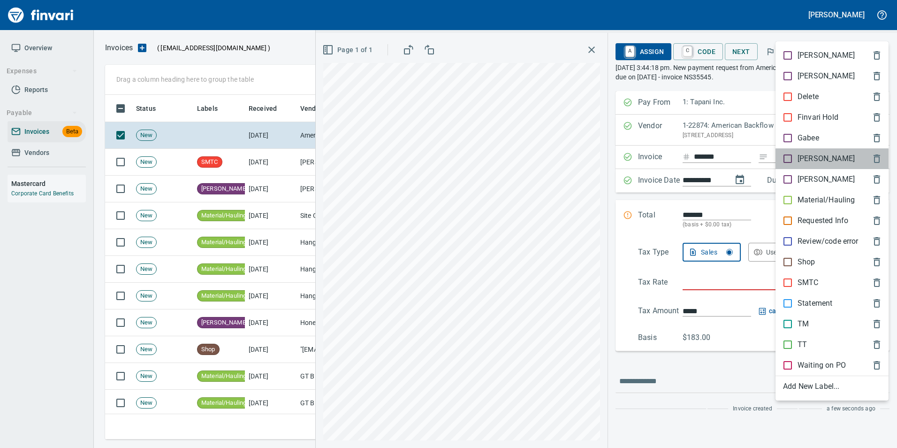
click at [822, 157] on span "[PERSON_NAME]" at bounding box center [824, 158] width 83 height 11
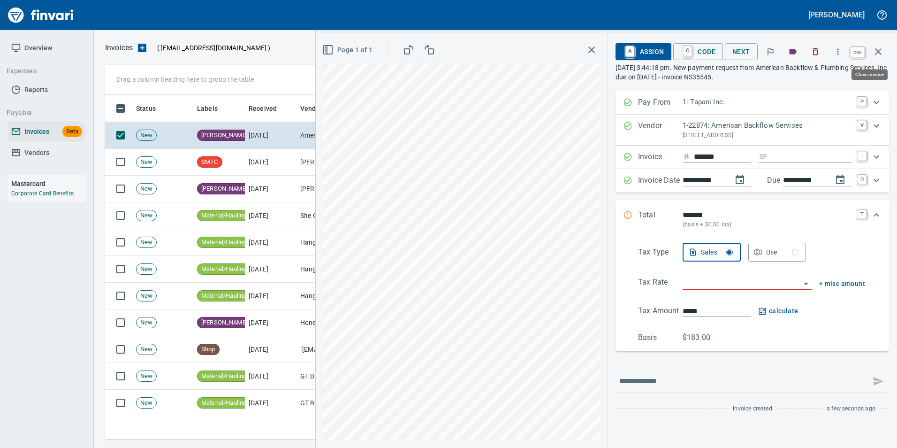
click at [888, 51] on button "button" at bounding box center [878, 51] width 23 height 23
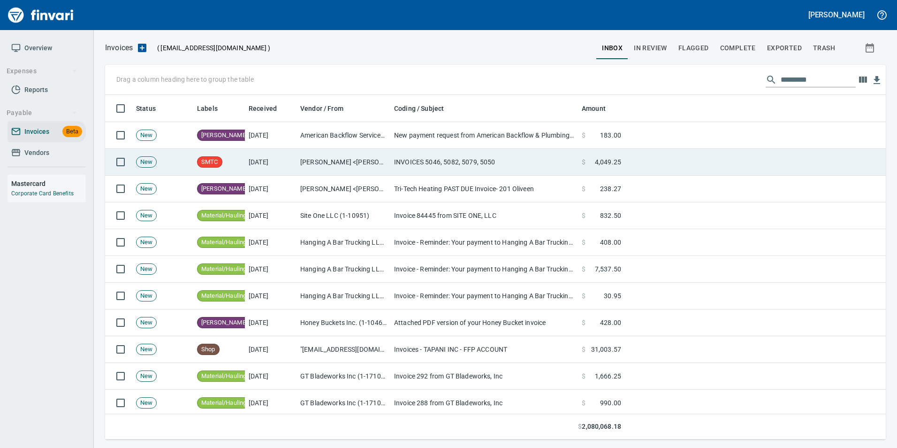
scroll to position [337, 767]
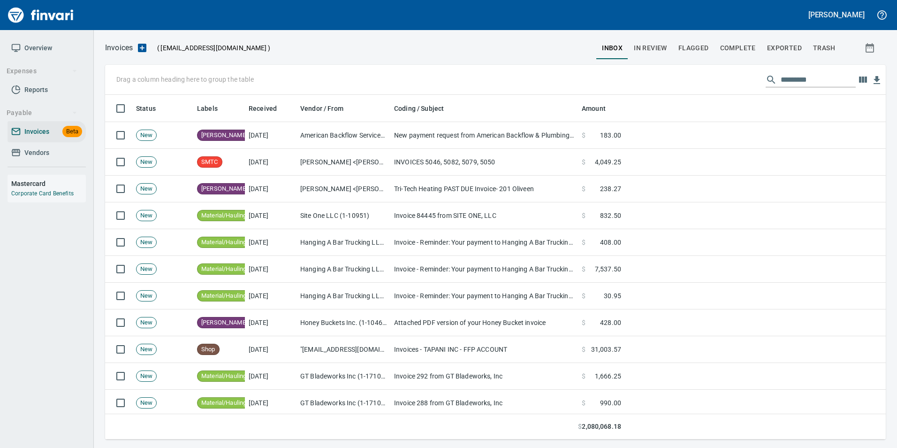
click at [794, 83] on input "text" at bounding box center [818, 79] width 75 height 15
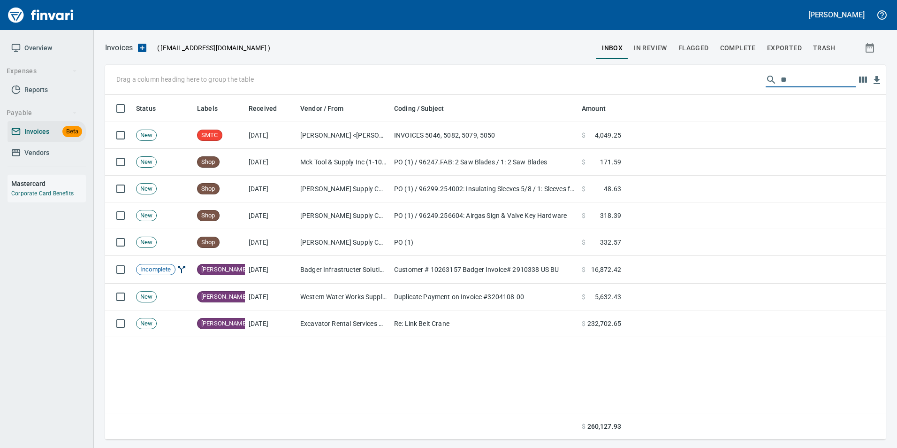
type input "*"
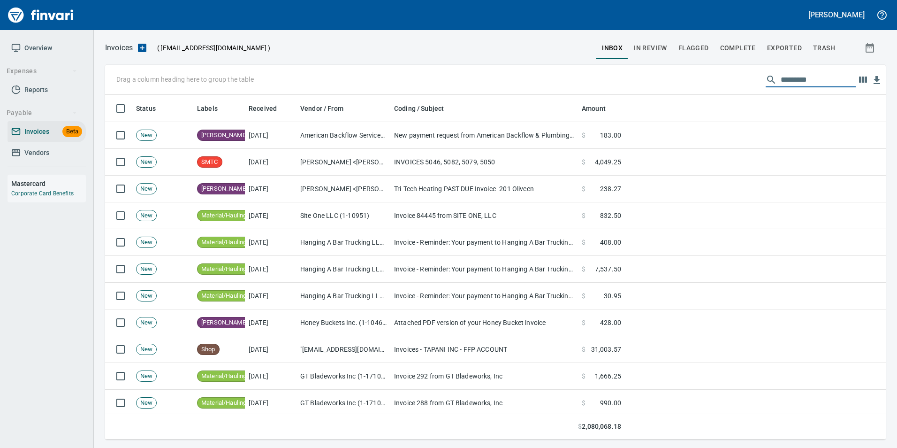
click at [652, 42] on span "In Review" at bounding box center [650, 48] width 33 height 12
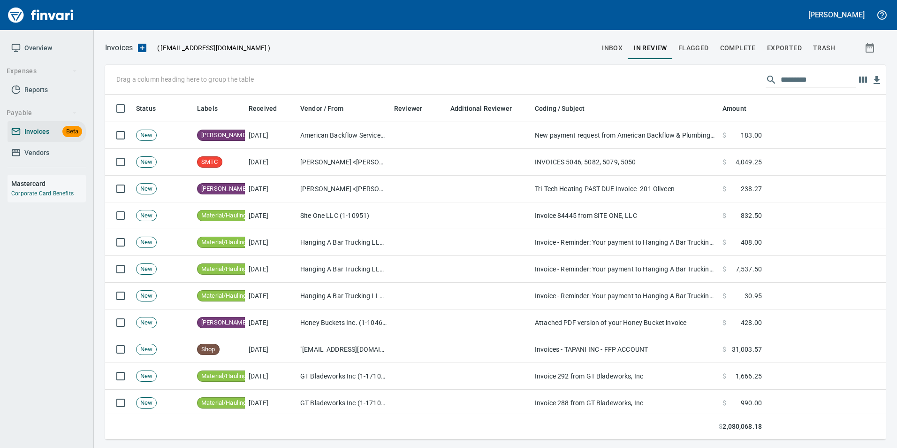
scroll to position [337, 767]
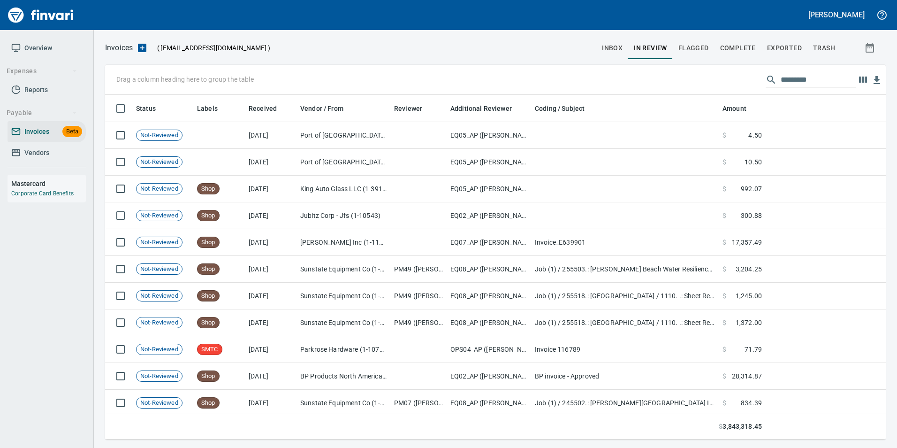
click at [784, 85] on input "text" at bounding box center [818, 79] width 75 height 15
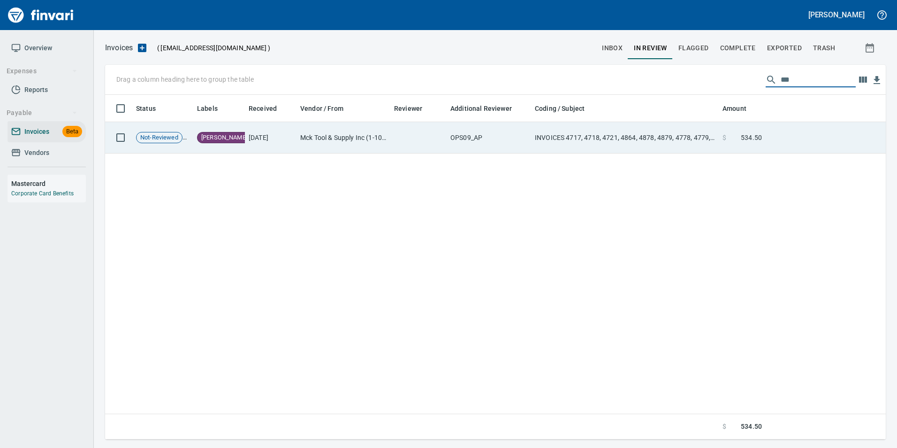
type input "***"
click at [775, 137] on td at bounding box center [826, 137] width 120 height 31
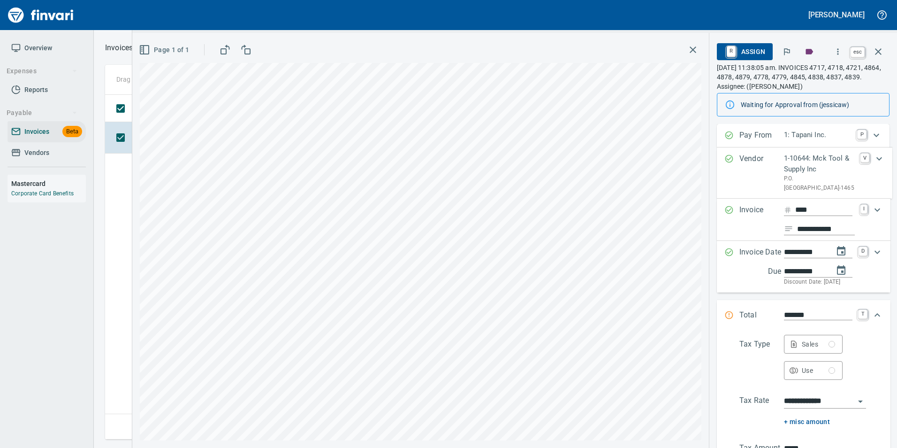
drag, startPoint x: 883, startPoint y: 54, endPoint x: 766, endPoint y: 83, distance: 120.4
click at [883, 53] on icon "button" at bounding box center [878, 51] width 11 height 11
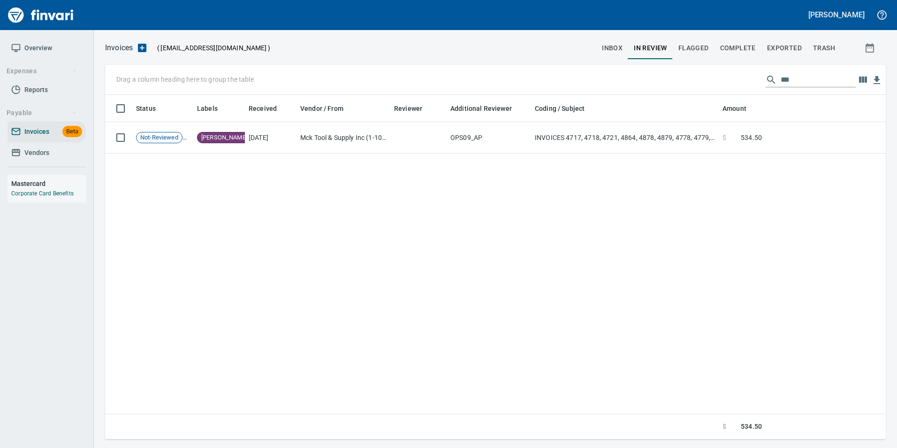
scroll to position [337, 773]
click at [785, 79] on input "***" at bounding box center [818, 79] width 75 height 15
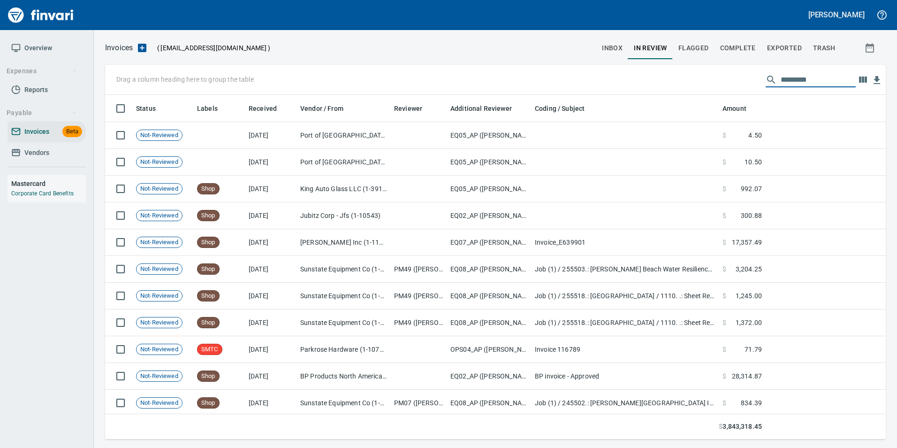
scroll to position [337, 767]
click at [615, 48] on span "inbox" at bounding box center [612, 48] width 21 height 12
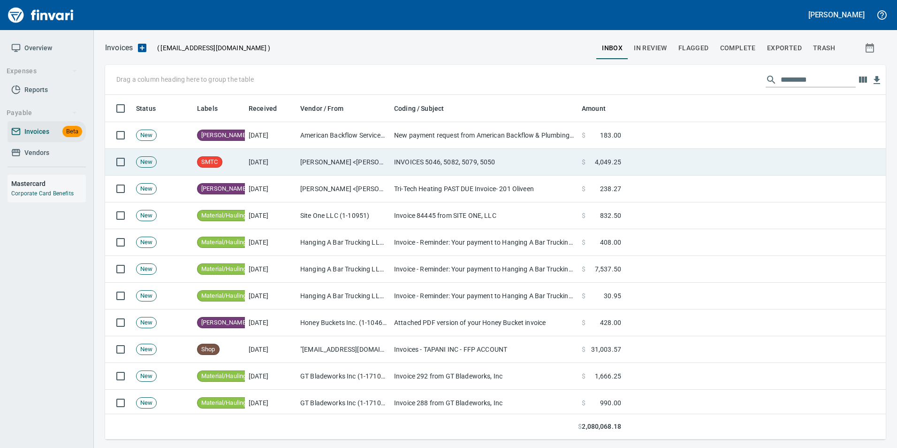
scroll to position [337, 767]
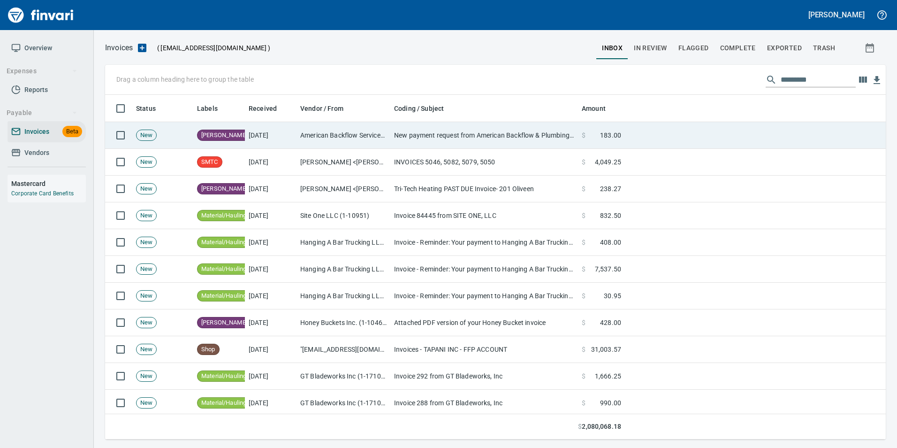
click at [842, 146] on td at bounding box center [755, 135] width 261 height 27
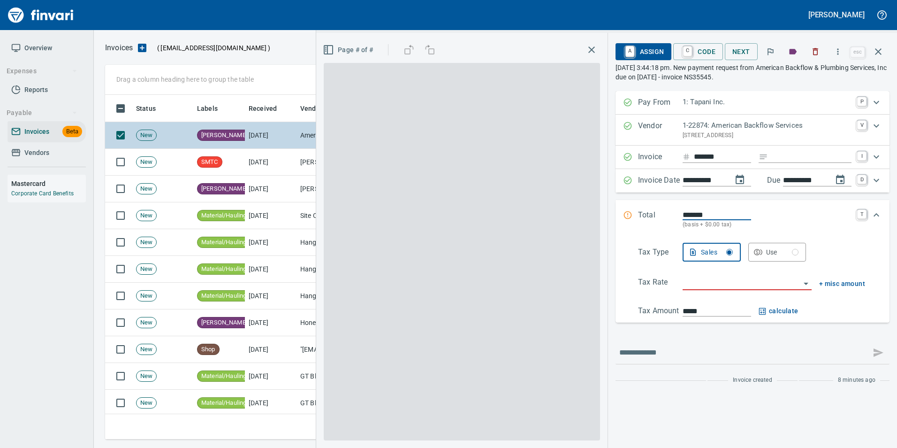
scroll to position [337, 766]
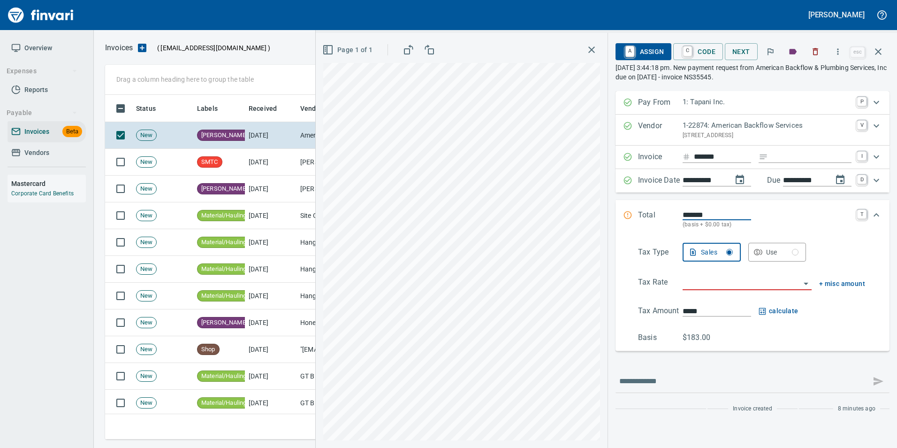
click at [885, 51] on button "button" at bounding box center [878, 51] width 23 height 23
